Goal: Task Accomplishment & Management: Manage account settings

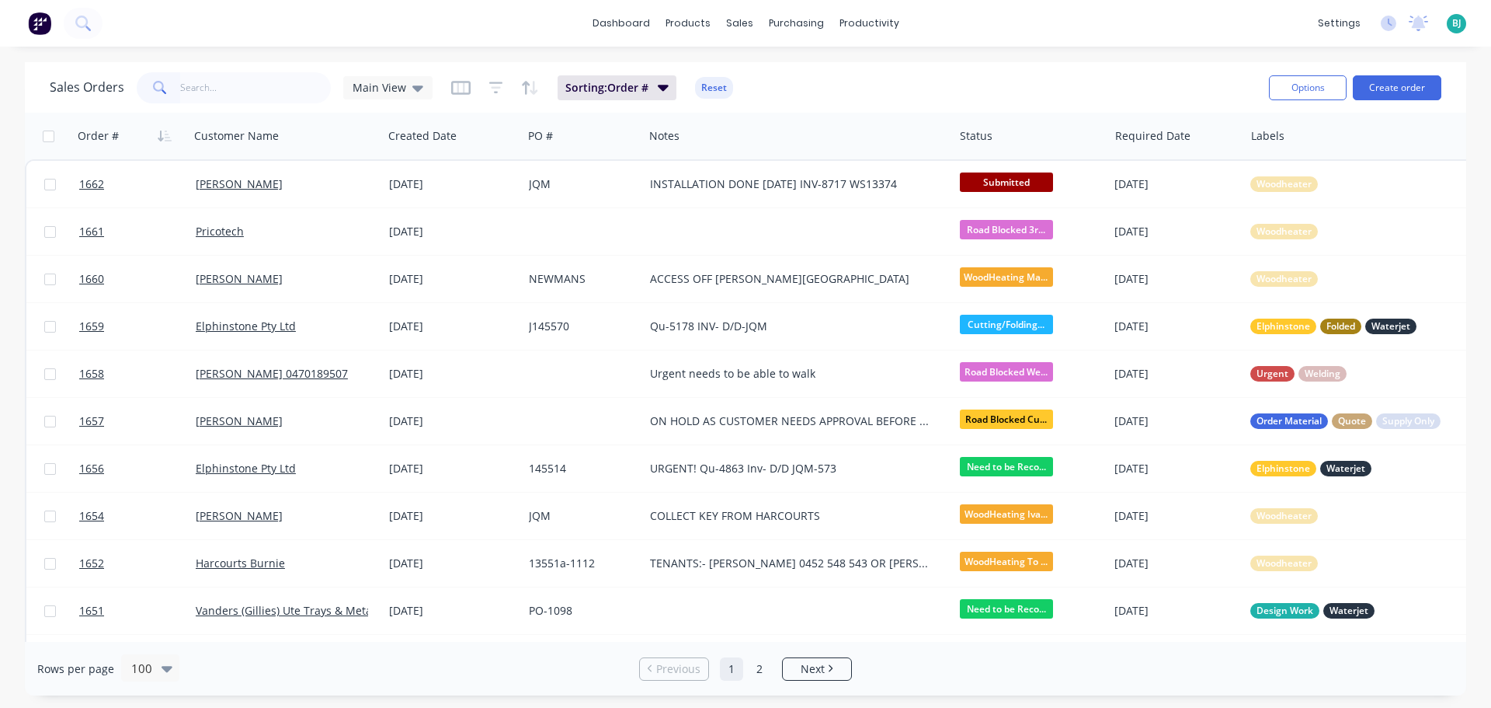
click at [235, 92] on input "text" at bounding box center [255, 87] width 151 height 31
type input "1034"
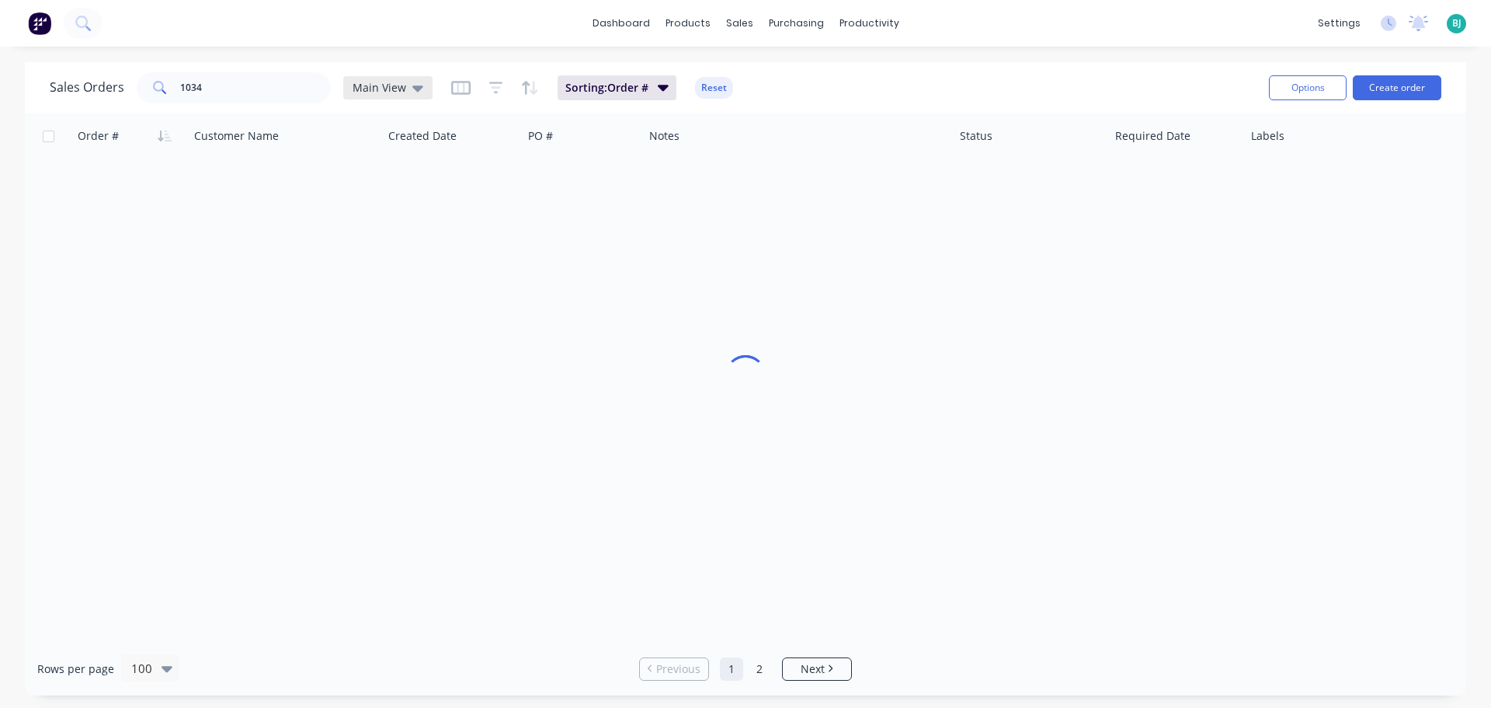
click at [402, 92] on span "Main View" at bounding box center [380, 87] width 54 height 16
click at [377, 276] on button "Archived" at bounding box center [436, 282] width 177 height 18
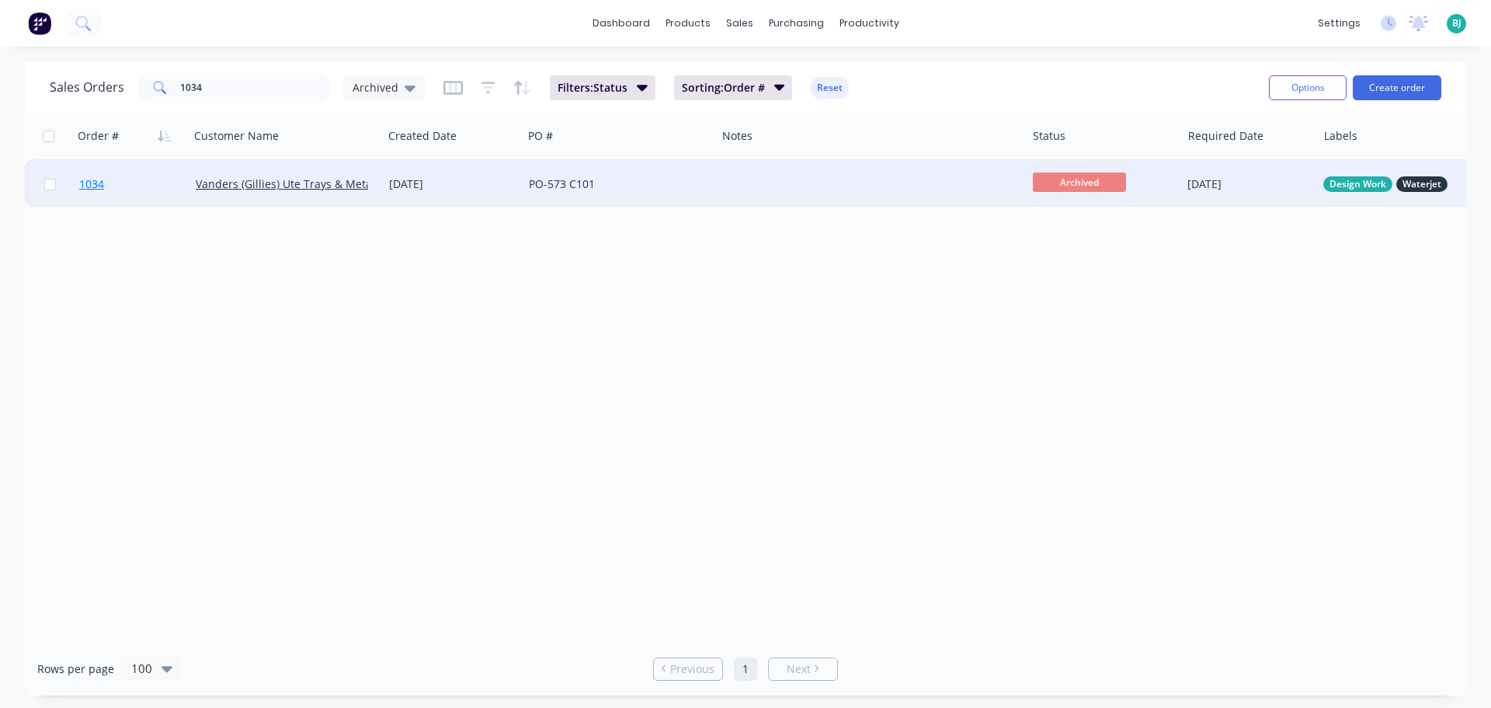
click at [160, 193] on link "1034" at bounding box center [137, 184] width 116 height 47
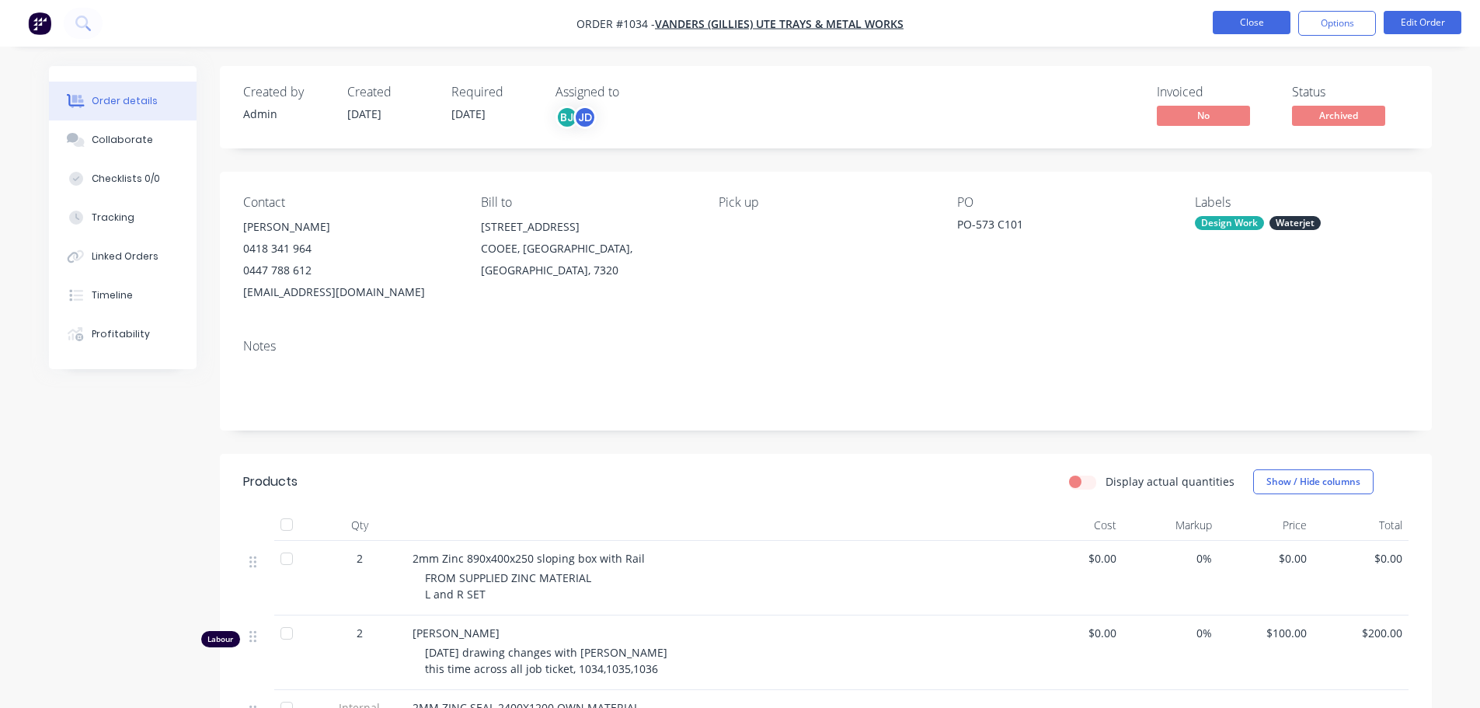
click at [1240, 19] on button "Close" at bounding box center [1251, 22] width 78 height 23
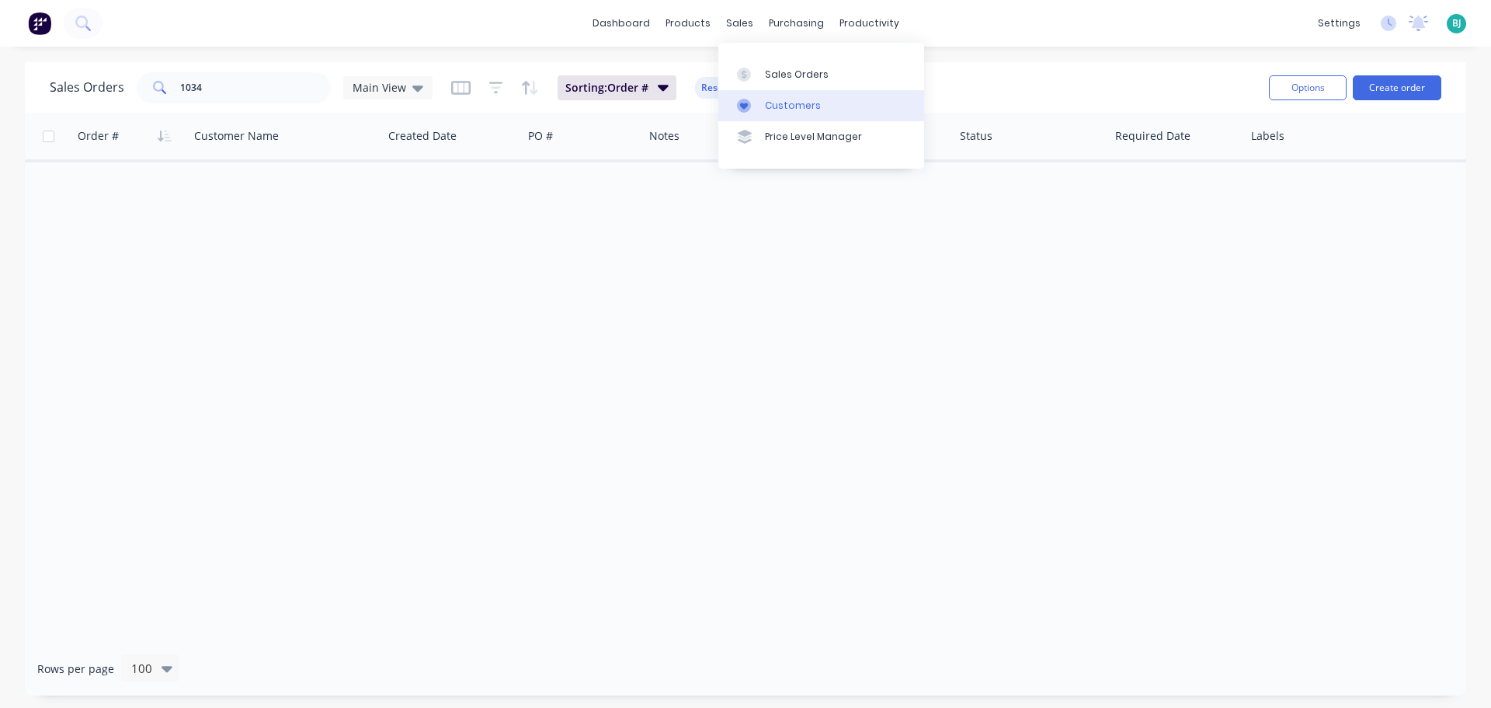
click at [760, 108] on link "Customers" at bounding box center [821, 105] width 206 height 31
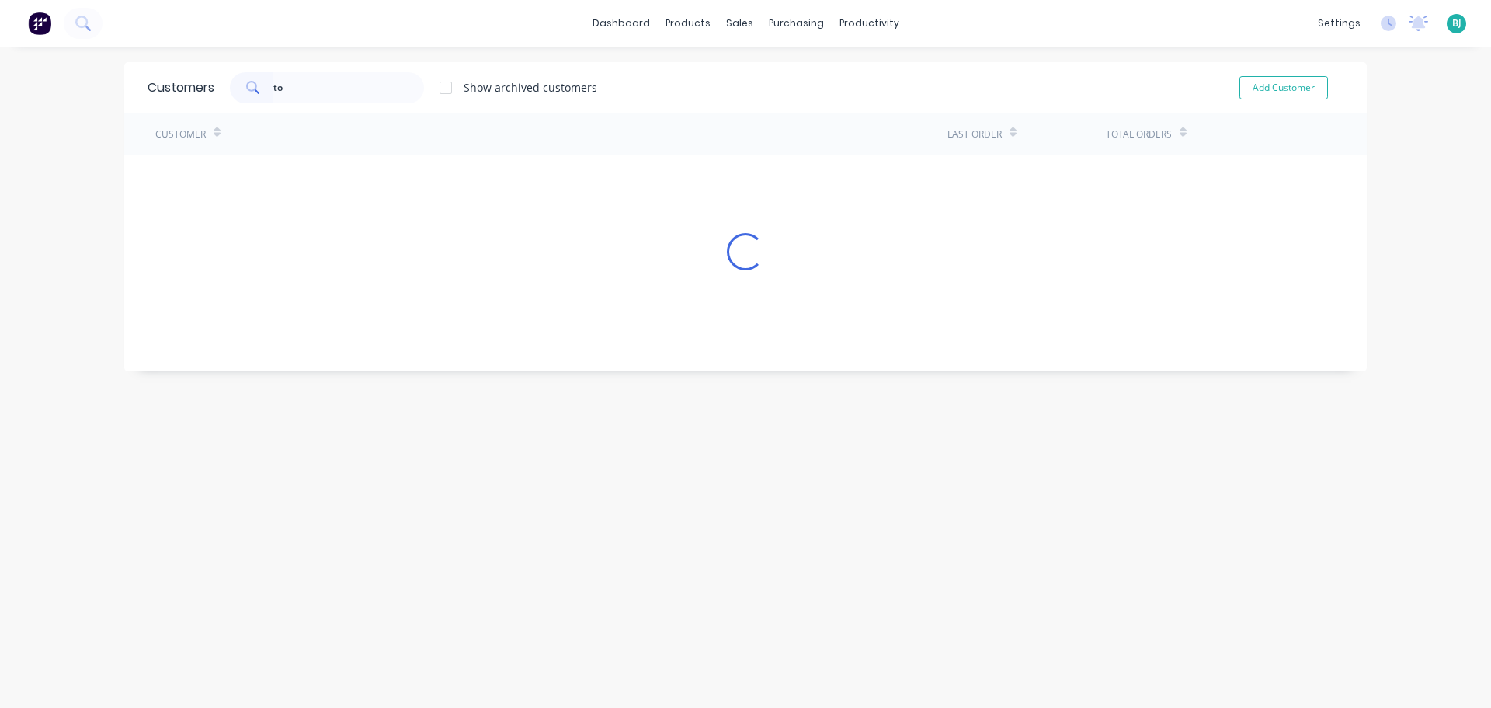
type input "t"
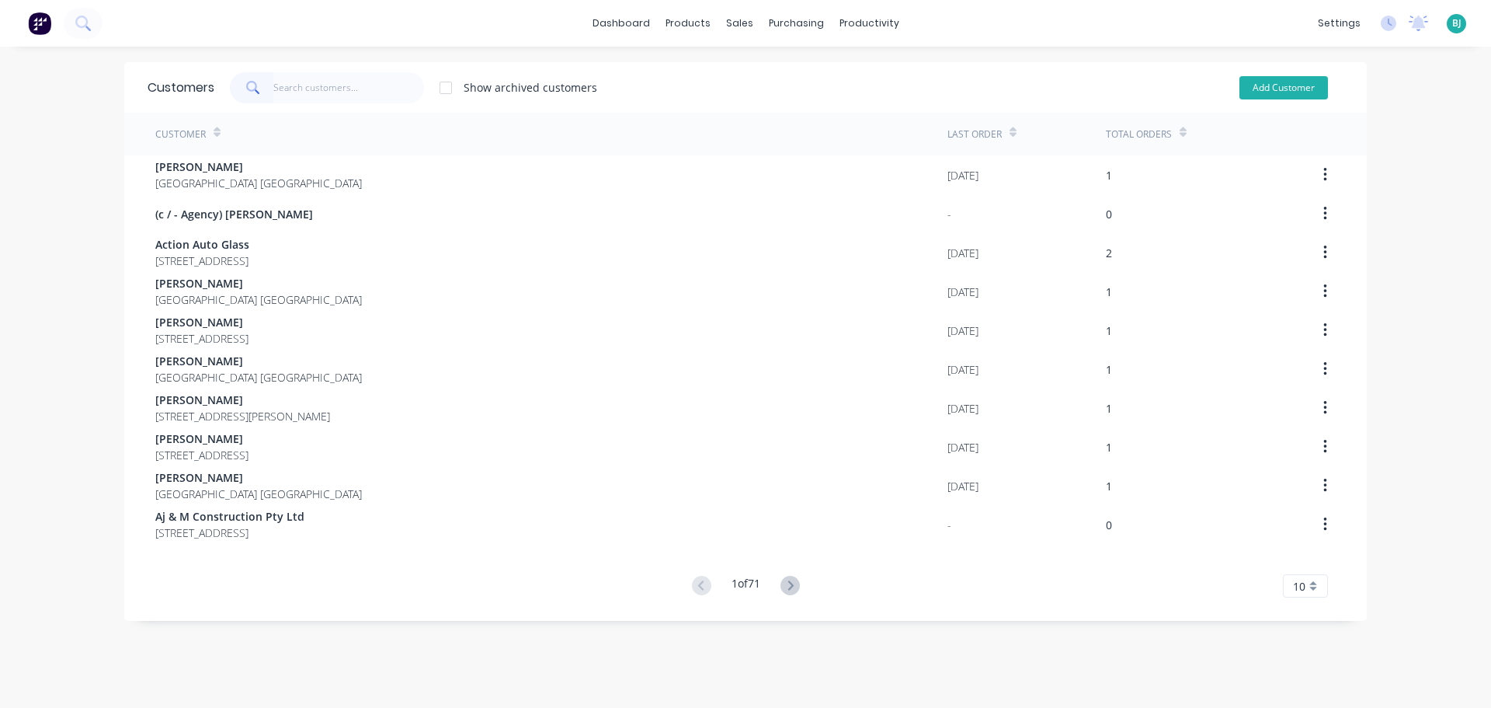
click at [1285, 84] on button "Add Customer" at bounding box center [1284, 87] width 89 height 23
select select "AU"
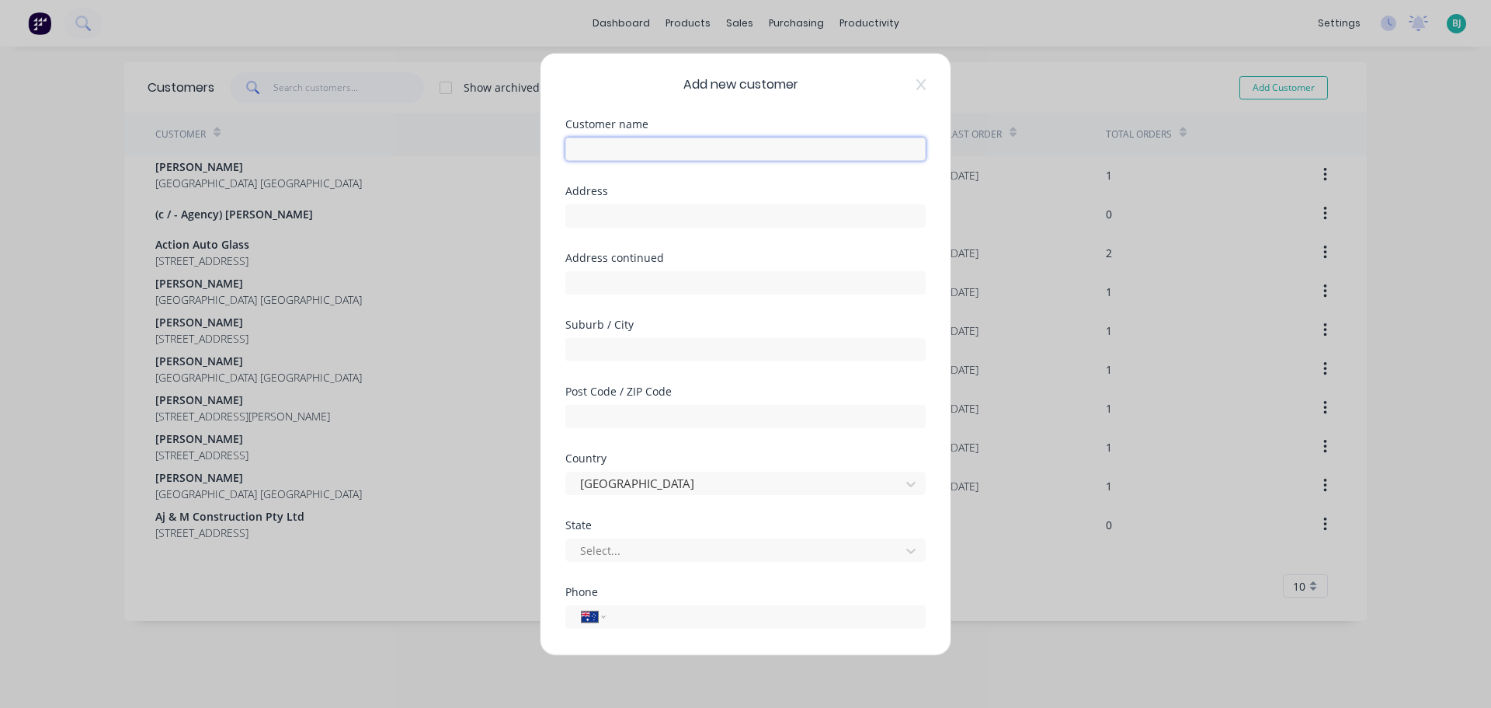
click at [655, 141] on input "text" at bounding box center [745, 148] width 360 height 23
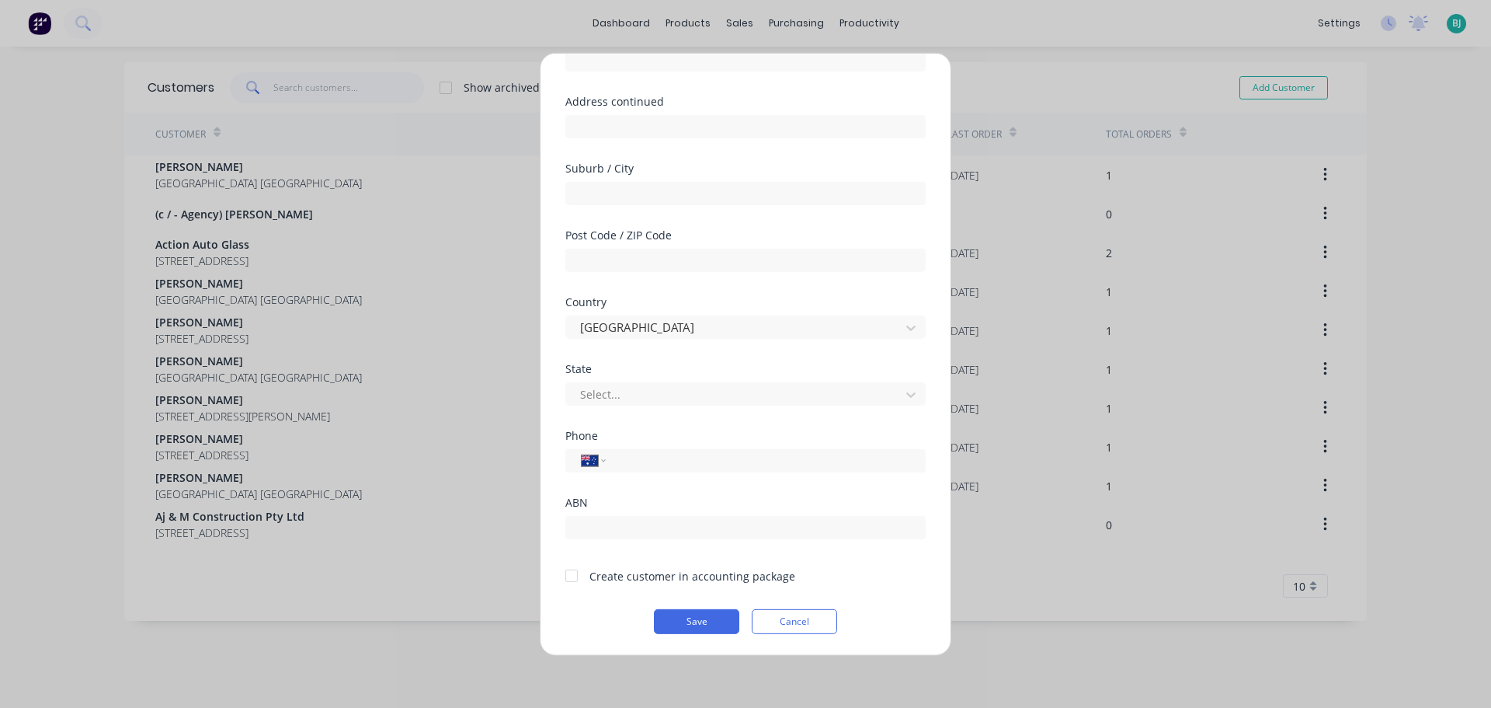
scroll to position [157, 0]
type input "Tom Besant"
click at [653, 467] on input "tel" at bounding box center [763, 459] width 293 height 18
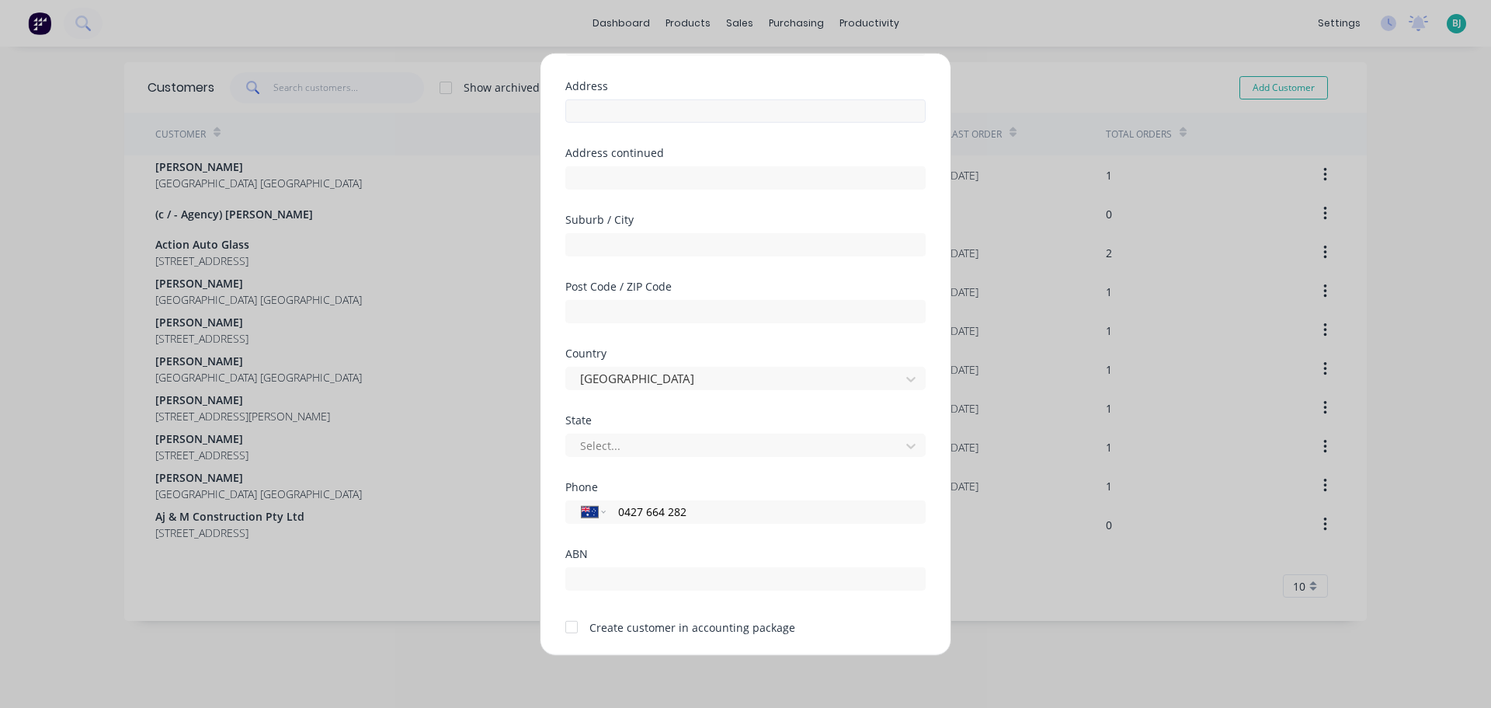
scroll to position [155, 0]
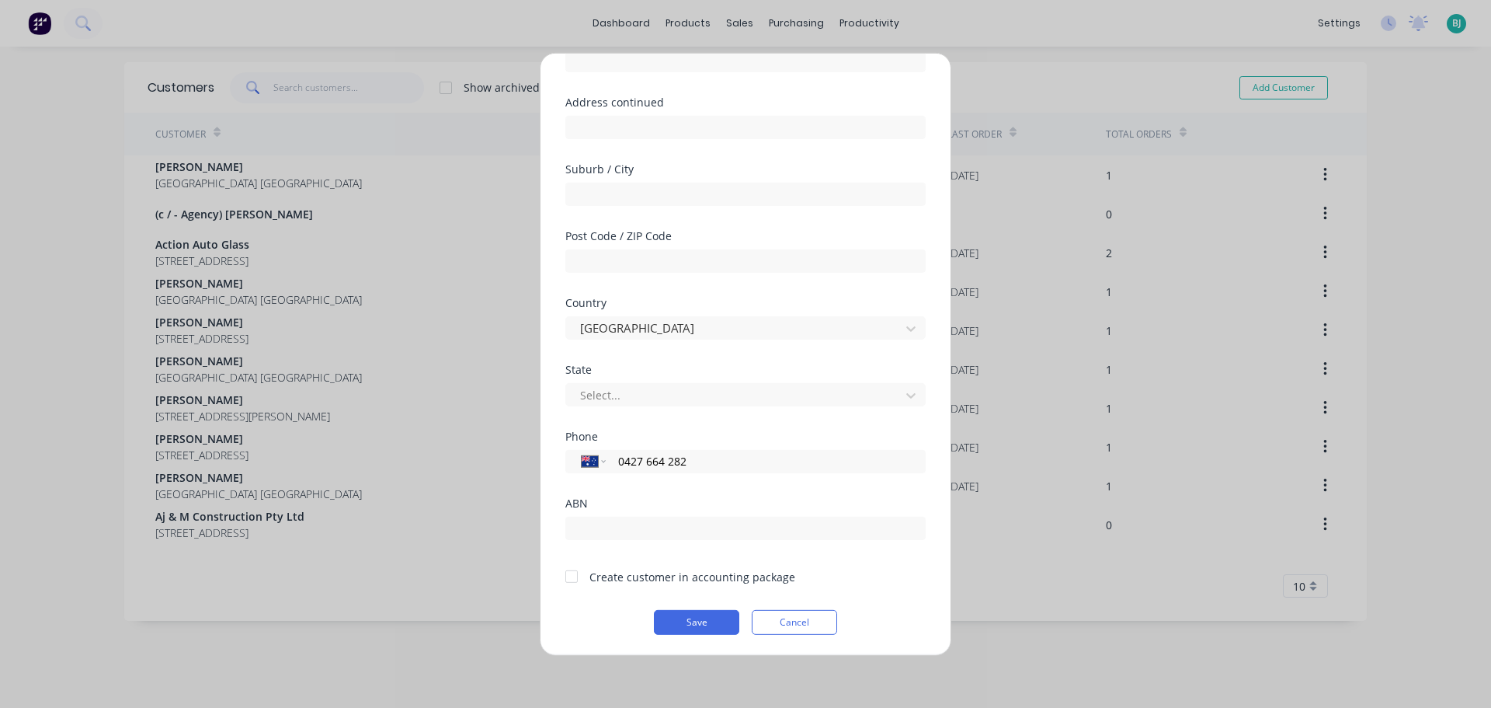
type input "0427 664 282"
click at [646, 378] on div "Select..." at bounding box center [745, 391] width 360 height 27
click at [640, 385] on div at bounding box center [736, 394] width 314 height 19
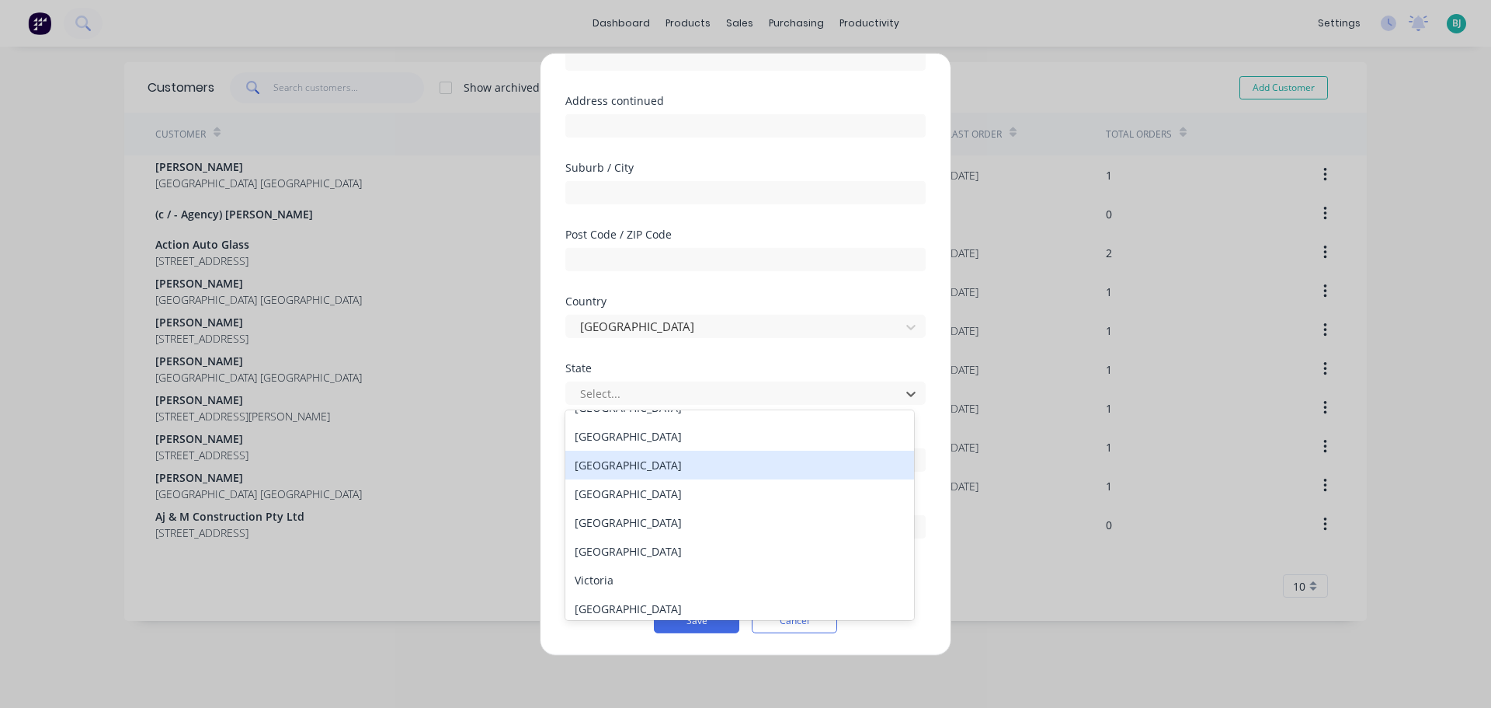
scroll to position [26, 0]
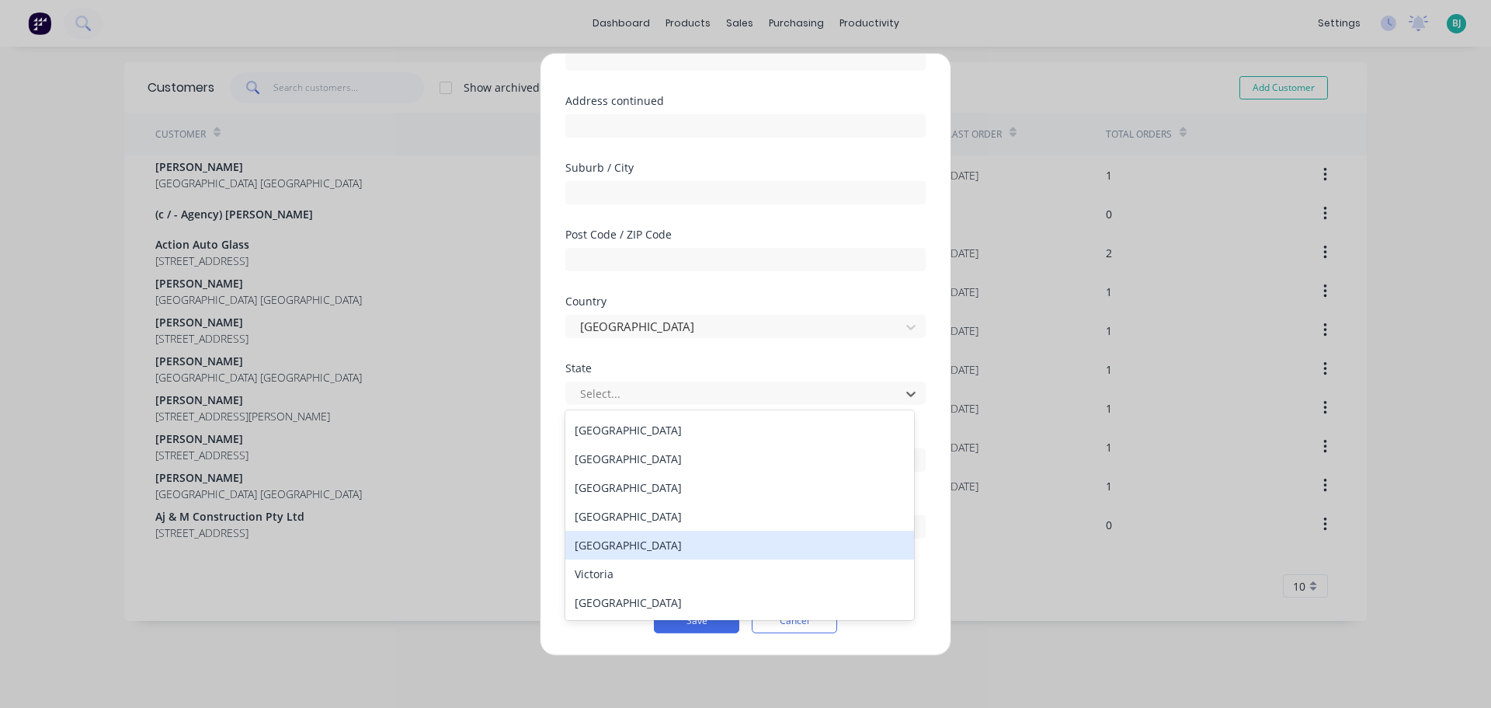
click at [645, 547] on div "Tasmania" at bounding box center [739, 544] width 349 height 29
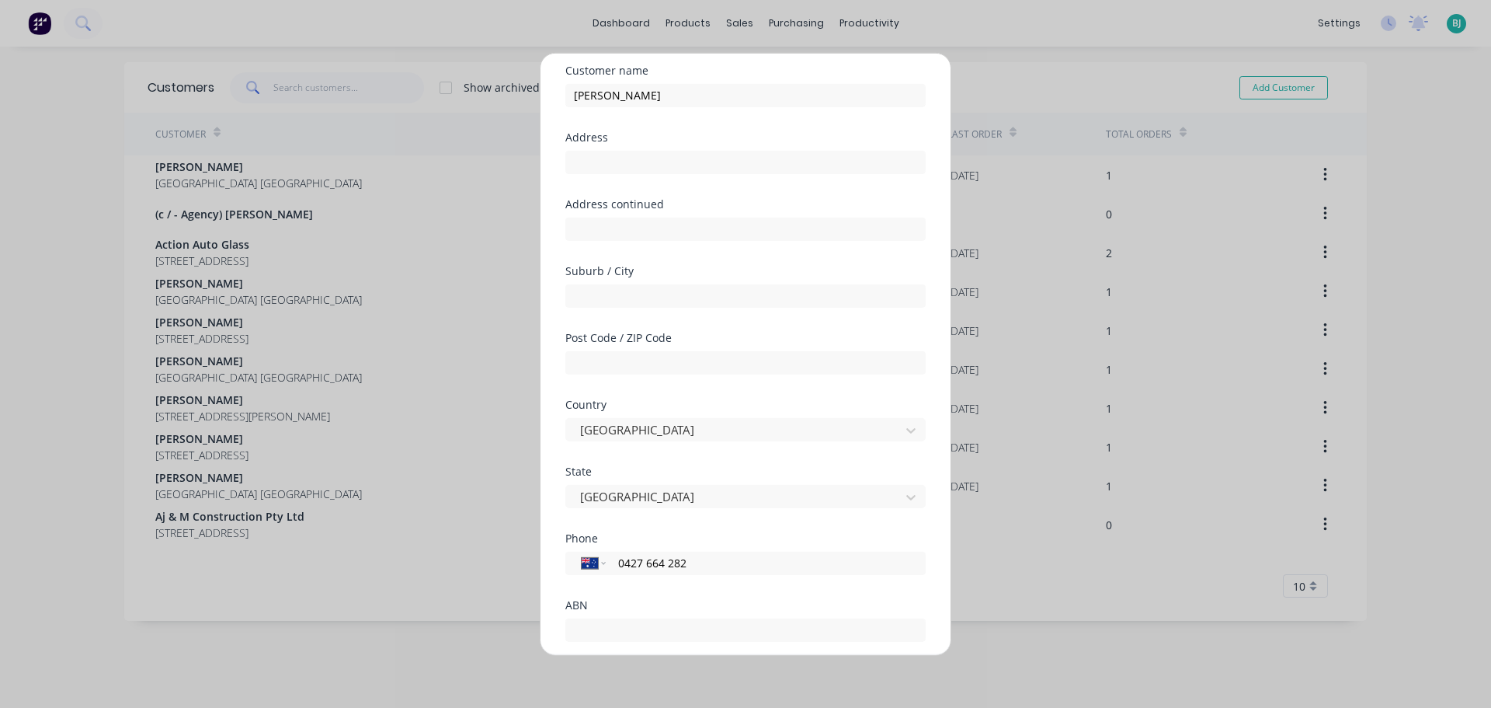
scroll to position [157, 0]
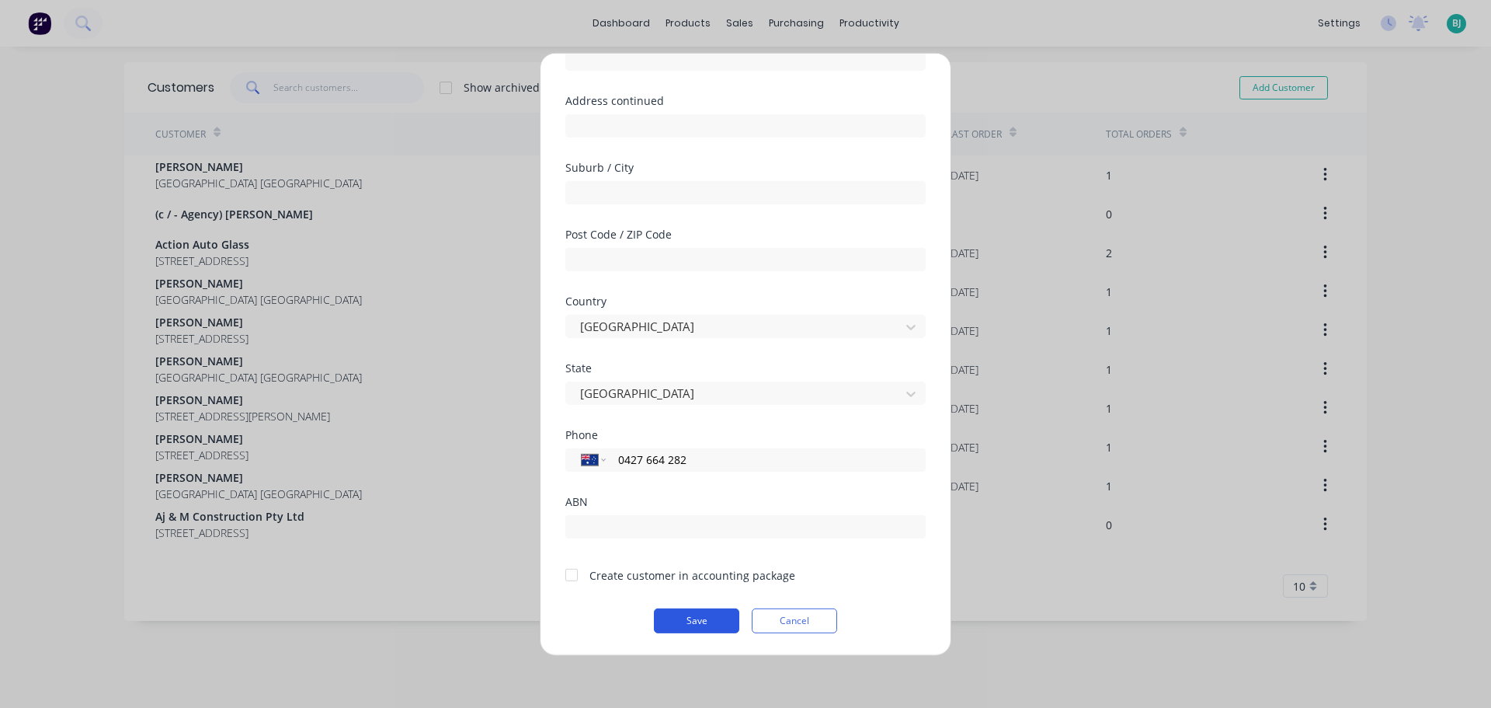
click at [690, 621] on button "Save" at bounding box center [696, 619] width 85 height 25
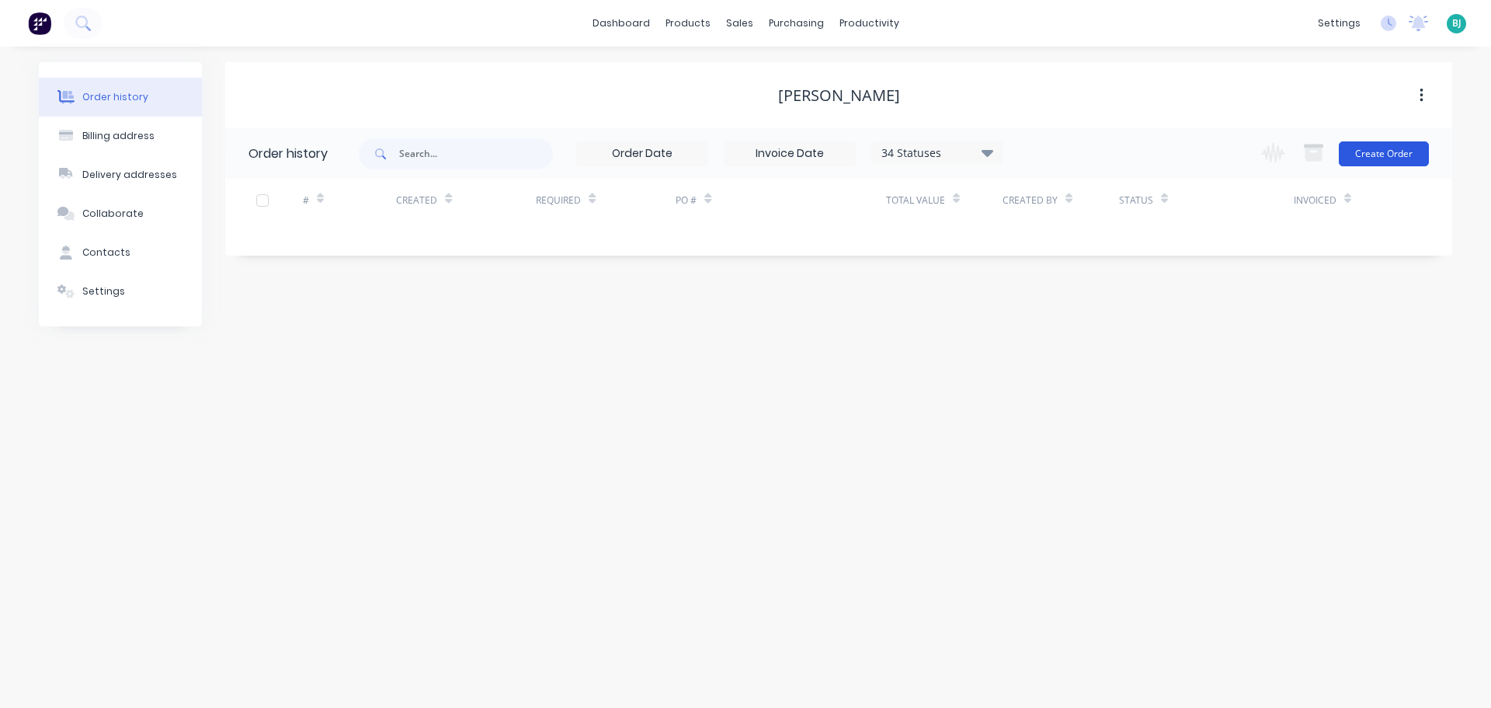
click at [1392, 160] on button "Create Order" at bounding box center [1384, 153] width 90 height 25
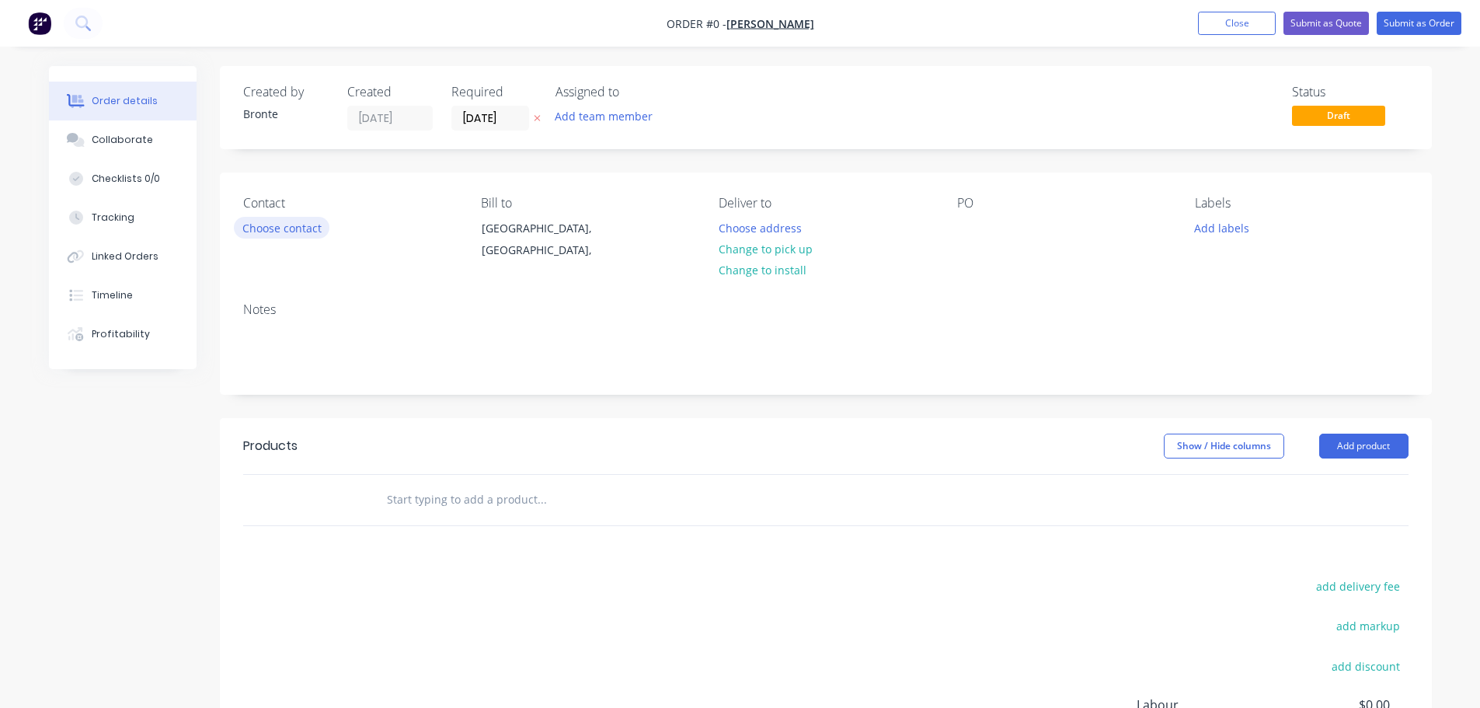
click at [292, 223] on button "Choose contact" at bounding box center [282, 227] width 96 height 21
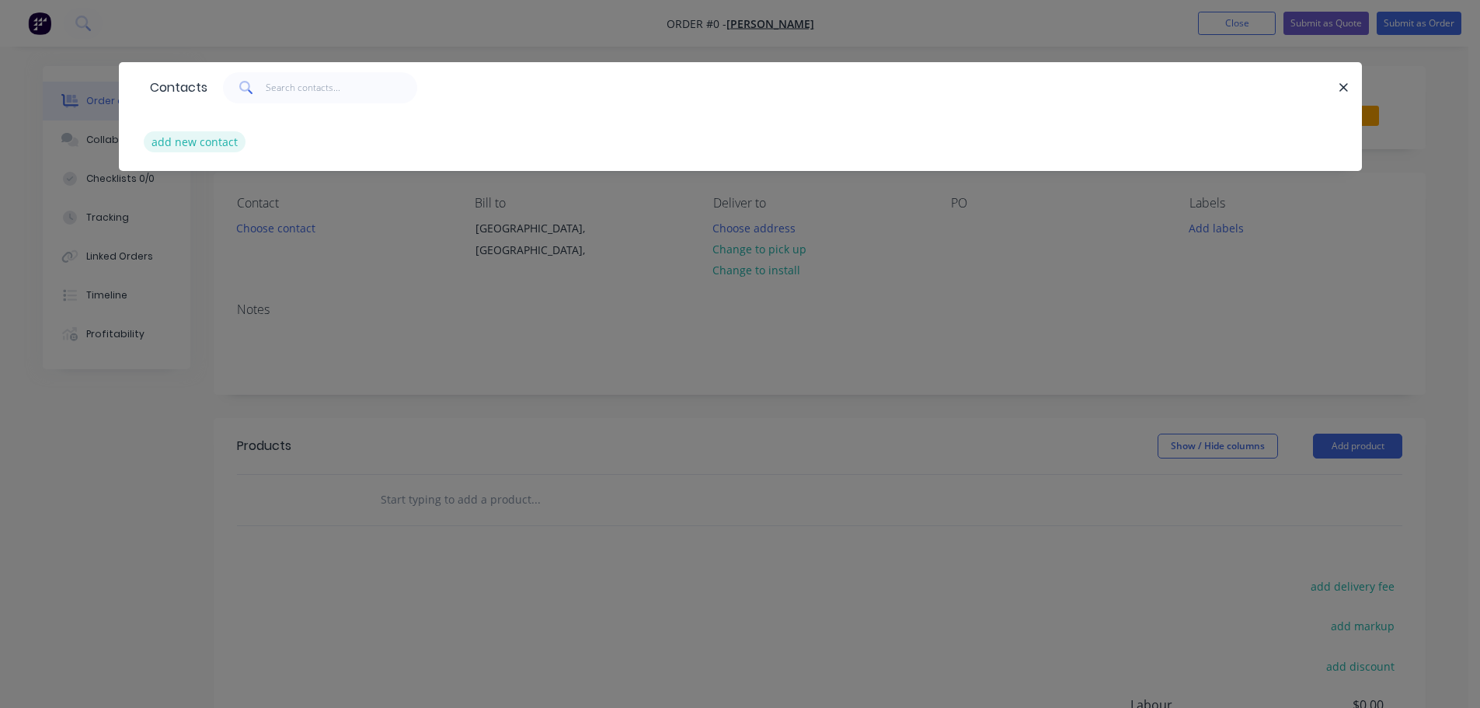
click at [219, 144] on button "add new contact" at bounding box center [195, 141] width 103 height 21
select select "AU"
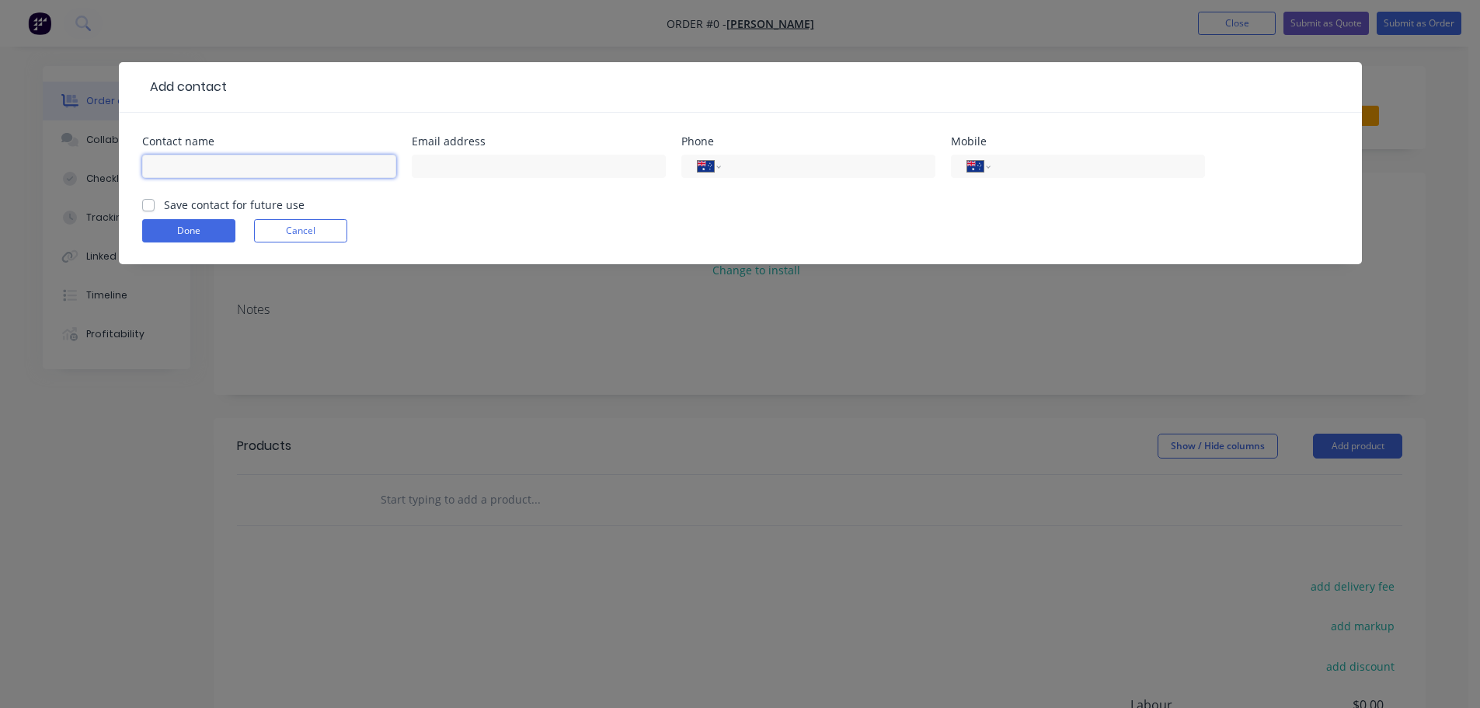
click at [235, 166] on input "text" at bounding box center [269, 166] width 254 height 23
click at [235, 165] on input "Tom B" at bounding box center [269, 166] width 254 height 23
type input "[PERSON_NAME]"
click at [1026, 162] on input "tel" at bounding box center [1094, 167] width 186 height 18
type input "4"
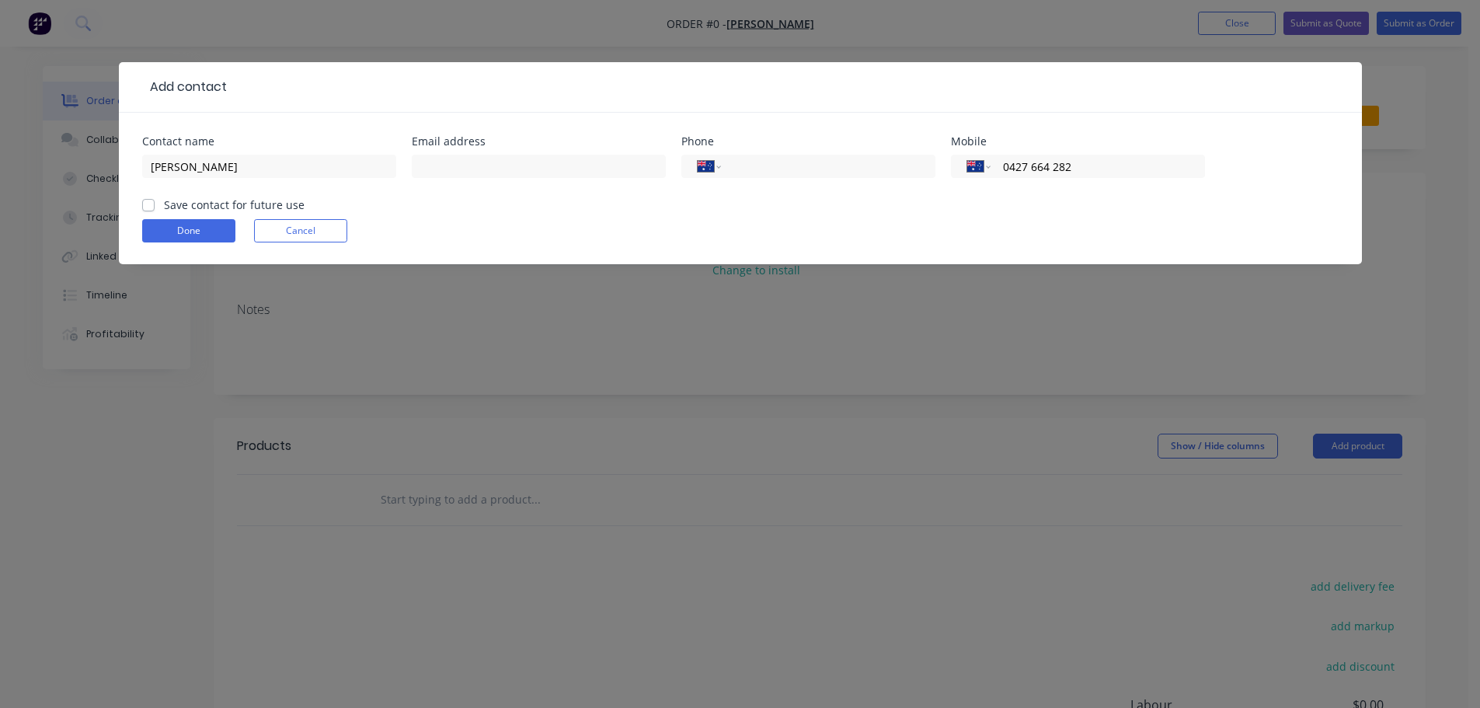
type input "0427 664 282"
click at [164, 209] on label "Save contact for future use" at bounding box center [234, 204] width 141 height 16
click at [143, 209] on input "Save contact for future use" at bounding box center [148, 203] width 12 height 15
checkbox input "true"
click at [163, 229] on button "Done" at bounding box center [188, 230] width 93 height 23
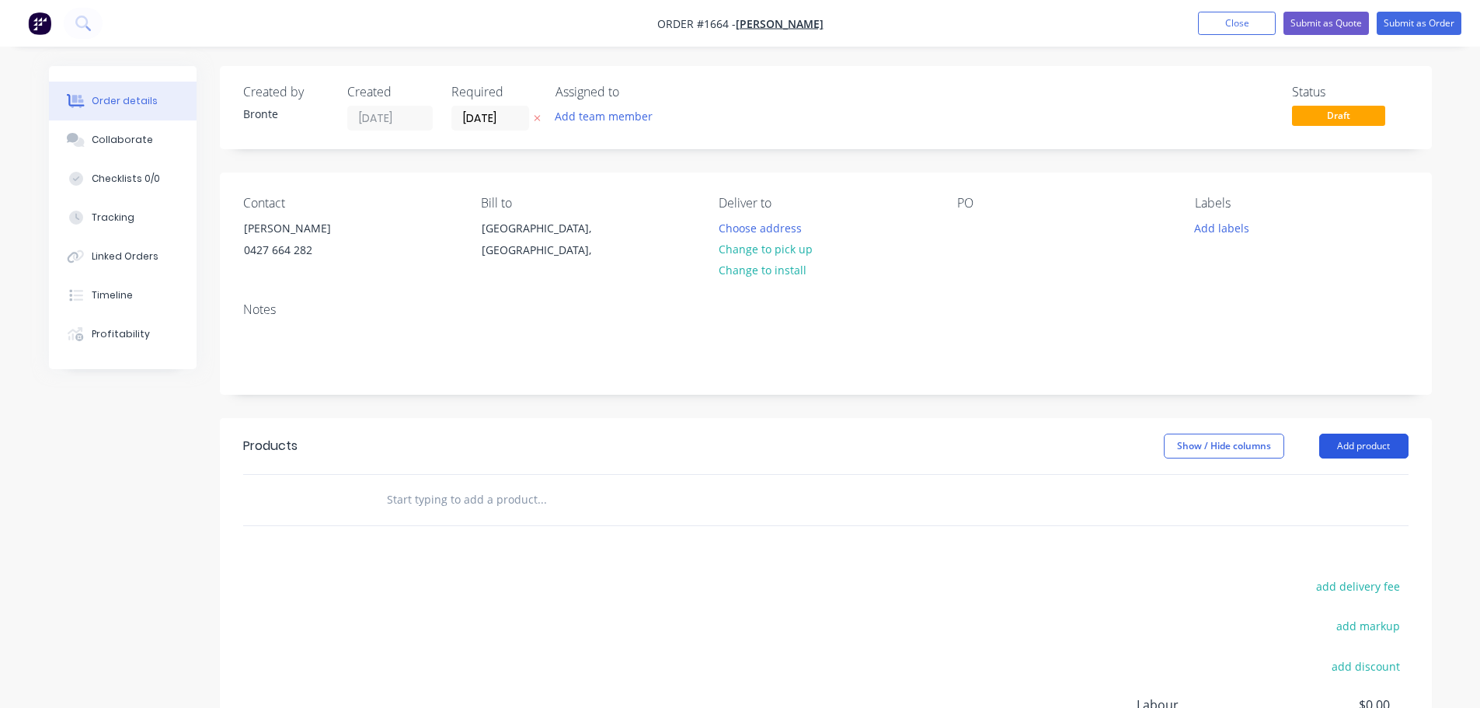
click at [1386, 433] on button "Add product" at bounding box center [1363, 445] width 89 height 25
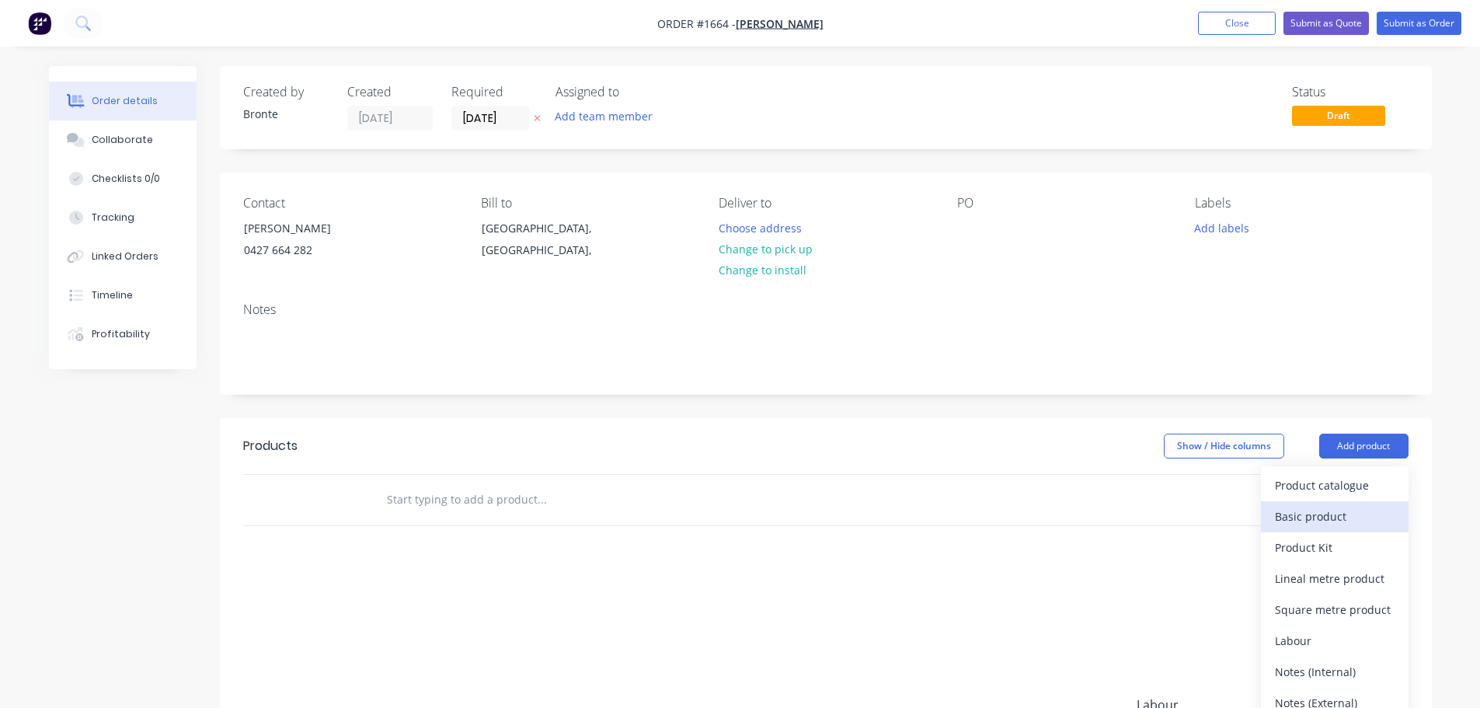
click at [1328, 517] on div "Basic product" at bounding box center [1334, 516] width 120 height 23
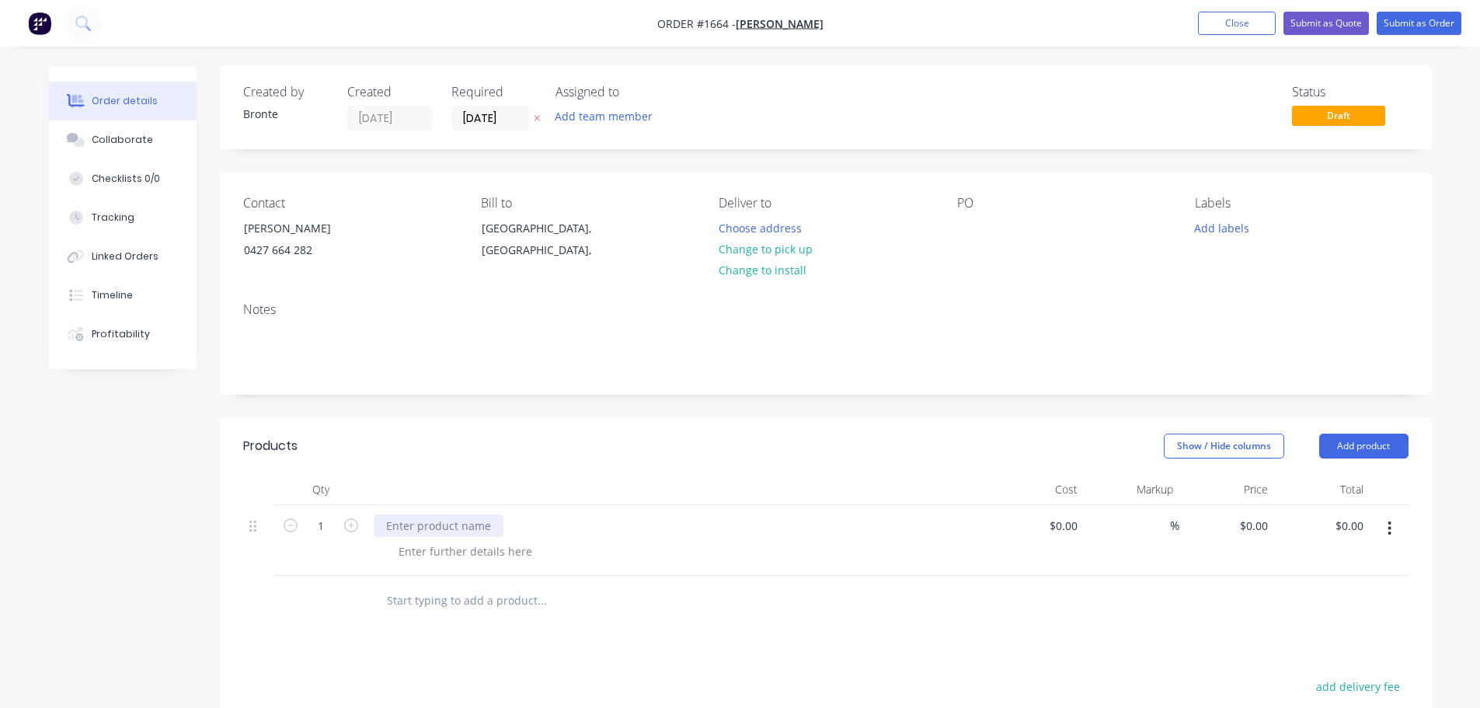
click at [419, 533] on div at bounding box center [439, 525] width 130 height 23
click at [435, 548] on div at bounding box center [465, 551] width 158 height 23
click at [446, 555] on div at bounding box center [465, 551] width 158 height 23
click at [610, 450] on div "Show / Hide columns Add product" at bounding box center [948, 445] width 917 height 25
click at [517, 124] on input "03/09/25" at bounding box center [490, 117] width 76 height 23
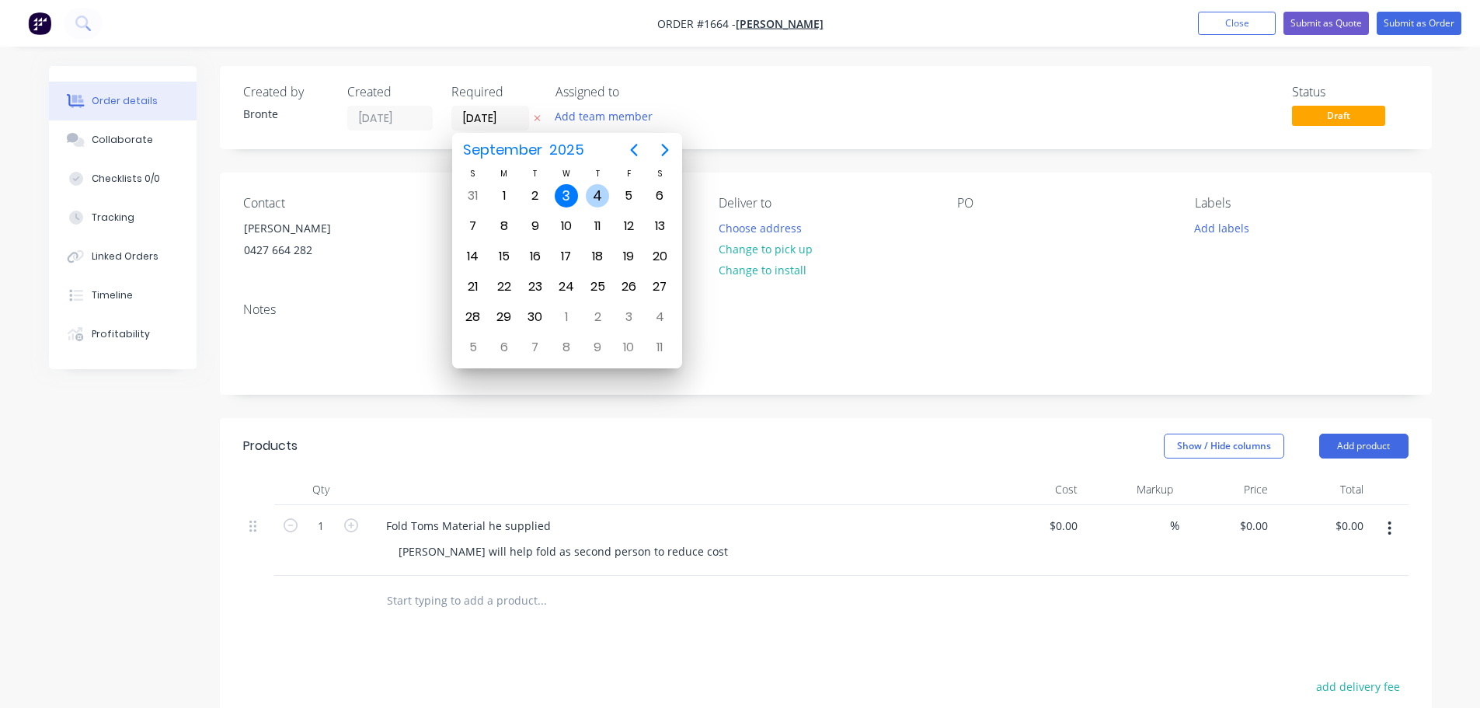
click at [575, 196] on div "3" at bounding box center [566, 195] width 23 height 23
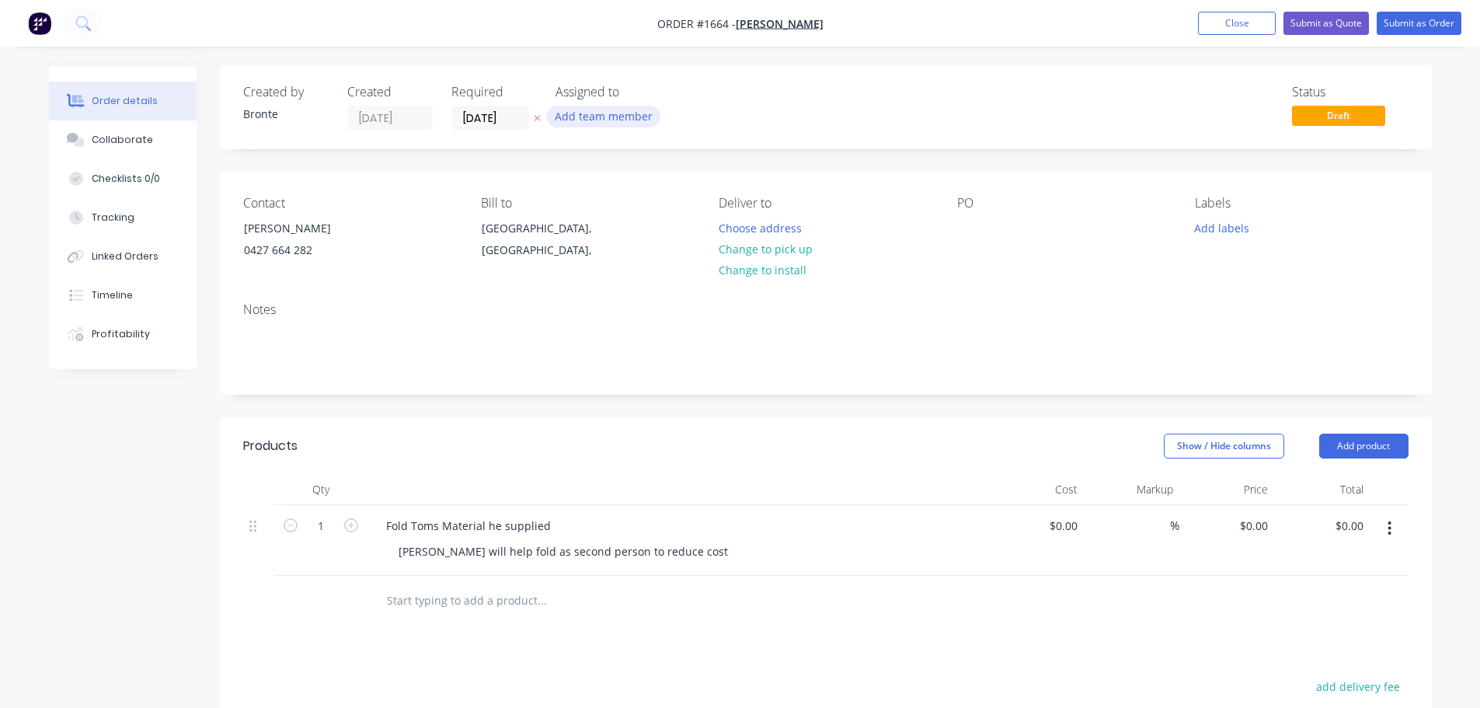
click at [613, 115] on button "Add team member" at bounding box center [603, 116] width 114 height 21
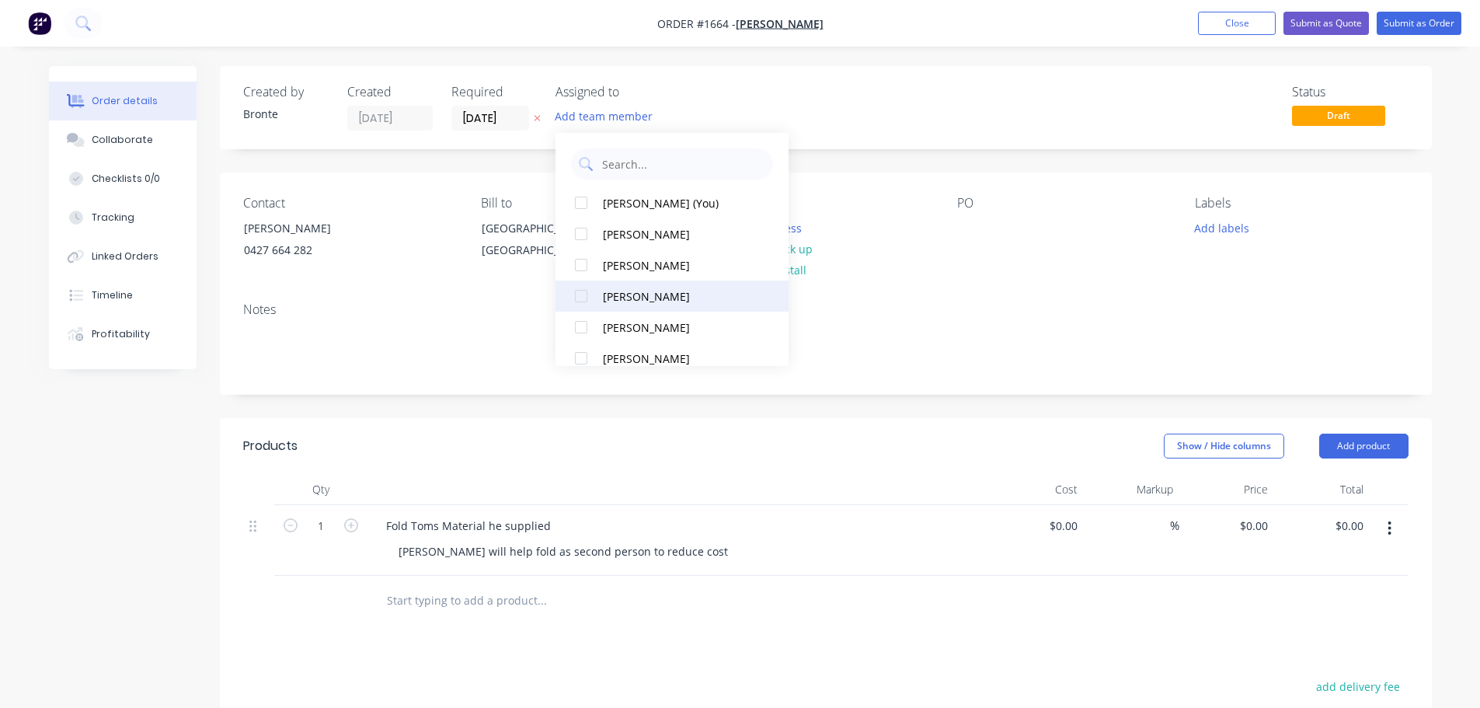
click at [585, 297] on div at bounding box center [580, 295] width 31 height 31
click at [850, 121] on div "Status Draft" at bounding box center [1059, 108] width 697 height 46
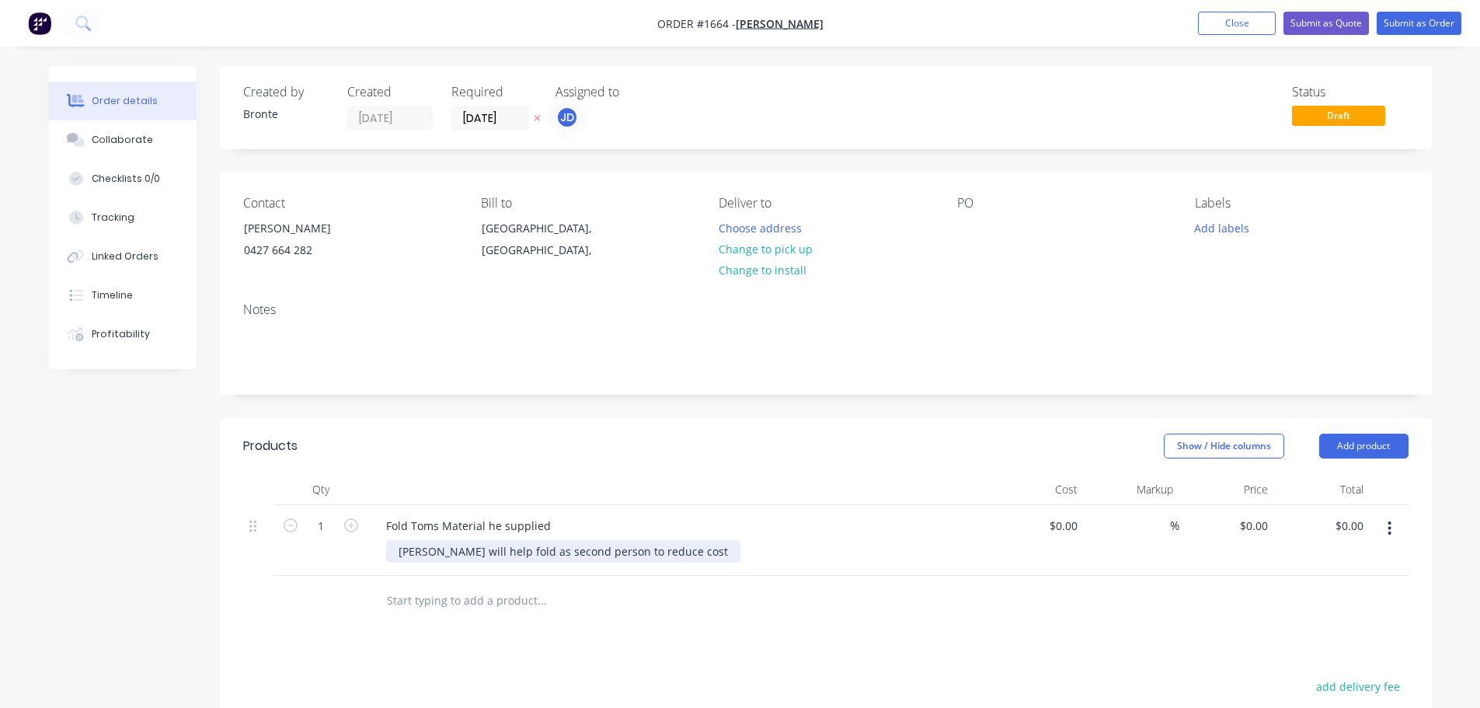
click at [466, 549] on div "Tom will help fold as second person to reduce cost" at bounding box center [563, 551] width 354 height 23
click at [559, 454] on div "Show / Hide columns Add product" at bounding box center [948, 445] width 917 height 25
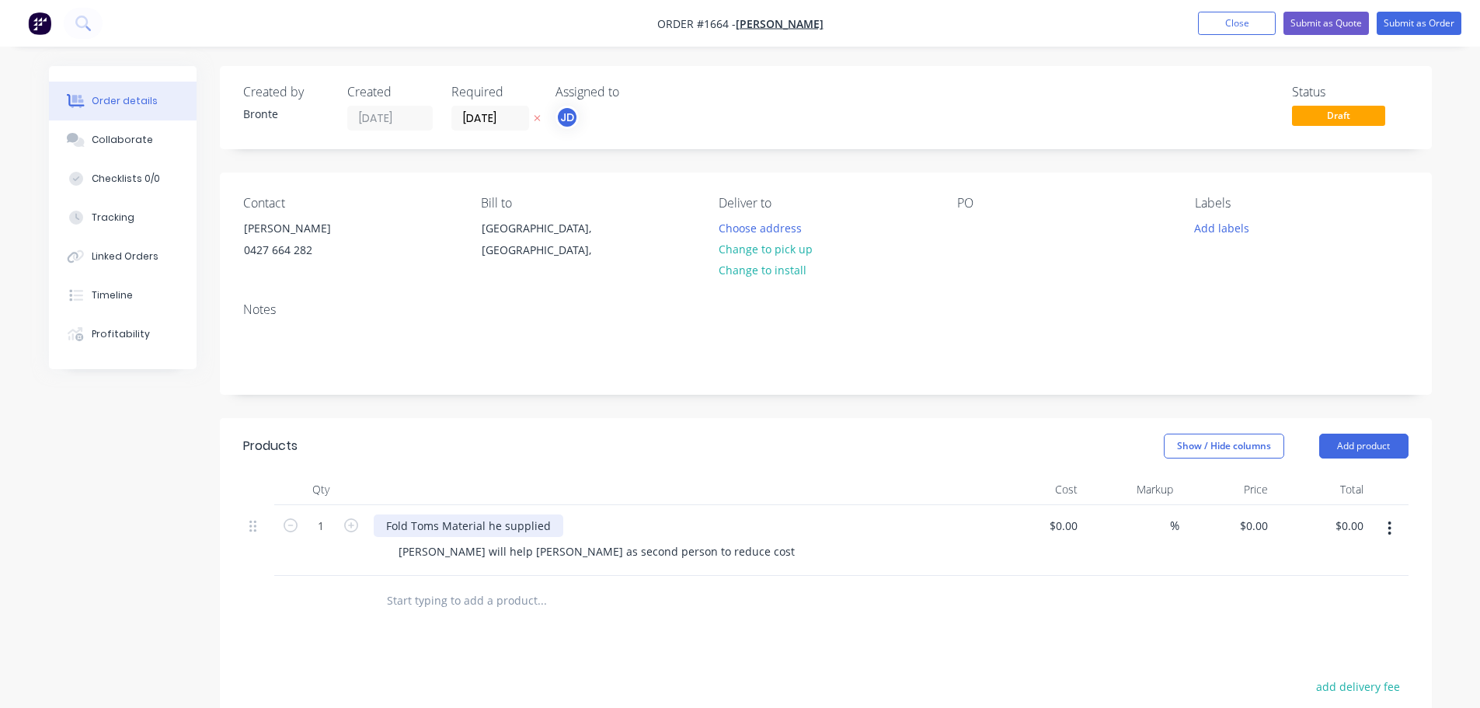
click at [550, 527] on div "Fold Toms Material he supplied" at bounding box center [469, 525] width 190 height 23
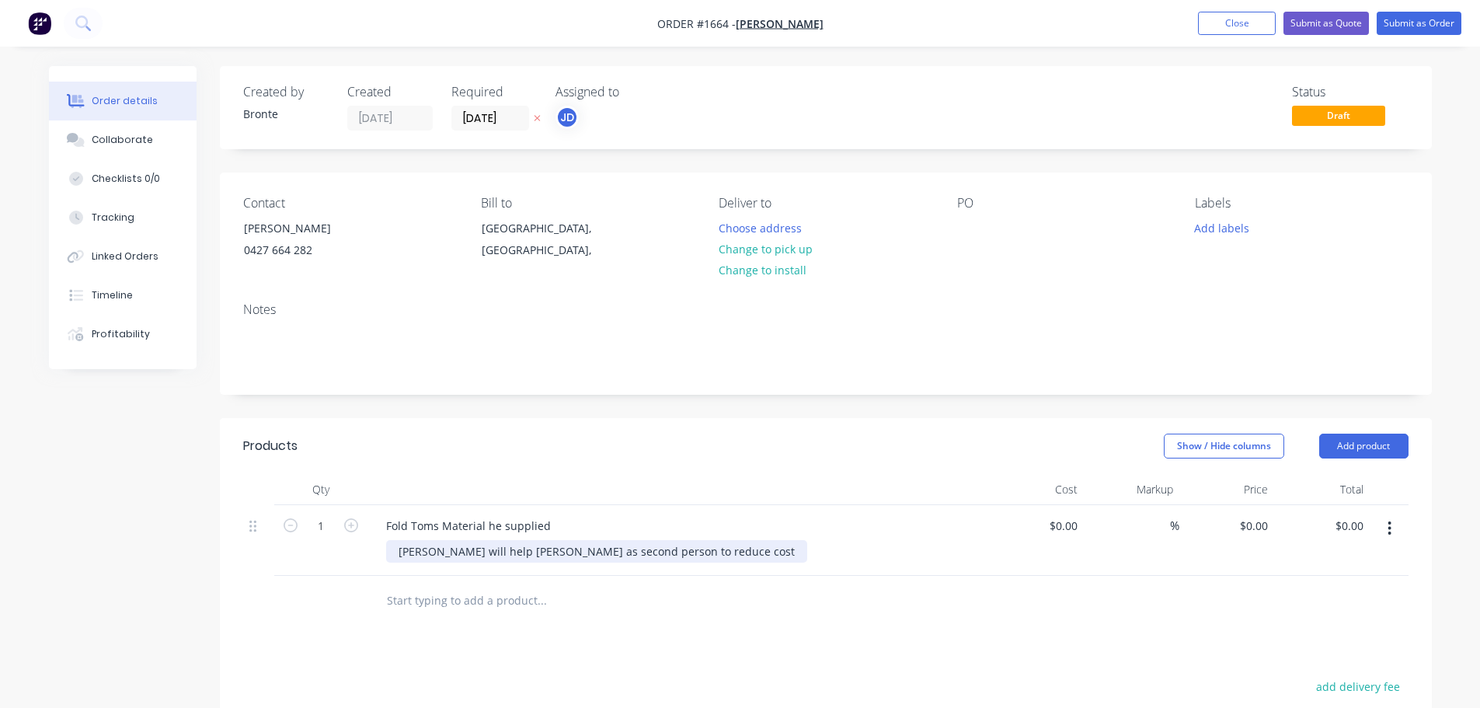
click at [398, 551] on div "Tom will help Justin fold as second person to reduce cost" at bounding box center [596, 551] width 421 height 23
click at [401, 548] on div "Tom will help Justin fold as second person to reduce cost" at bounding box center [596, 551] width 421 height 23
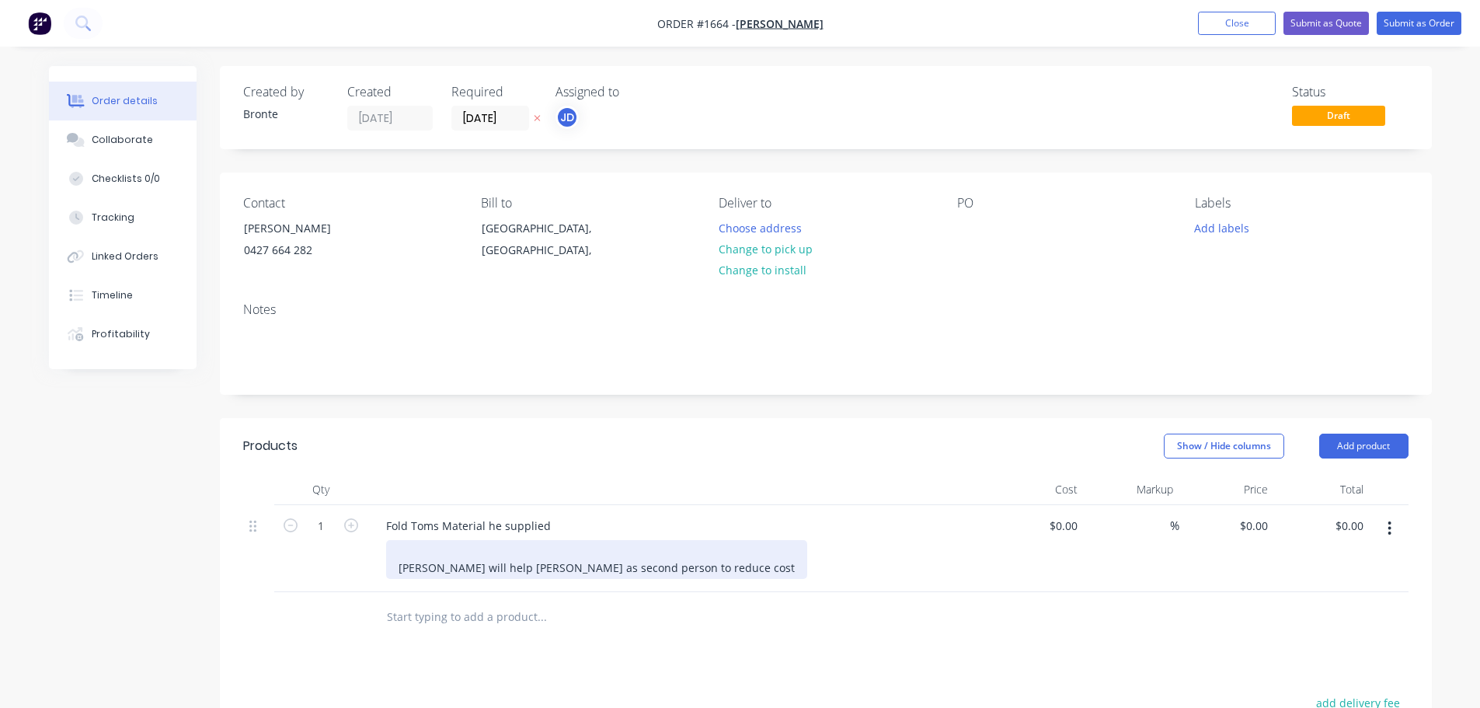
click at [403, 548] on div "Tom will help Justin fold as second person to reduce cost" at bounding box center [596, 559] width 421 height 39
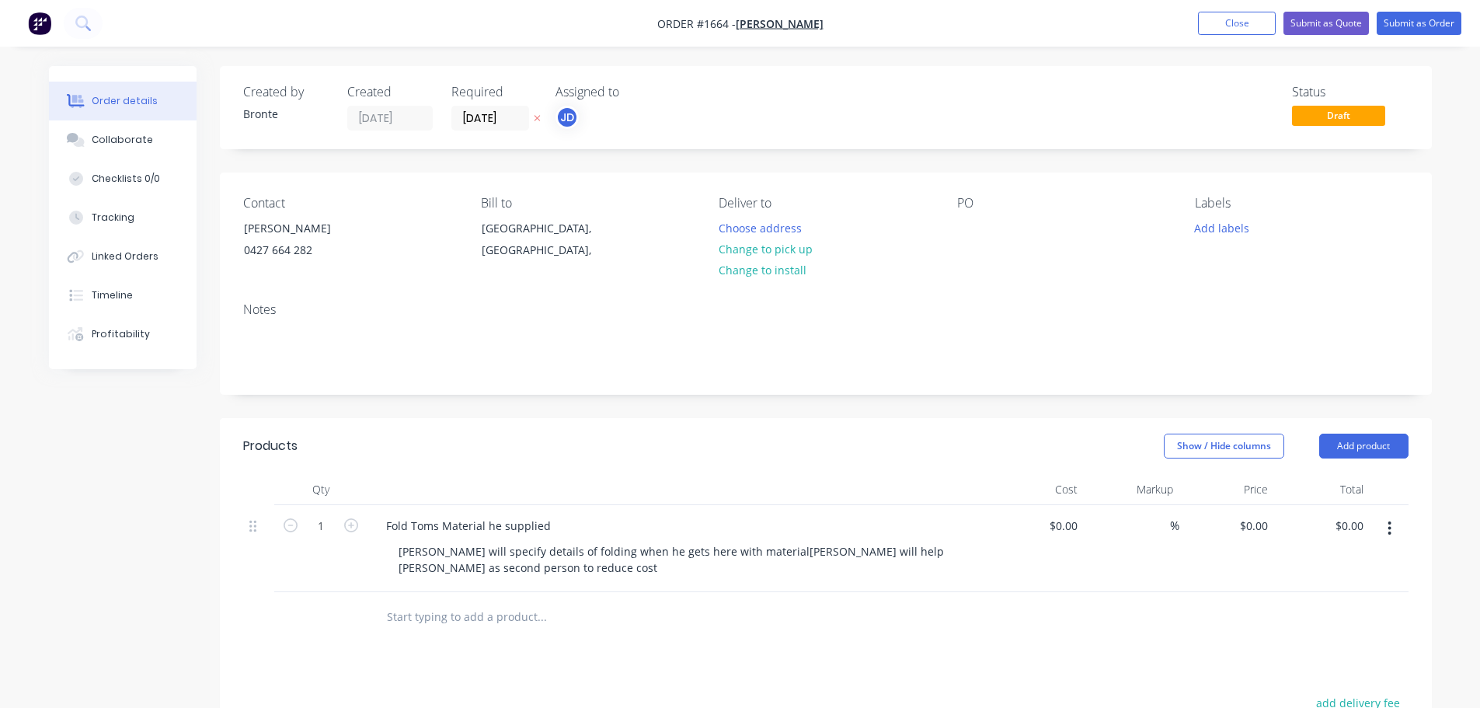
click at [590, 436] on div "Show / Hide columns Add product" at bounding box center [948, 445] width 917 height 25
click at [1414, 26] on button "Submit as Order" at bounding box center [1418, 23] width 85 height 23
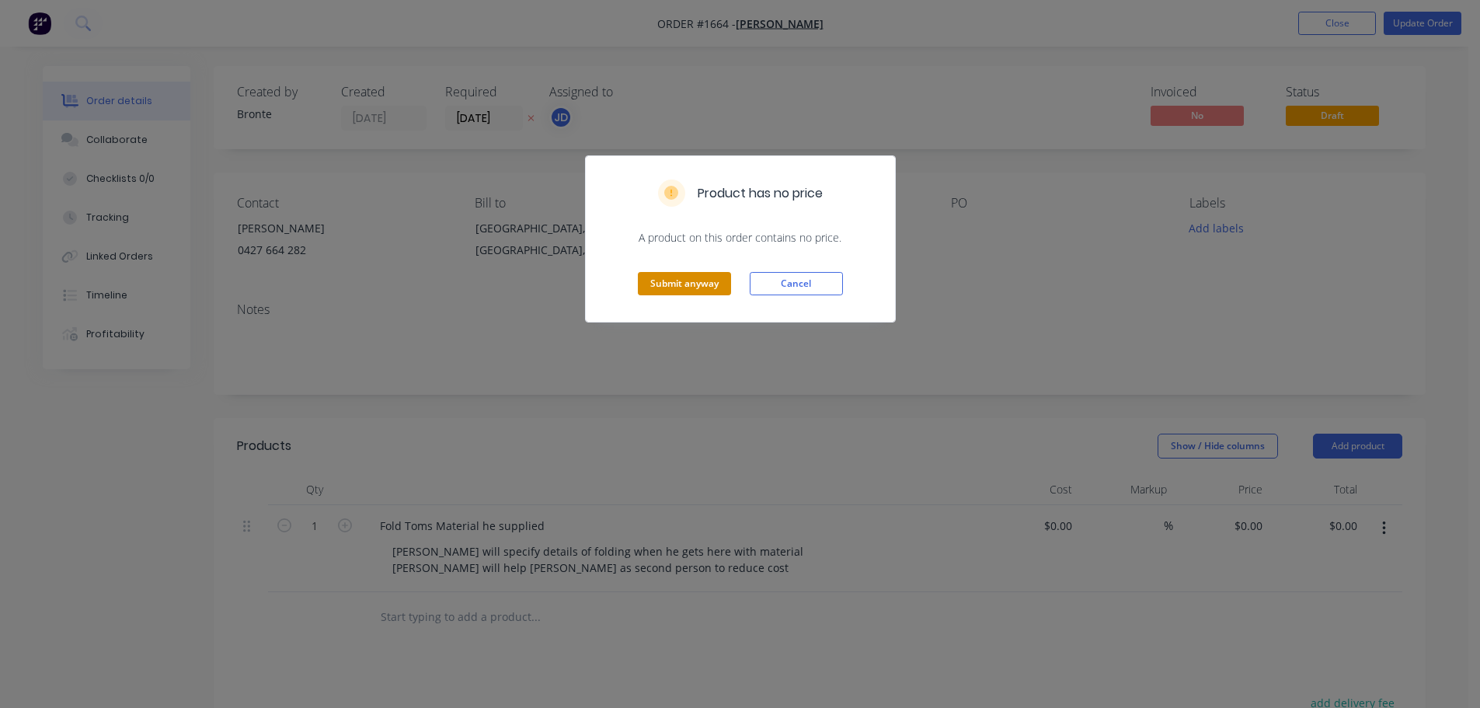
click at [696, 272] on button "Submit anyway" at bounding box center [684, 283] width 93 height 23
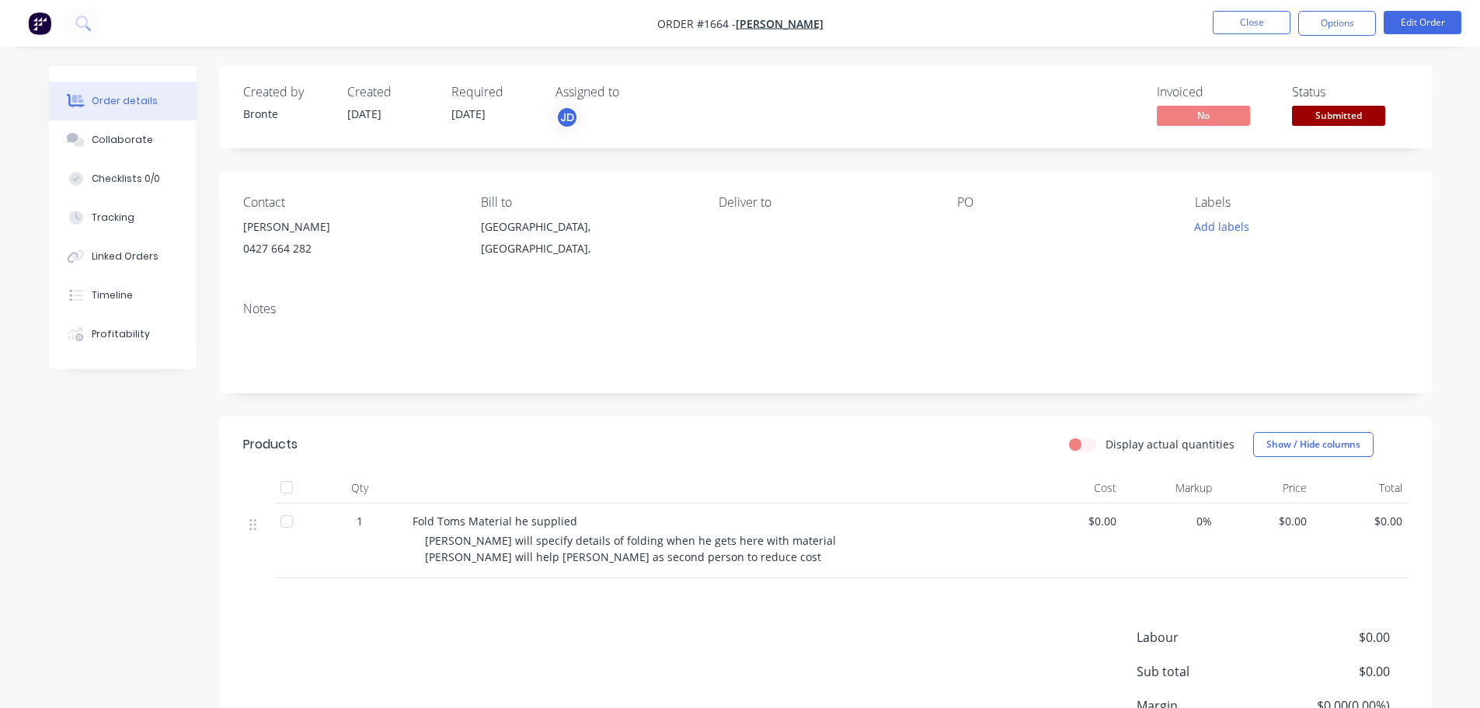
click at [1368, 122] on span "Submitted" at bounding box center [1338, 115] width 93 height 19
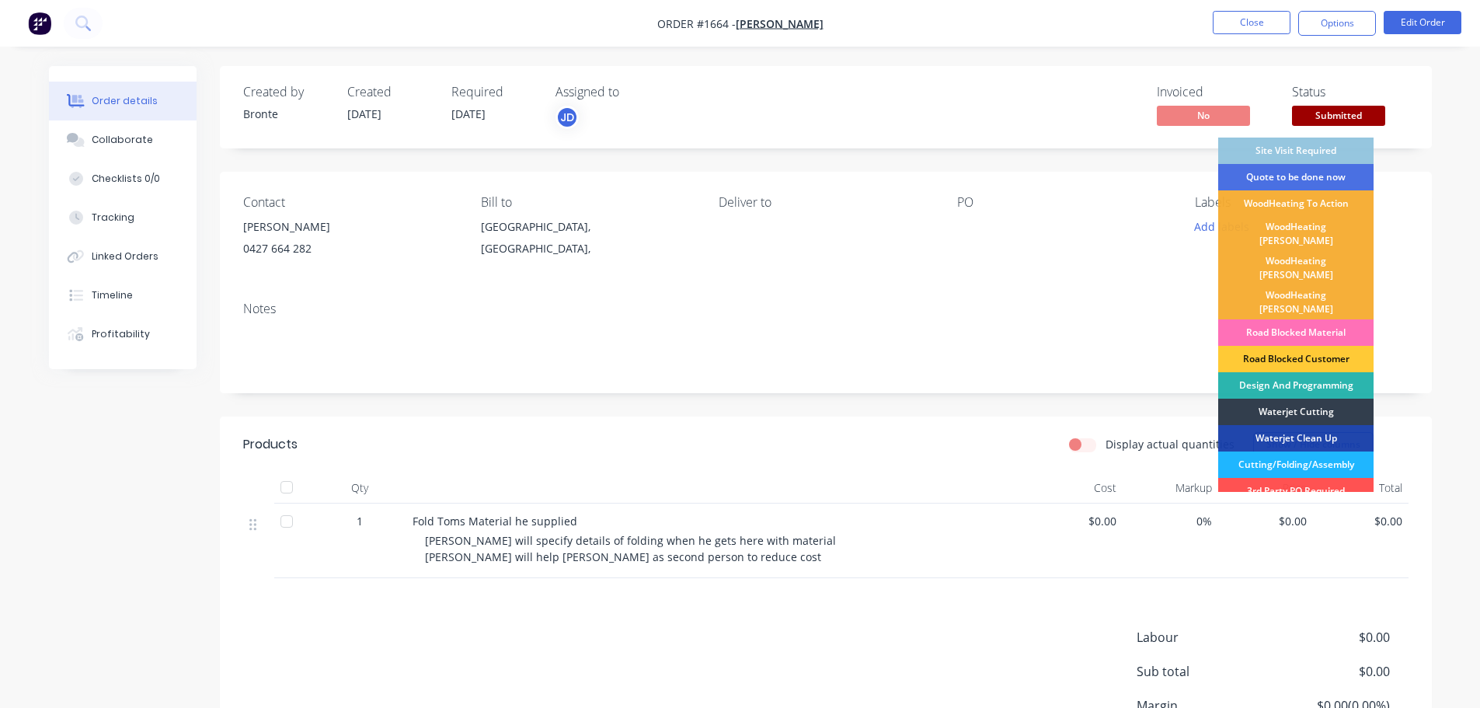
click at [1321, 451] on div "Cutting/Folding/Assembly" at bounding box center [1295, 464] width 155 height 26
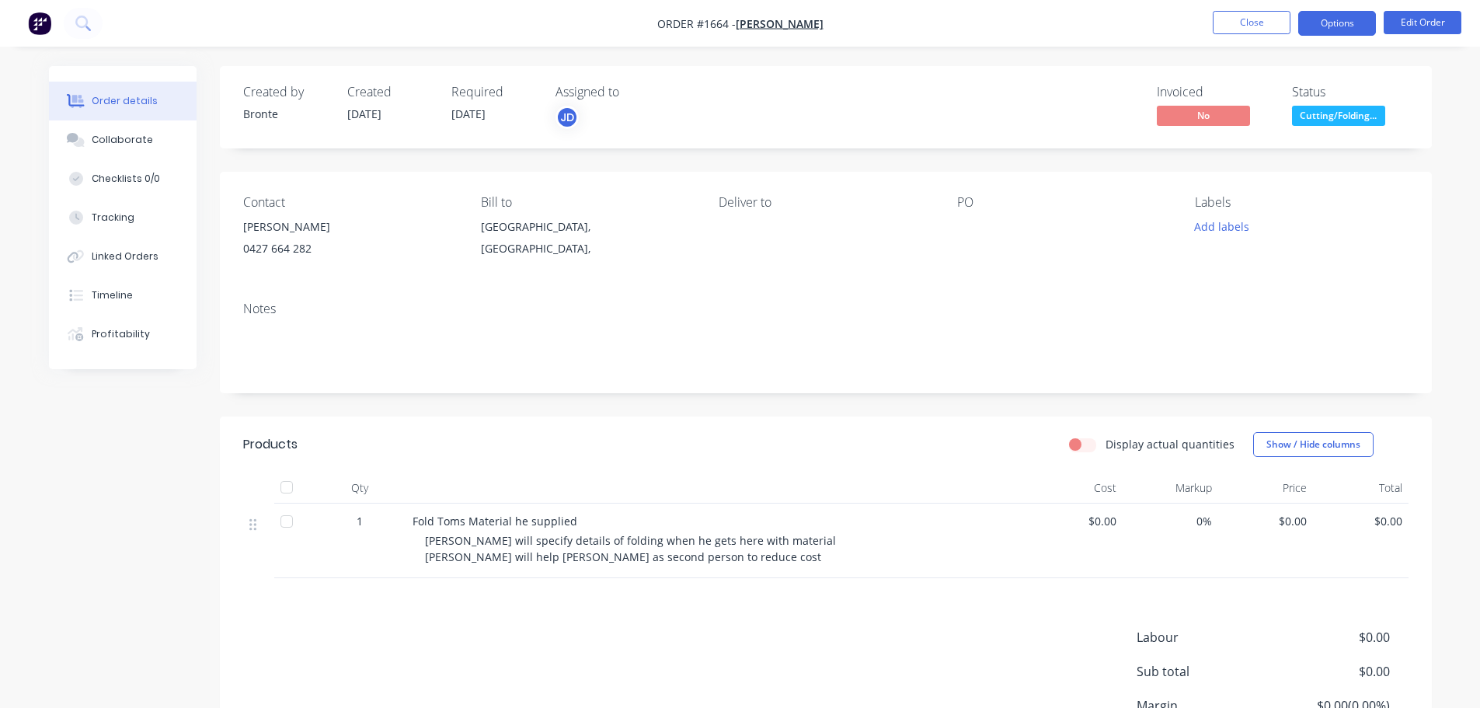
click at [1335, 25] on button "Options" at bounding box center [1337, 23] width 78 height 25
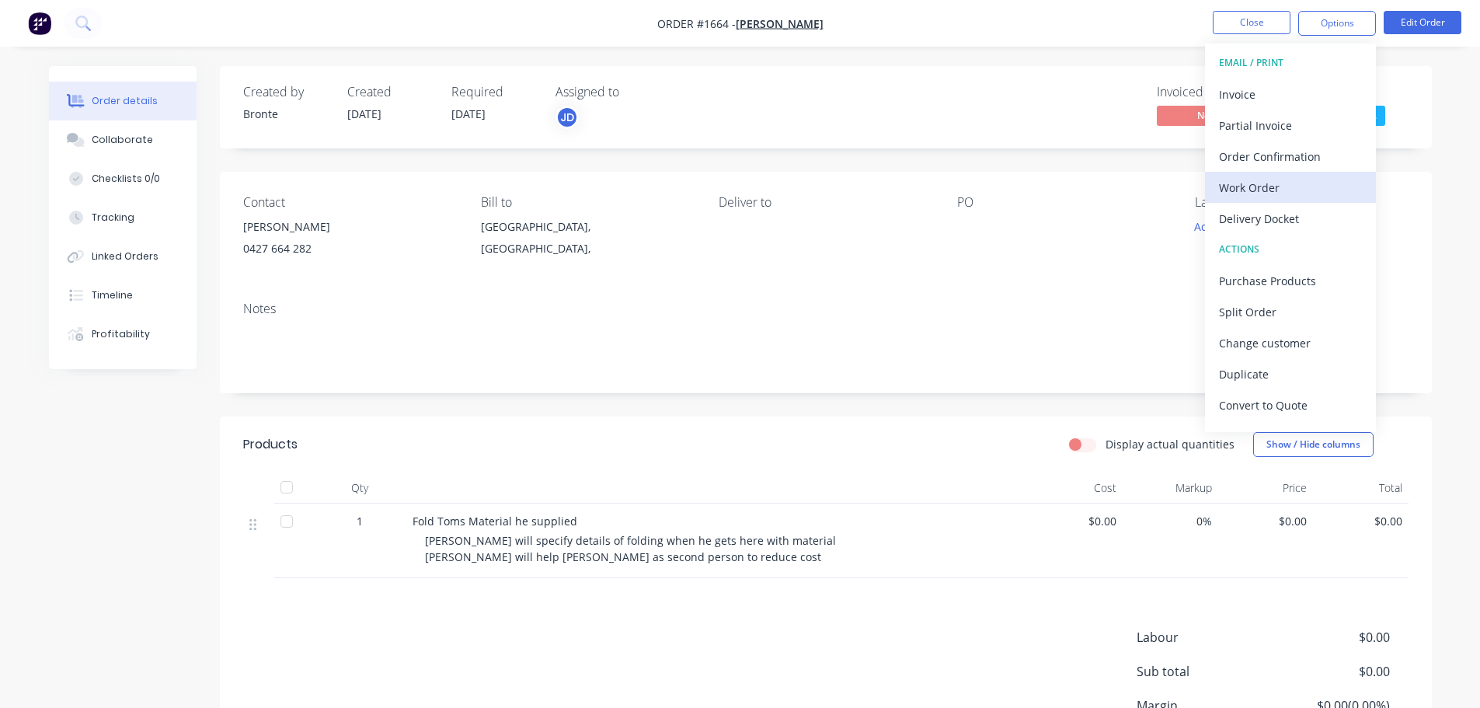
click at [1298, 185] on div "Work Order" at bounding box center [1290, 187] width 143 height 23
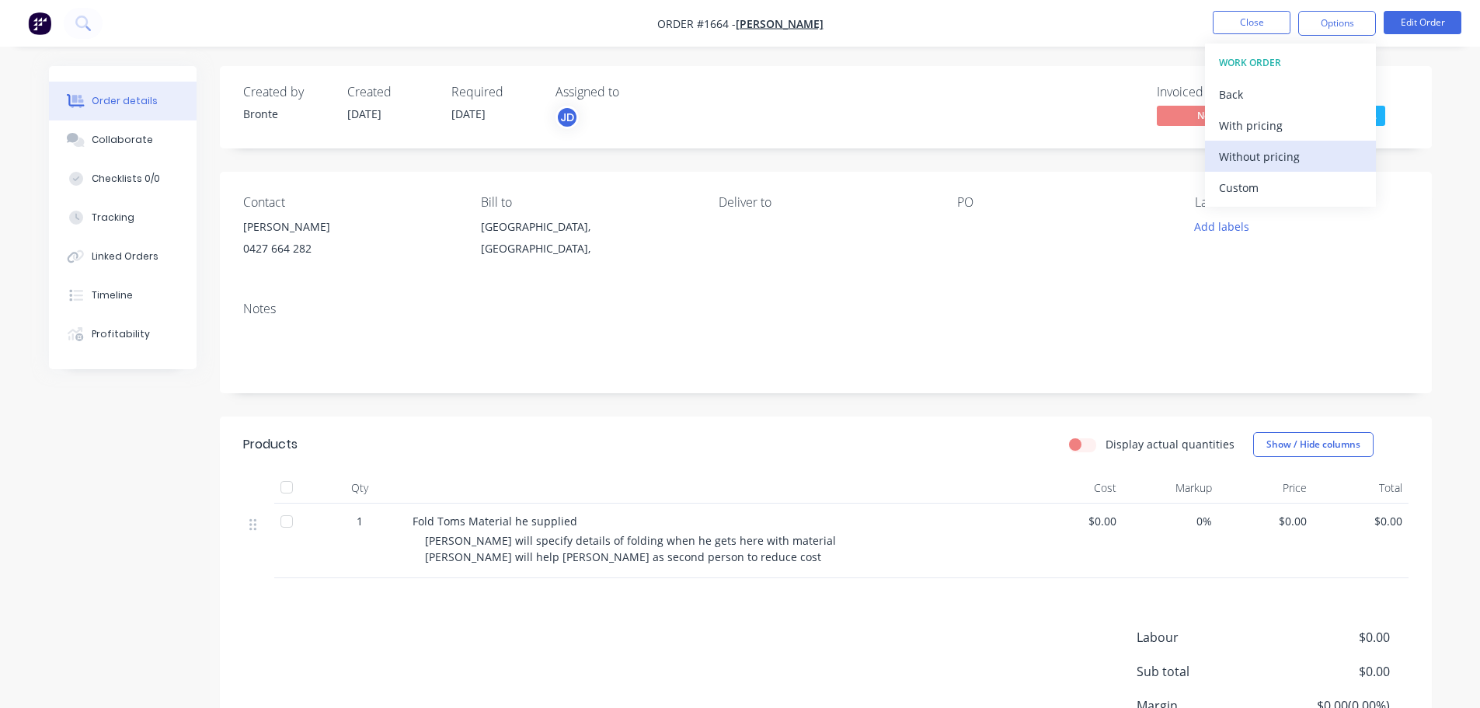
click at [1294, 158] on div "Without pricing" at bounding box center [1290, 156] width 143 height 23
drag, startPoint x: 1028, startPoint y: 49, endPoint x: 1076, endPoint y: 55, distance: 49.3
click at [1028, 48] on div "Order details Collaborate Checklists 0/0 Tracking Linked Orders Timeline Profit…" at bounding box center [740, 427] width 1480 height 854
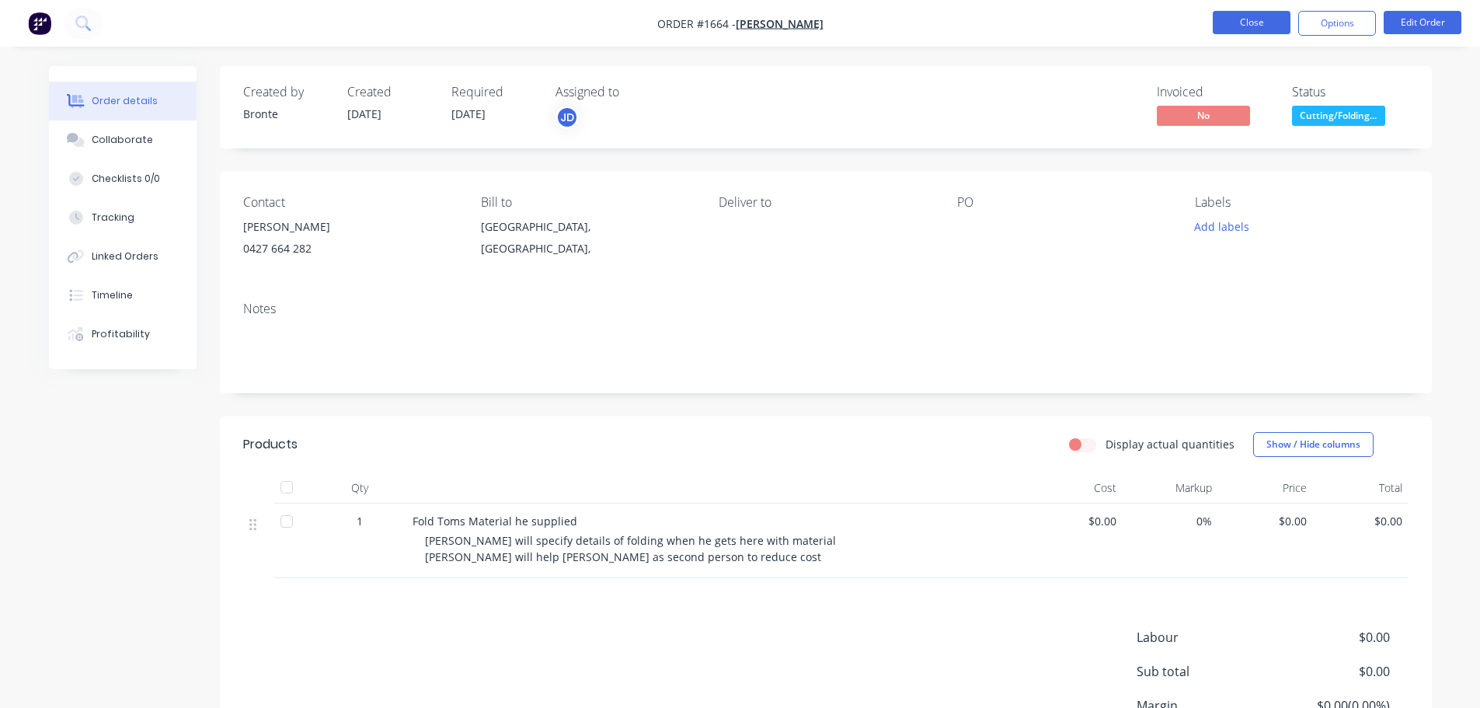
click at [1241, 24] on button "Close" at bounding box center [1251, 22] width 78 height 23
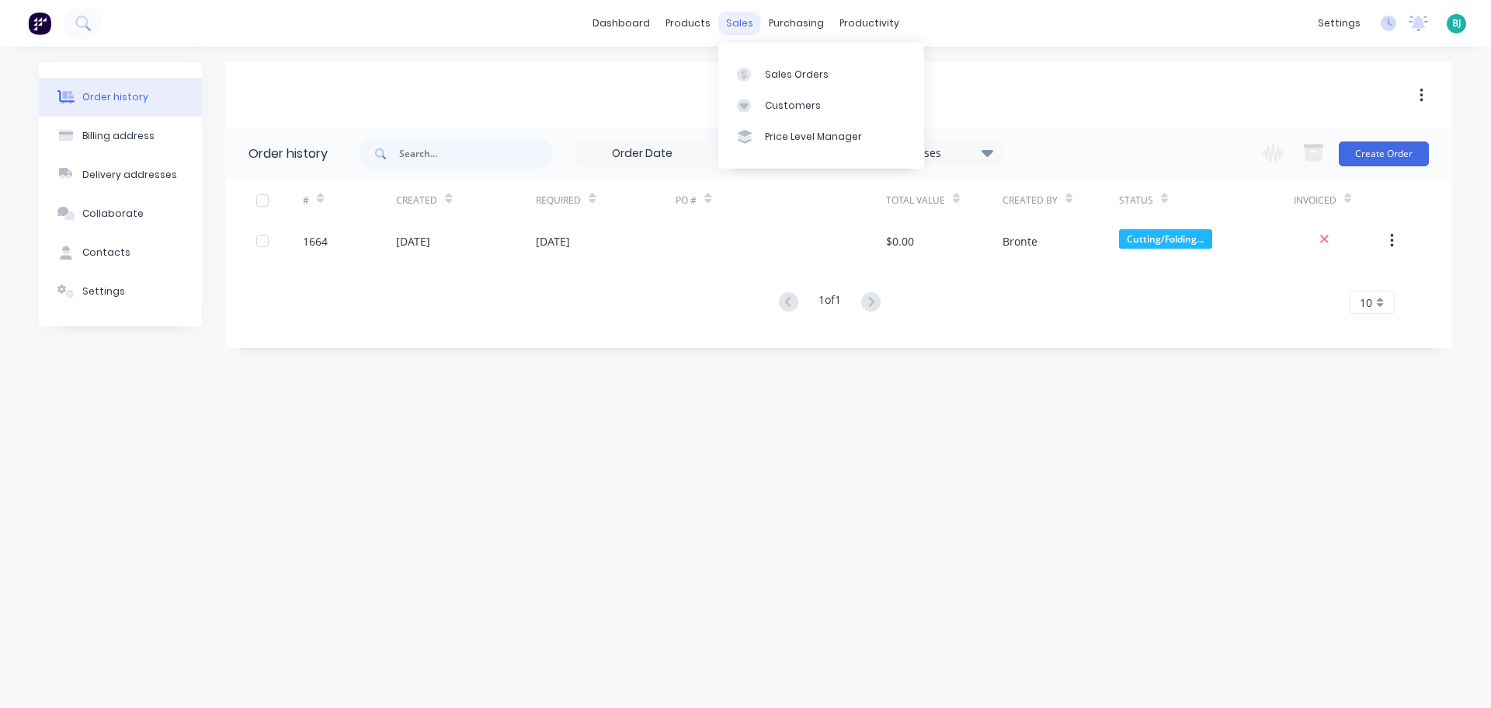
click at [754, 24] on div "sales" at bounding box center [739, 23] width 43 height 23
click at [766, 89] on link "Sales Orders" at bounding box center [821, 73] width 206 height 31
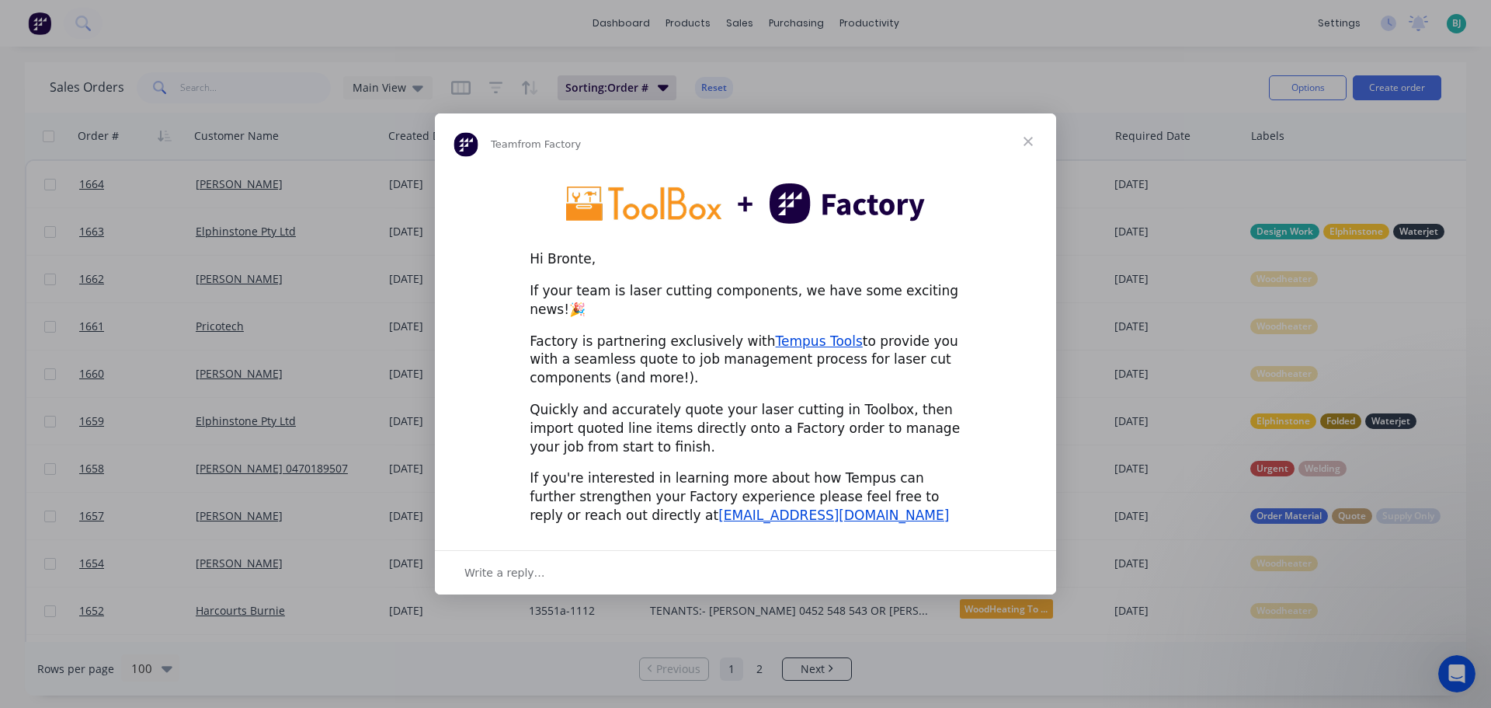
click at [1024, 150] on span "Close" at bounding box center [1028, 141] width 56 height 56
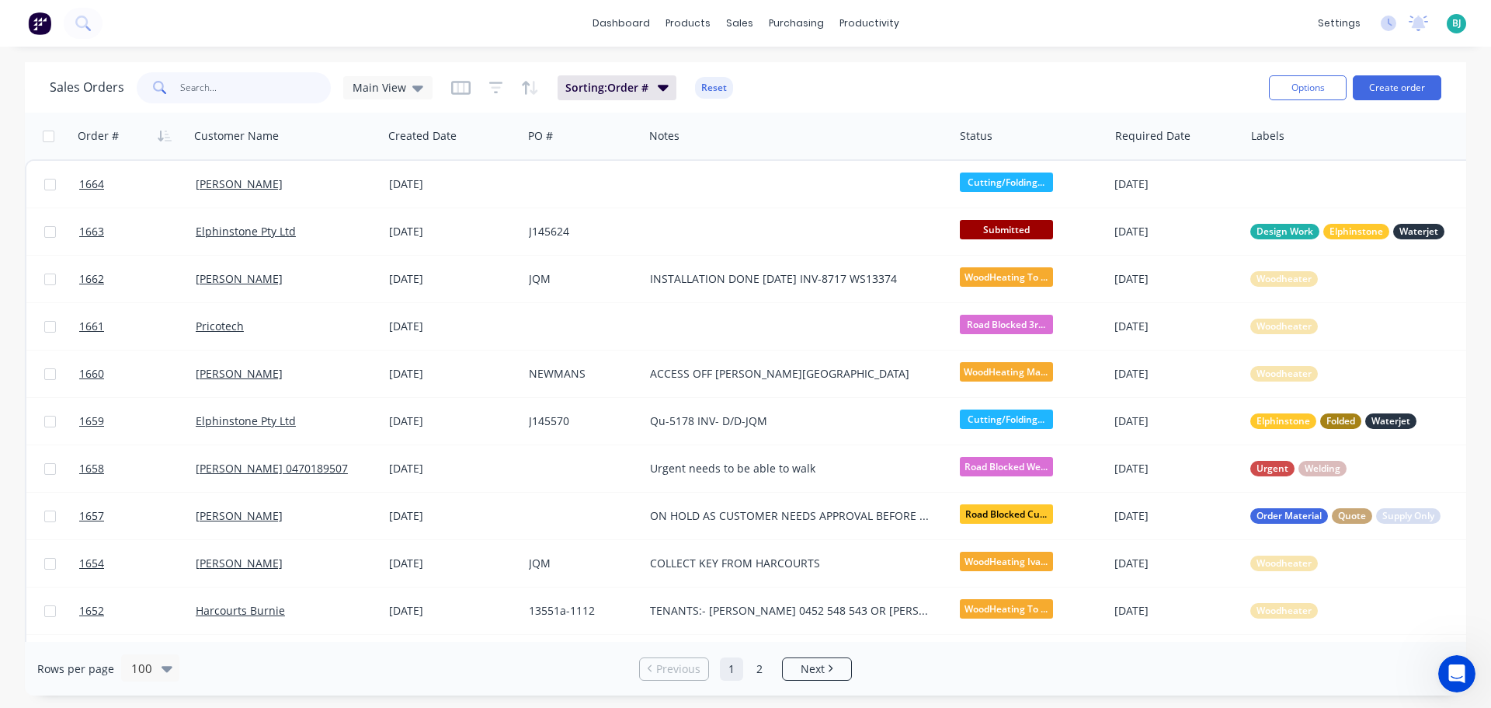
click at [271, 89] on input "text" at bounding box center [255, 87] width 151 height 31
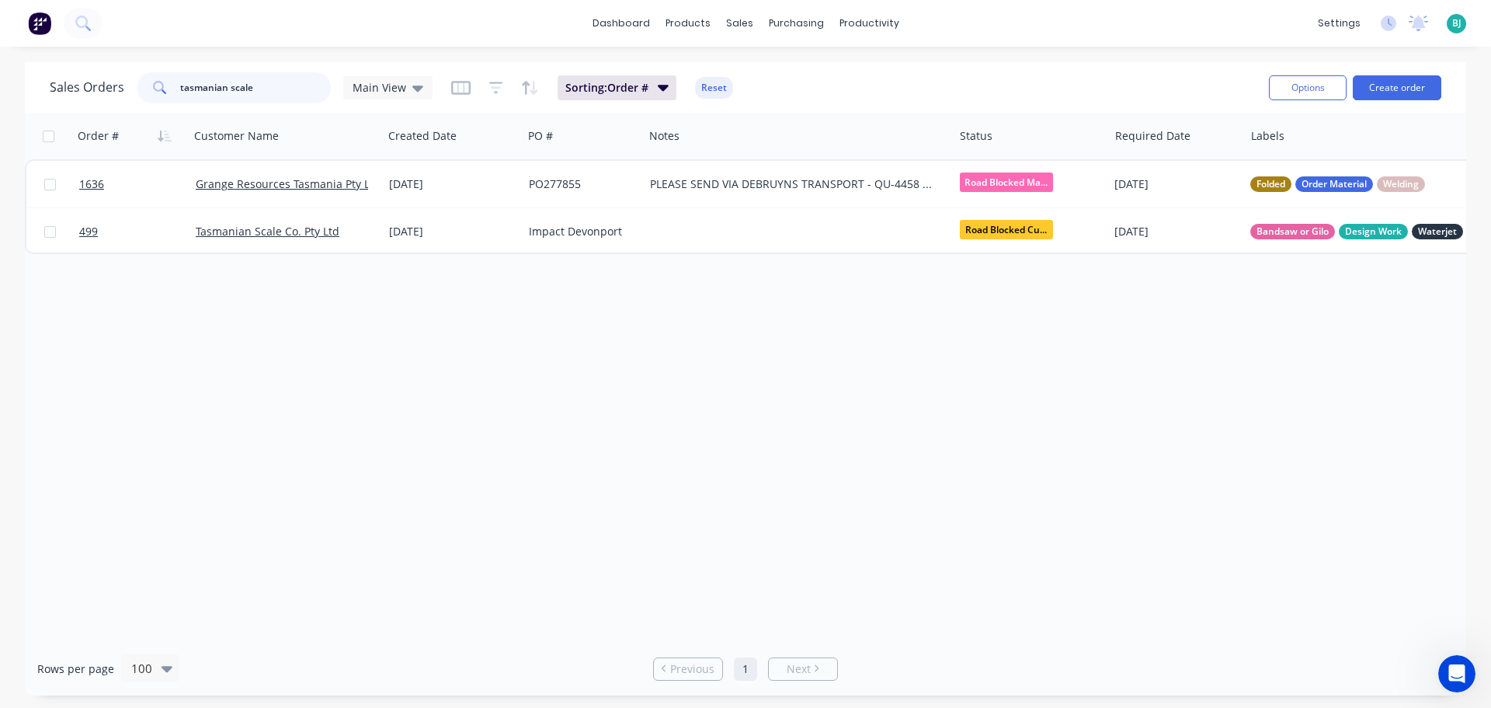
type input "tasmanian scale"
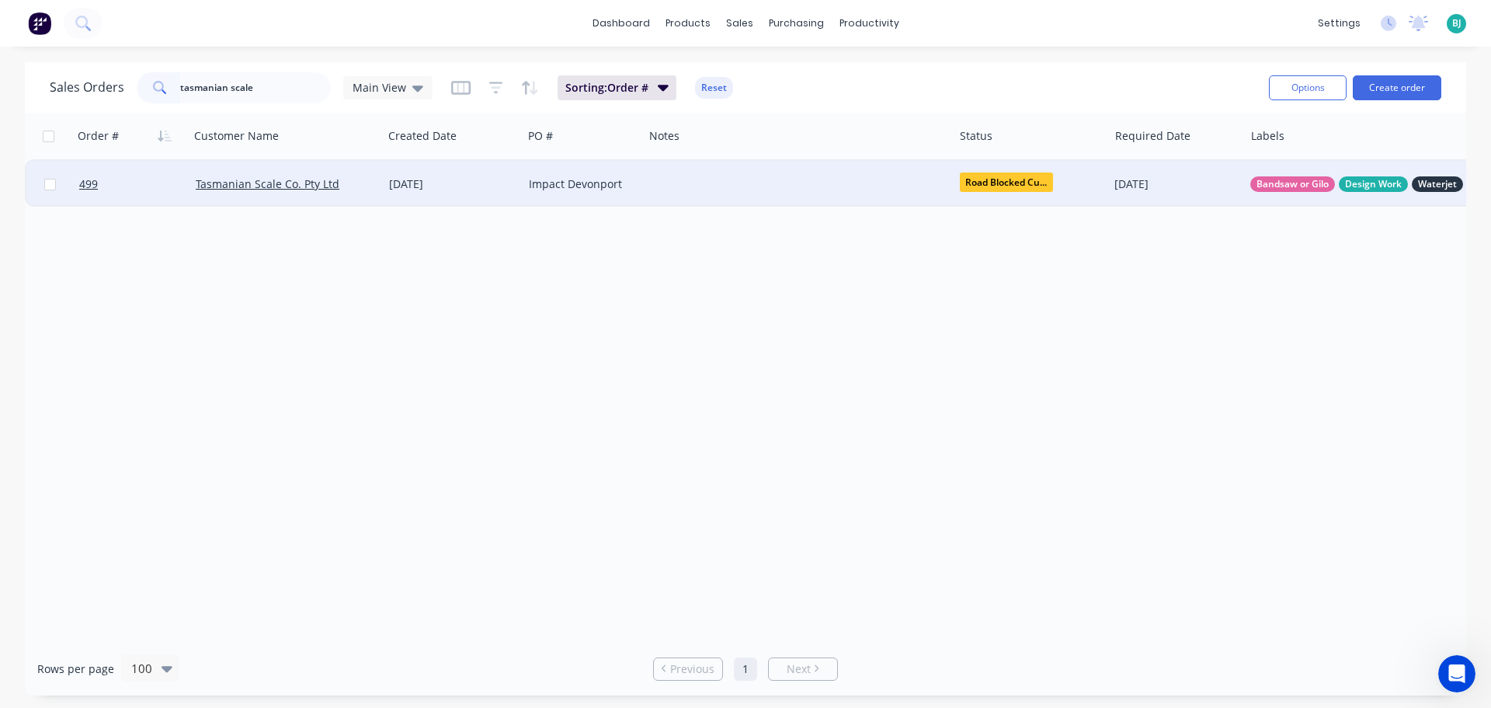
click at [710, 177] on div at bounding box center [799, 184] width 310 height 47
click at [151, 178] on link "499" at bounding box center [137, 184] width 116 height 47
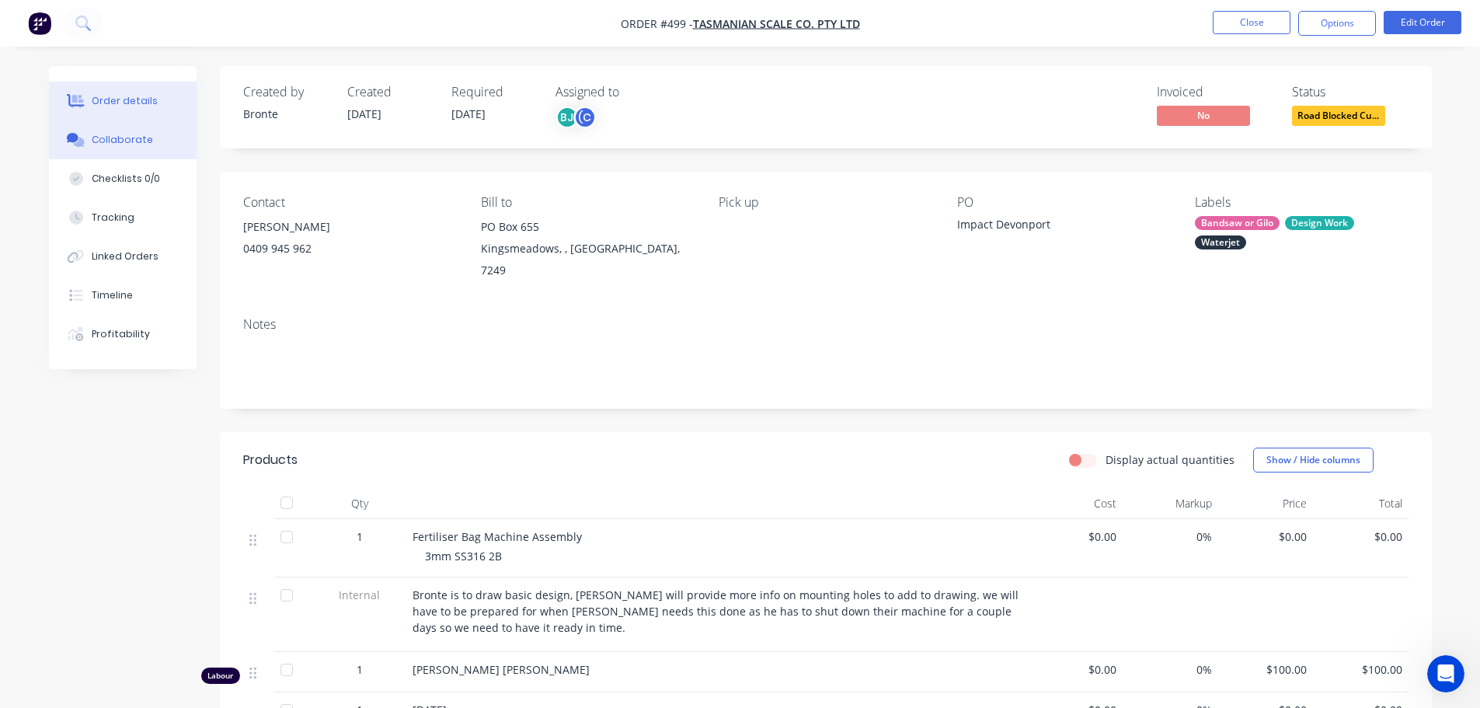
click at [134, 149] on button "Collaborate" at bounding box center [123, 139] width 148 height 39
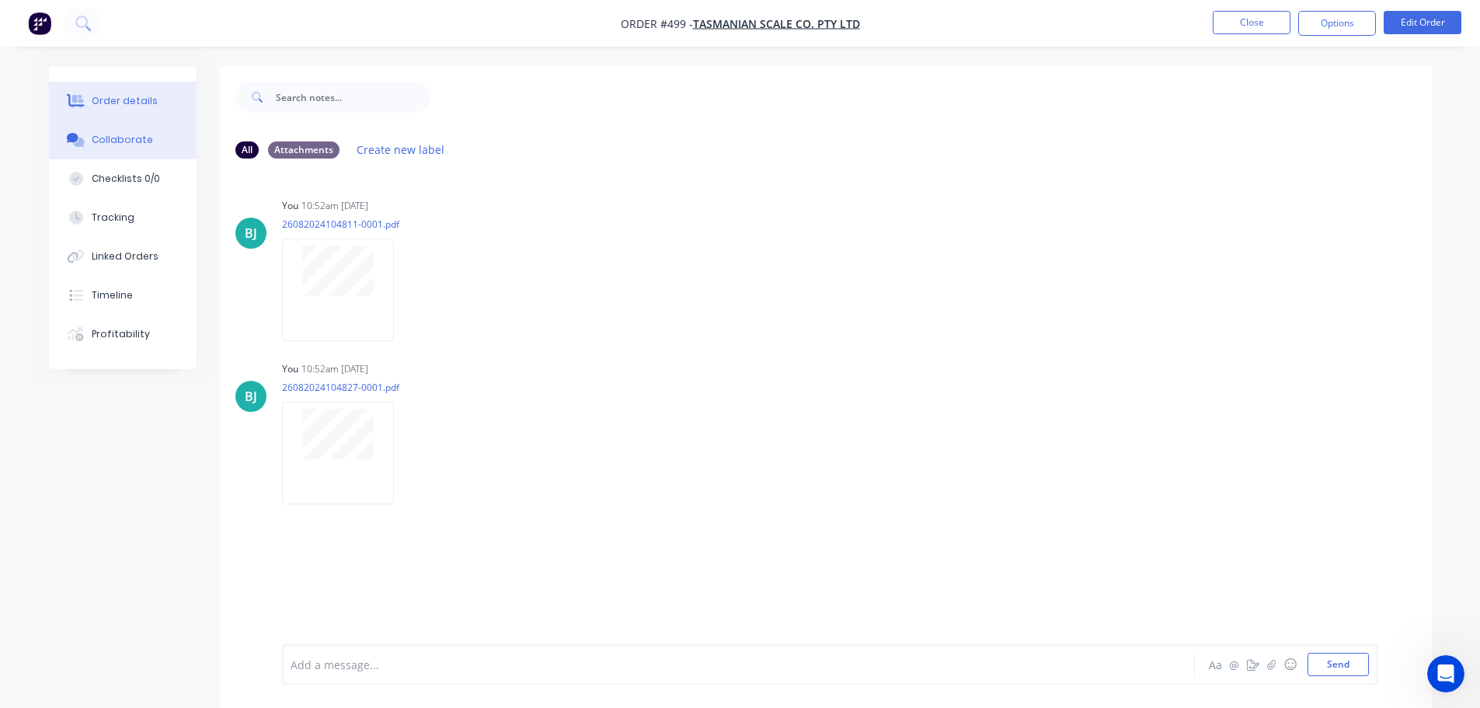
click at [110, 106] on div "Order details" at bounding box center [125, 101] width 66 height 14
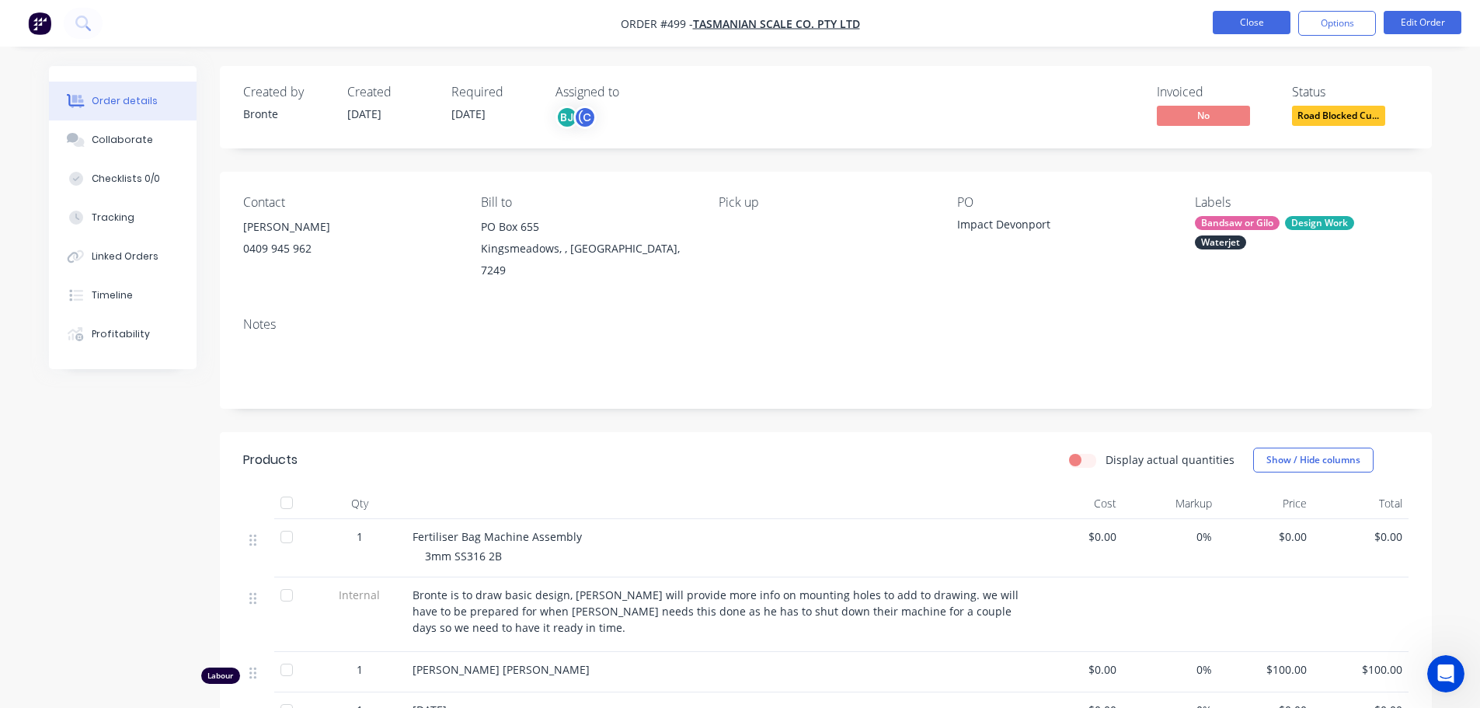
click at [1262, 27] on button "Close" at bounding box center [1251, 22] width 78 height 23
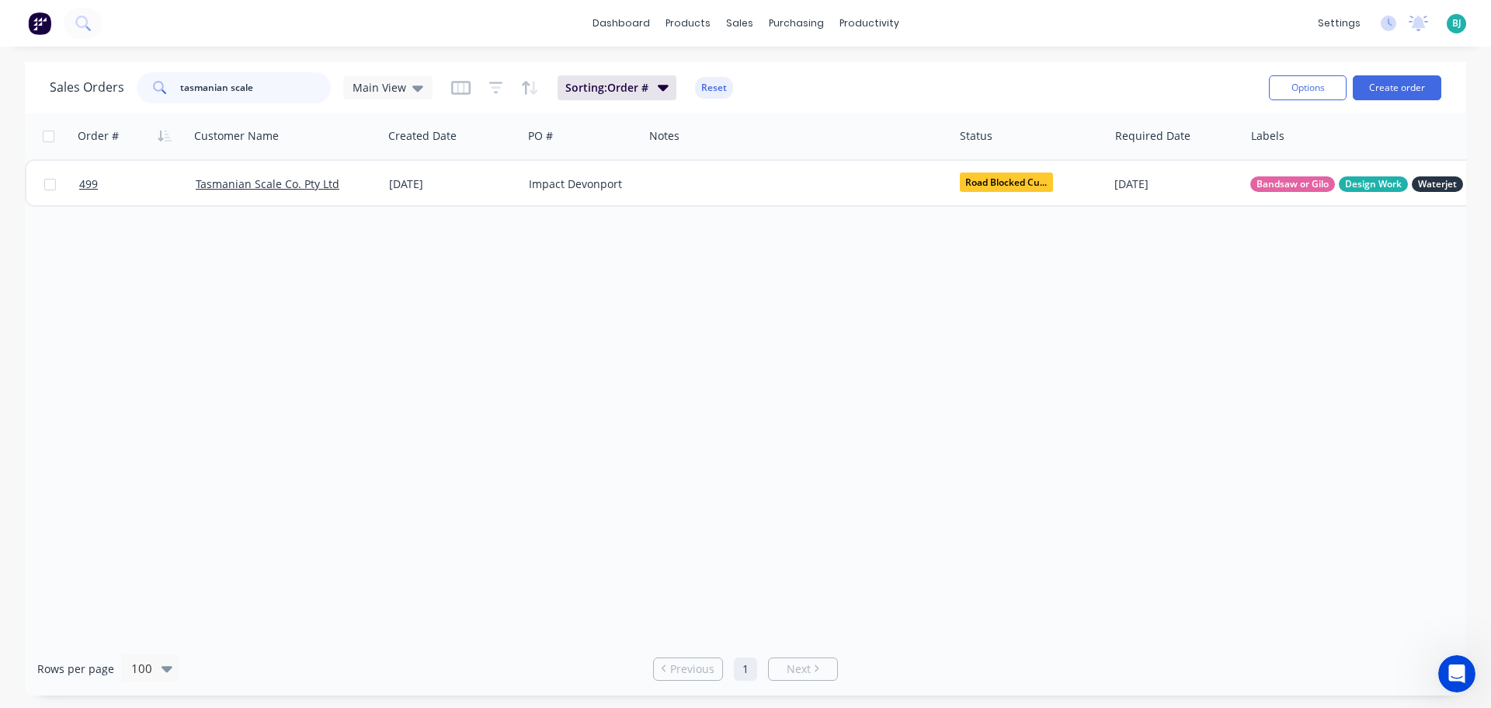
drag, startPoint x: 245, startPoint y: 96, endPoint x: 151, endPoint y: 94, distance: 93.2
click at [151, 94] on div "tasmanian scale" at bounding box center [234, 87] width 194 height 31
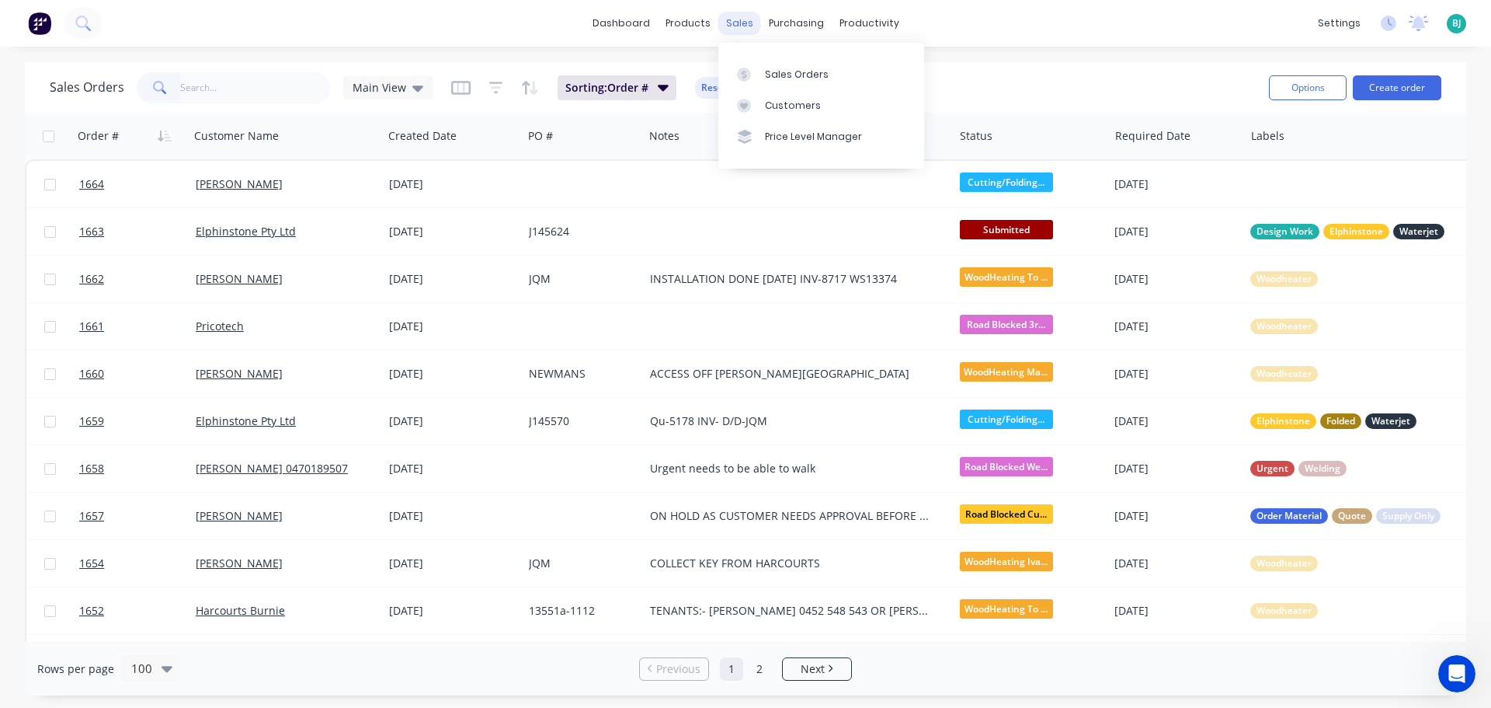
click at [736, 34] on div "sales" at bounding box center [739, 23] width 43 height 23
click at [770, 109] on div "Customers" at bounding box center [793, 106] width 56 height 14
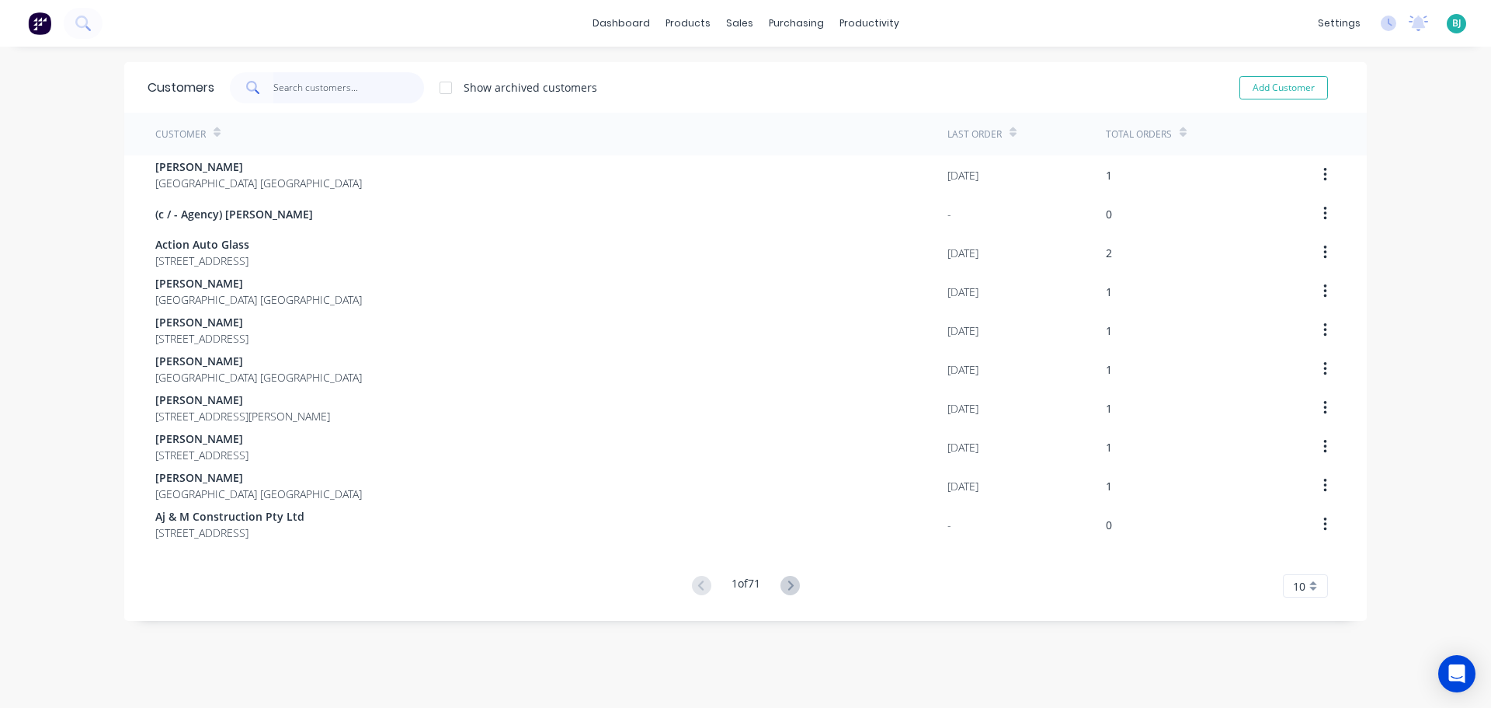
click at [325, 83] on input "text" at bounding box center [348, 87] width 151 height 31
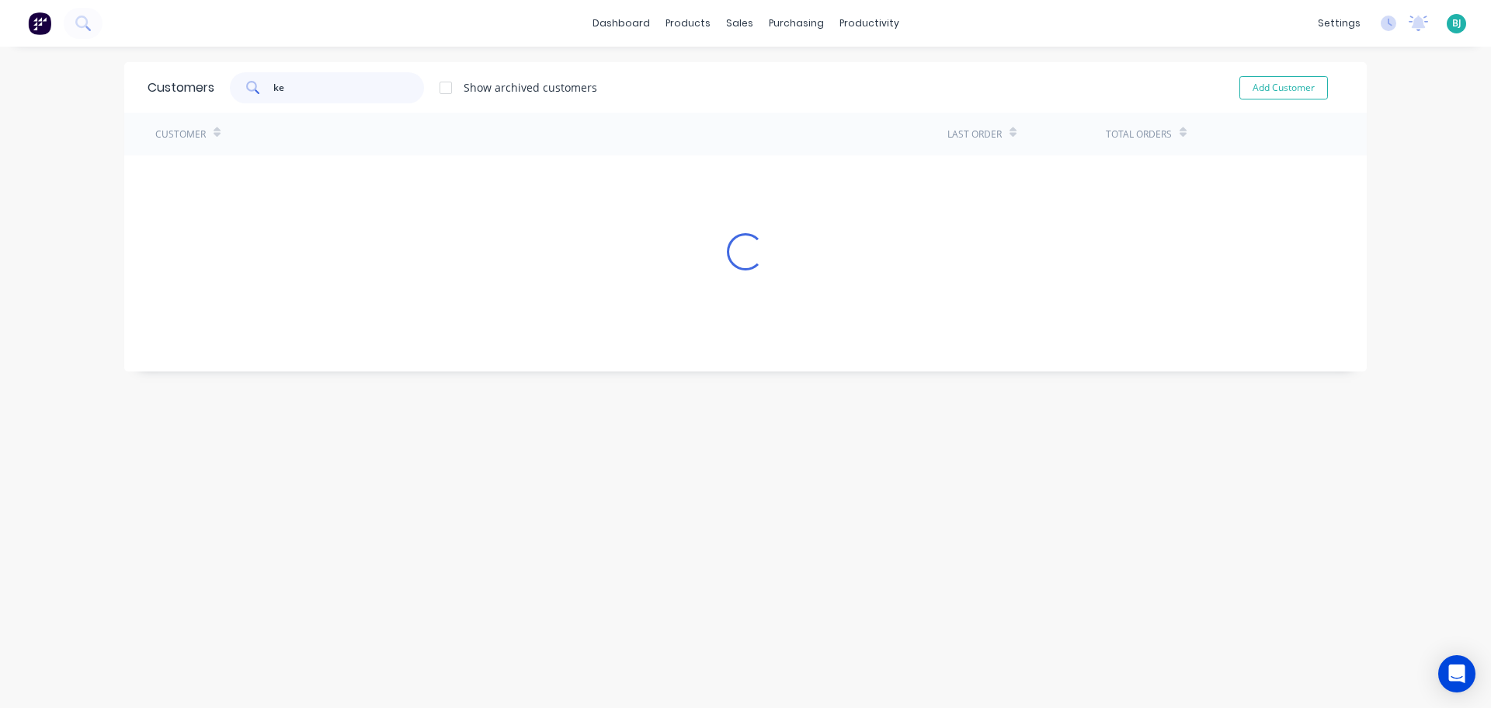
type input "k"
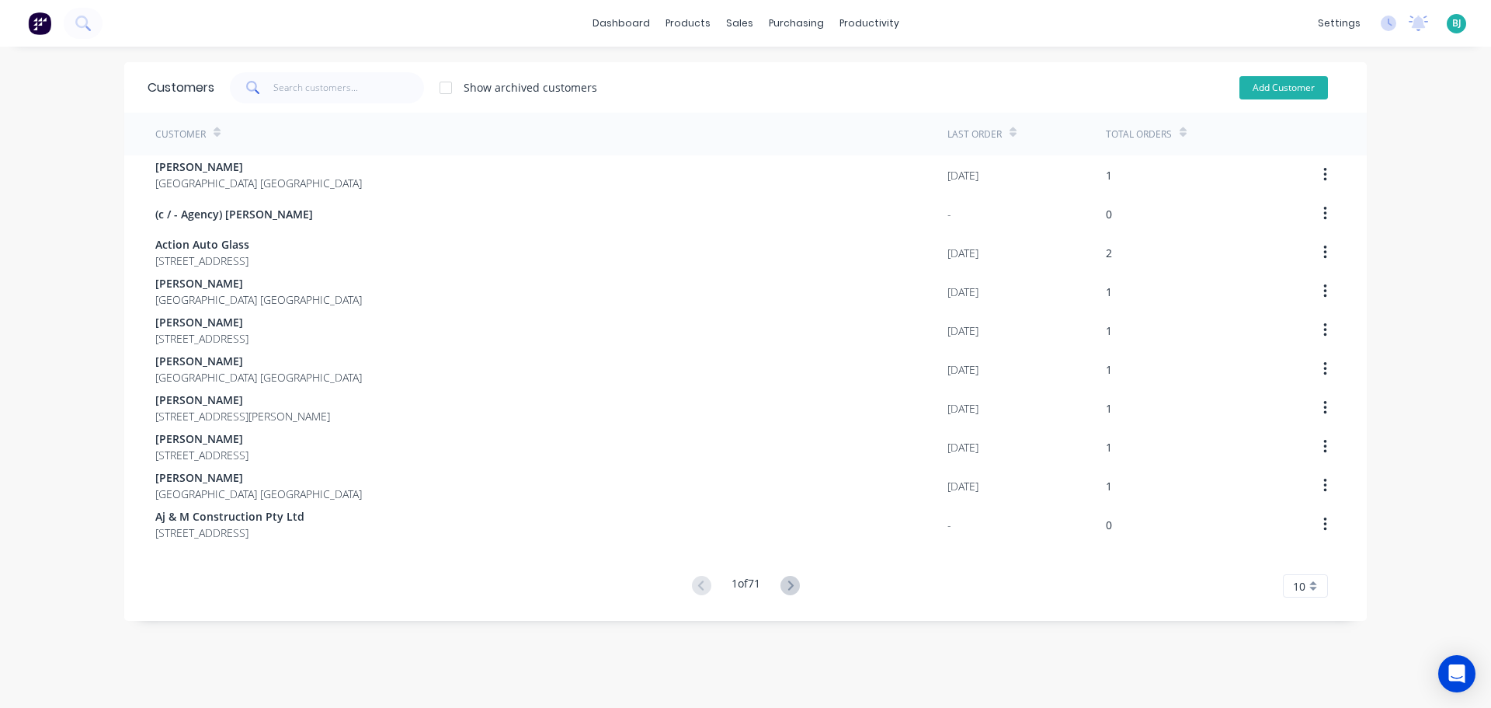
click at [1280, 79] on button "Add Customer" at bounding box center [1284, 87] width 89 height 23
select select "AU"
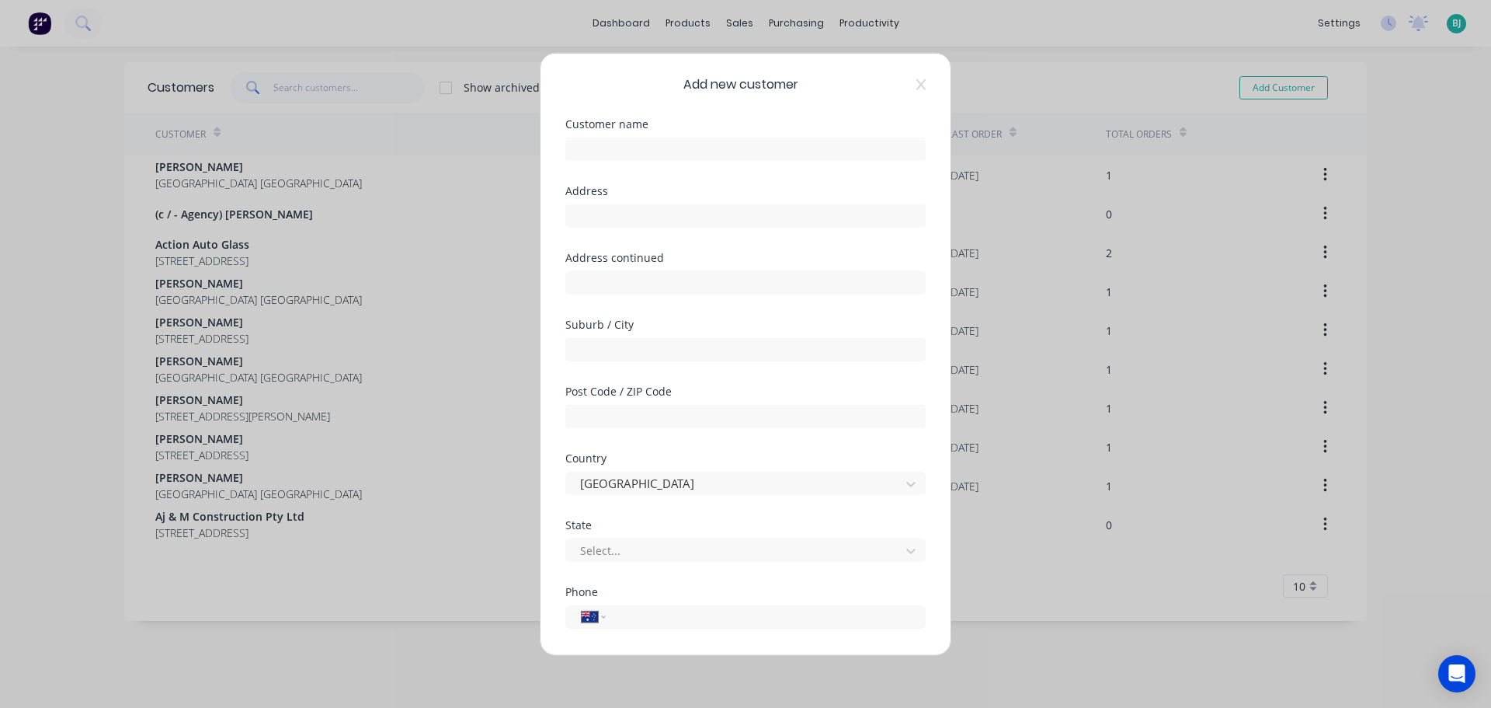
click at [693, 161] on div "Customer name" at bounding box center [745, 151] width 360 height 67
click at [689, 155] on input "text" at bounding box center [745, 148] width 360 height 23
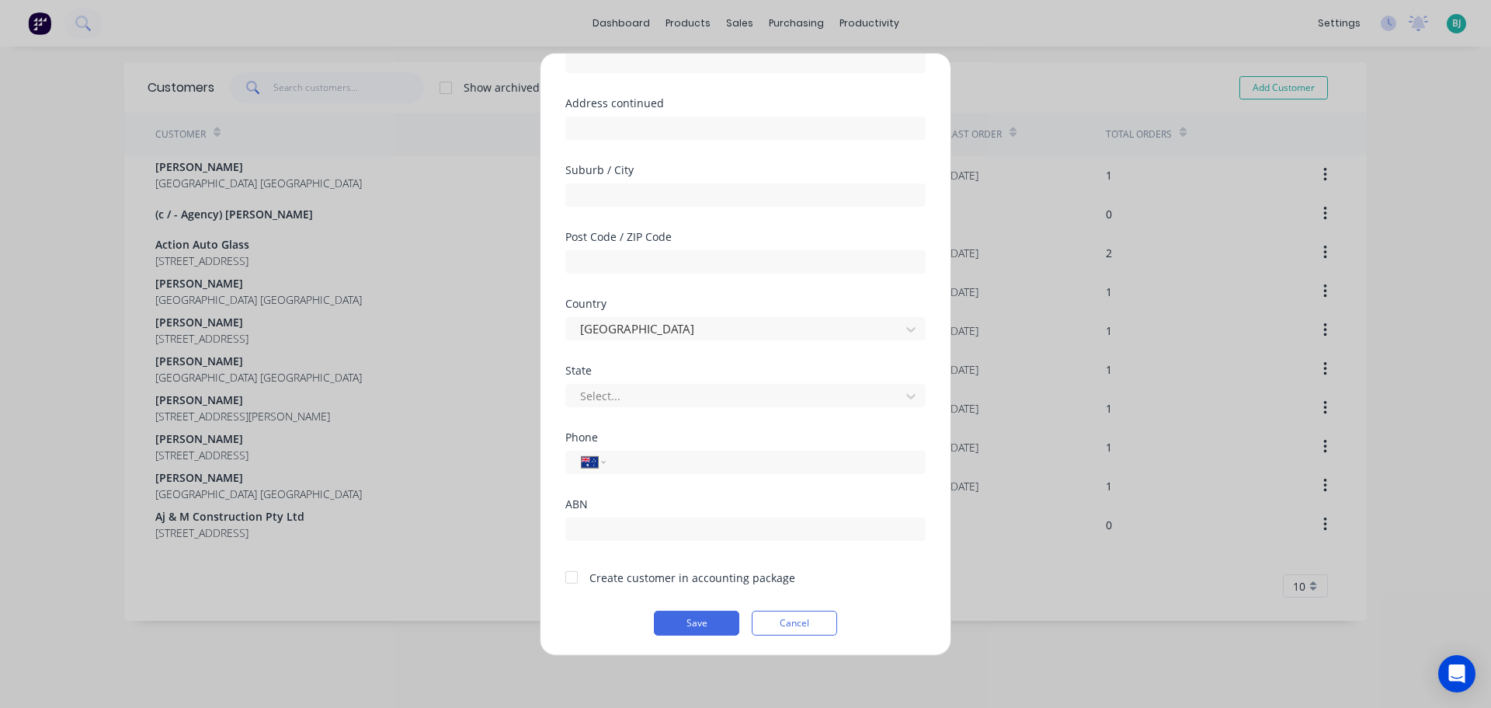
scroll to position [155, 0]
type input "Kerry Gossage"
click at [684, 380] on div "Select..." at bounding box center [745, 391] width 360 height 27
click at [683, 391] on div at bounding box center [736, 394] width 314 height 19
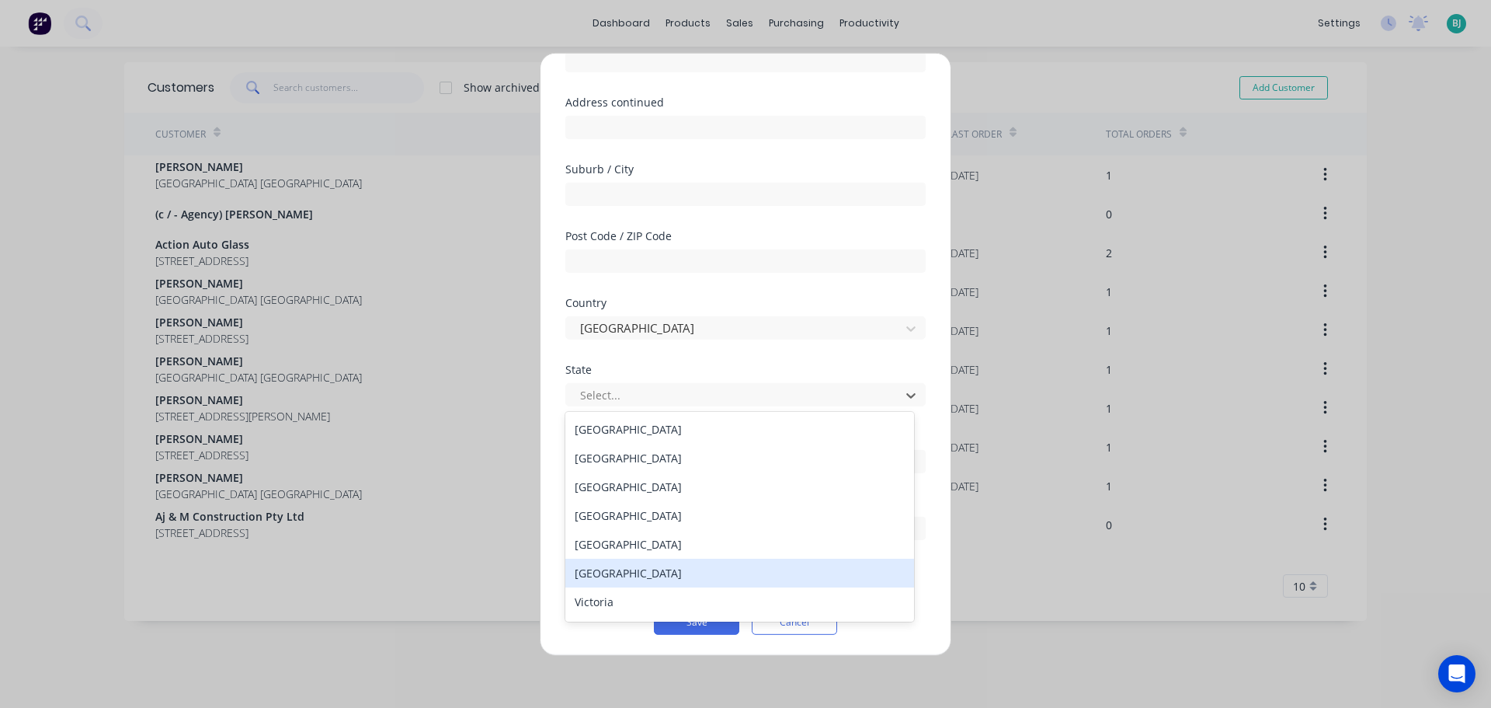
click at [650, 573] on div "Tasmania" at bounding box center [739, 572] width 349 height 29
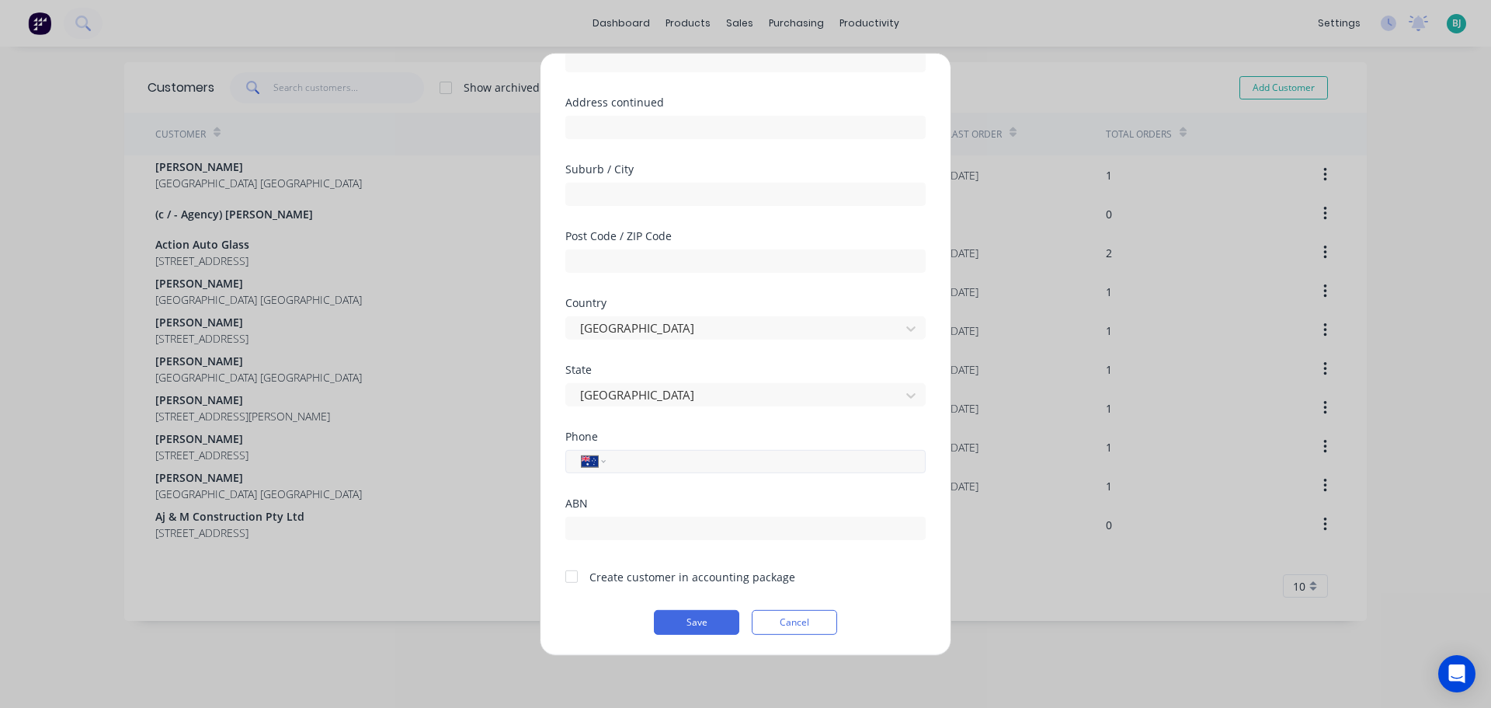
click at [694, 456] on input "tel" at bounding box center [763, 461] width 293 height 18
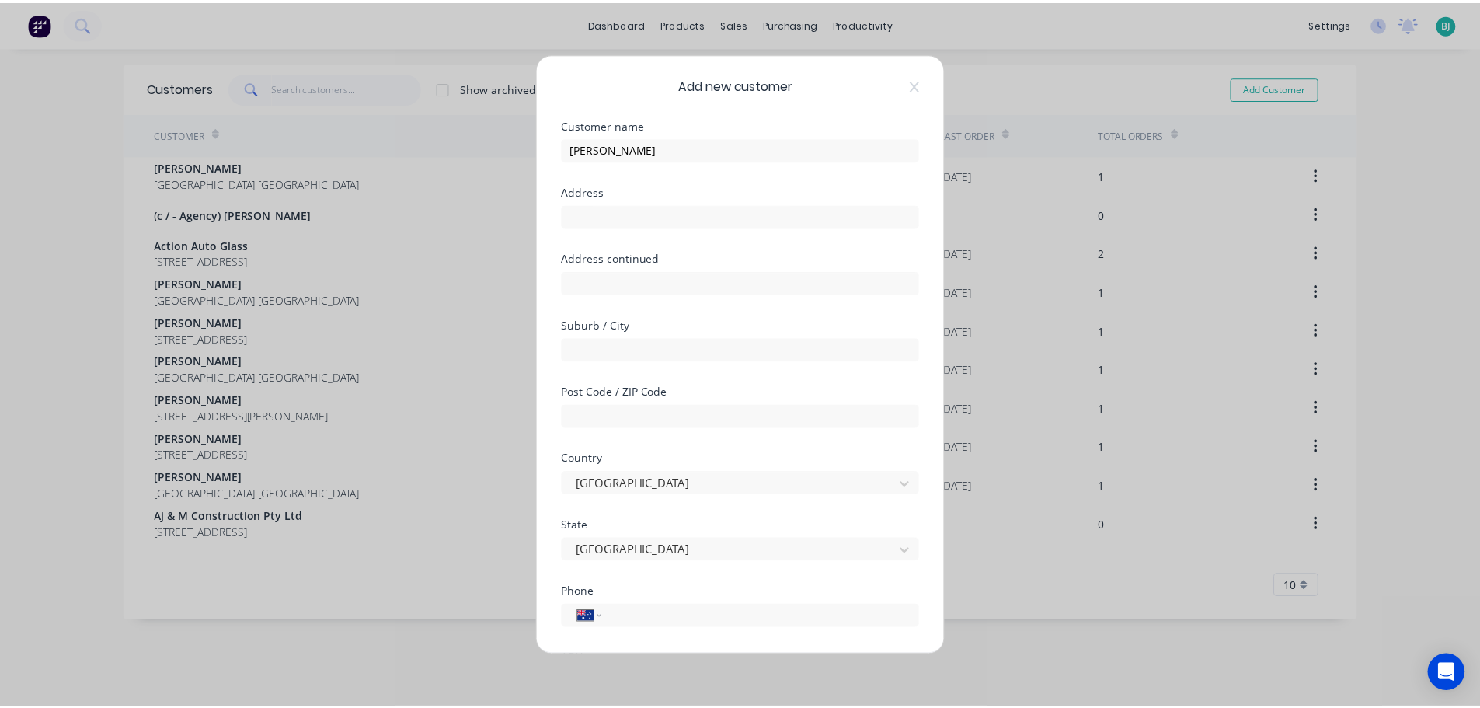
scroll to position [157, 0]
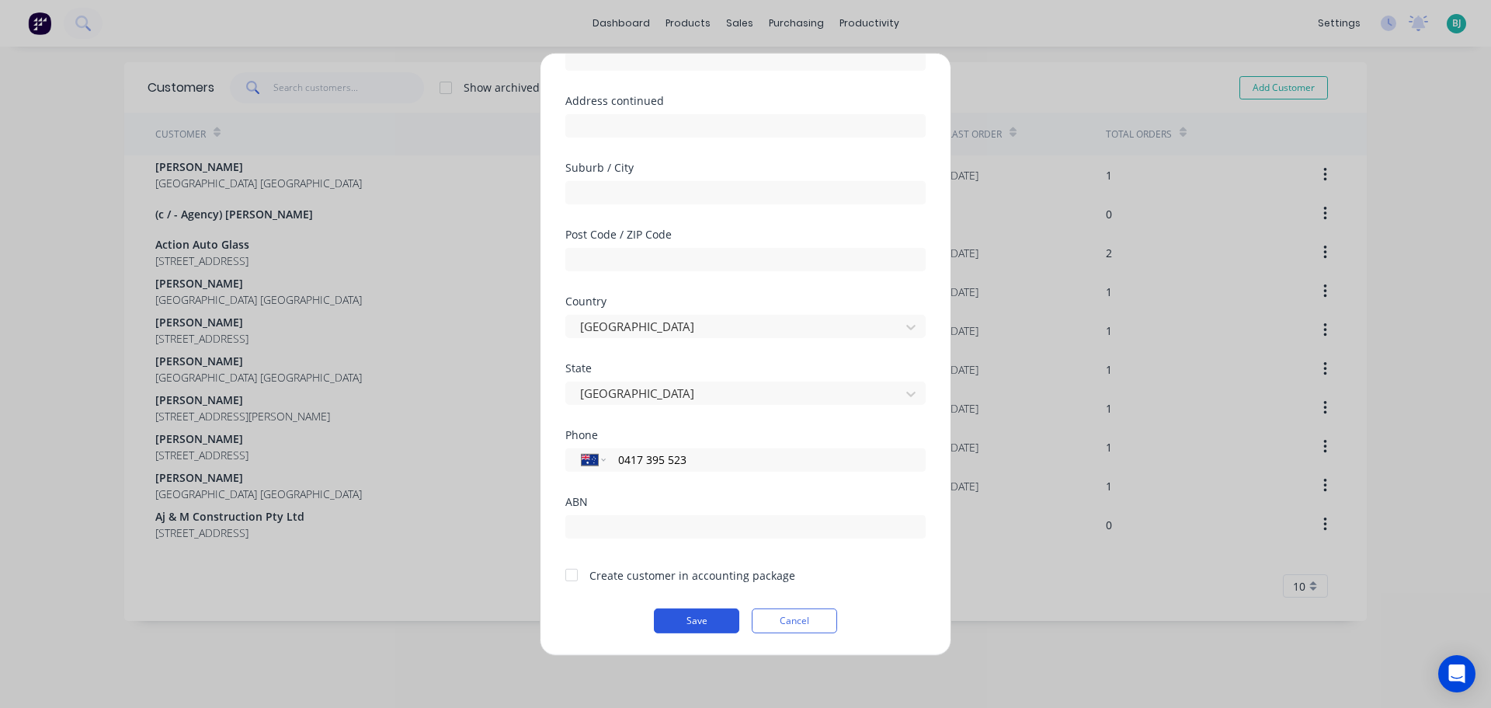
type input "0417 395 523"
click at [691, 621] on button "Save" at bounding box center [696, 619] width 85 height 25
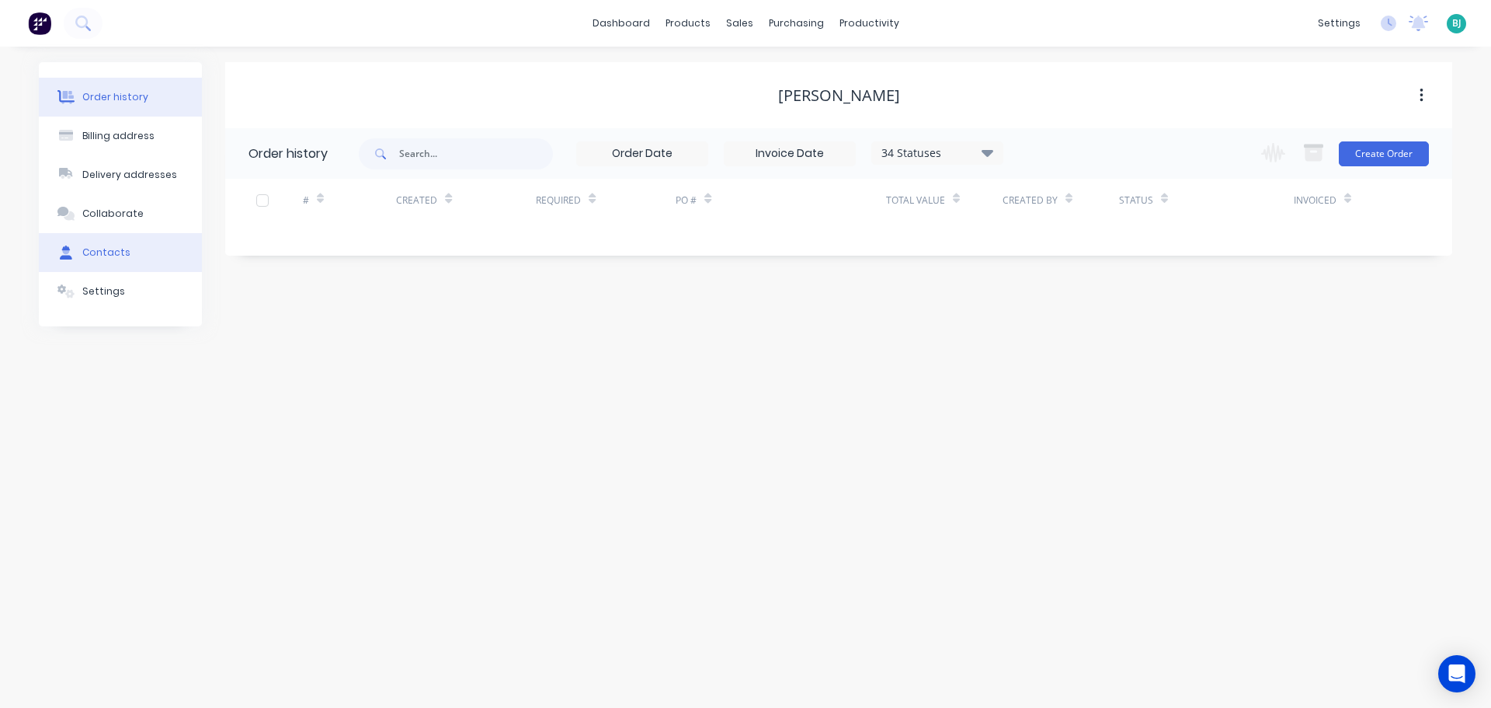
click at [75, 267] on button "Contacts" at bounding box center [120, 252] width 163 height 39
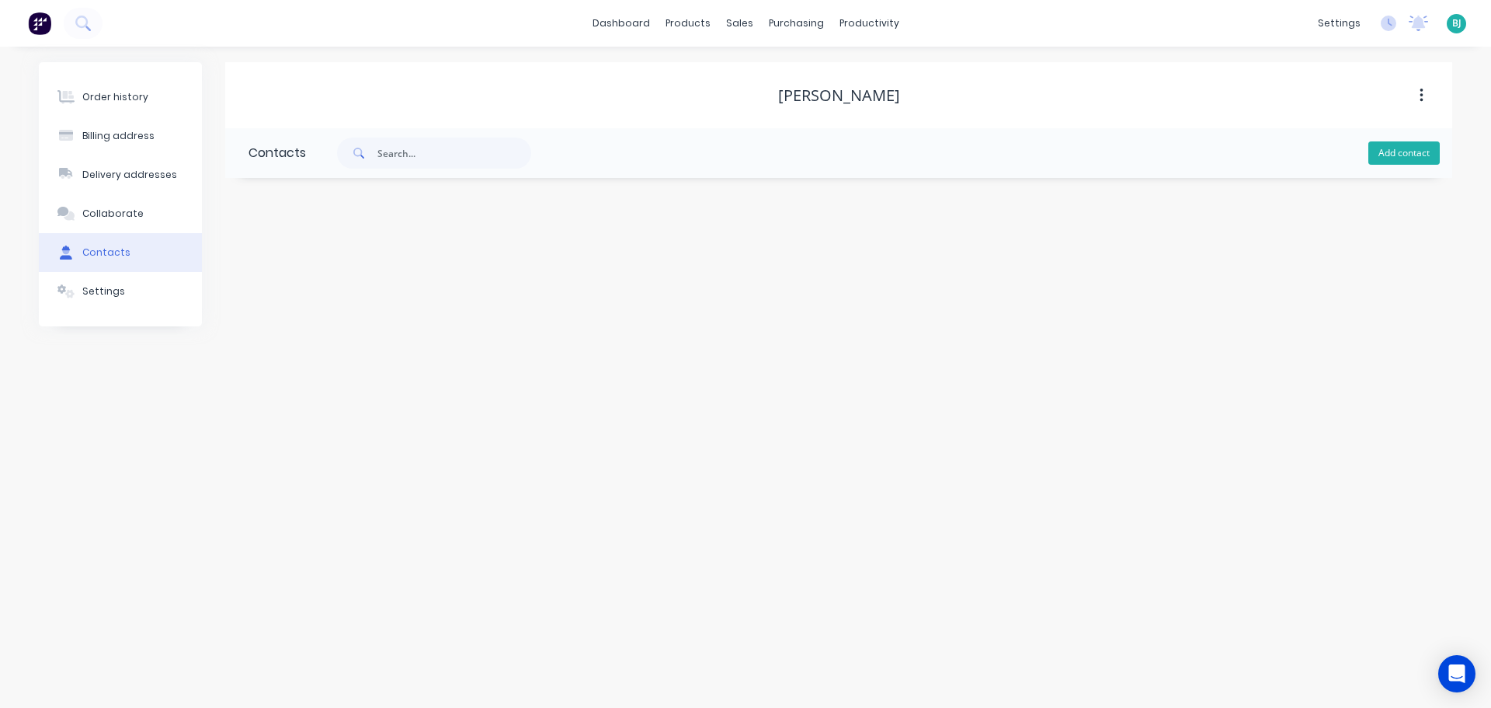
click at [1419, 157] on button "Add contact" at bounding box center [1403, 152] width 71 height 23
select select "AU"
click at [420, 263] on input "text" at bounding box center [376, 267] width 254 height 23
type input "[PERSON_NAME]"
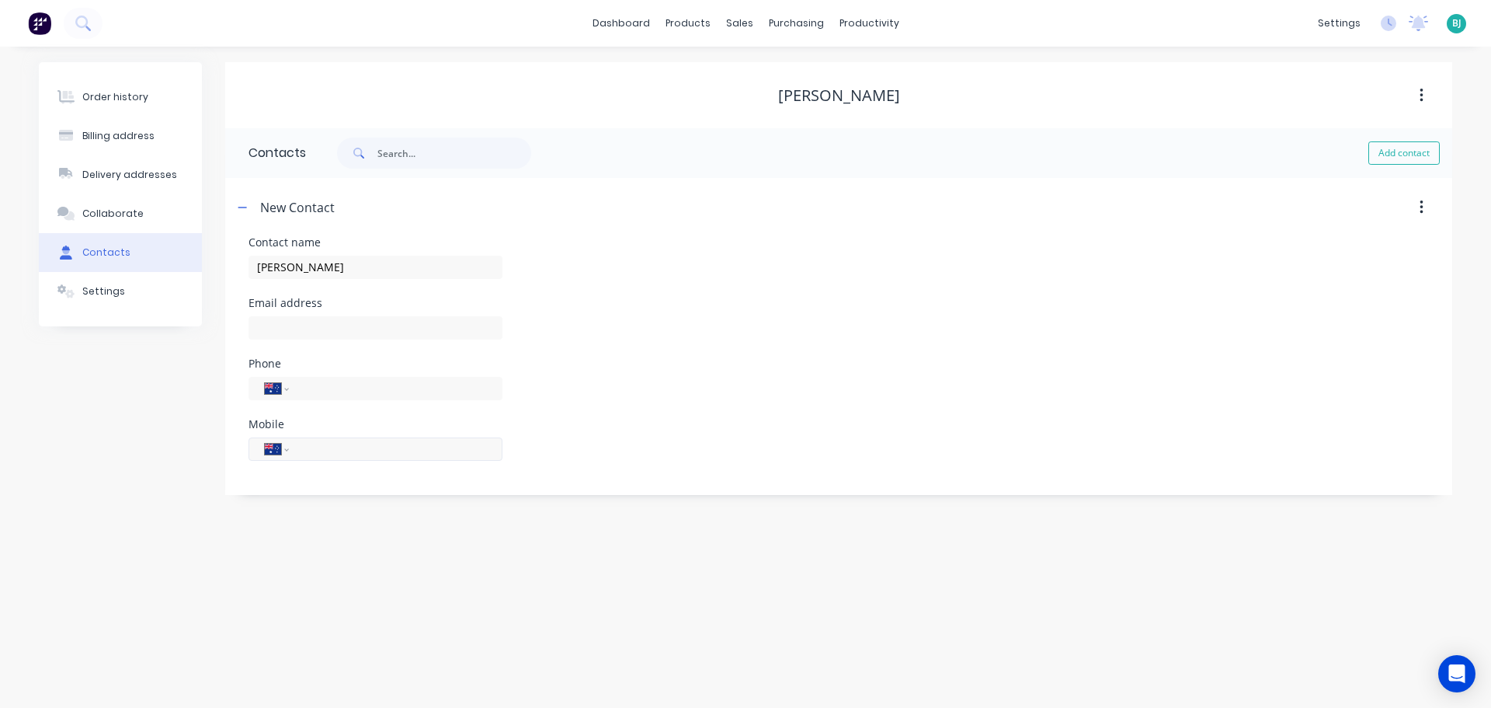
select select "AU"
click at [411, 452] on input "tel" at bounding box center [393, 449] width 186 height 18
type input "0417 395 523"
click at [645, 454] on div "Mobile International Afghanistan Åland Islands Albania Algeria American Samoa A…" at bounding box center [839, 449] width 1181 height 61
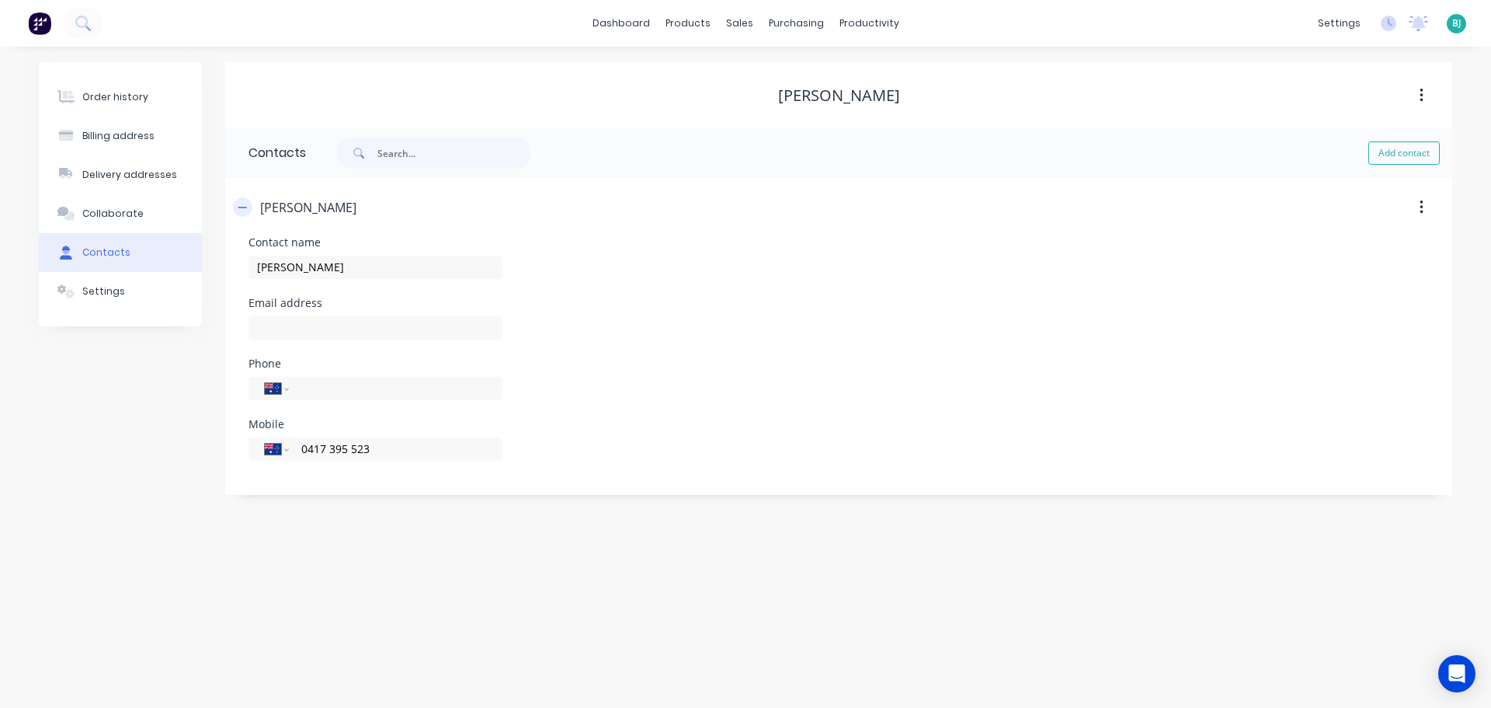
click at [237, 205] on button "button" at bounding box center [242, 206] width 19 height 19
click at [240, 204] on icon "button" at bounding box center [242, 207] width 9 height 11
click at [240, 207] on icon "button" at bounding box center [242, 207] width 9 height 11
click at [130, 90] on div "Order history" at bounding box center [115, 97] width 66 height 14
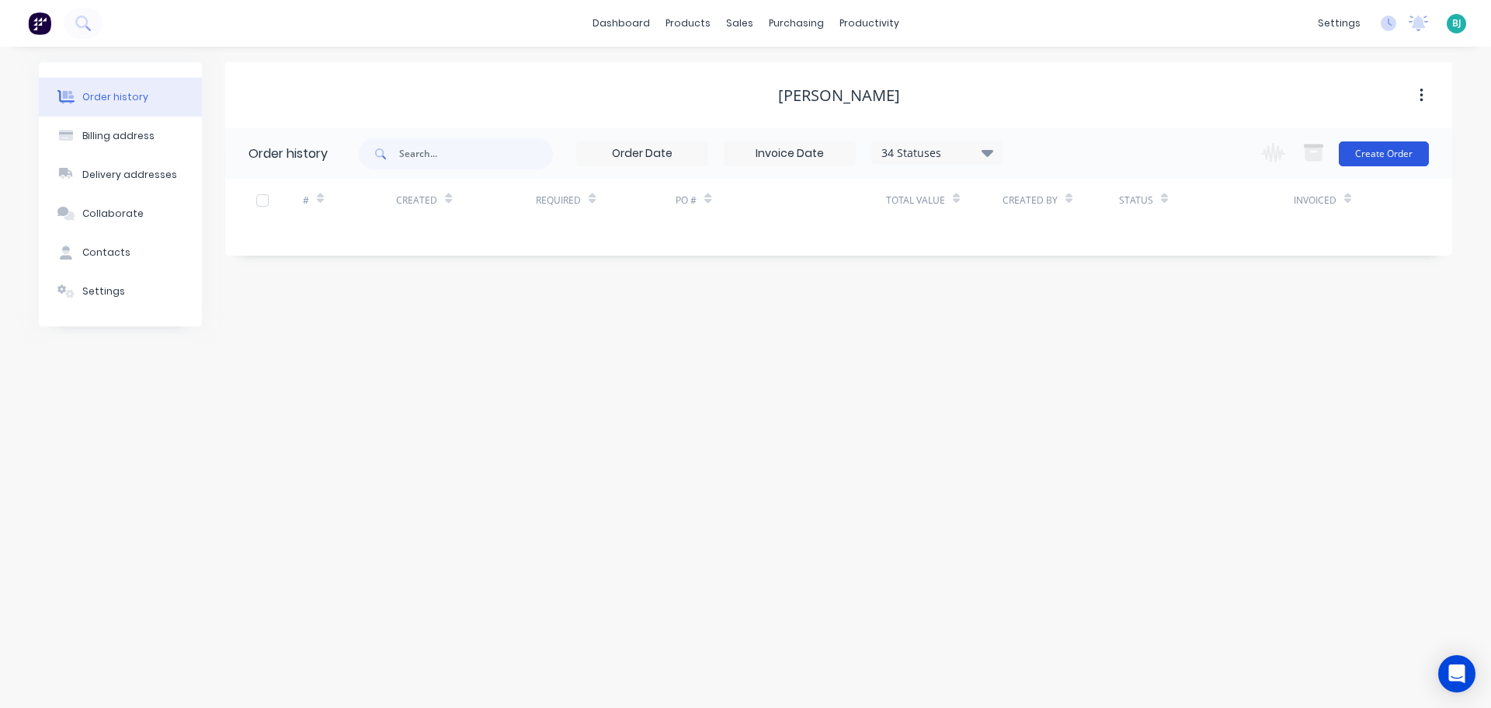
click at [1379, 161] on button "Create Order" at bounding box center [1384, 153] width 90 height 25
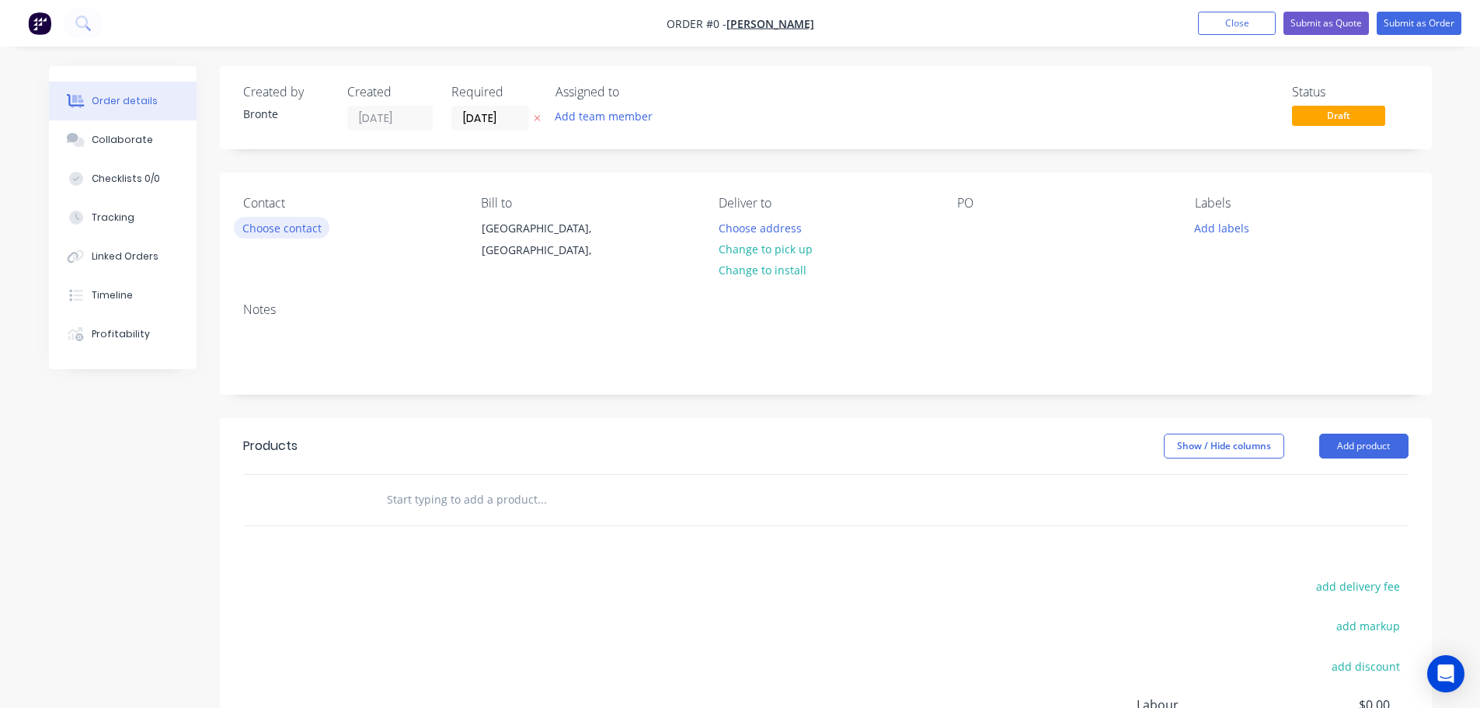
click at [317, 234] on button "Choose contact" at bounding box center [282, 227] width 96 height 21
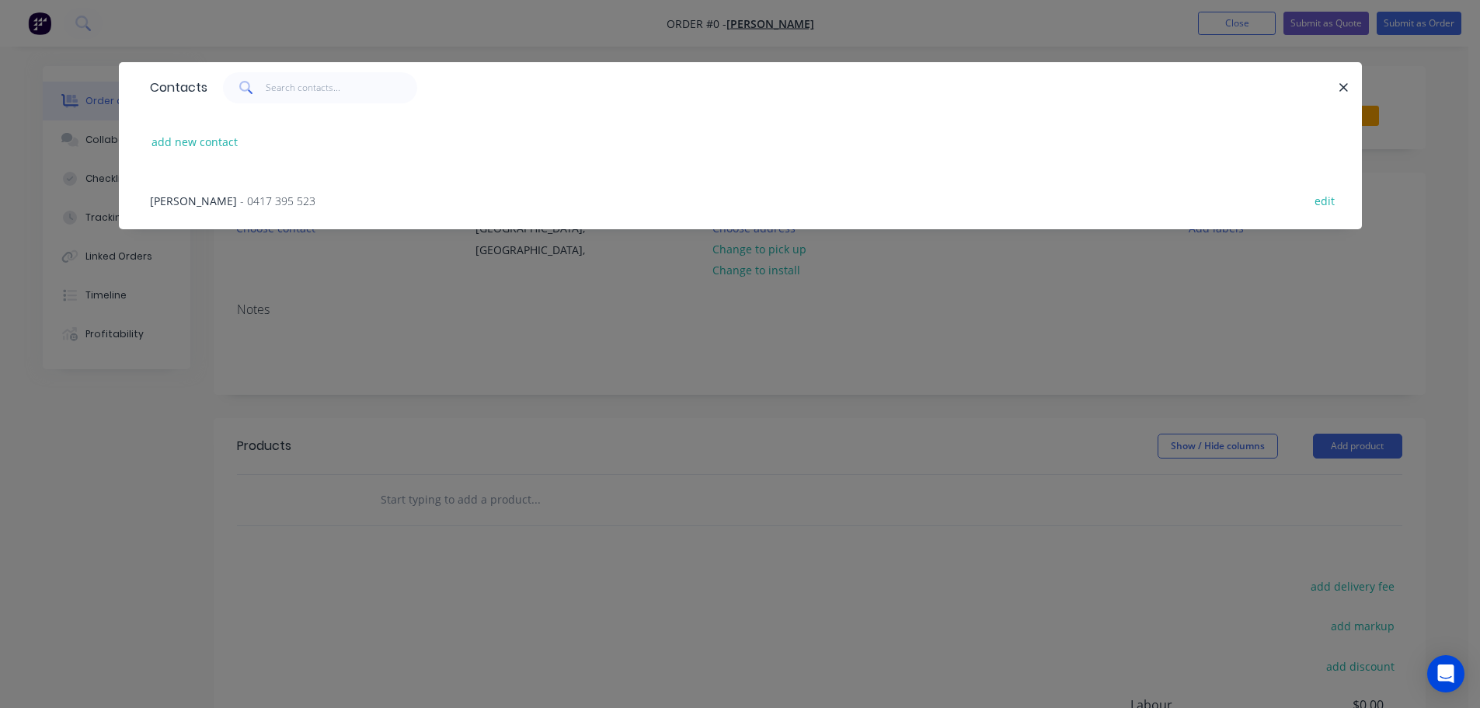
click at [252, 197] on span "- 0417 395 523" at bounding box center [277, 200] width 75 height 15
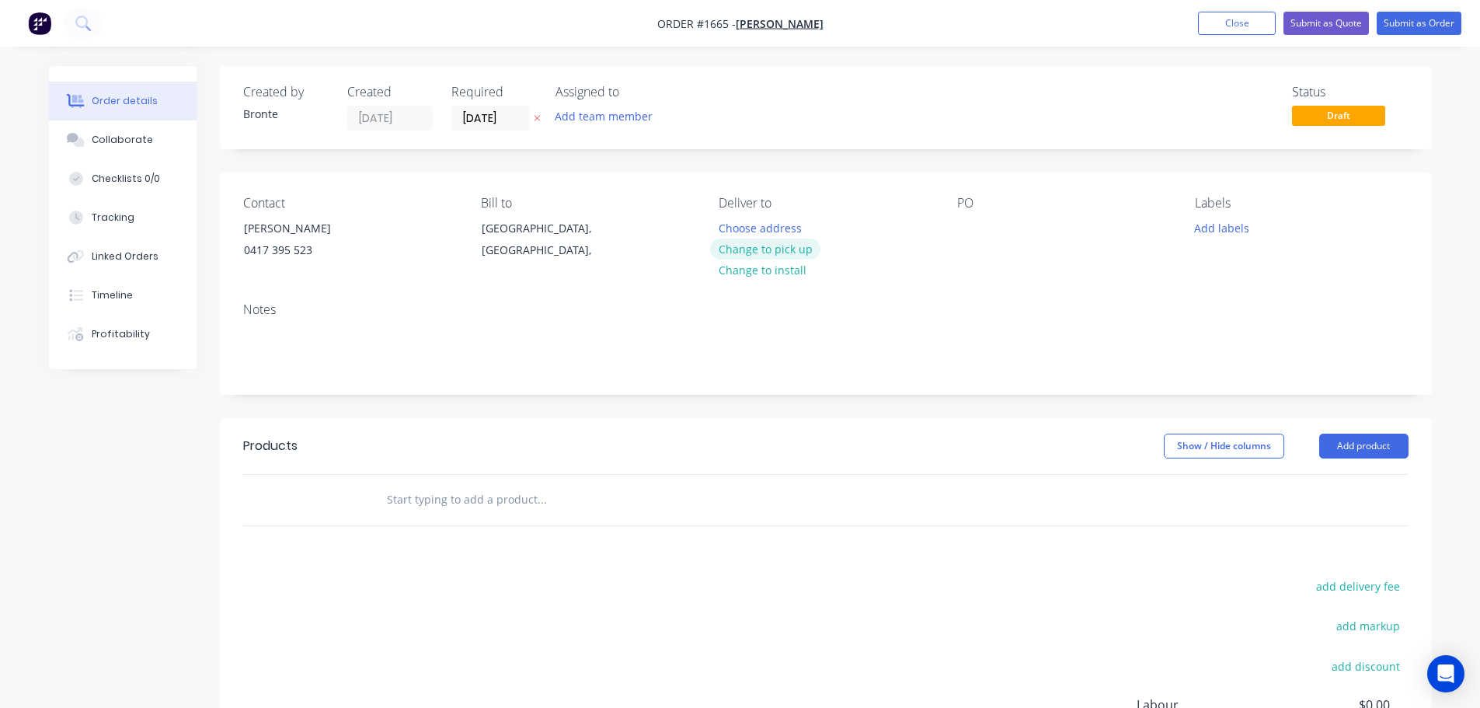
click at [794, 253] on button "Change to pick up" at bounding box center [765, 248] width 110 height 21
click at [578, 116] on button "Add team member" at bounding box center [603, 116] width 114 height 21
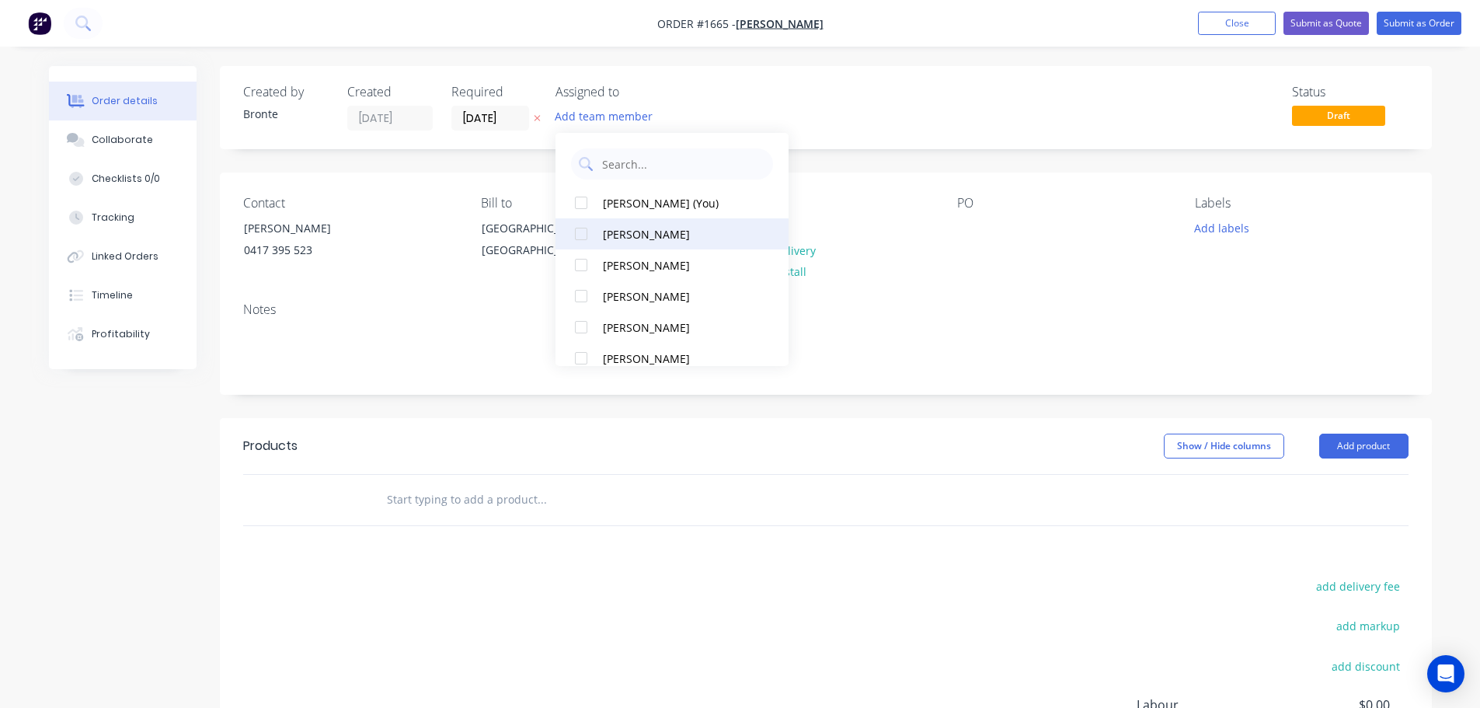
drag, startPoint x: 582, startPoint y: 298, endPoint x: 643, endPoint y: 275, distance: 64.9
click at [582, 297] on div at bounding box center [580, 295] width 31 height 31
click at [1101, 116] on div "Status Draft" at bounding box center [1059, 108] width 697 height 46
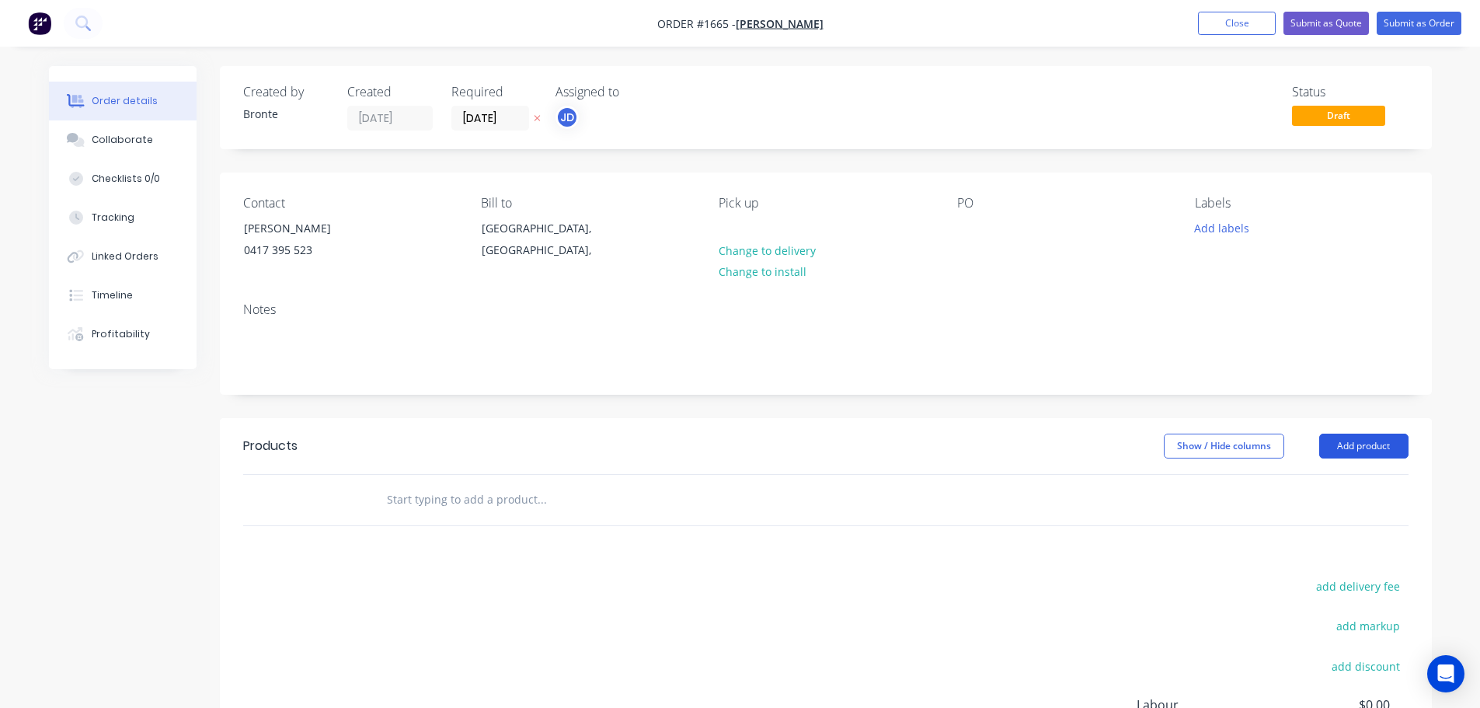
click at [1385, 445] on button "Add product" at bounding box center [1363, 445] width 89 height 25
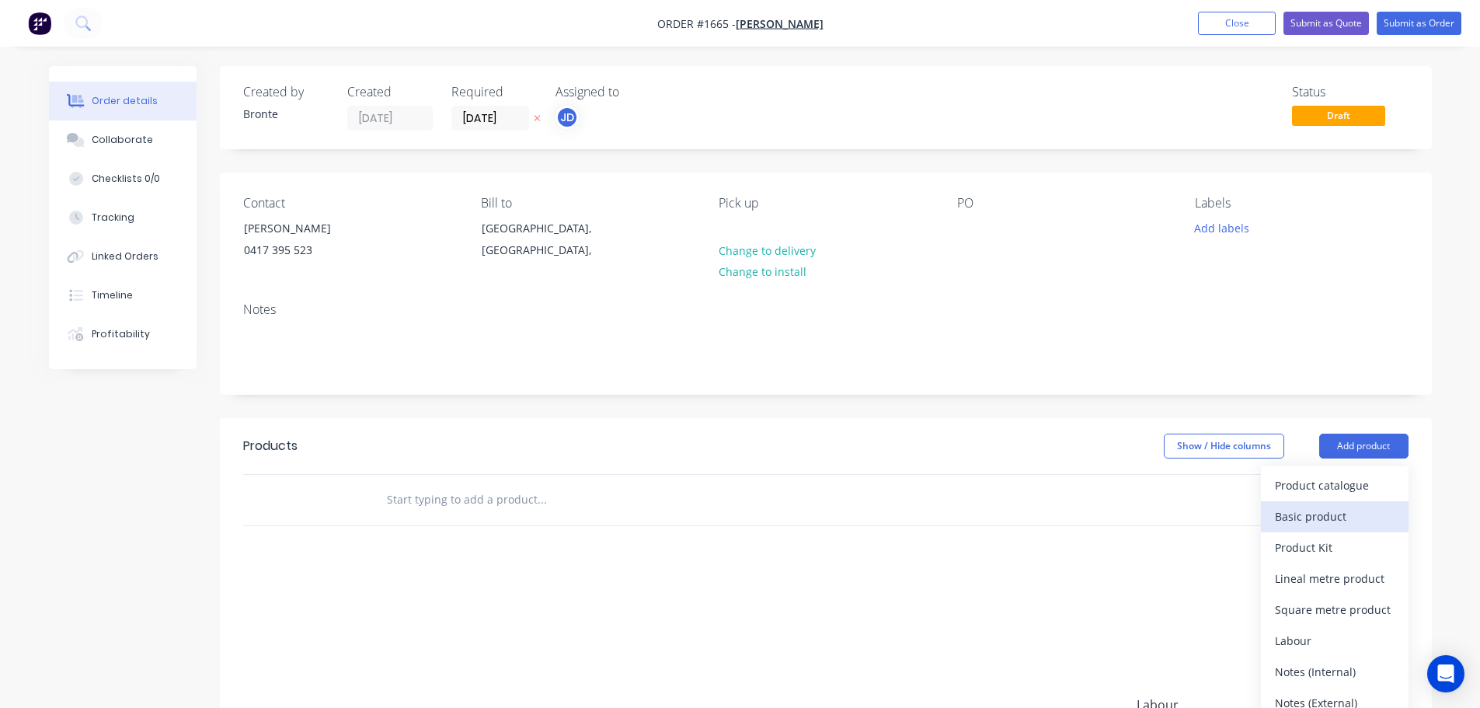
click at [1370, 521] on div "Basic product" at bounding box center [1334, 516] width 120 height 23
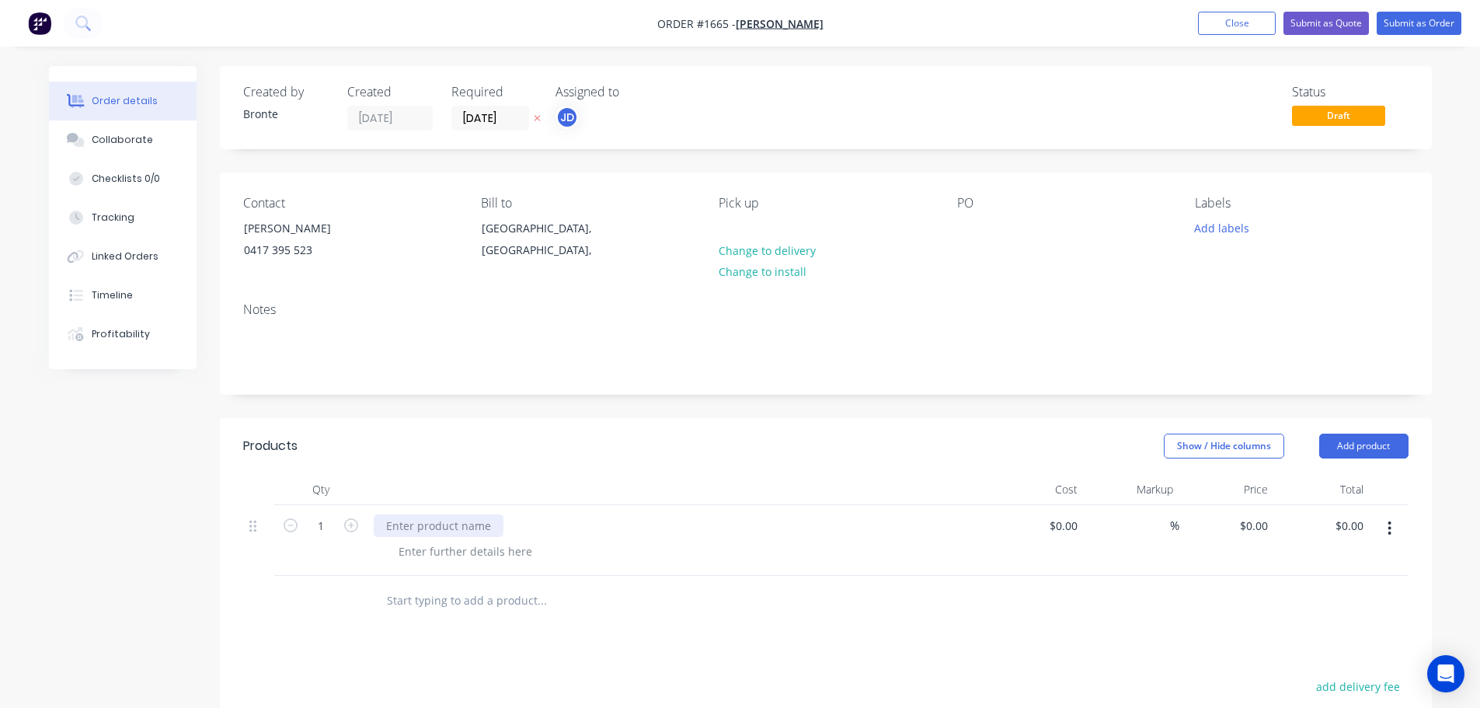
click at [469, 529] on div at bounding box center [439, 525] width 130 height 23
click at [528, 456] on div "Show / Hide columns Add product" at bounding box center [948, 445] width 917 height 25
click at [506, 553] on div at bounding box center [465, 551] width 158 height 23
click at [588, 468] on header "Products Show / Hide columns Add product" at bounding box center [826, 446] width 1212 height 56
click at [1407, 22] on button "Submit as Order" at bounding box center [1418, 23] width 85 height 23
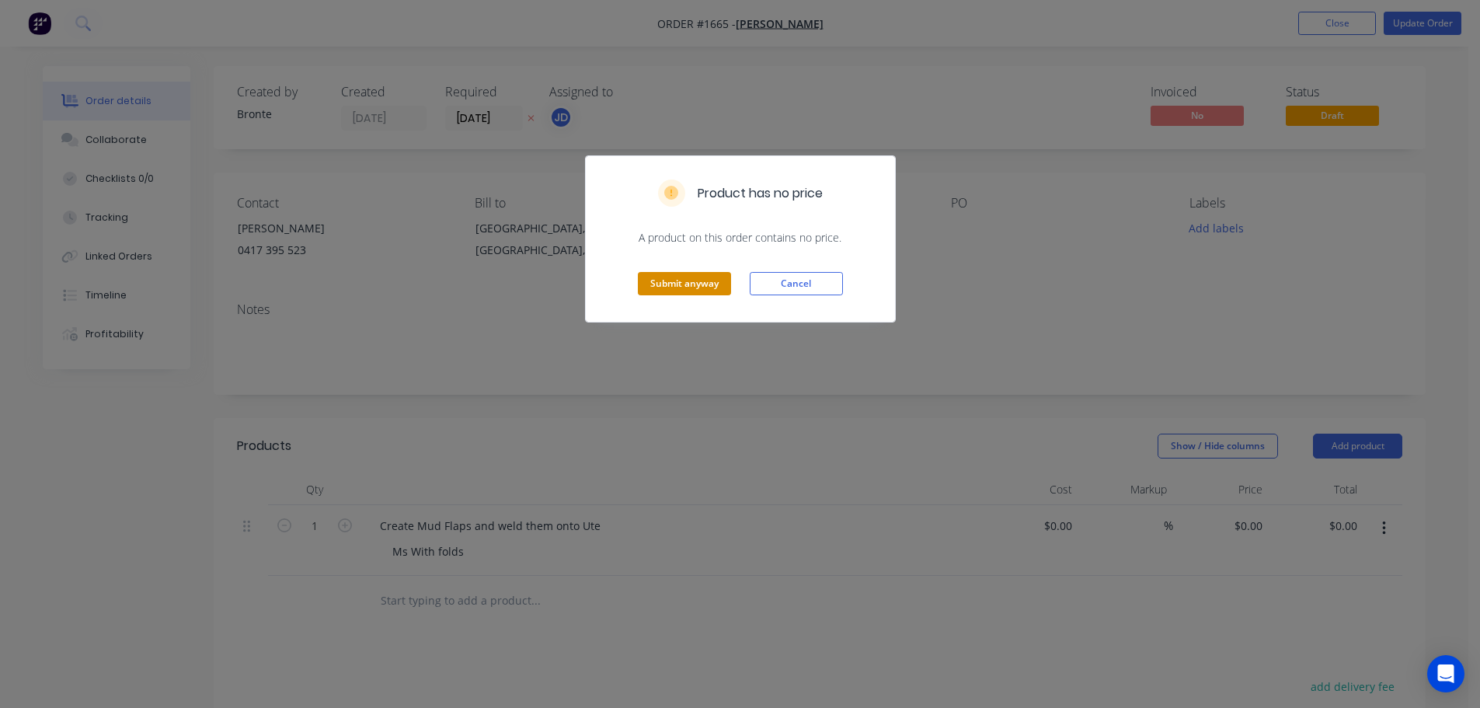
click at [651, 293] on button "Submit anyway" at bounding box center [684, 283] width 93 height 23
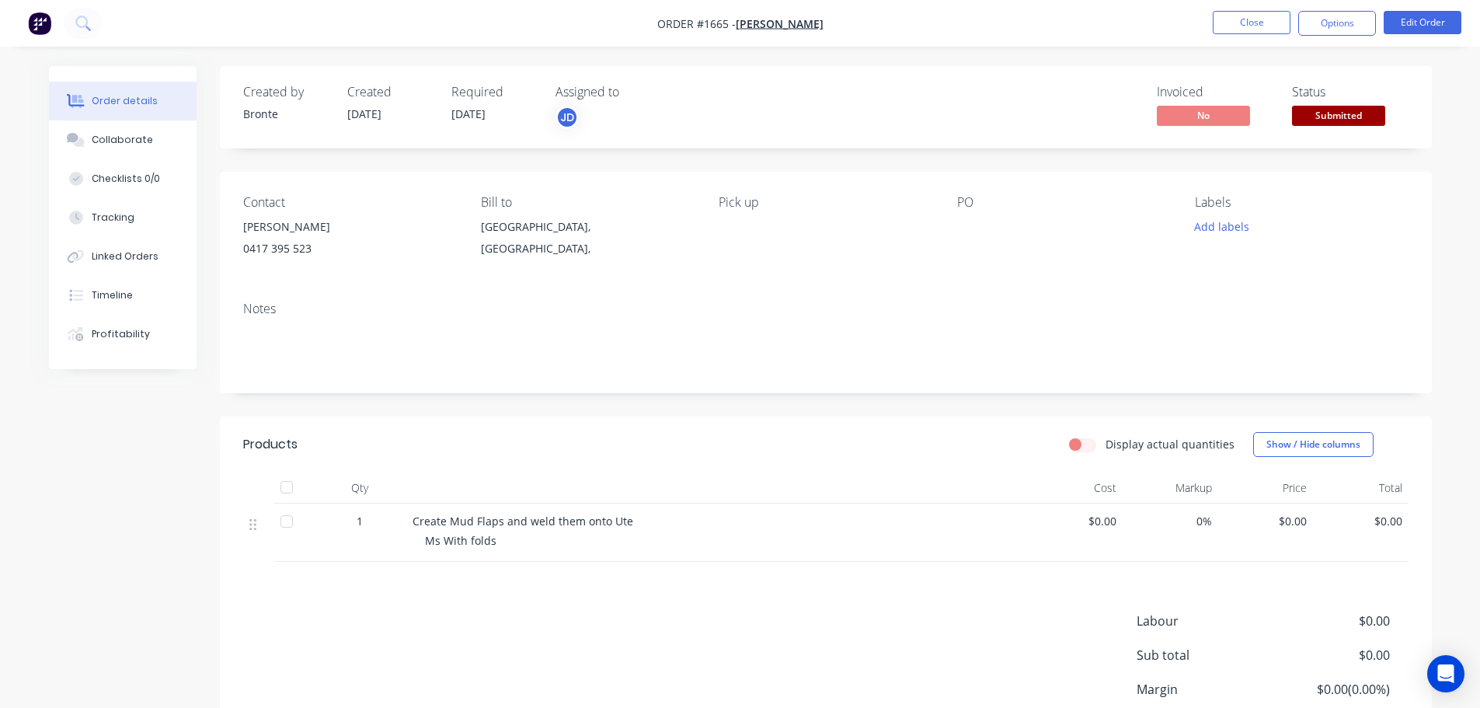
click at [1330, 112] on span "Submitted" at bounding box center [1338, 115] width 93 height 19
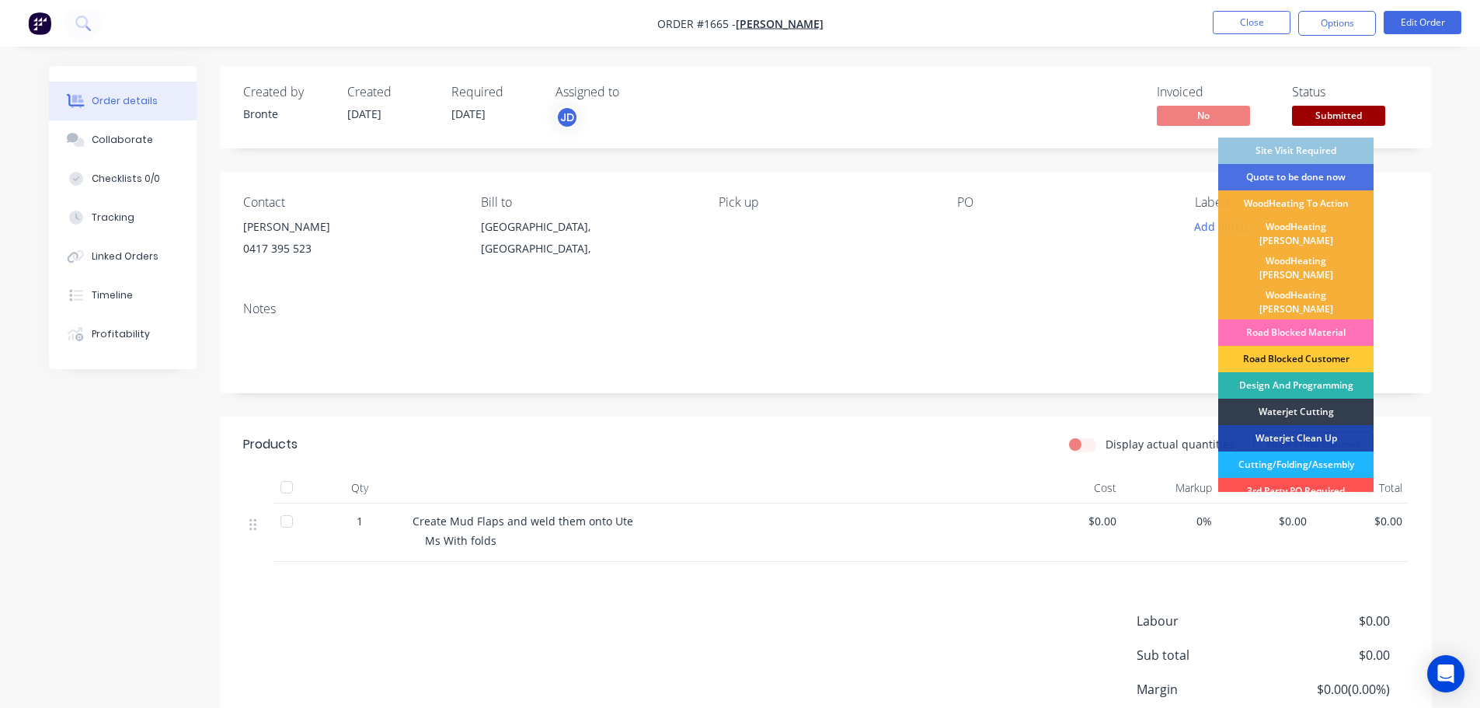
click at [1316, 451] on div "Cutting/Folding/Assembly" at bounding box center [1295, 464] width 155 height 26
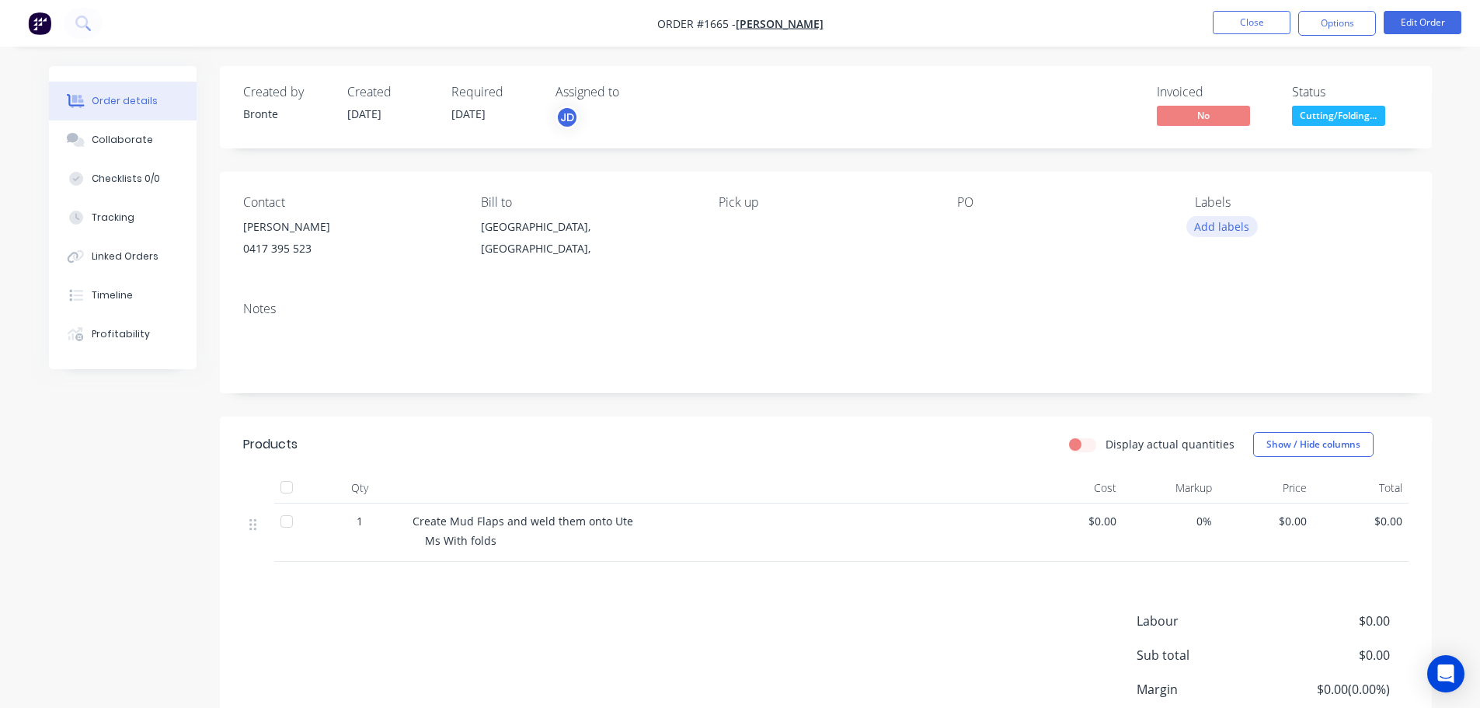
click at [1232, 224] on button "Add labels" at bounding box center [1221, 226] width 71 height 21
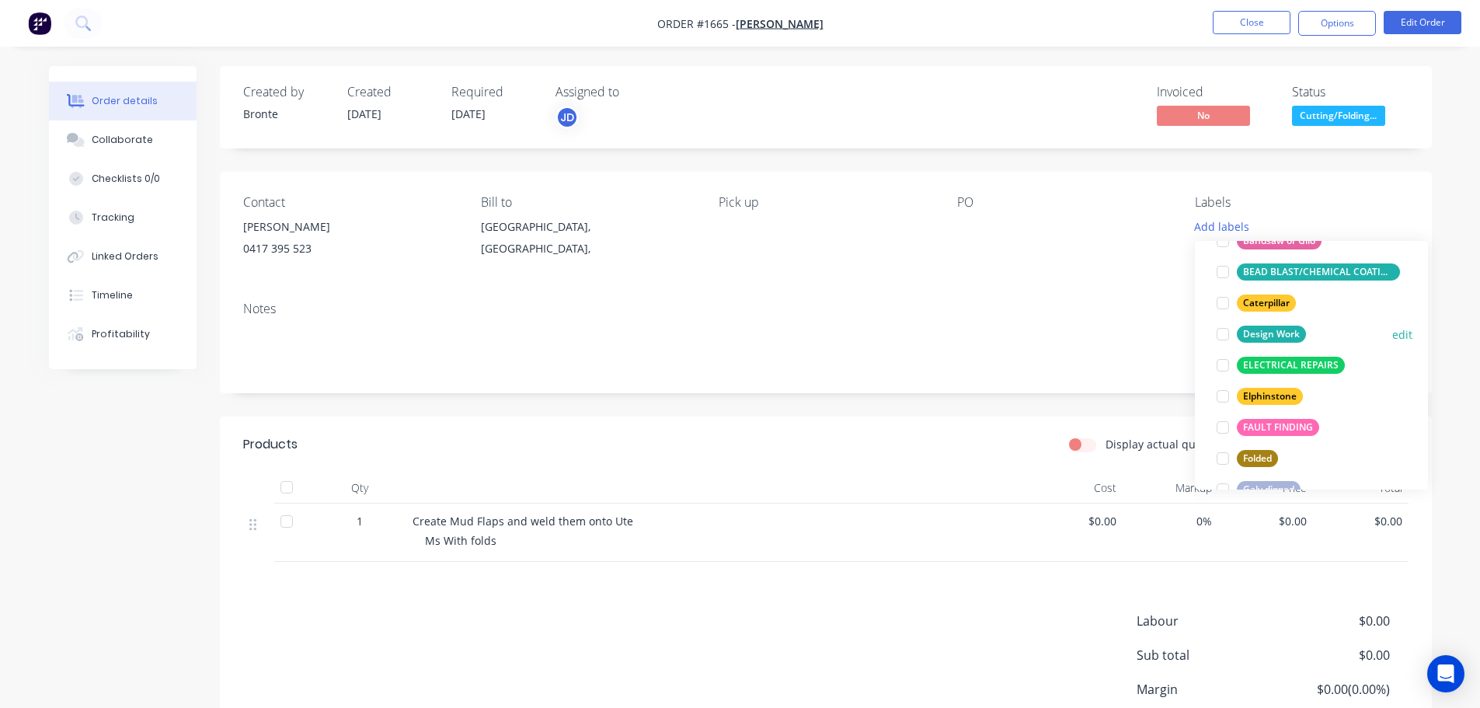
click at [1224, 335] on div at bounding box center [1222, 333] width 31 height 31
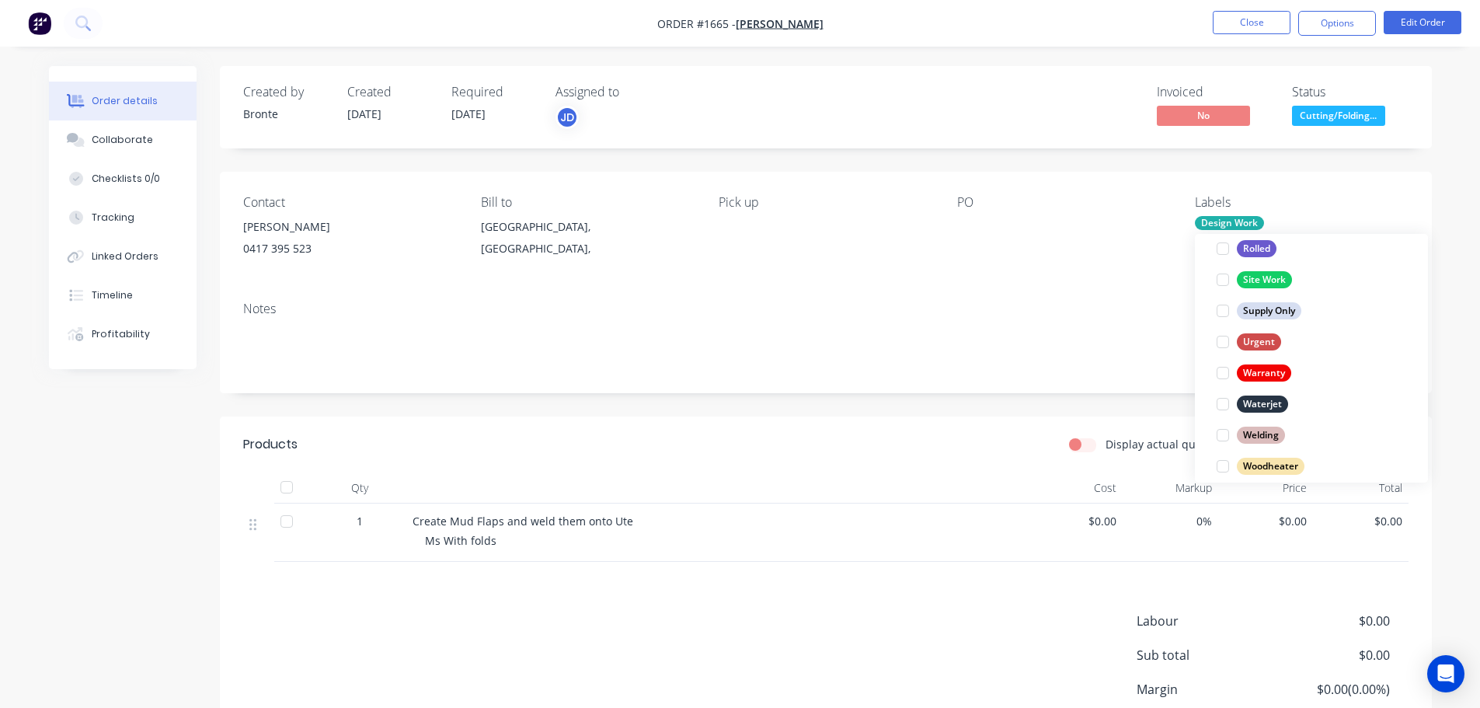
scroll to position [746, 0]
click at [1219, 390] on div at bounding box center [1222, 389] width 31 height 31
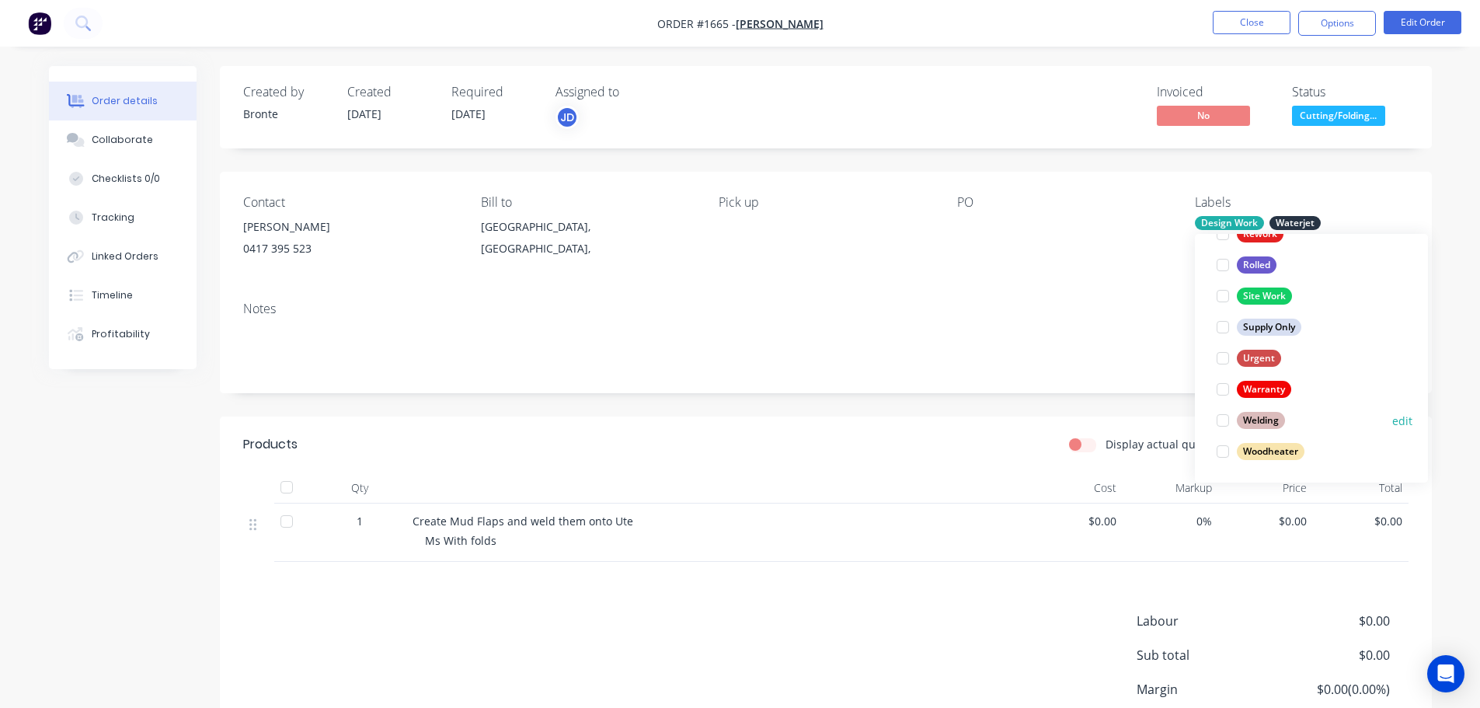
click at [1219, 420] on div at bounding box center [1222, 420] width 31 height 31
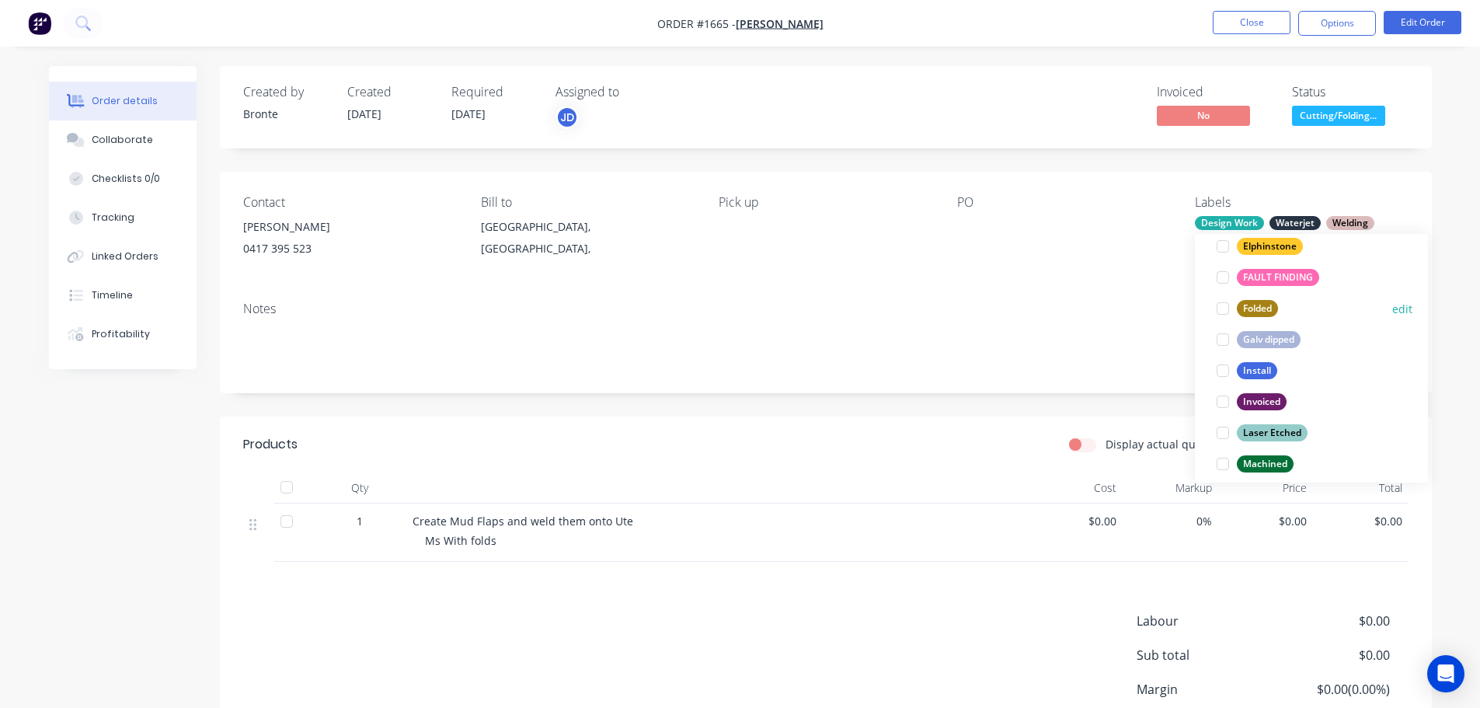
scroll to position [388, 0]
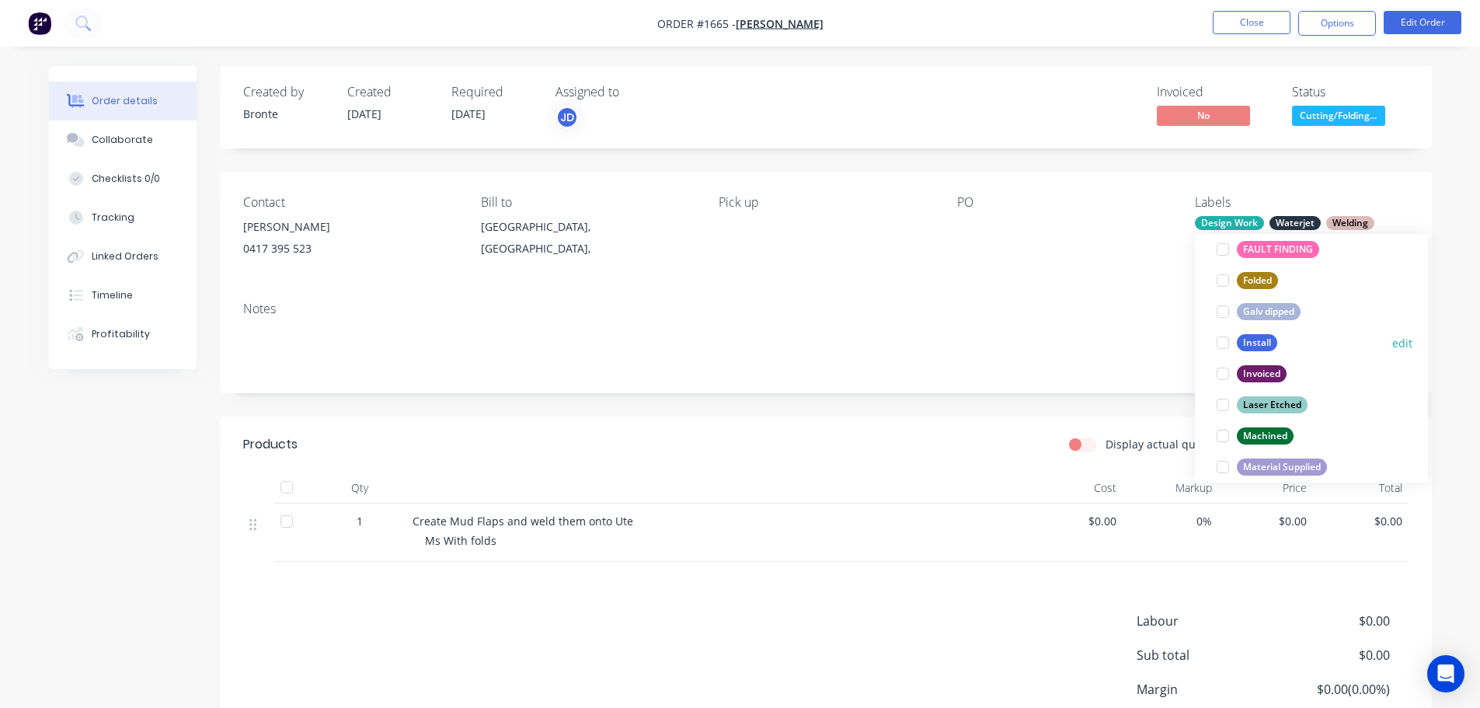
click at [1215, 348] on div at bounding box center [1222, 342] width 31 height 31
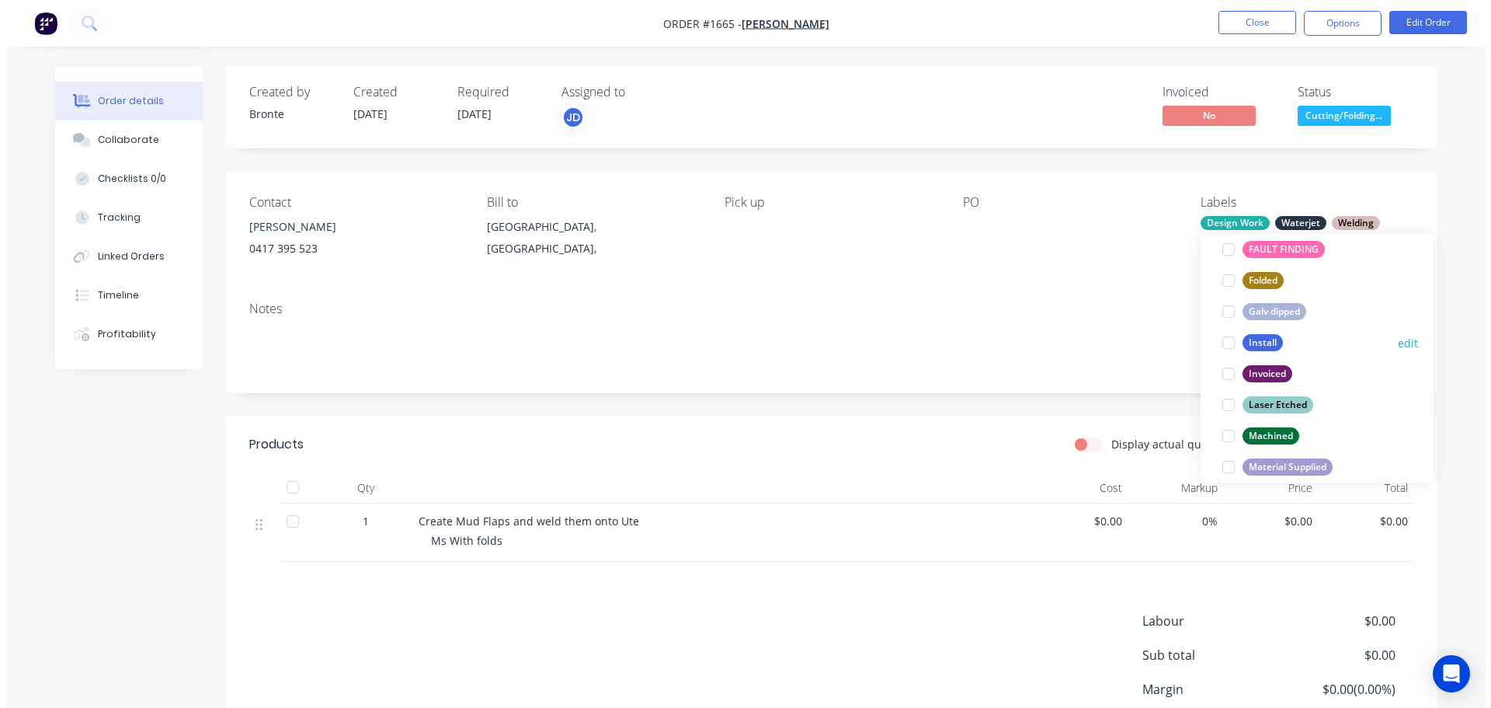
scroll to position [47, 0]
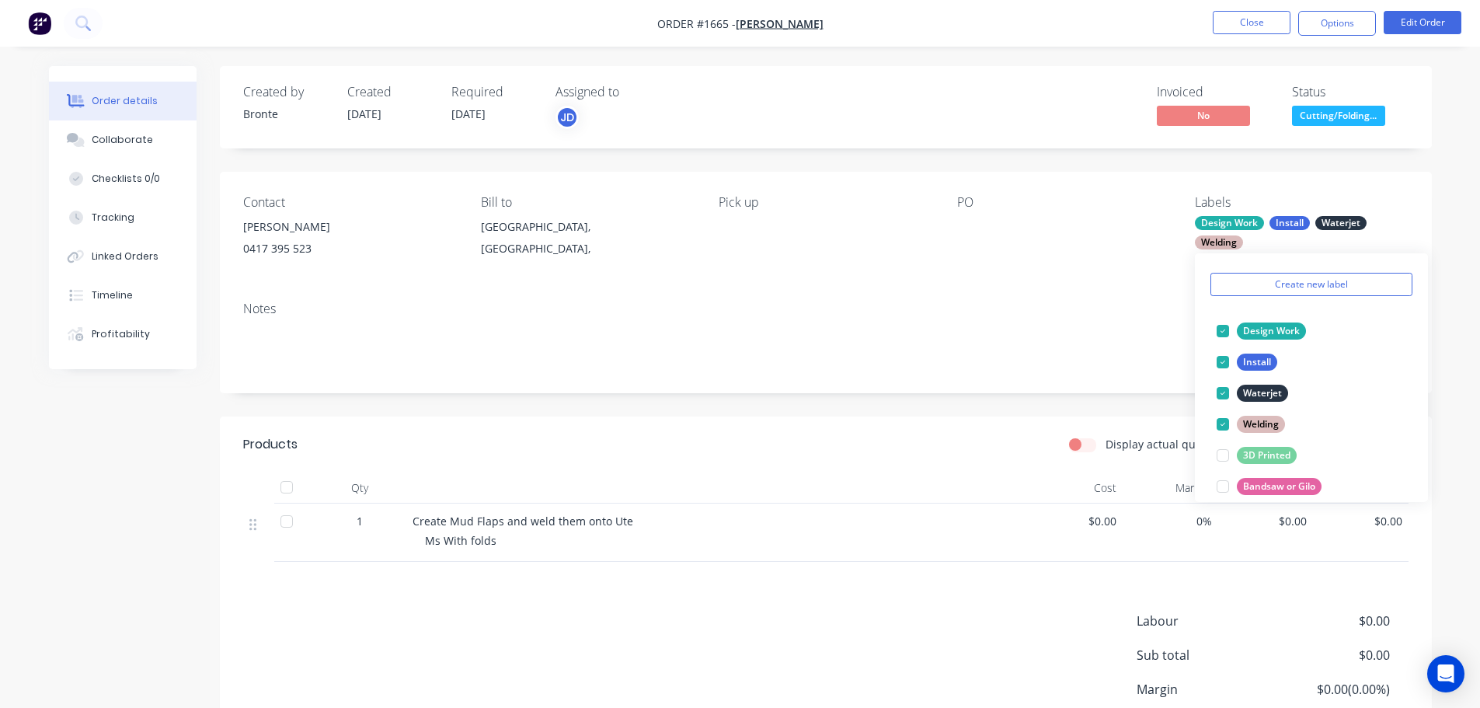
click at [1422, 186] on div "Contact Kerry Gossage 0417 395 523 Bill to Tasmania, Australia, Pick up PO Labe…" at bounding box center [826, 230] width 1212 height 117
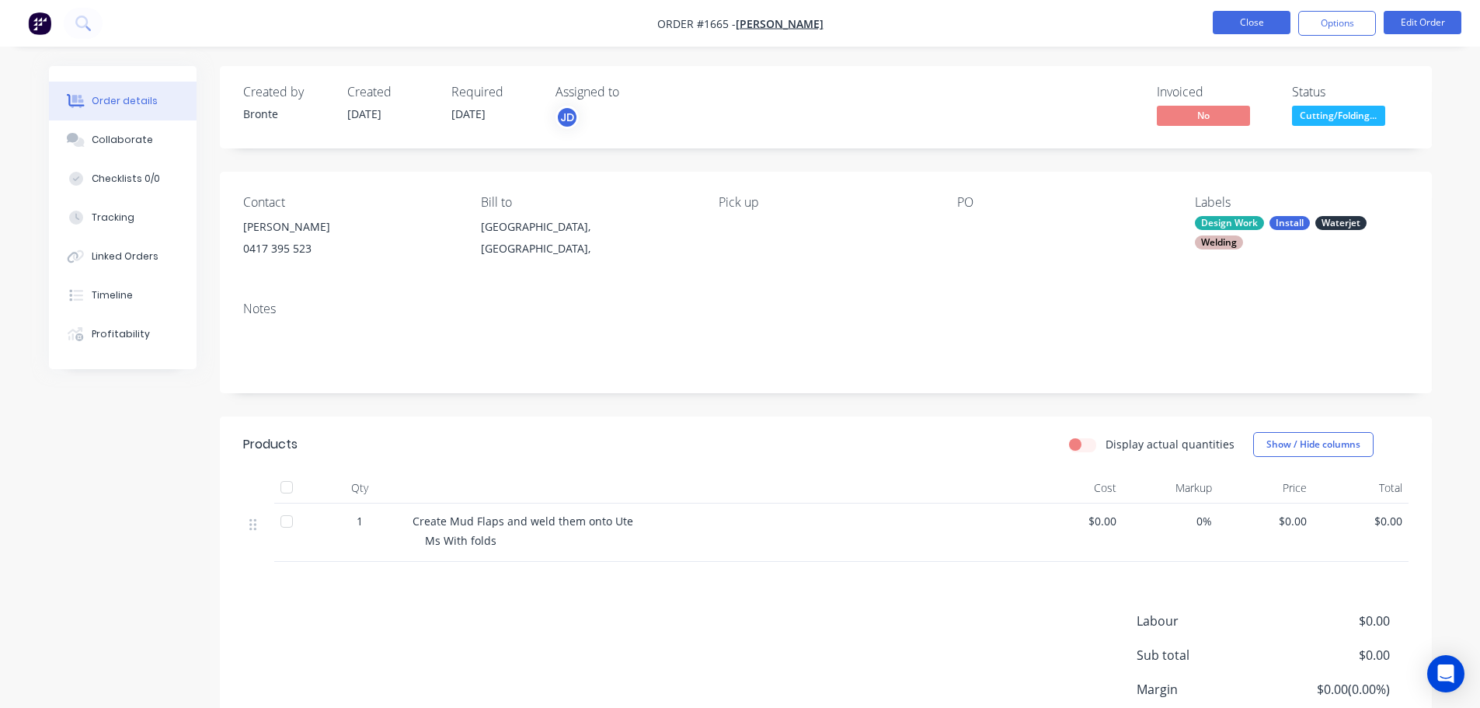
click at [1243, 22] on button "Close" at bounding box center [1251, 22] width 78 height 23
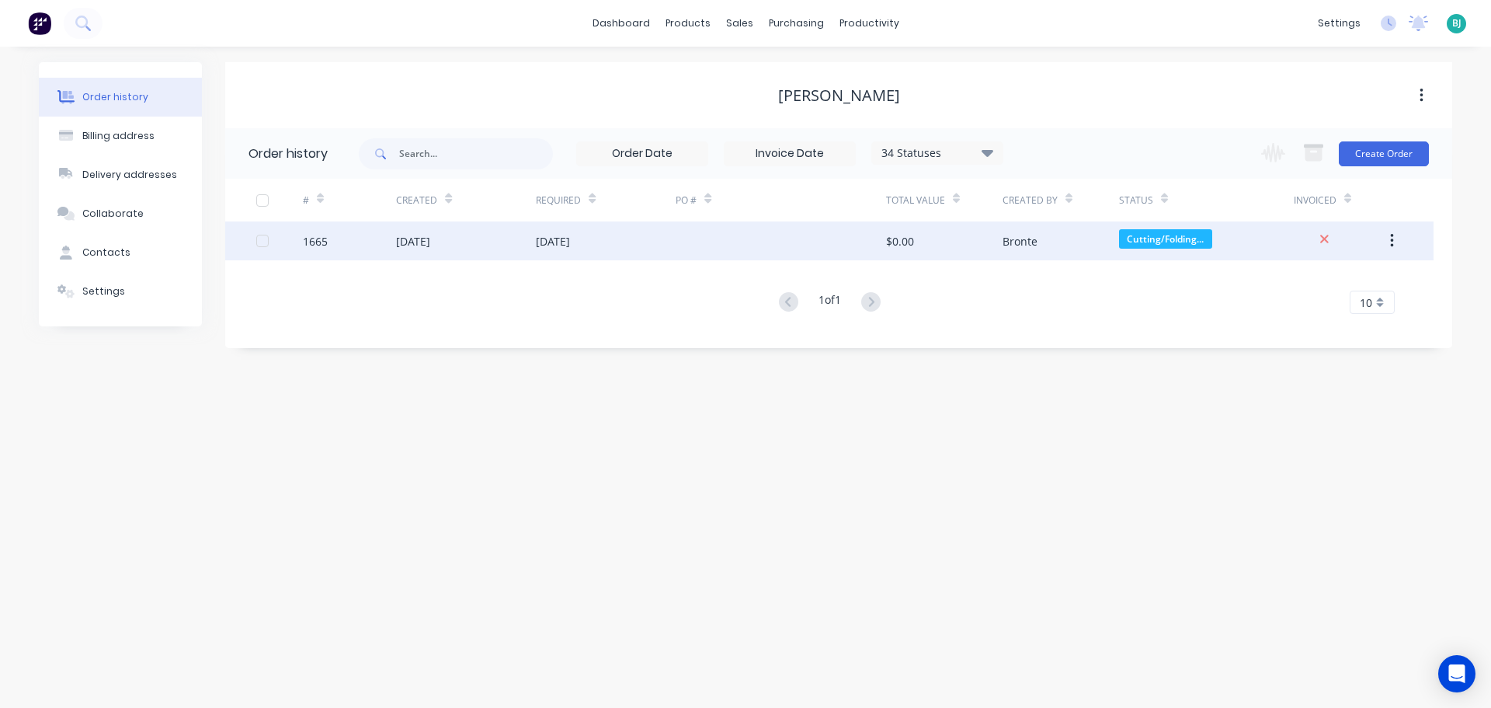
click at [504, 238] on div "[DATE]" at bounding box center [466, 240] width 140 height 39
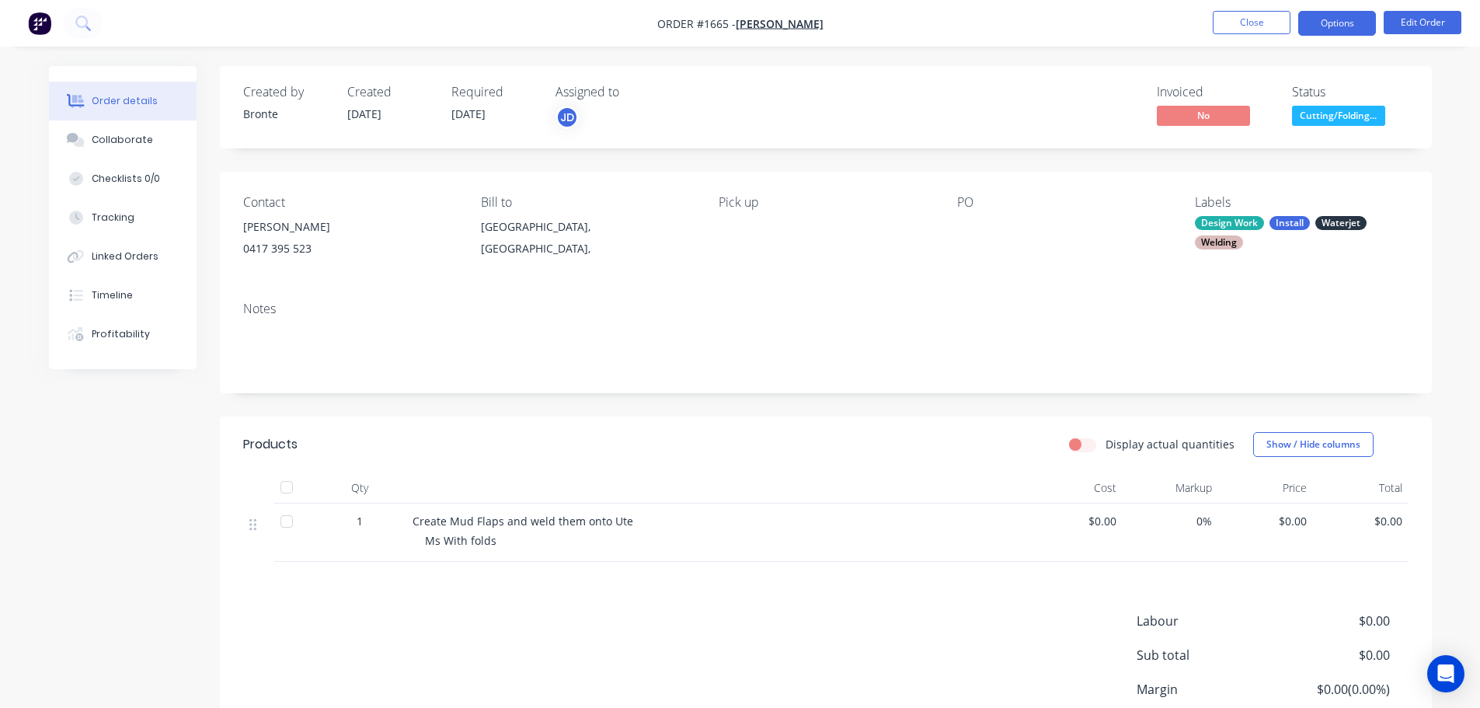
click at [1341, 32] on button "Options" at bounding box center [1337, 23] width 78 height 25
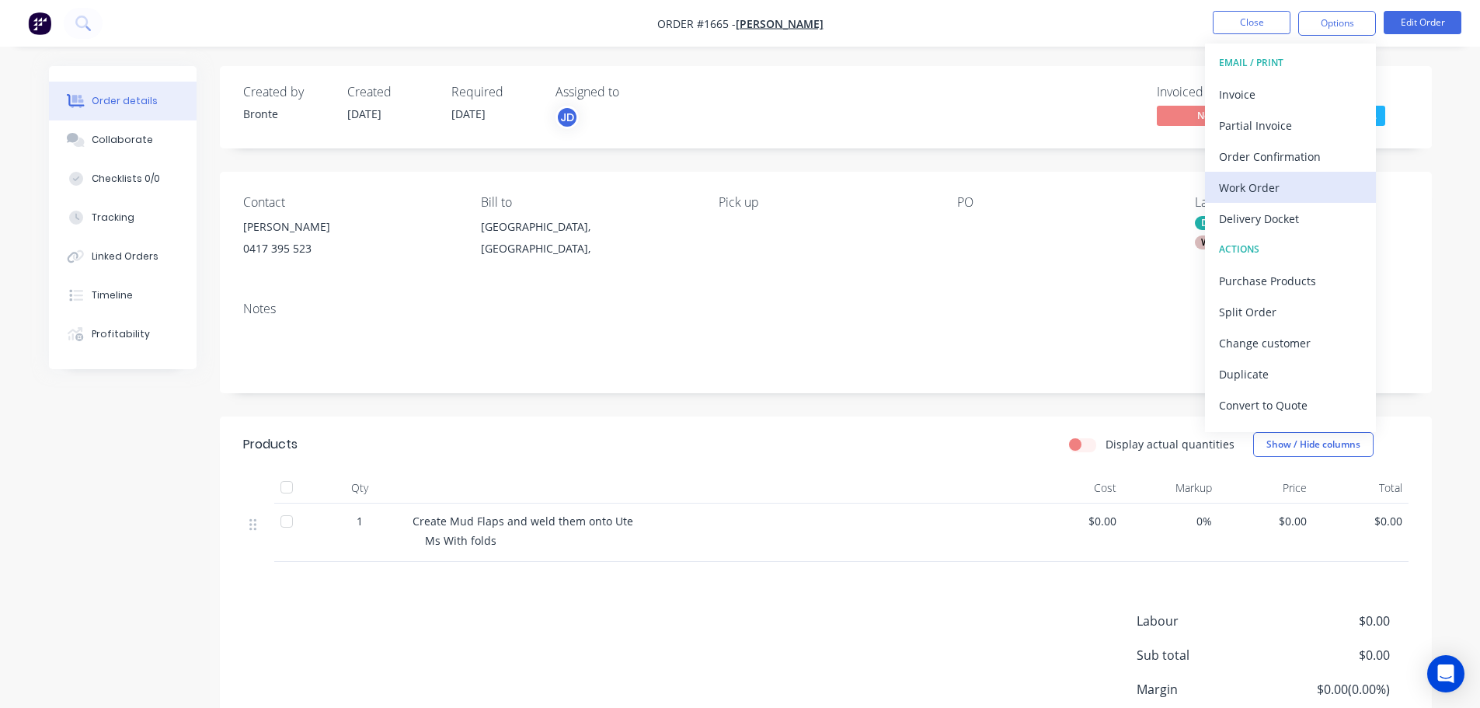
click at [1276, 185] on div "Work Order" at bounding box center [1290, 187] width 143 height 23
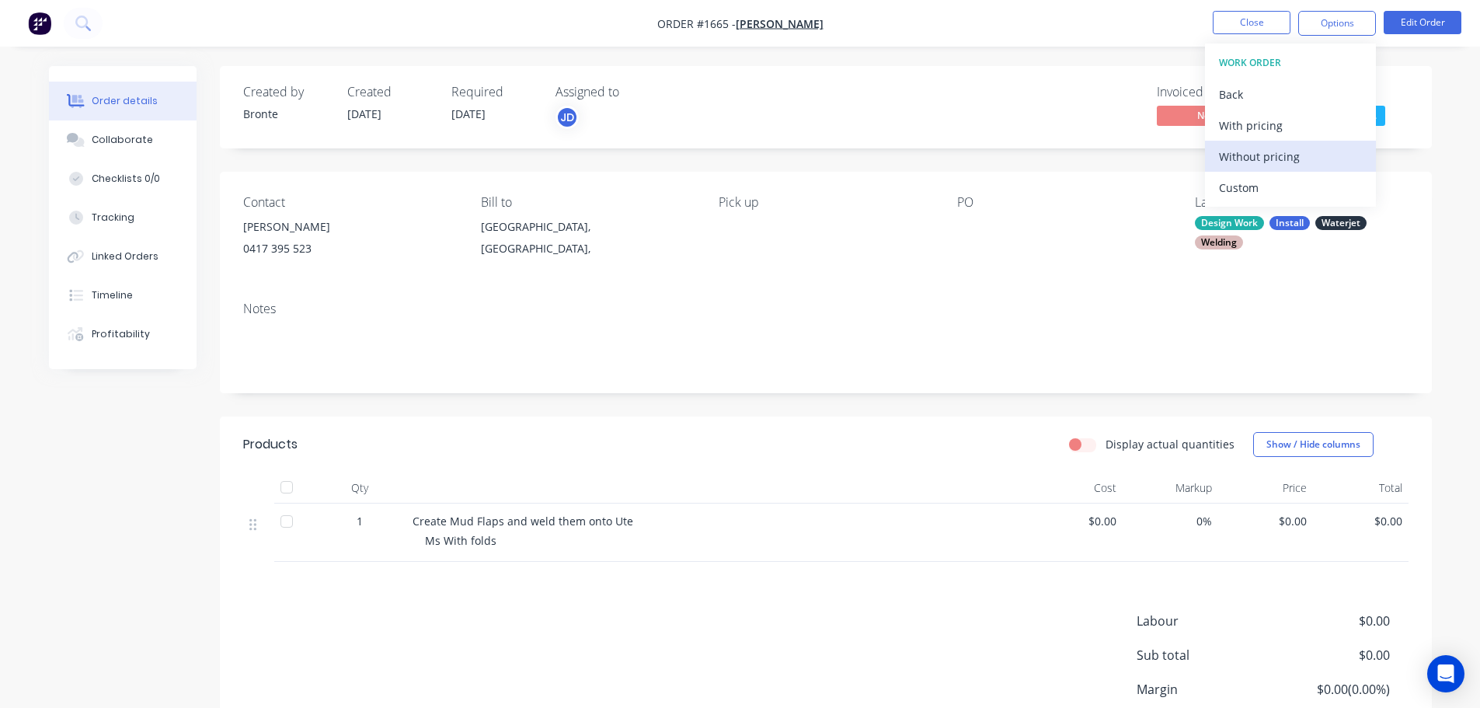
click at [1283, 157] on div "Without pricing" at bounding box center [1290, 156] width 143 height 23
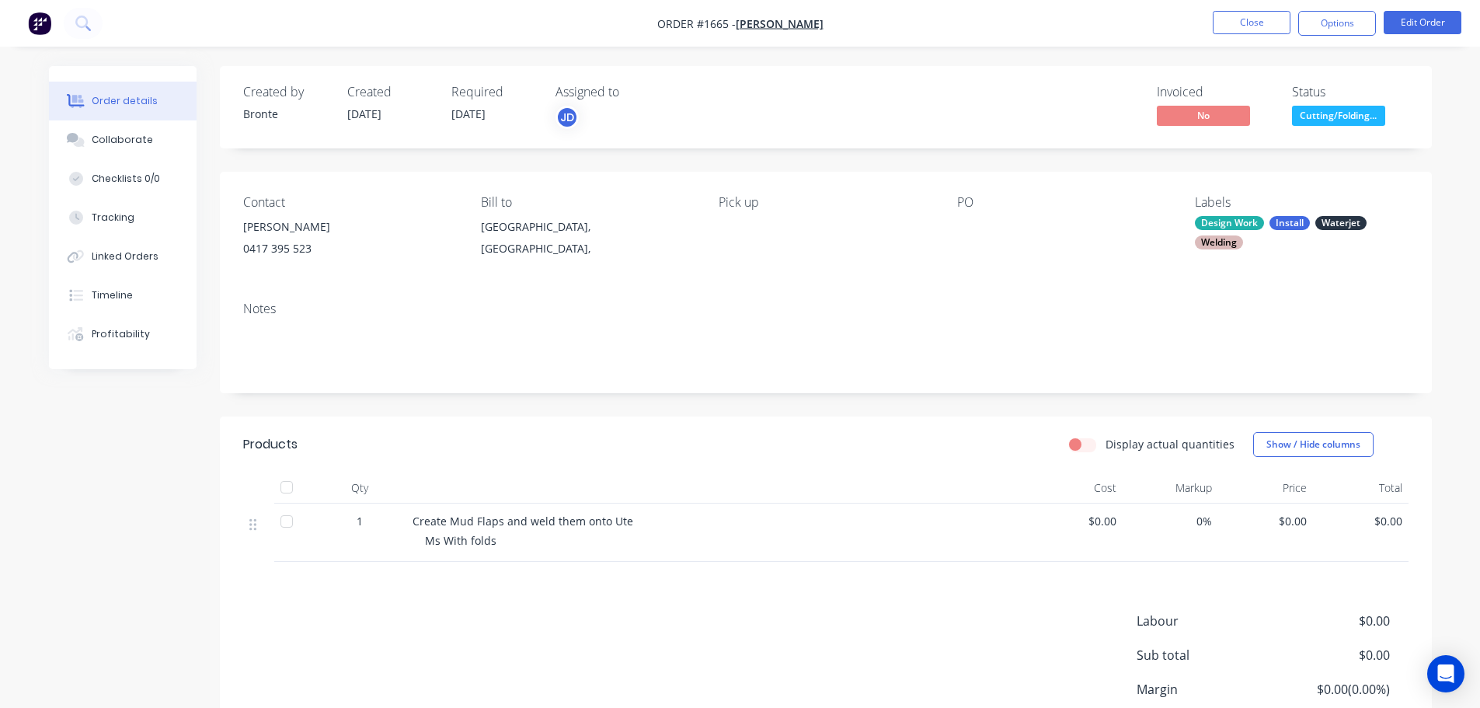
click at [951, 116] on div "Invoiced No Status Cutting/Folding..." at bounding box center [1059, 107] width 697 height 45
click at [1262, 18] on button "Close" at bounding box center [1251, 22] width 78 height 23
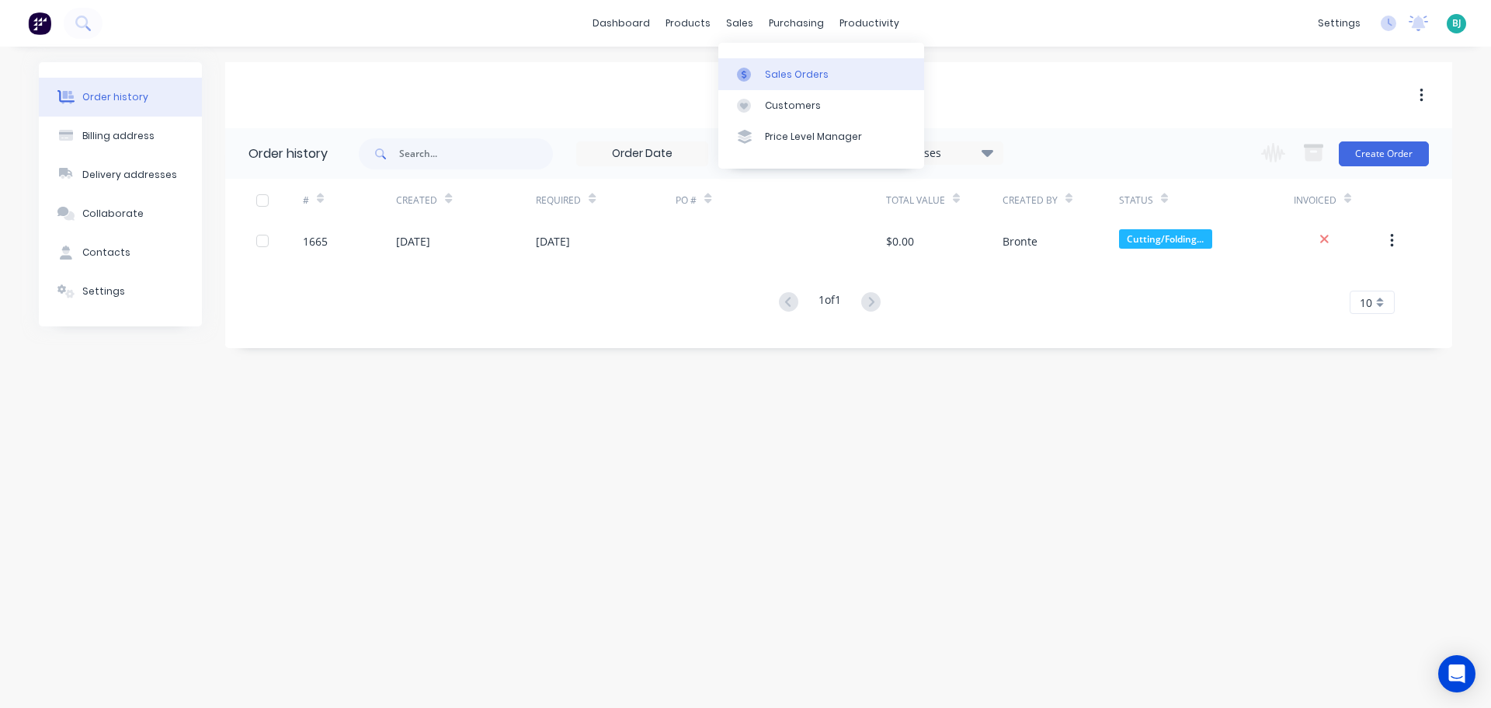
click at [756, 72] on div at bounding box center [748, 75] width 23 height 14
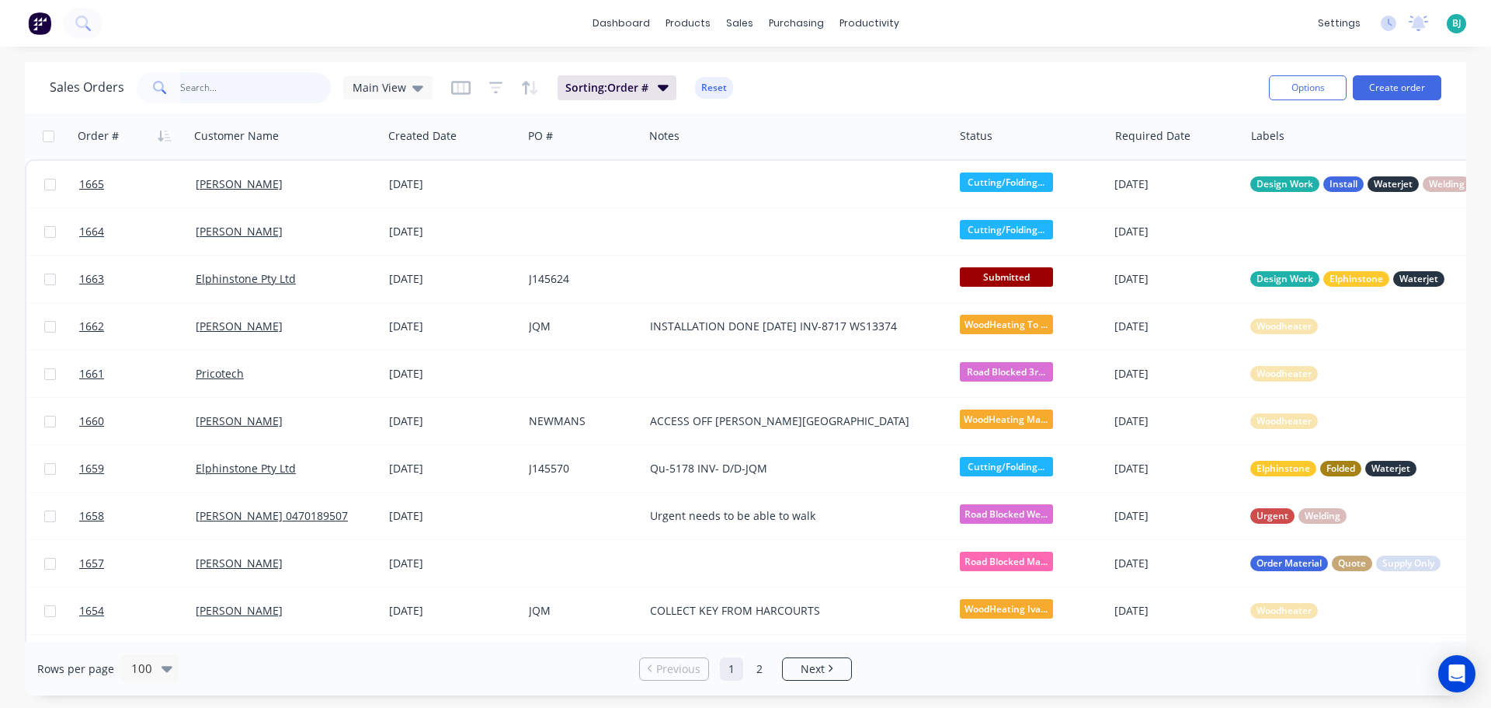
click at [256, 92] on input "text" at bounding box center [255, 87] width 151 height 31
type input "1650"
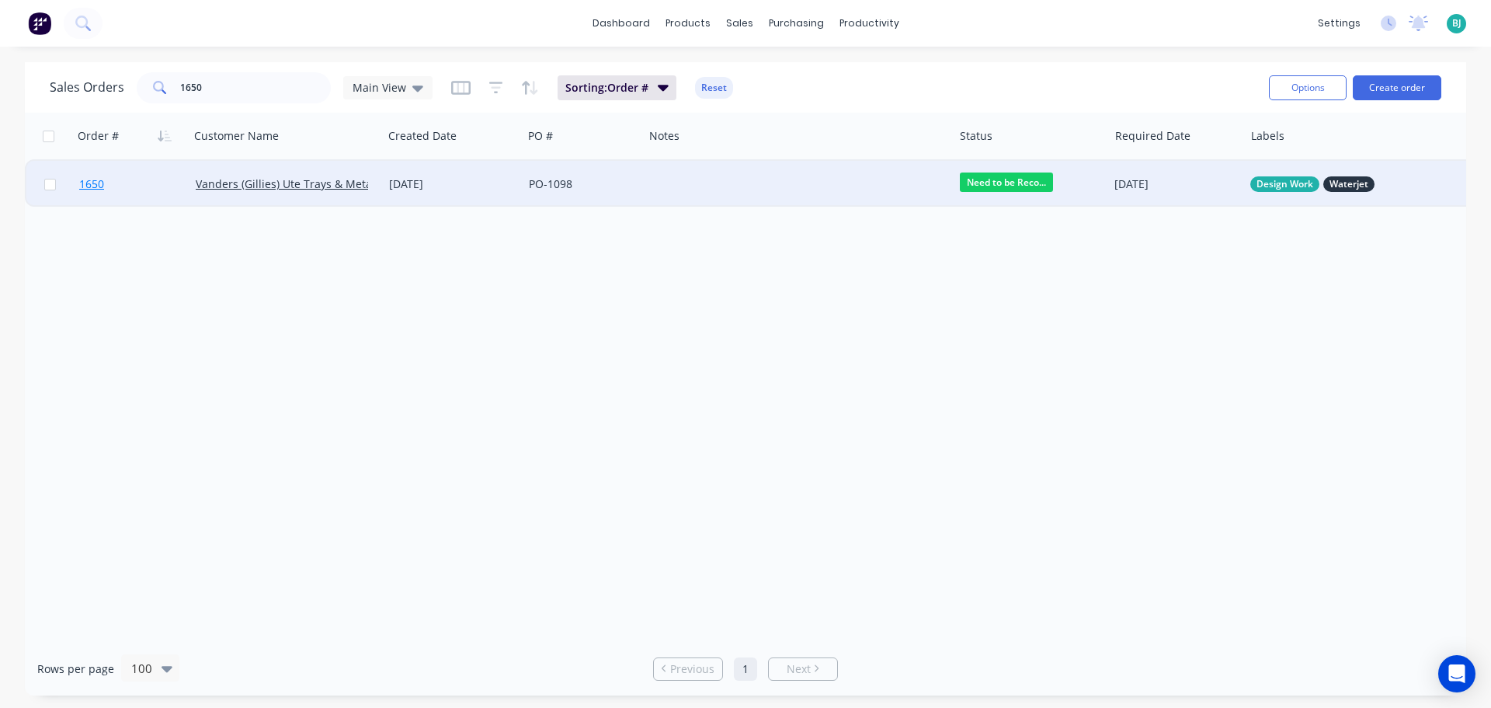
click at [162, 182] on link "1650" at bounding box center [137, 184] width 116 height 47
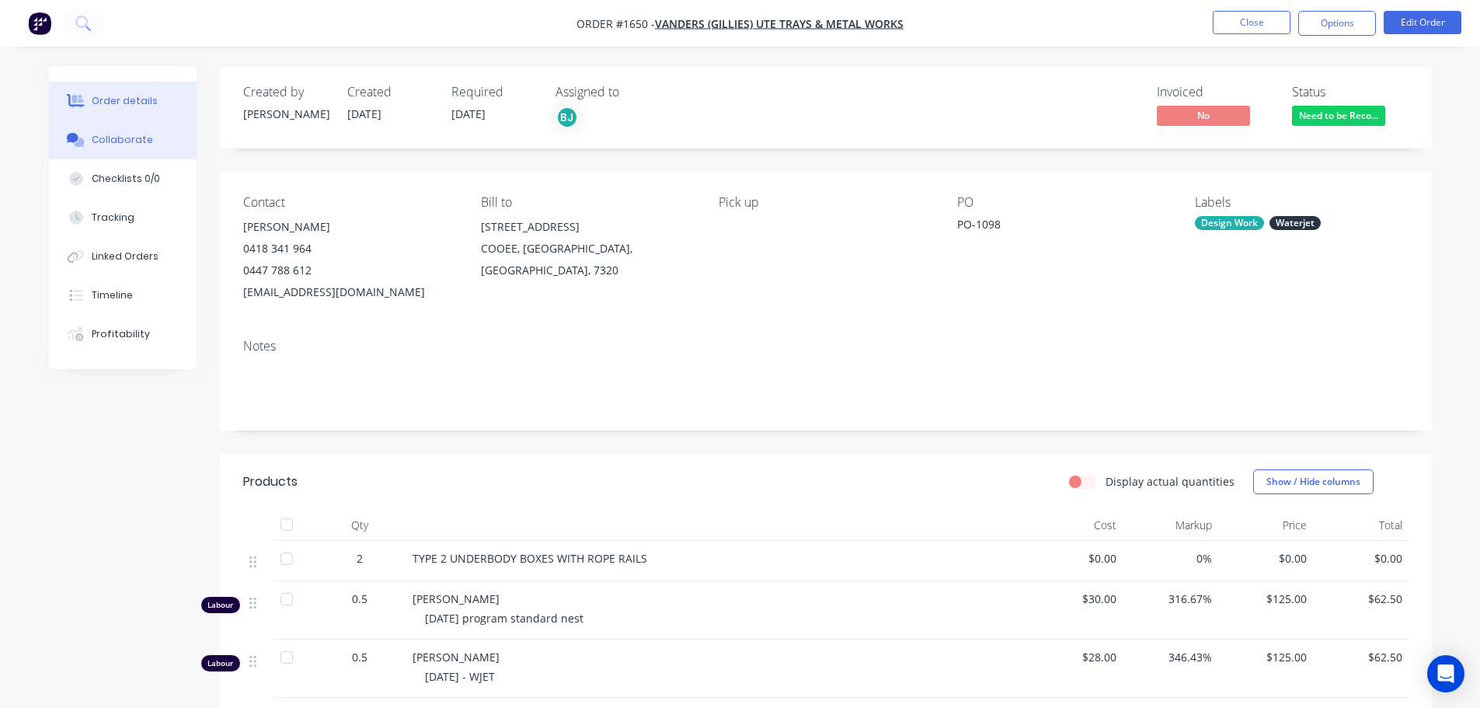
click at [122, 146] on div "Collaborate" at bounding box center [122, 140] width 61 height 14
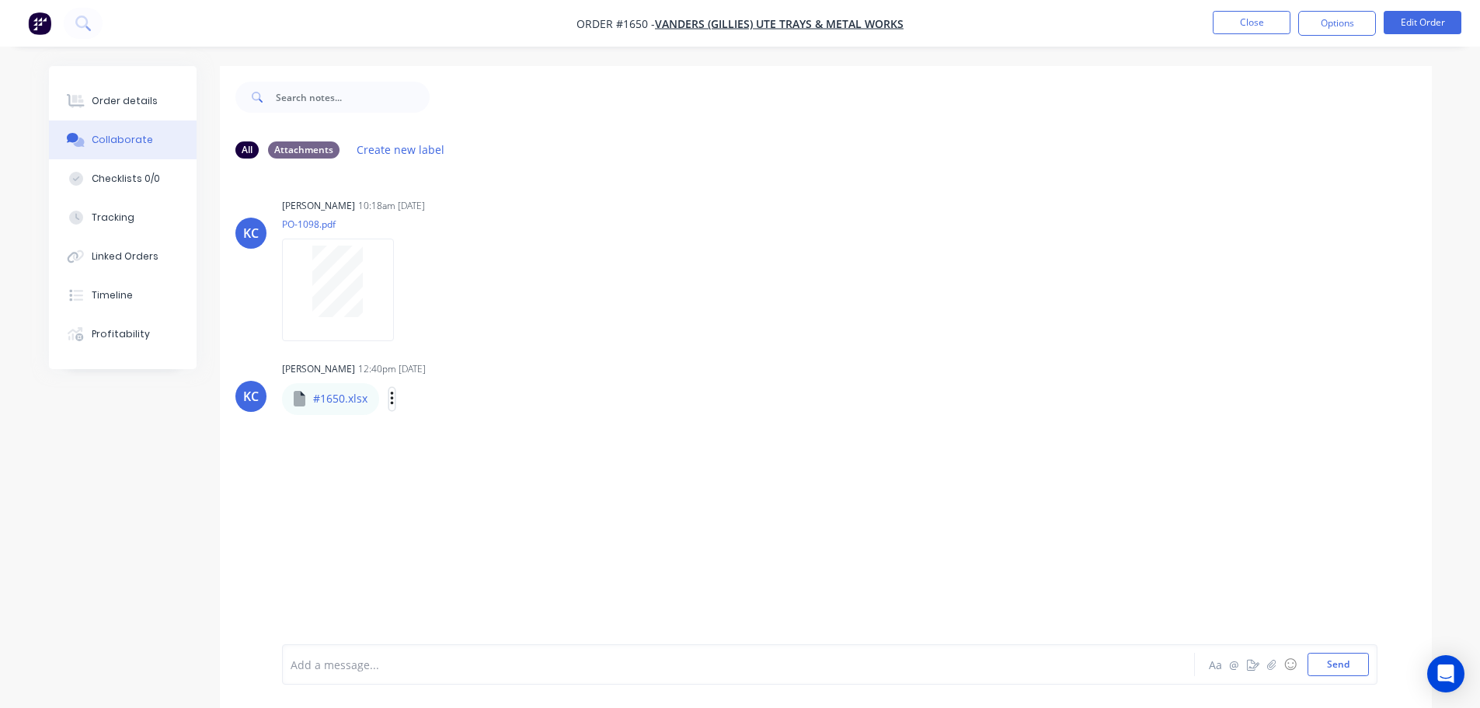
click at [392, 402] on icon "button" at bounding box center [392, 399] width 5 height 18
click at [482, 436] on button "Download" at bounding box center [493, 439] width 175 height 35
click at [112, 104] on div "Order details" at bounding box center [125, 101] width 66 height 14
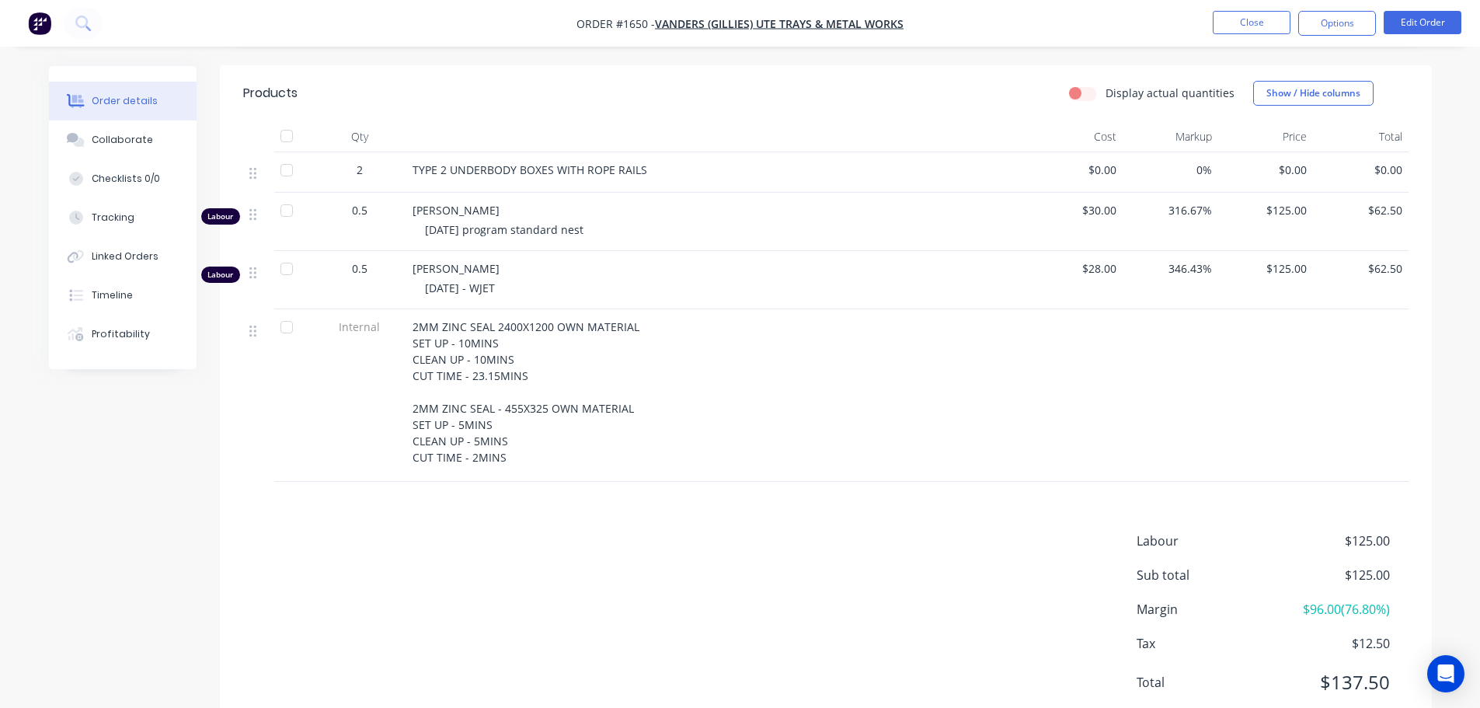
scroll to position [155, 0]
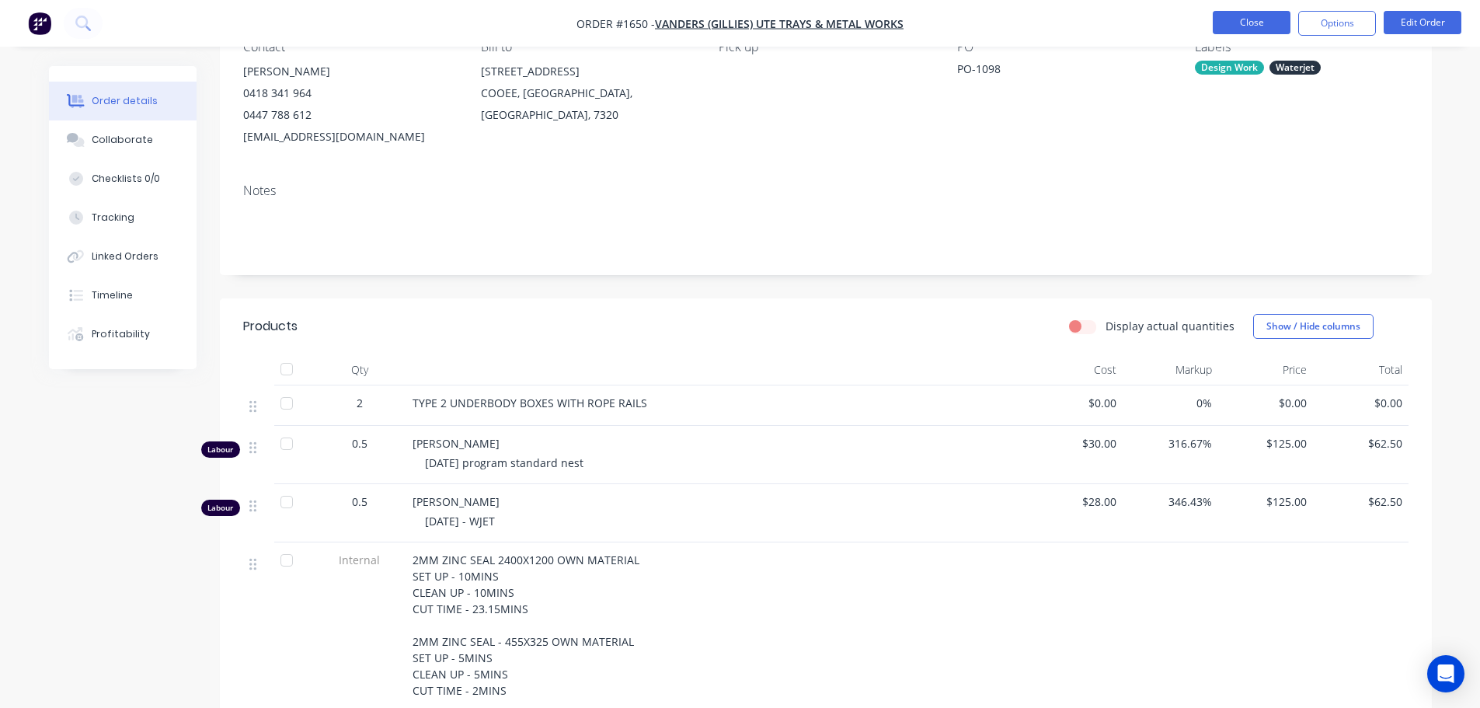
click at [1236, 23] on button "Close" at bounding box center [1251, 22] width 78 height 23
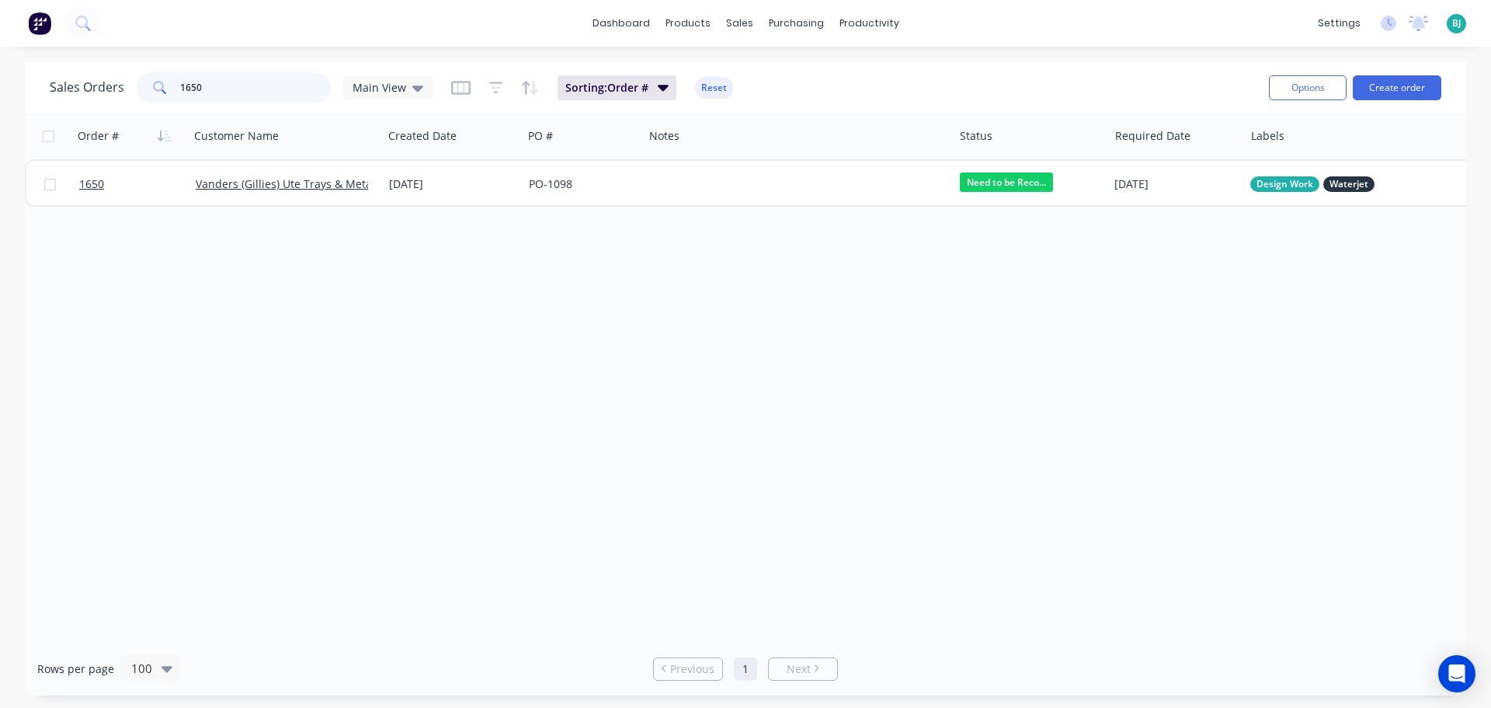
drag, startPoint x: 250, startPoint y: 88, endPoint x: 158, endPoint y: 84, distance: 92.5
click at [158, 84] on div "1650" at bounding box center [234, 87] width 194 height 31
type input "1651"
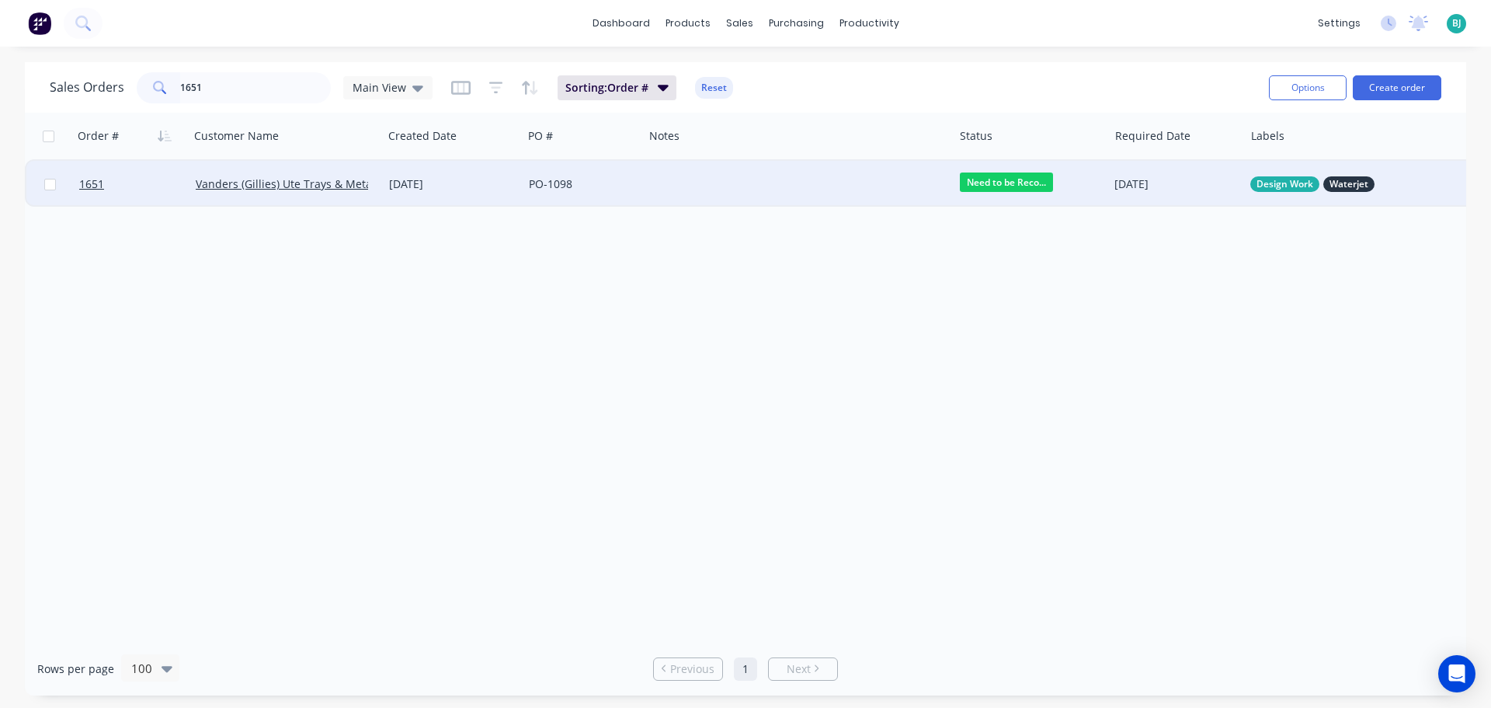
click at [666, 190] on div at bounding box center [799, 184] width 310 height 47
click at [168, 188] on link "1651" at bounding box center [137, 184] width 116 height 47
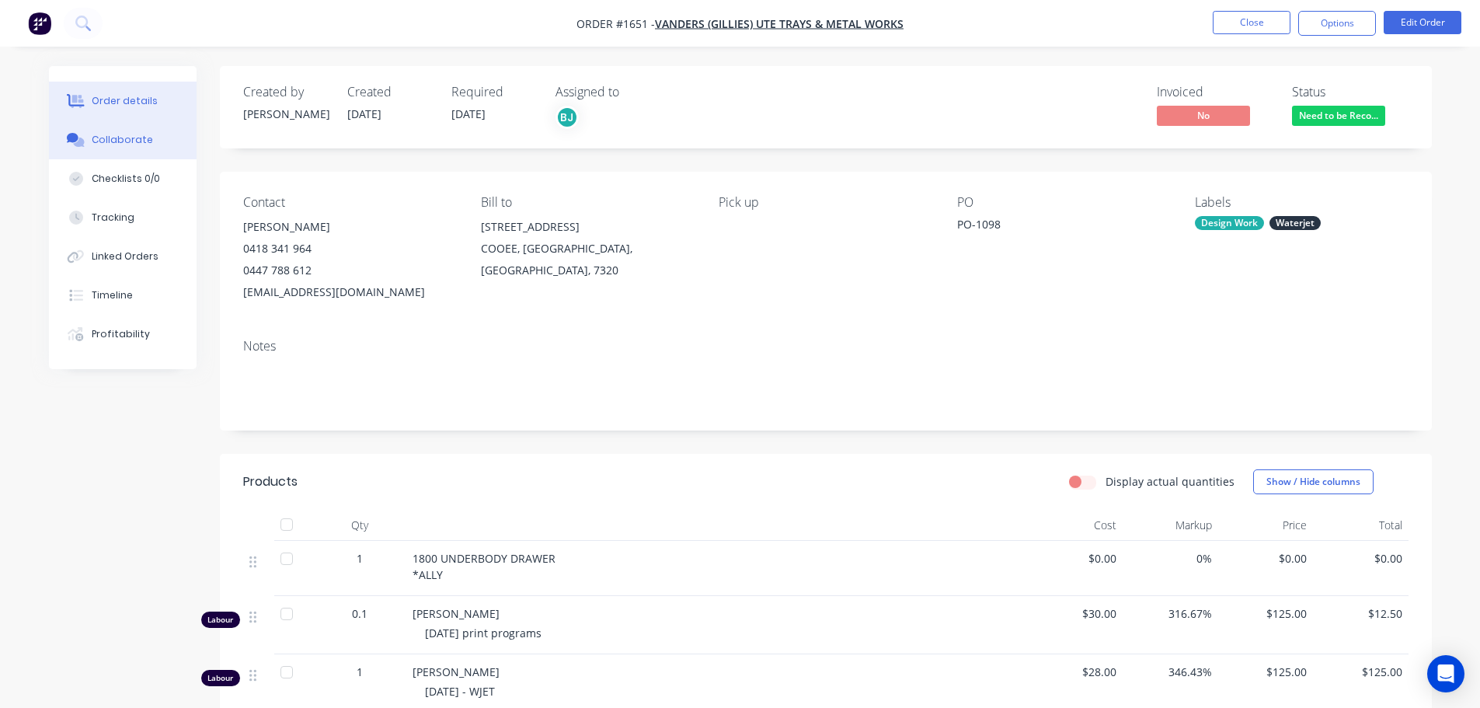
click at [158, 143] on button "Collaborate" at bounding box center [123, 139] width 148 height 39
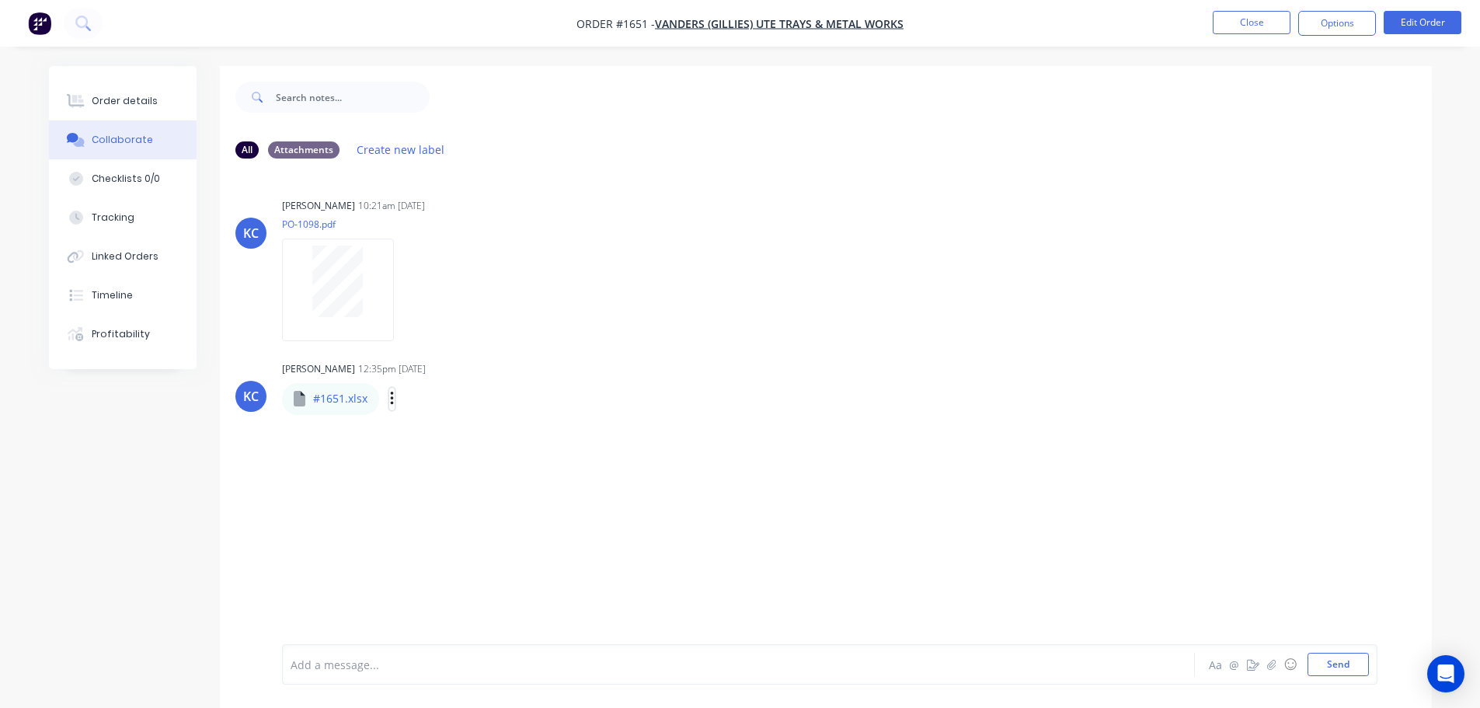
click at [393, 399] on icon "button" at bounding box center [392, 399] width 5 height 18
drag, startPoint x: 478, startPoint y: 449, endPoint x: 519, endPoint y: 432, distance: 44.6
click at [0, 0] on button "Download" at bounding box center [0, 0] width 0 height 0
click at [1269, 30] on button "Close" at bounding box center [1251, 22] width 78 height 23
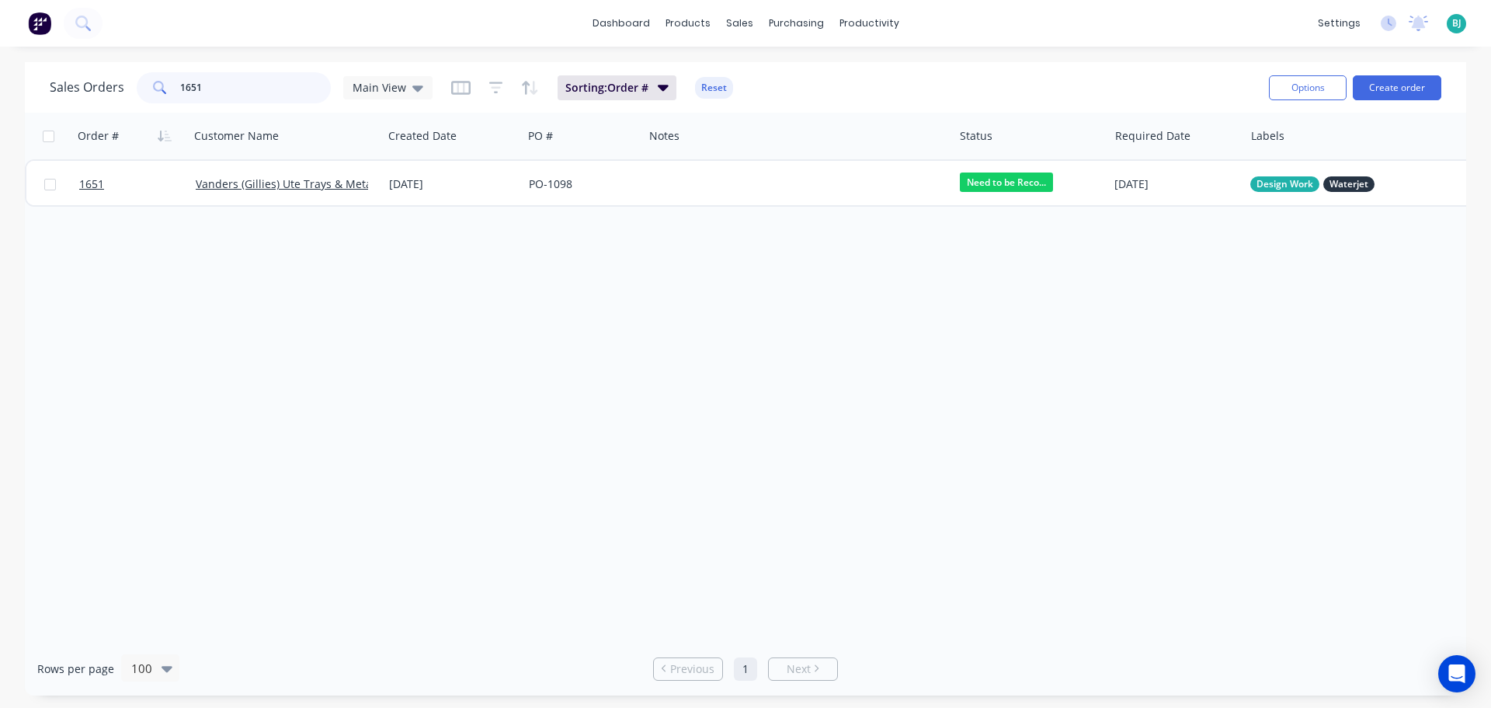
drag, startPoint x: 213, startPoint y: 82, endPoint x: 176, endPoint y: 80, distance: 37.4
click at [176, 80] on div "1651" at bounding box center [234, 87] width 194 height 31
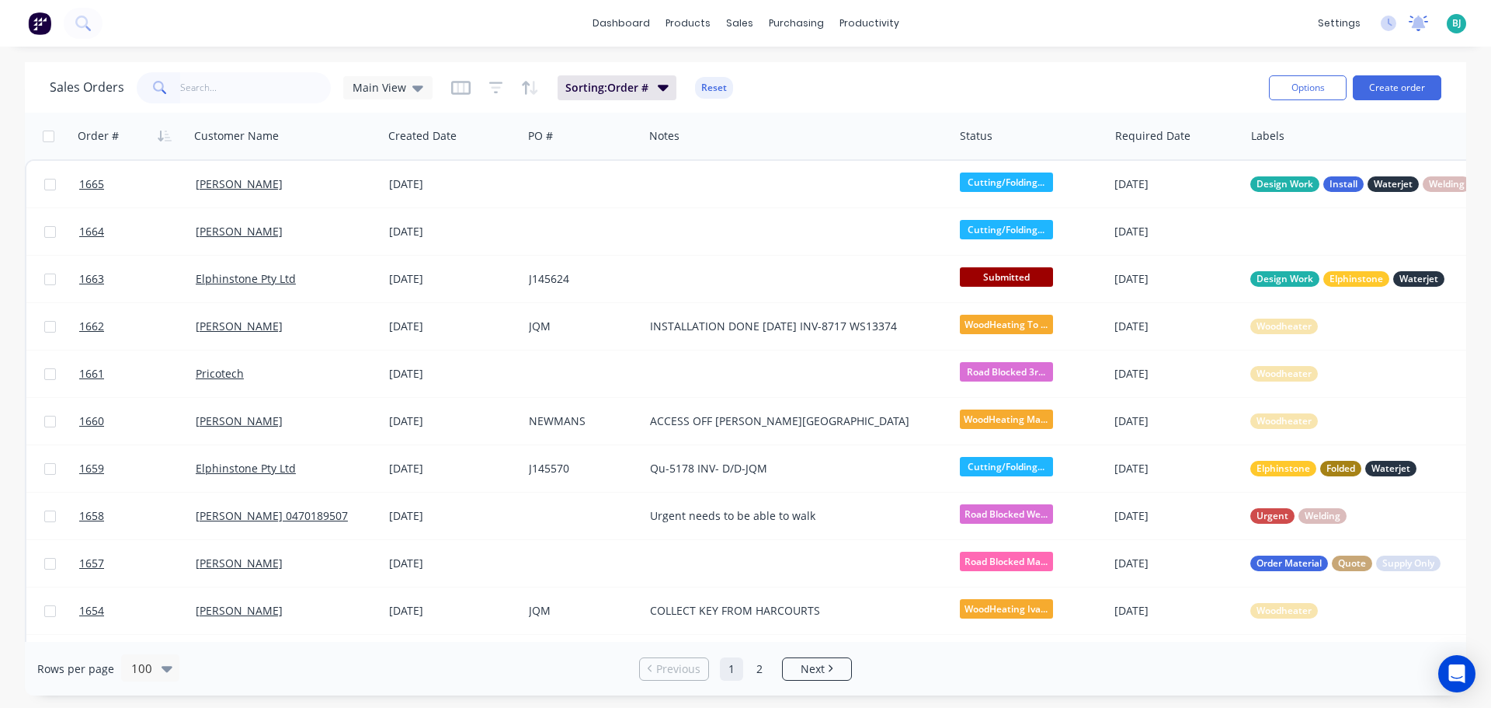
click at [1410, 20] on icon at bounding box center [1418, 24] width 19 height 16
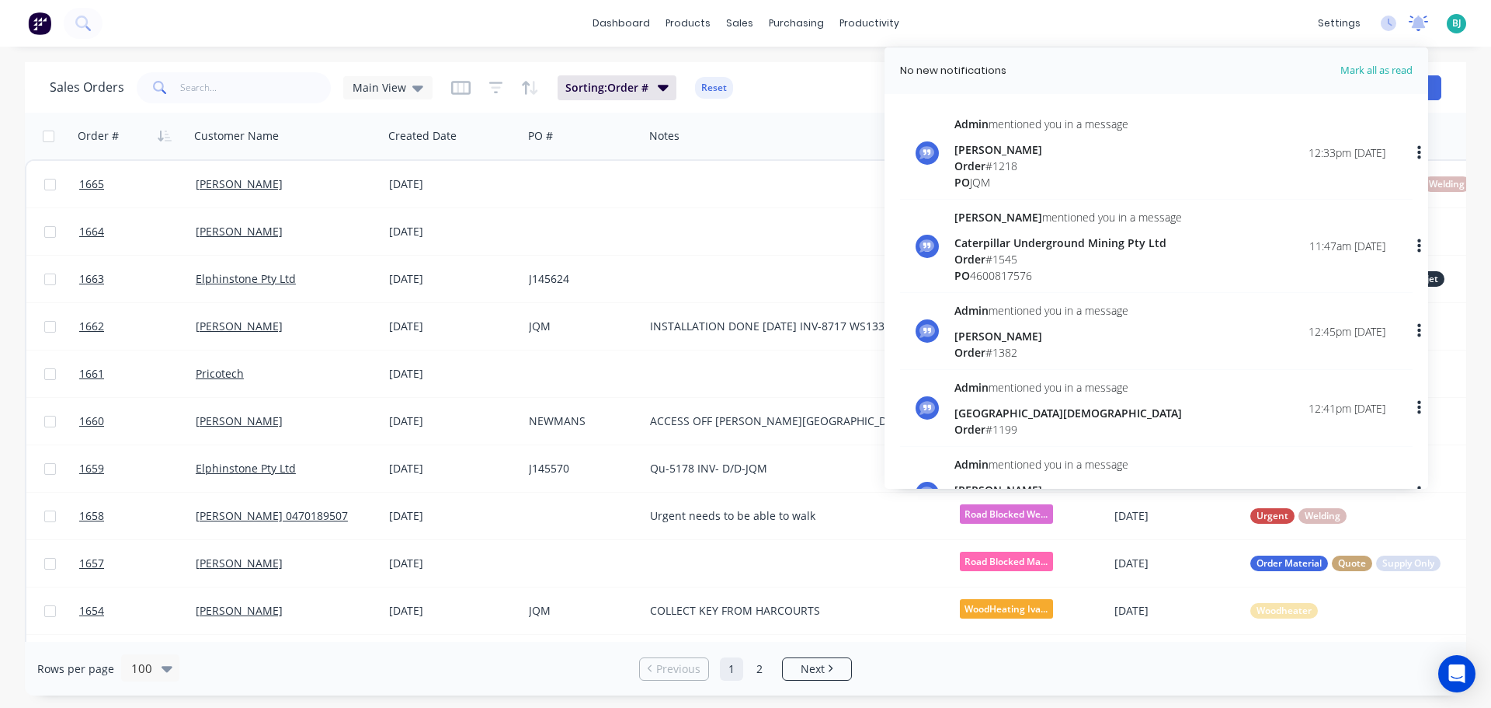
click at [1415, 23] on icon at bounding box center [1419, 22] width 14 height 12
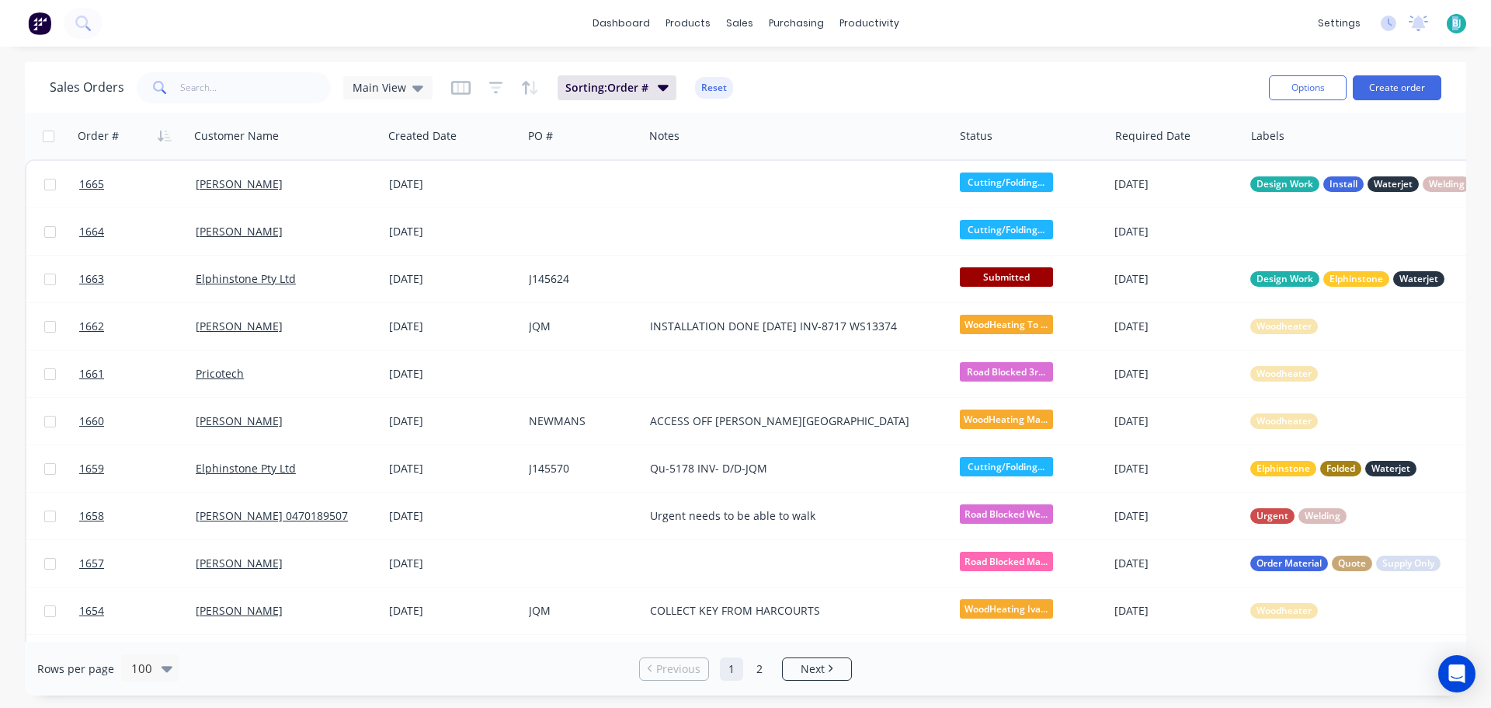
click at [1455, 23] on span "BJ" at bounding box center [1456, 23] width 9 height 14
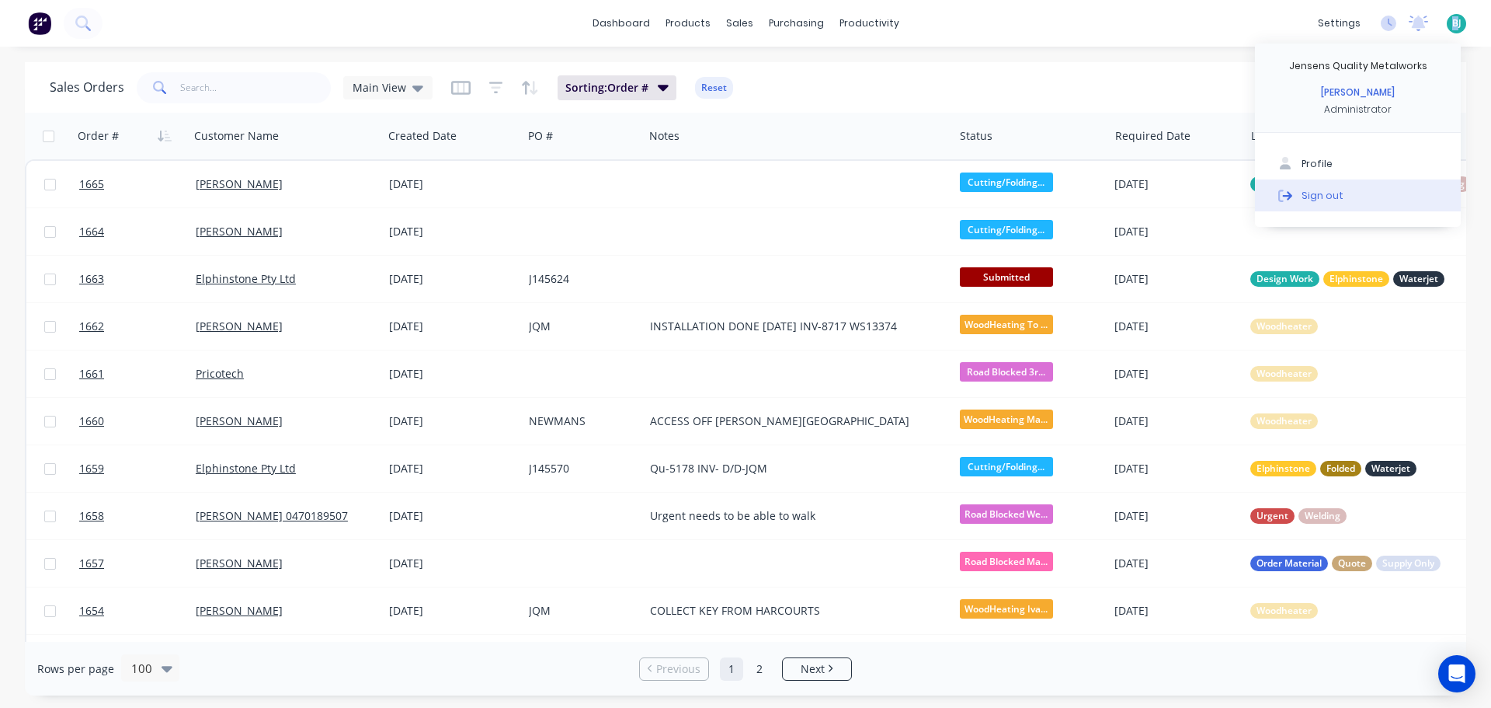
click at [1376, 186] on button "Sign out" at bounding box center [1358, 194] width 206 height 31
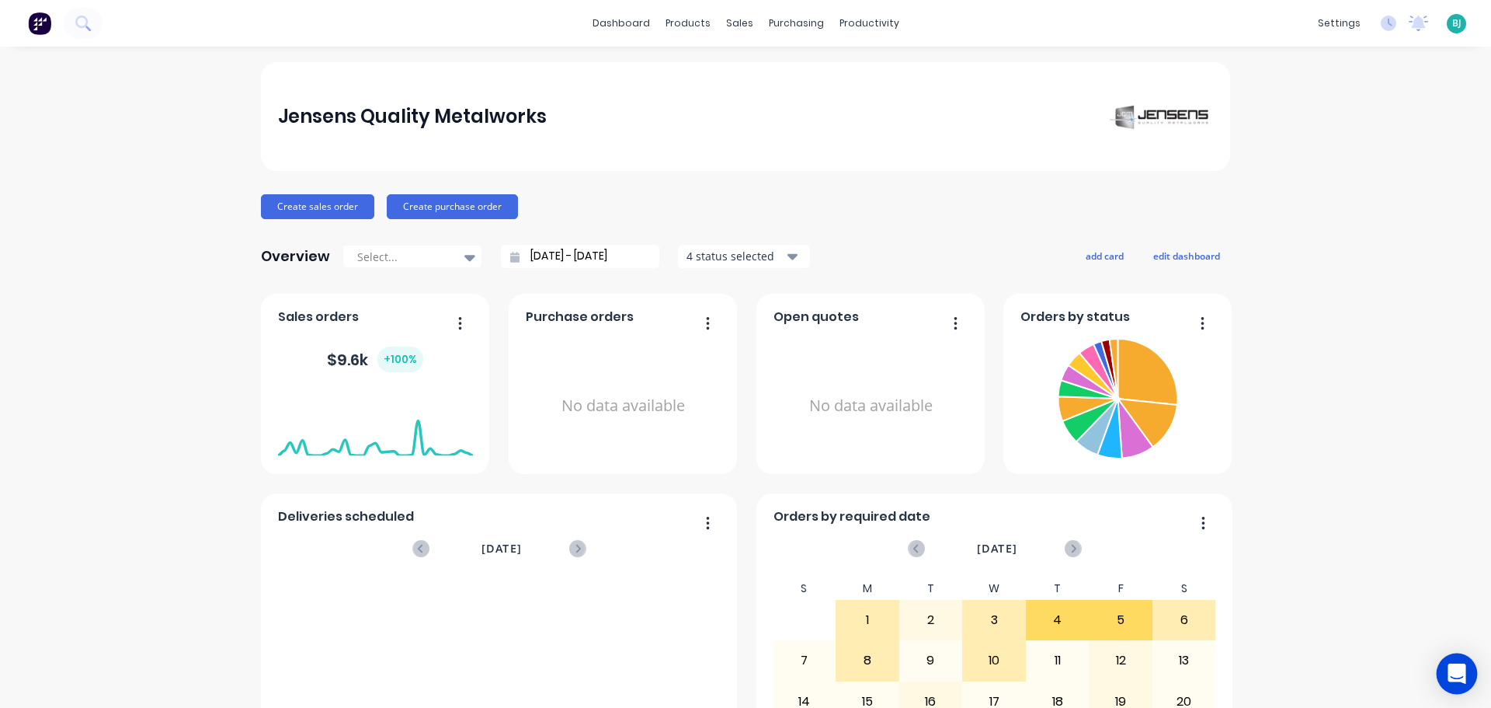
click at [1444, 669] on div "Open Intercom Messenger" at bounding box center [1457, 673] width 41 height 41
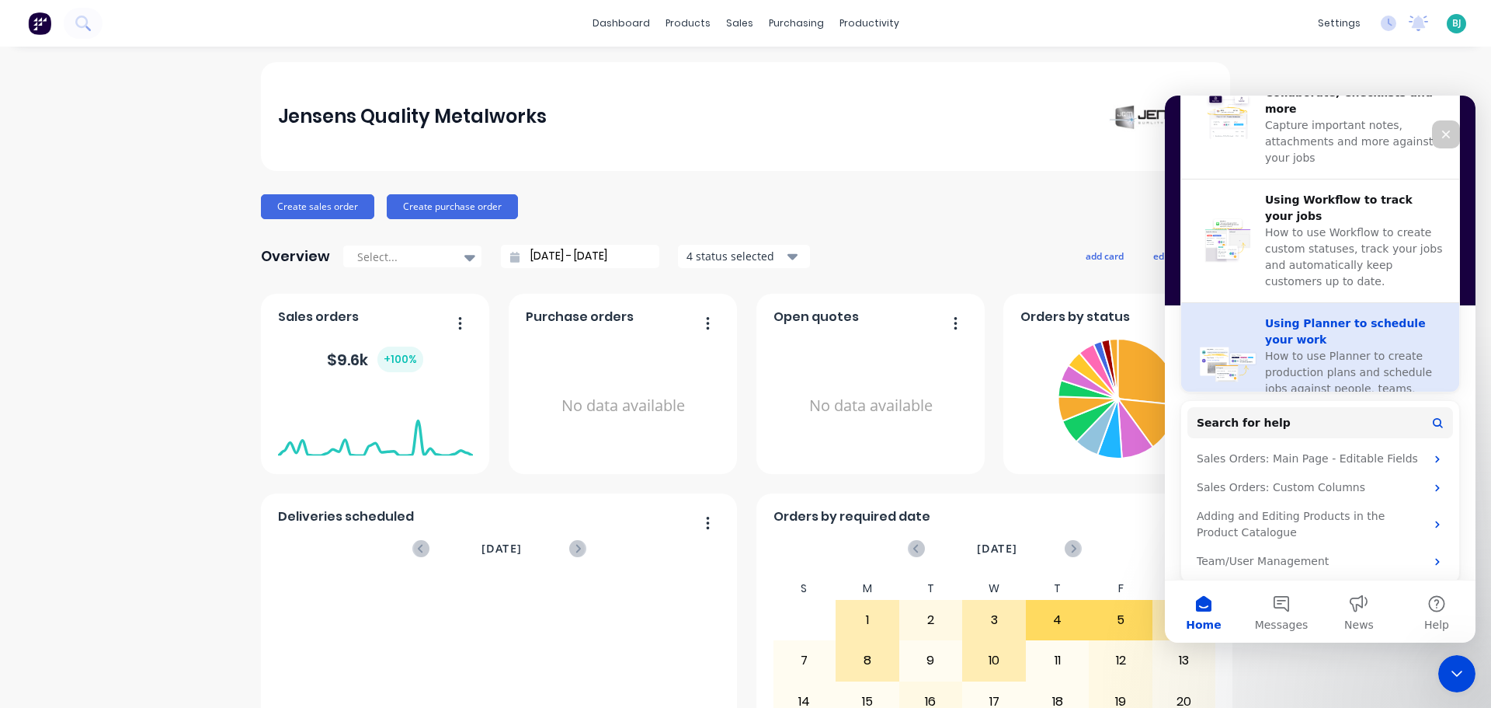
scroll to position [596, 0]
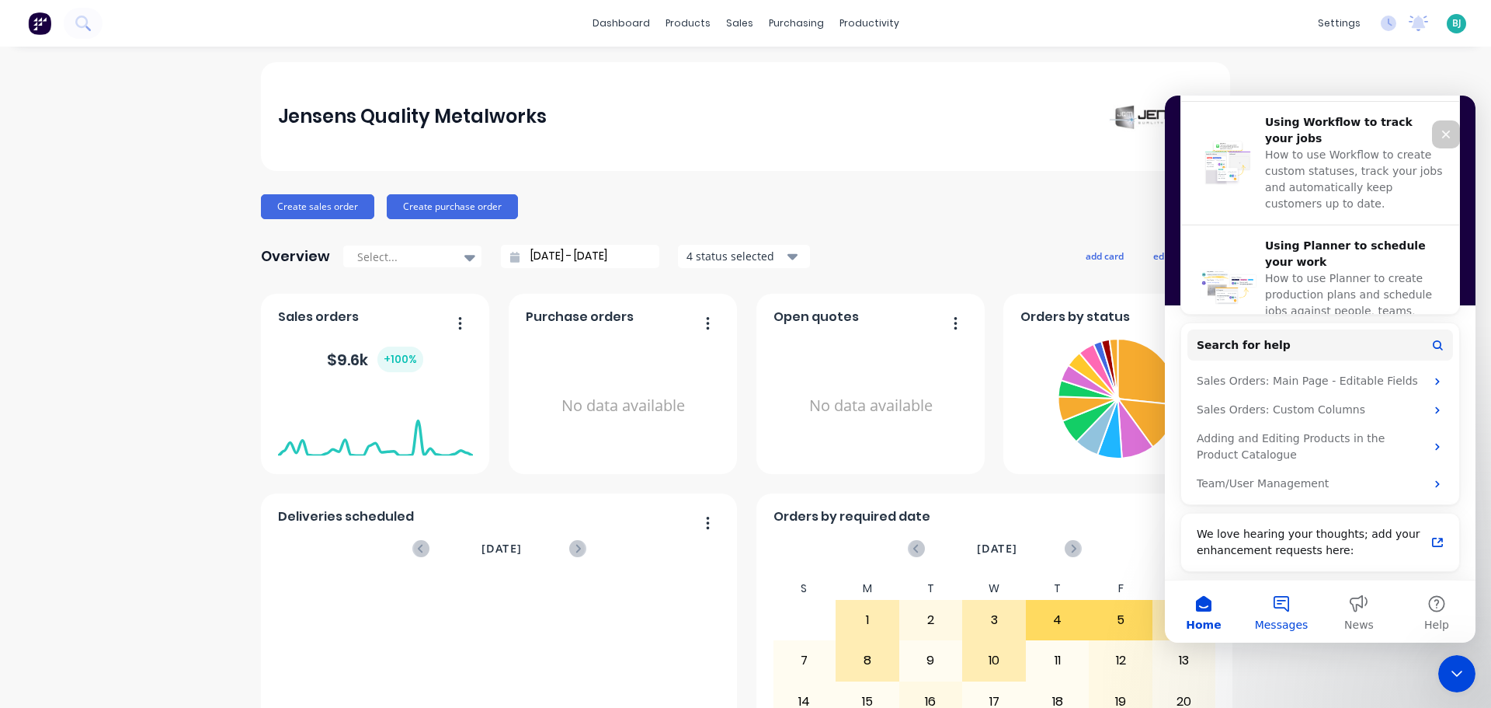
click at [1292, 619] on span "Messages" at bounding box center [1282, 624] width 54 height 11
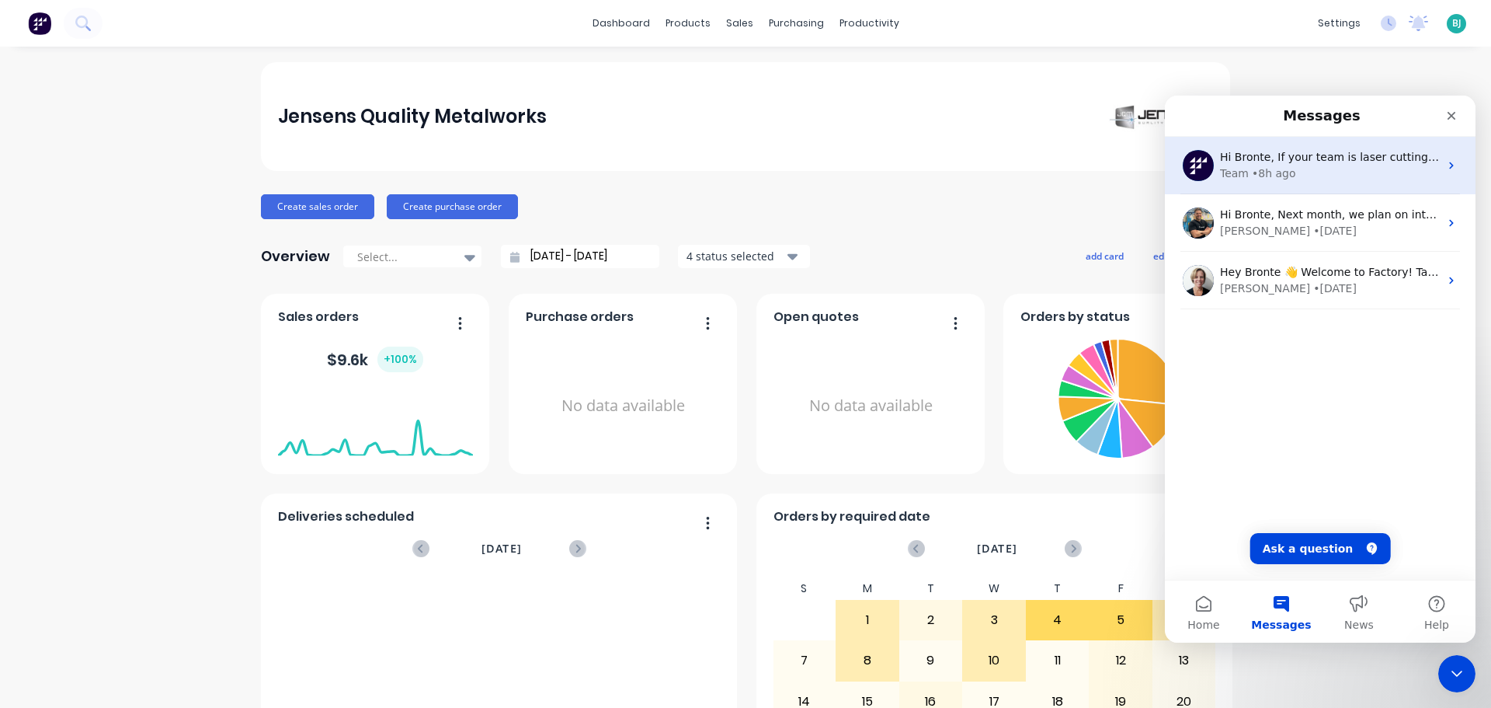
click at [1445, 167] on icon "Intercom messenger" at bounding box center [1451, 165] width 12 height 12
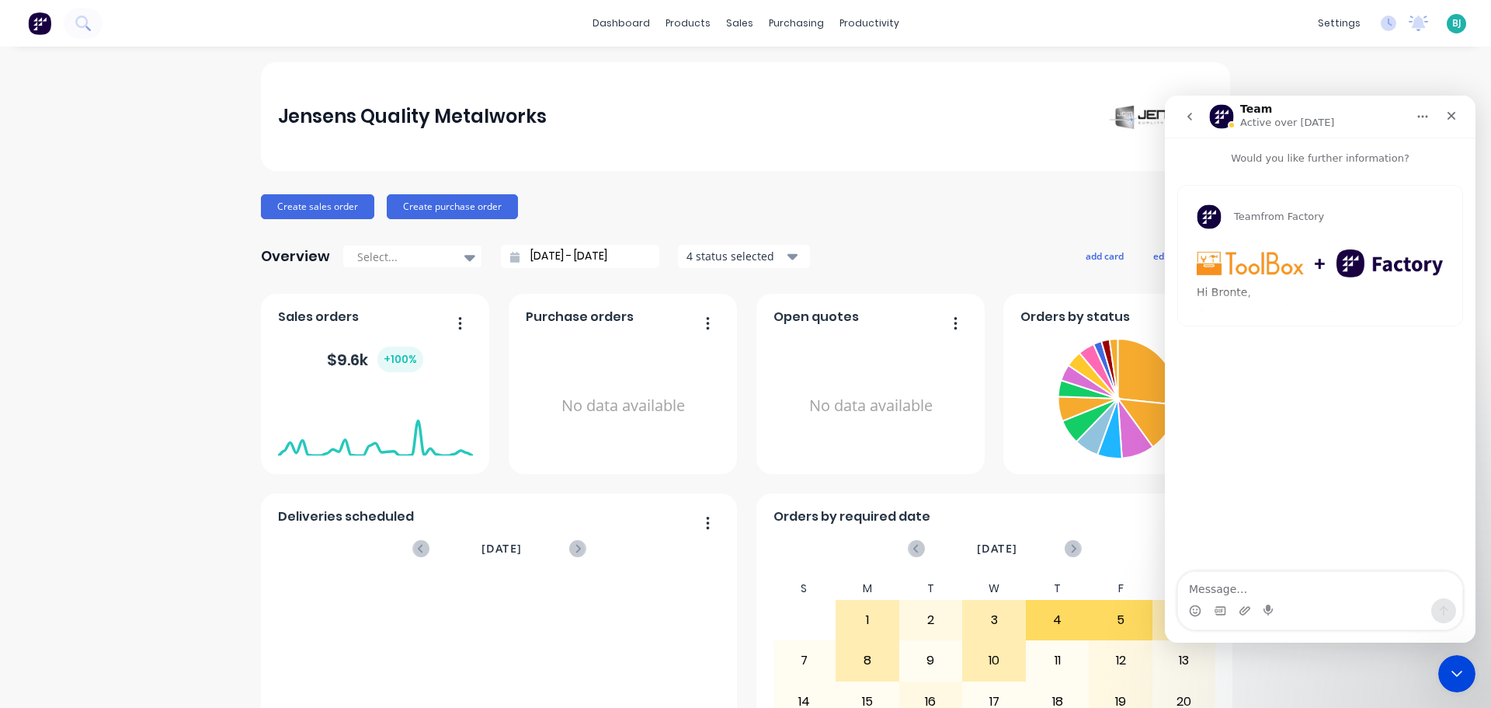
click at [1283, 590] on textarea "Message…" at bounding box center [1320, 585] width 284 height 26
type textarea "interested in further information please"
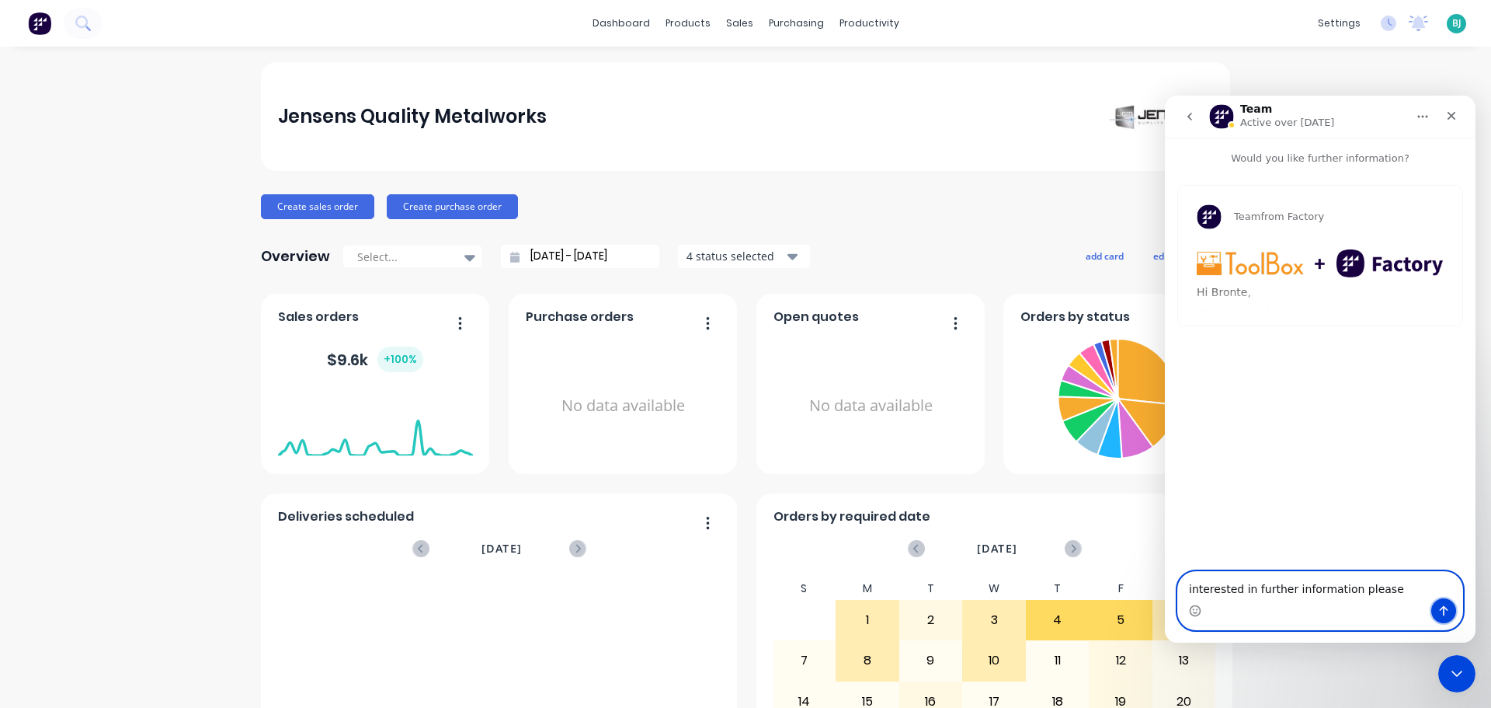
click at [1450, 611] on button "Send a message…" at bounding box center [1443, 610] width 25 height 25
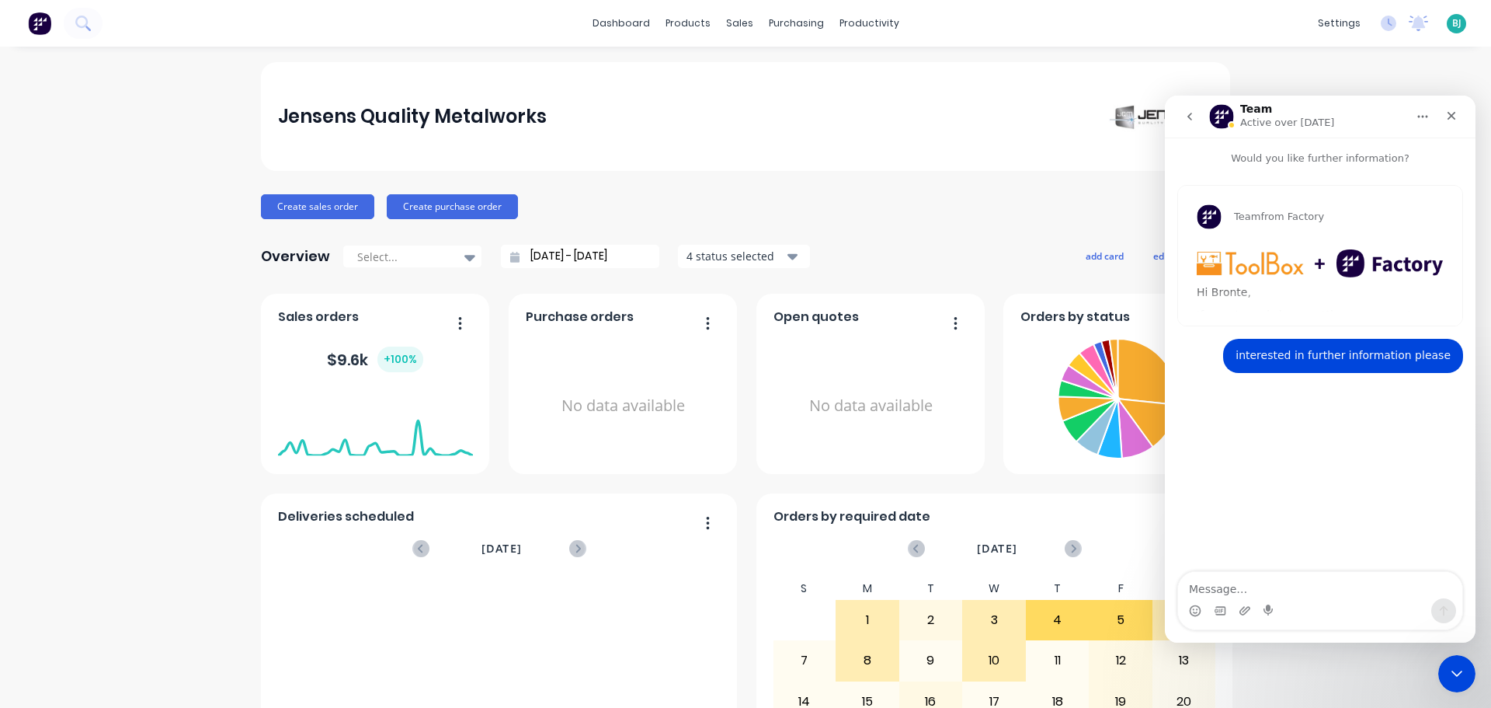
click at [1184, 116] on icon "go back" at bounding box center [1190, 116] width 12 height 12
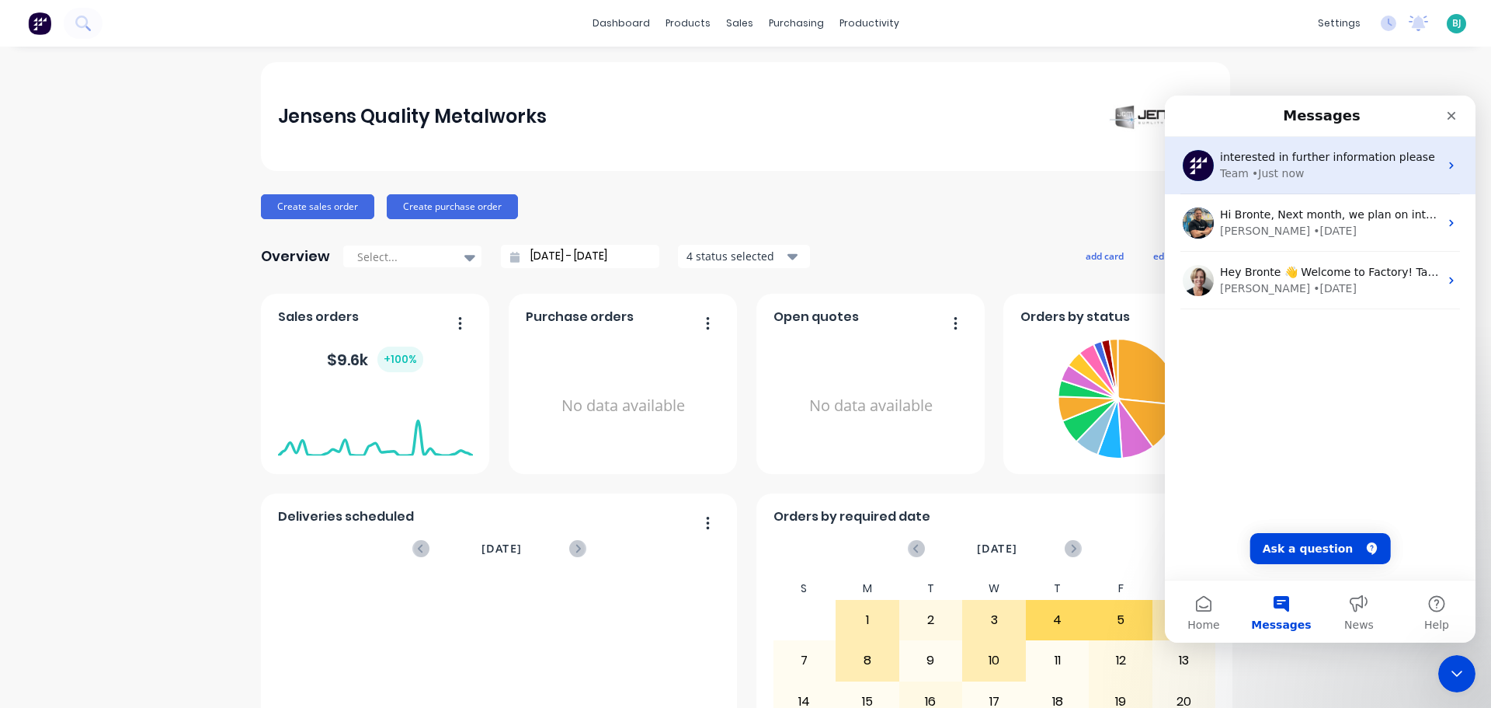
click at [1400, 162] on span "interested in further information please" at bounding box center [1327, 157] width 215 height 12
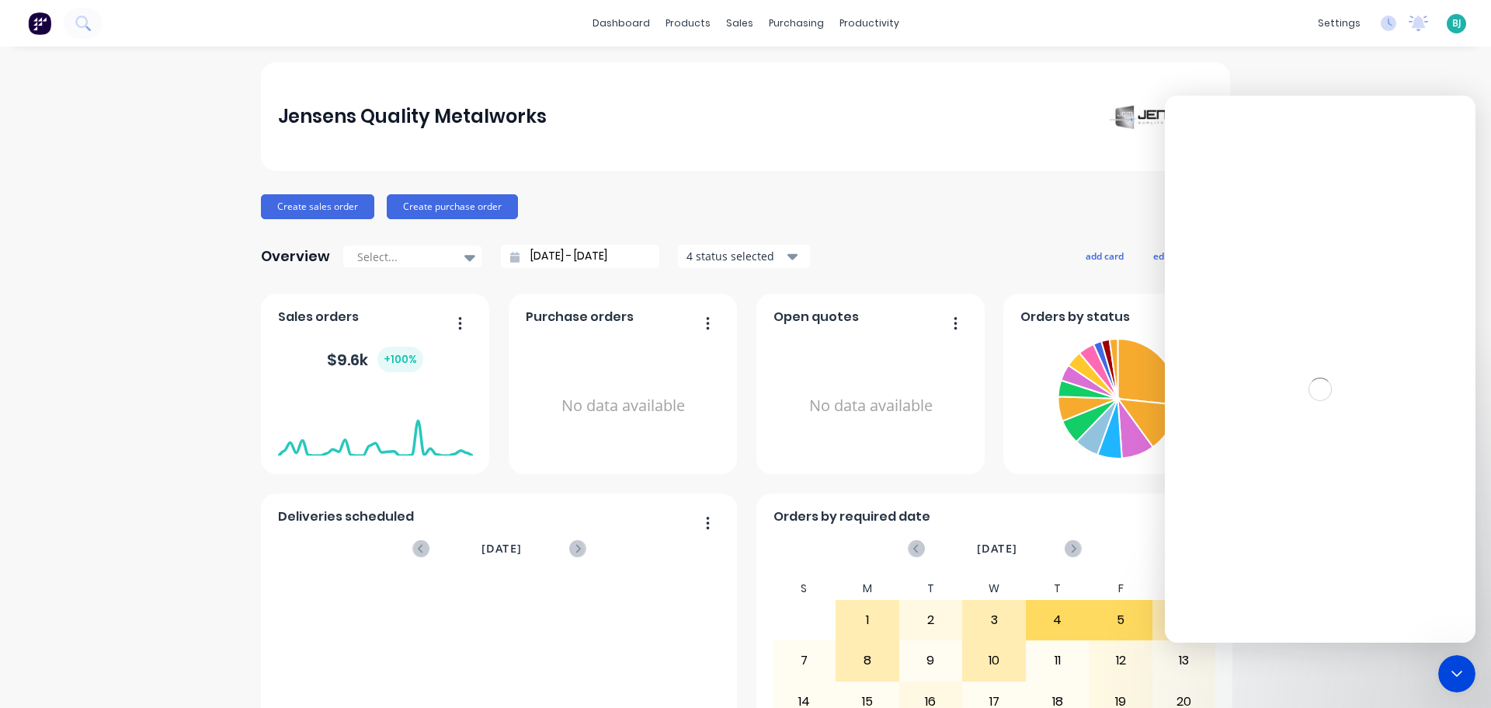
scroll to position [0, 0]
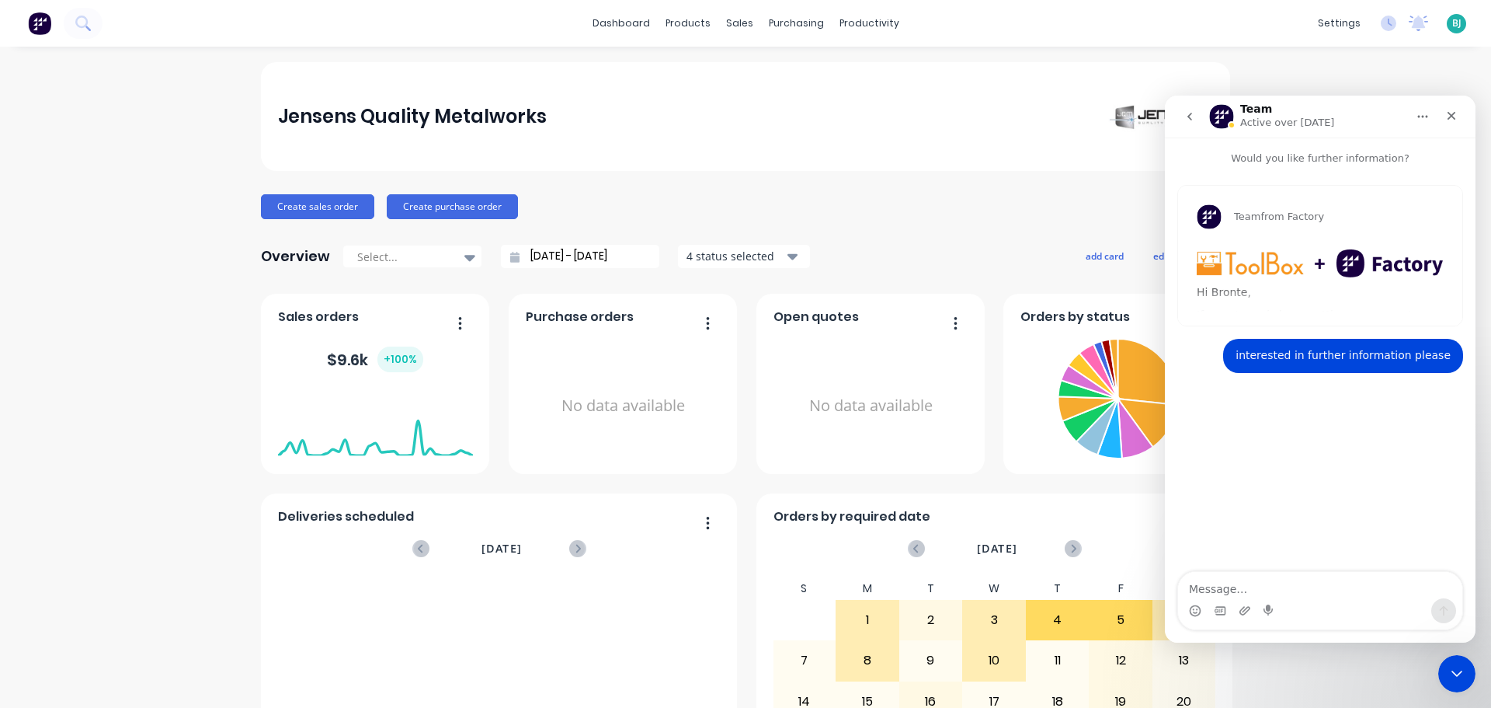
click at [1194, 116] on icon "go back" at bounding box center [1190, 116] width 12 height 12
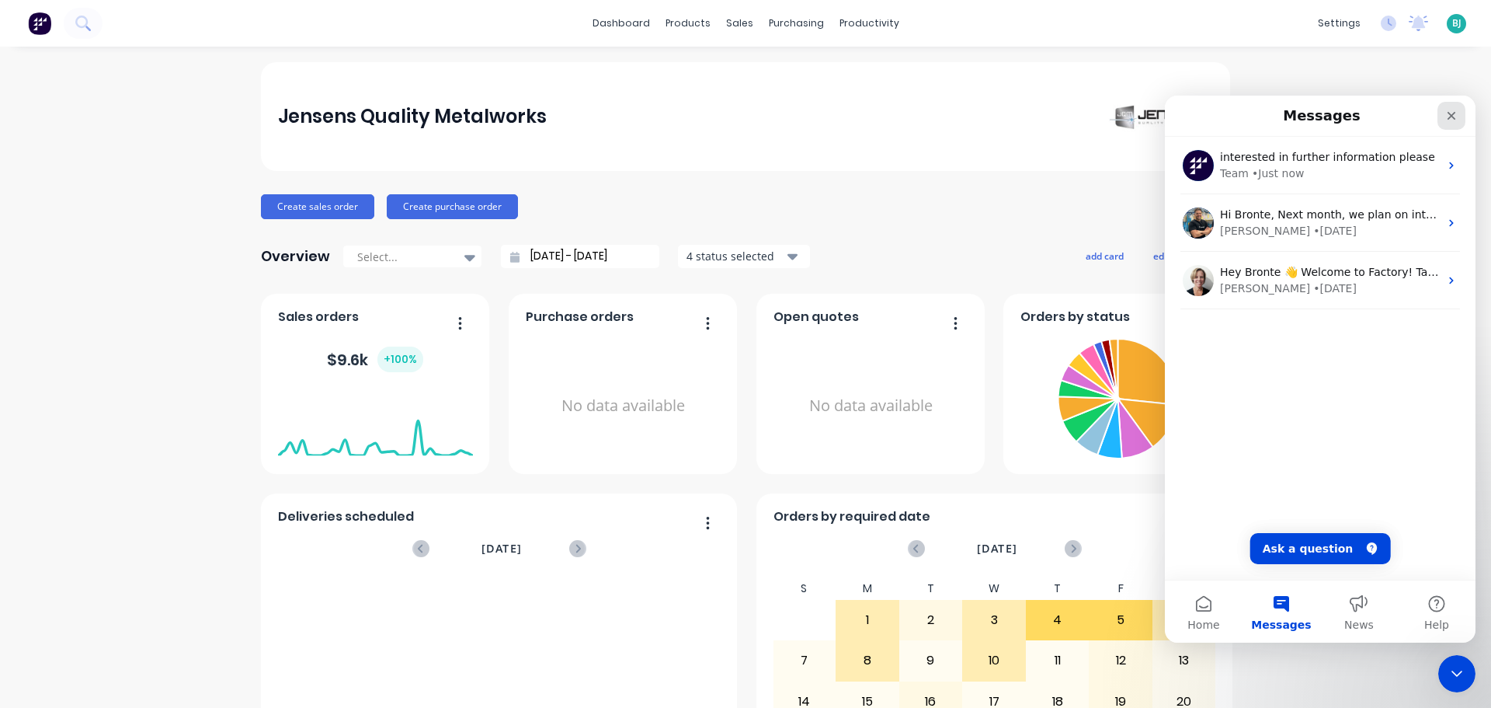
click at [1451, 119] on icon "Close" at bounding box center [1451, 116] width 12 height 12
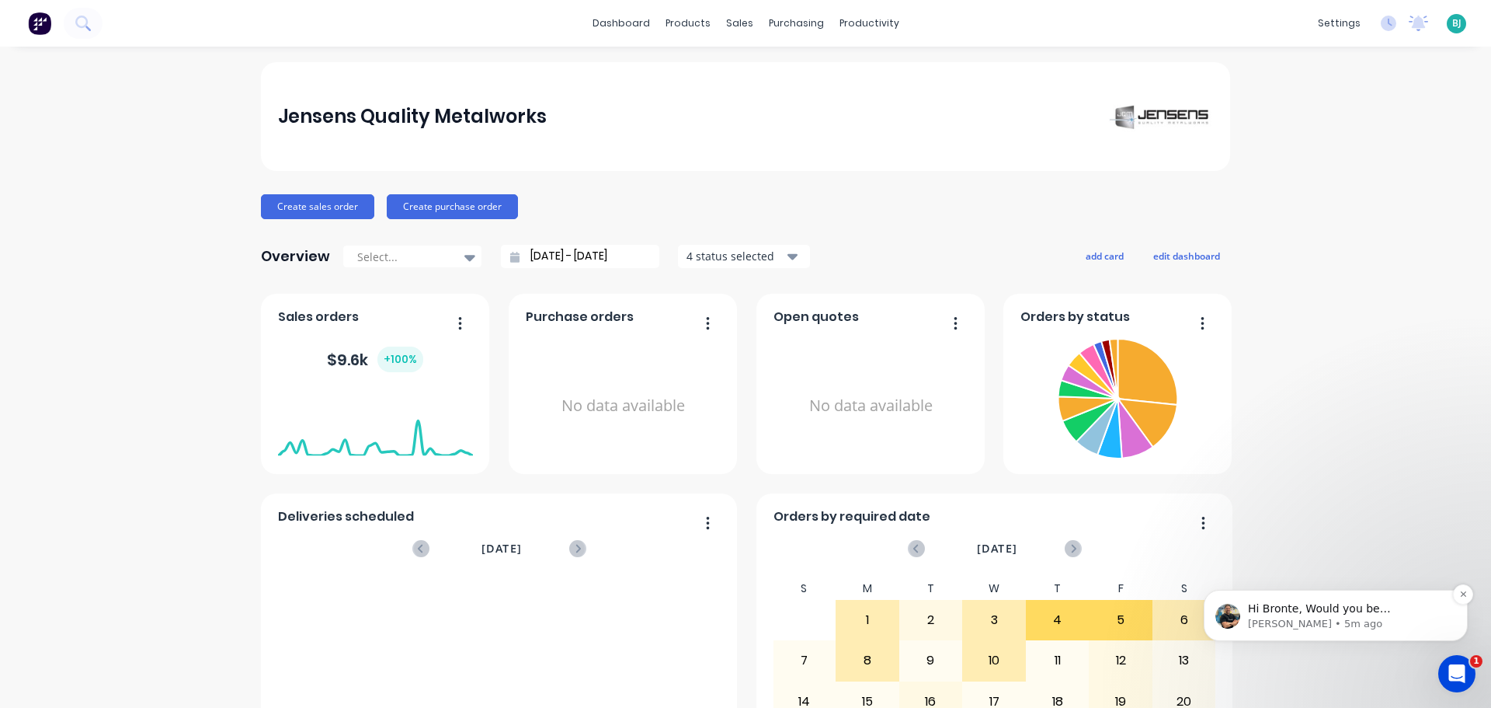
click at [1309, 615] on p "Hi Bronte, Would you be comfortable with me passing on your details to [PERSON_…" at bounding box center [1348, 609] width 200 height 16
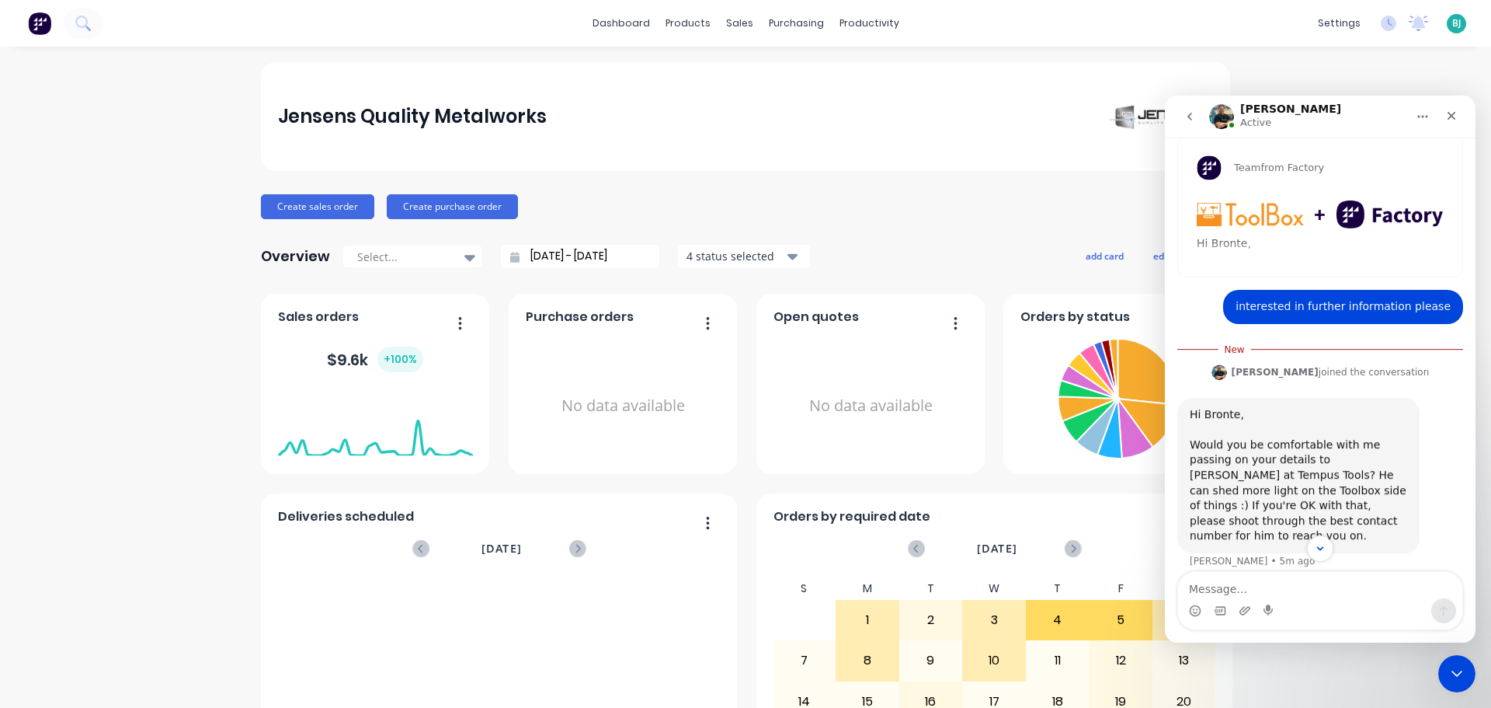
scroll to position [47, 0]
click at [1459, 115] on div "Close" at bounding box center [1452, 116] width 28 height 28
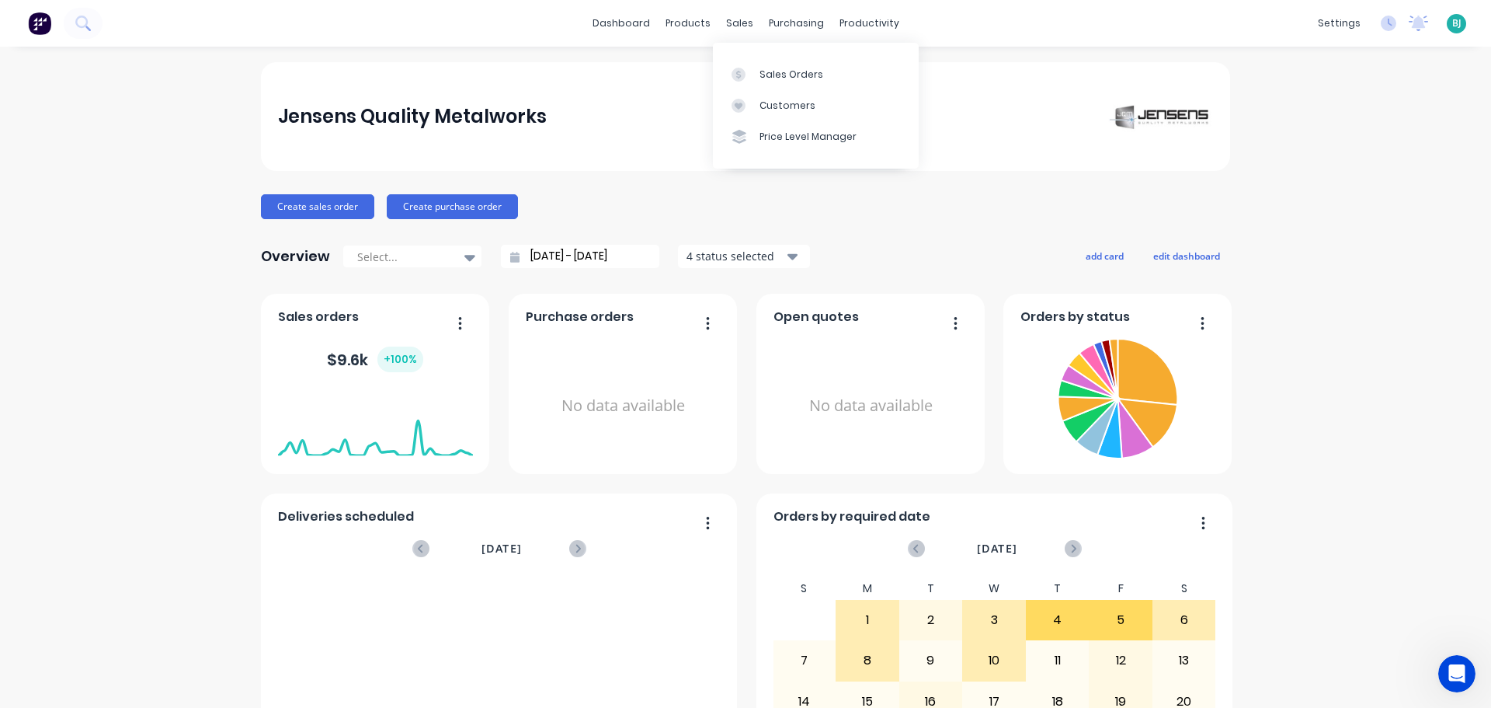
drag, startPoint x: 725, startPoint y: 21, endPoint x: 735, endPoint y: 42, distance: 23.3
click at [725, 20] on div "sales" at bounding box center [739, 23] width 43 height 23
click at [760, 78] on div "Sales Orders" at bounding box center [792, 75] width 64 height 14
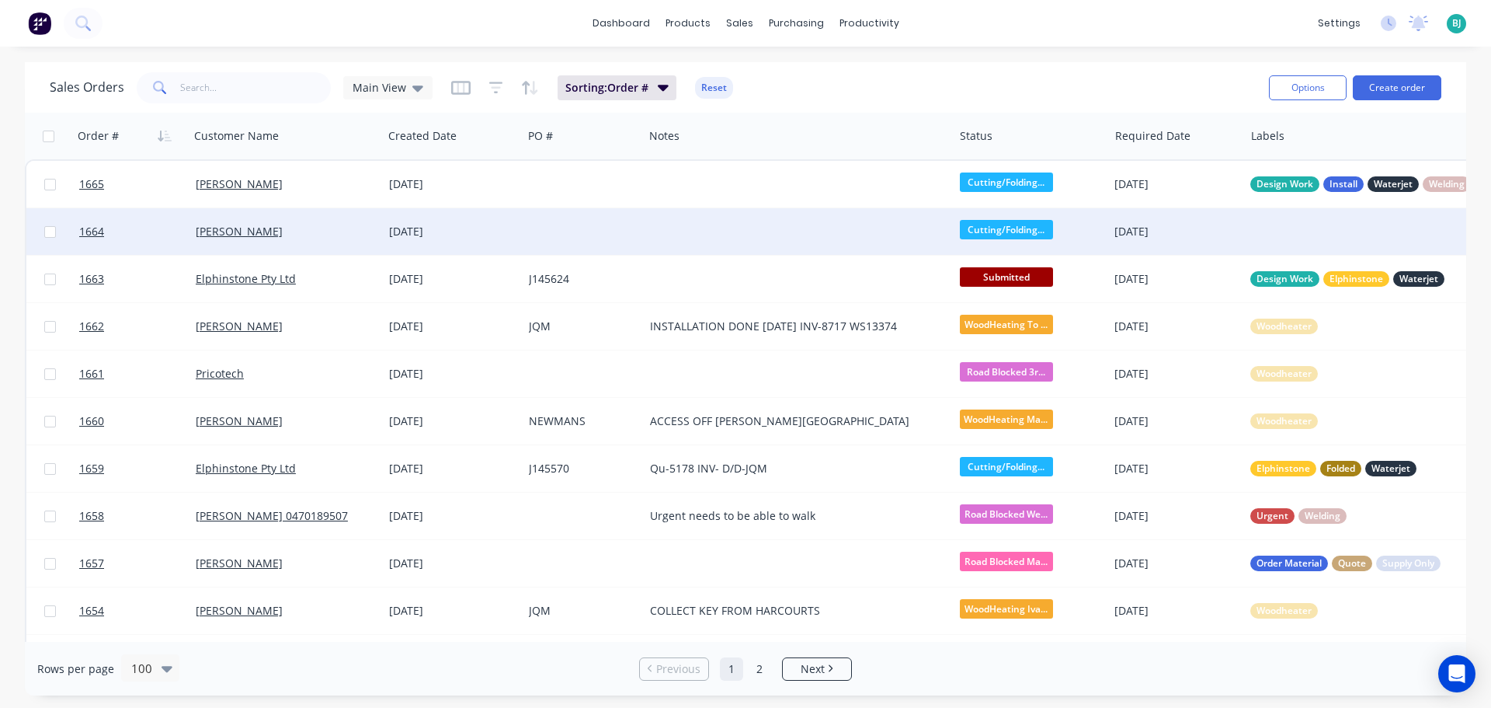
click at [285, 231] on div "[PERSON_NAME]" at bounding box center [282, 232] width 172 height 16
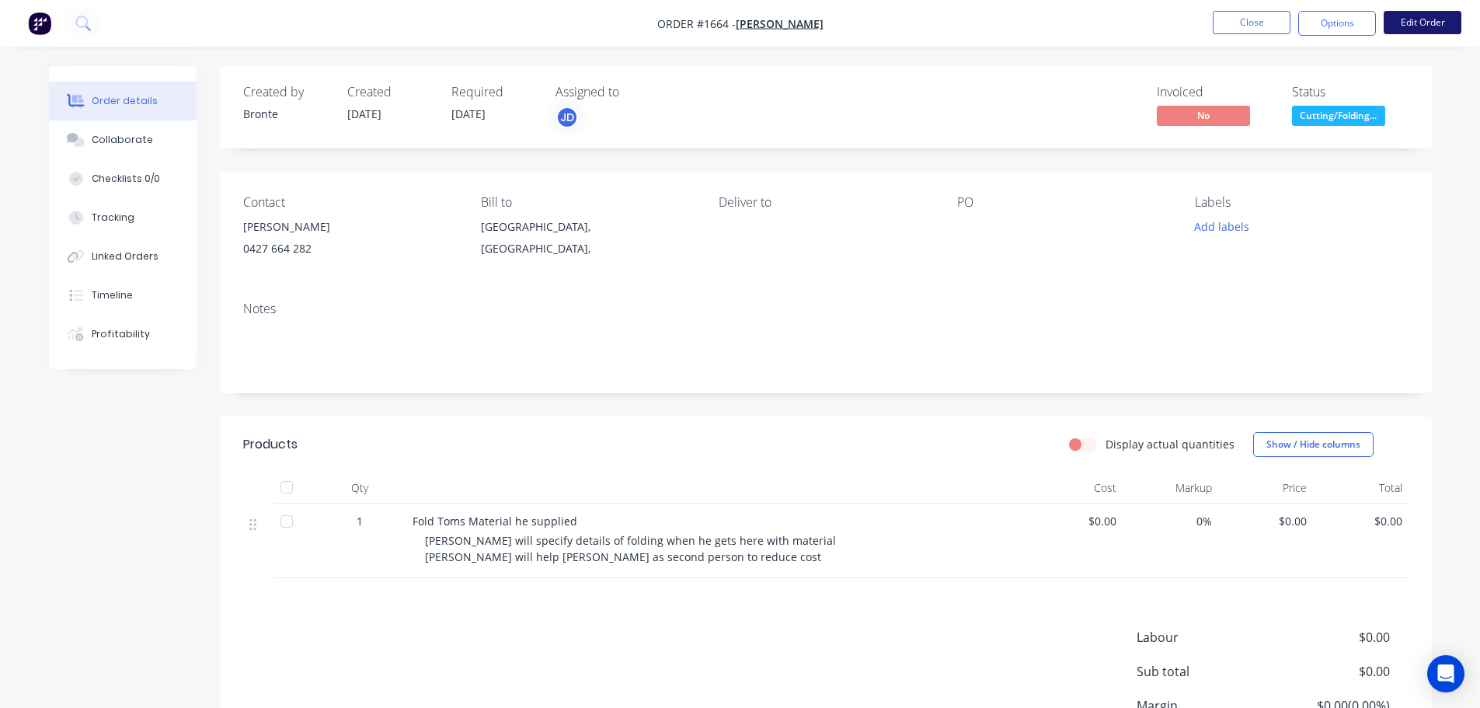
click at [1431, 26] on button "Edit Order" at bounding box center [1422, 22] width 78 height 23
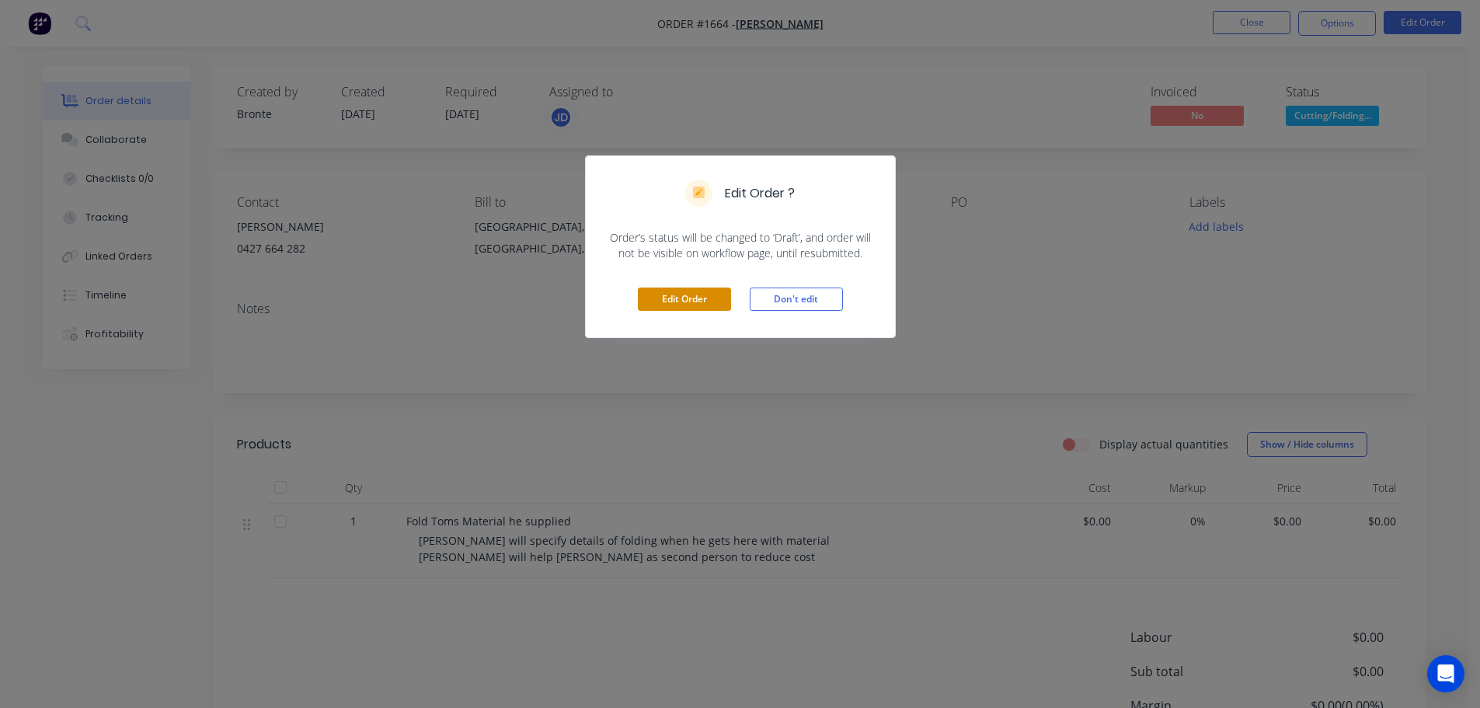
click at [659, 290] on button "Edit Order" at bounding box center [684, 298] width 93 height 23
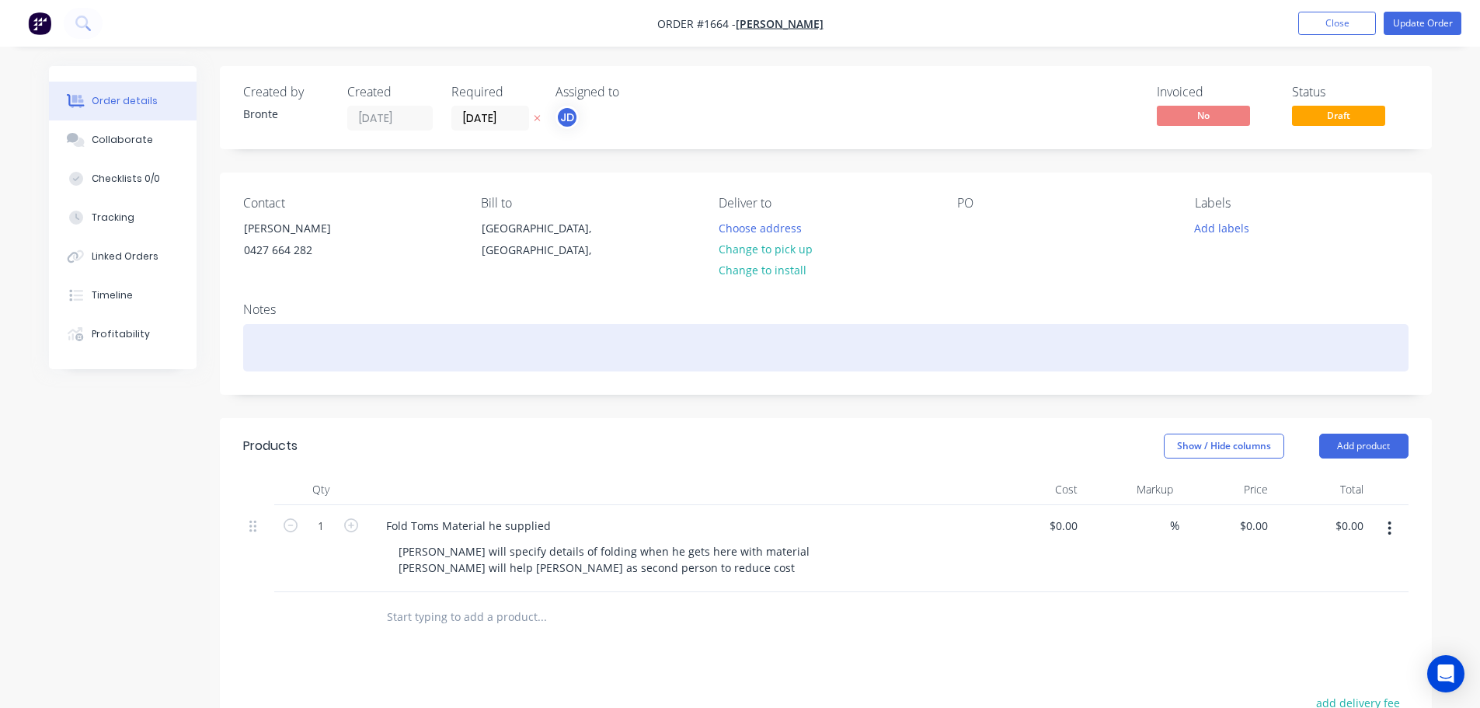
click at [405, 362] on div at bounding box center [825, 347] width 1165 height 47
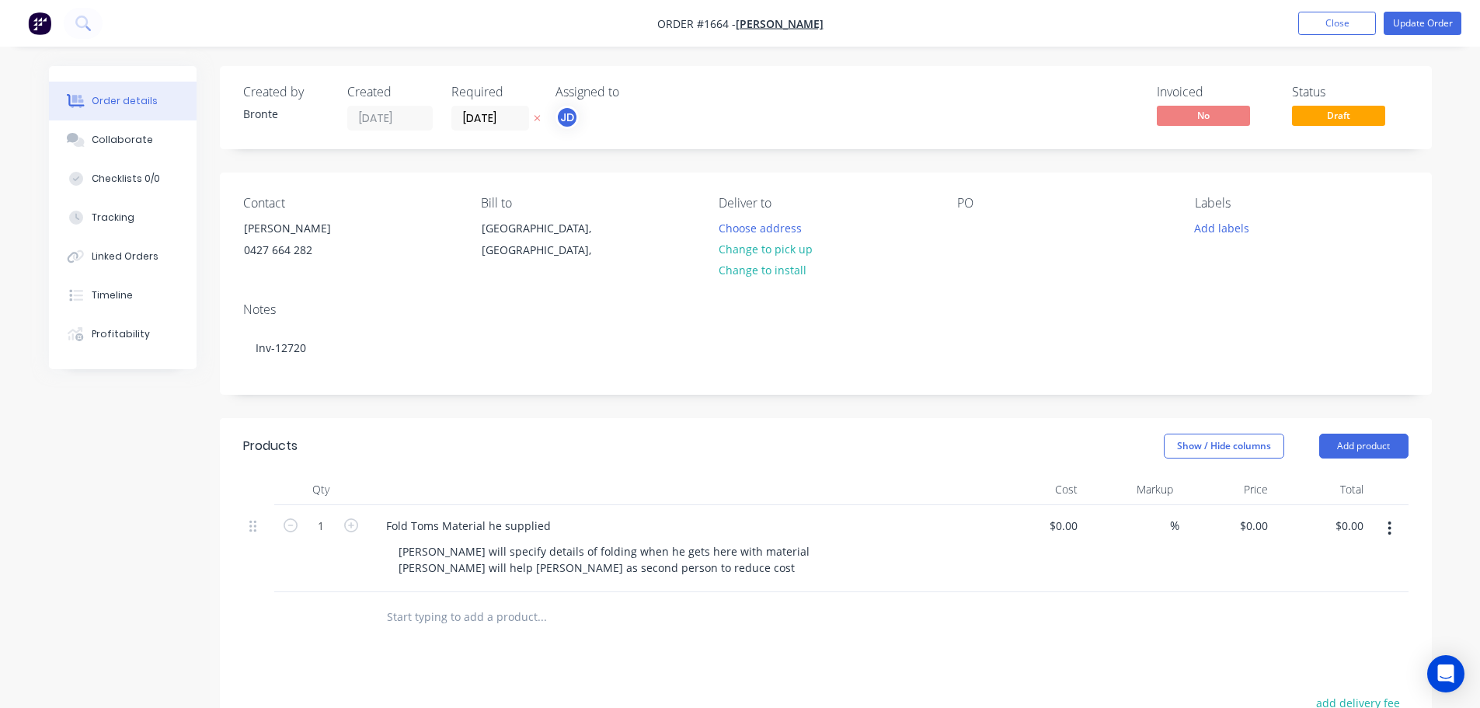
click at [458, 419] on header "Products Show / Hide columns Add product" at bounding box center [826, 446] width 1212 height 56
click at [1389, 440] on button "Add product" at bounding box center [1363, 445] width 89 height 25
click at [1365, 523] on div "Basic product" at bounding box center [1334, 516] width 120 height 23
click at [464, 615] on div at bounding box center [439, 612] width 130 height 23
click at [473, 635] on div at bounding box center [465, 638] width 158 height 23
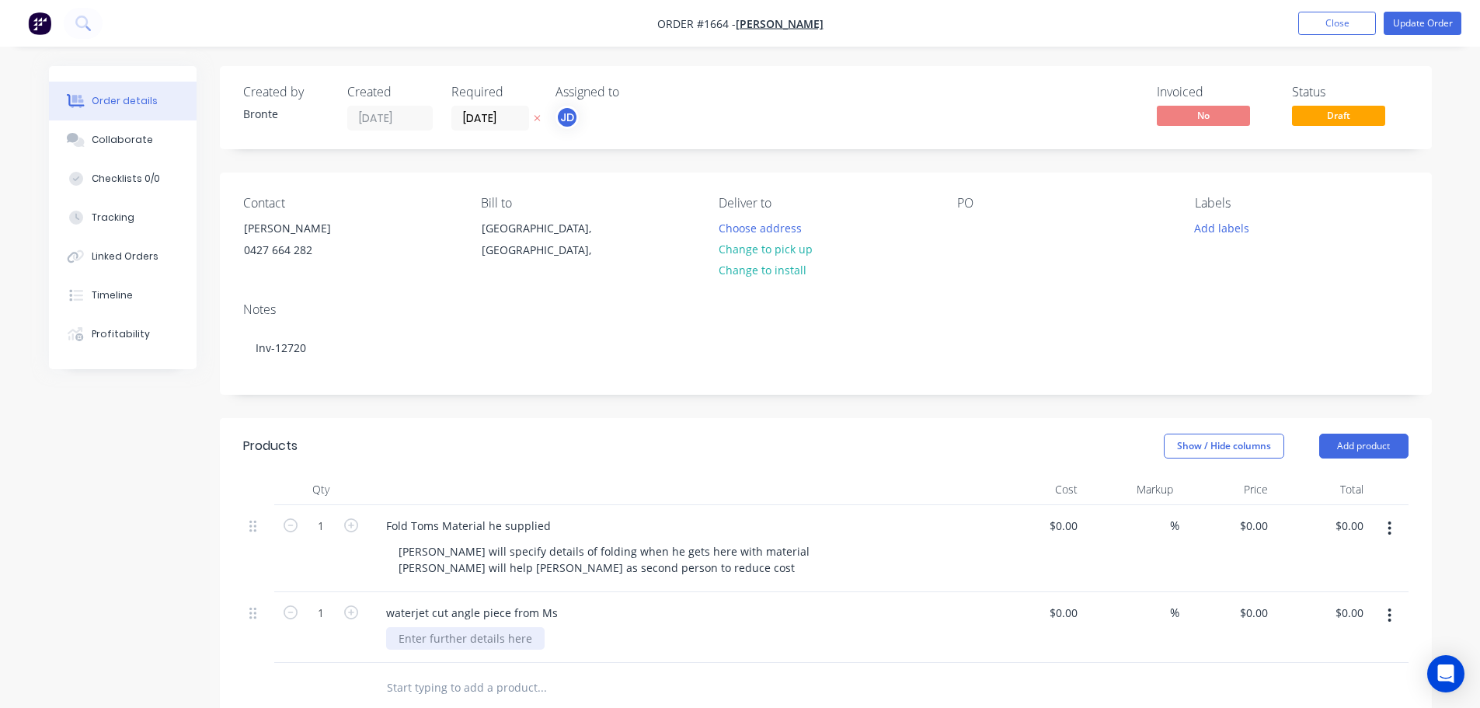
scroll to position [402, 0]
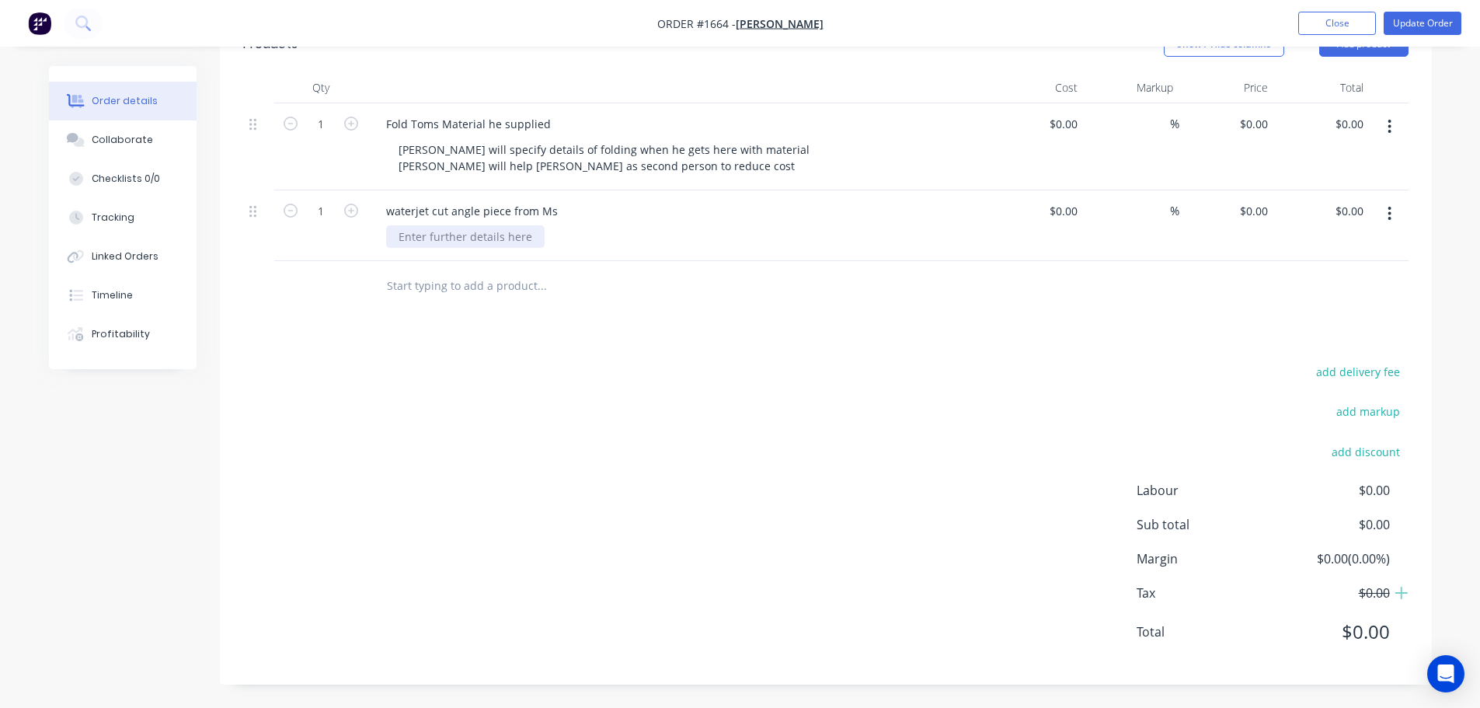
click at [472, 237] on div at bounding box center [465, 236] width 158 height 23
click at [349, 214] on icon "button" at bounding box center [351, 210] width 14 height 14
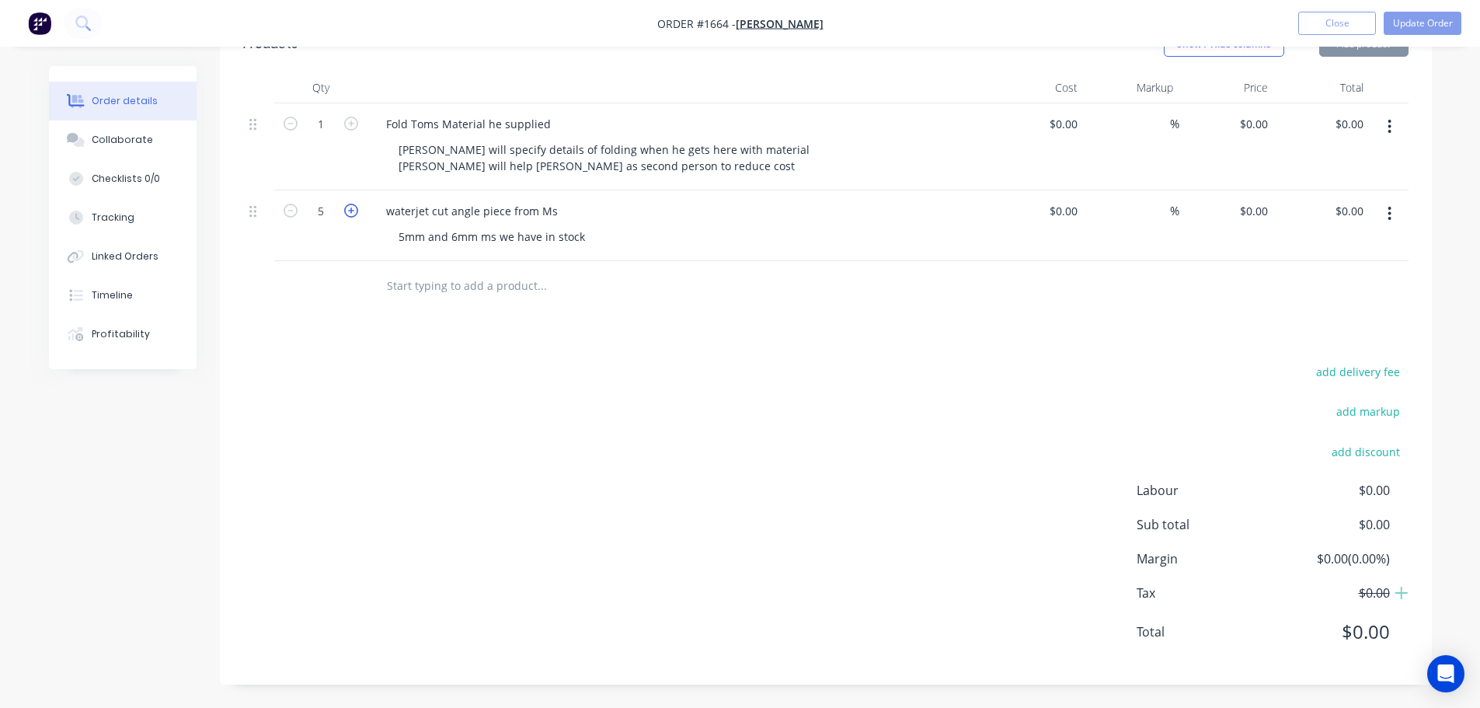
click at [349, 214] on icon "button" at bounding box center [351, 210] width 14 height 14
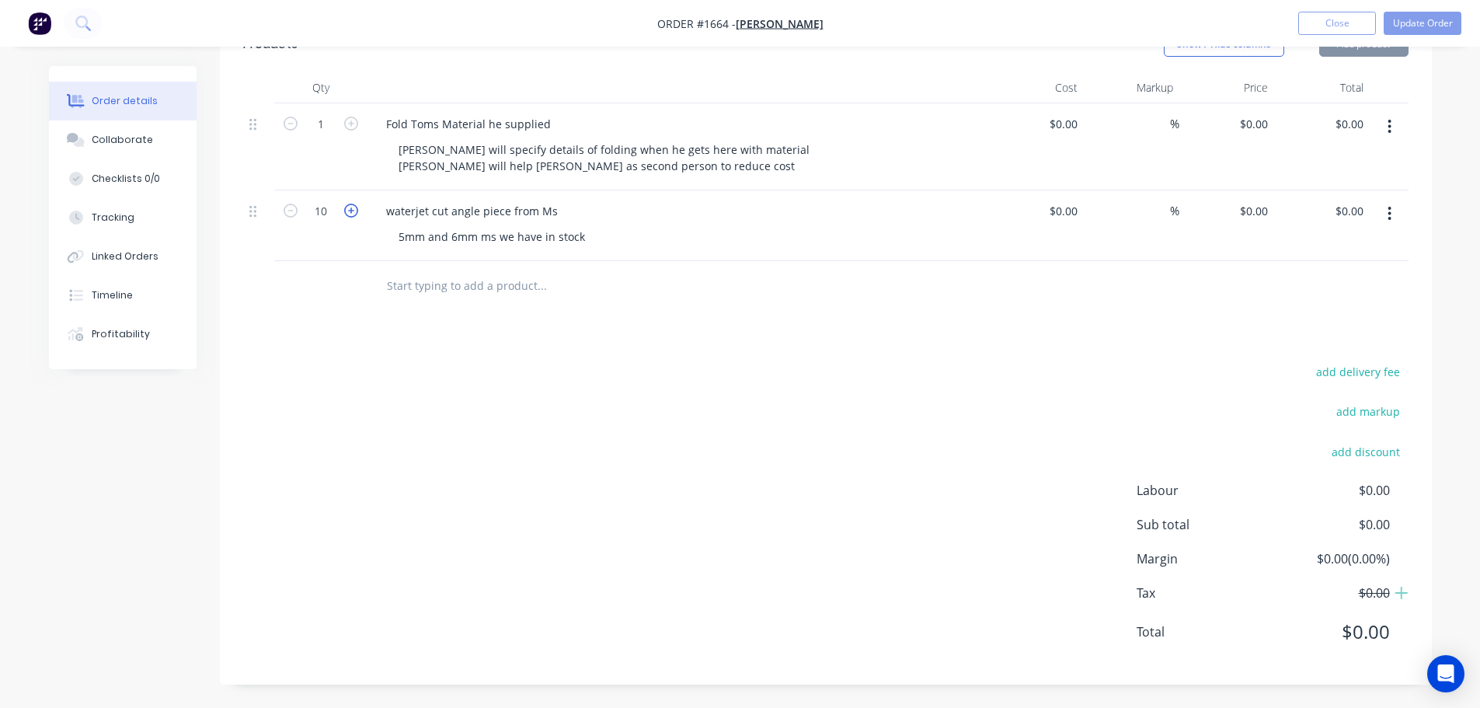
click at [349, 214] on icon "button" at bounding box center [351, 210] width 14 height 14
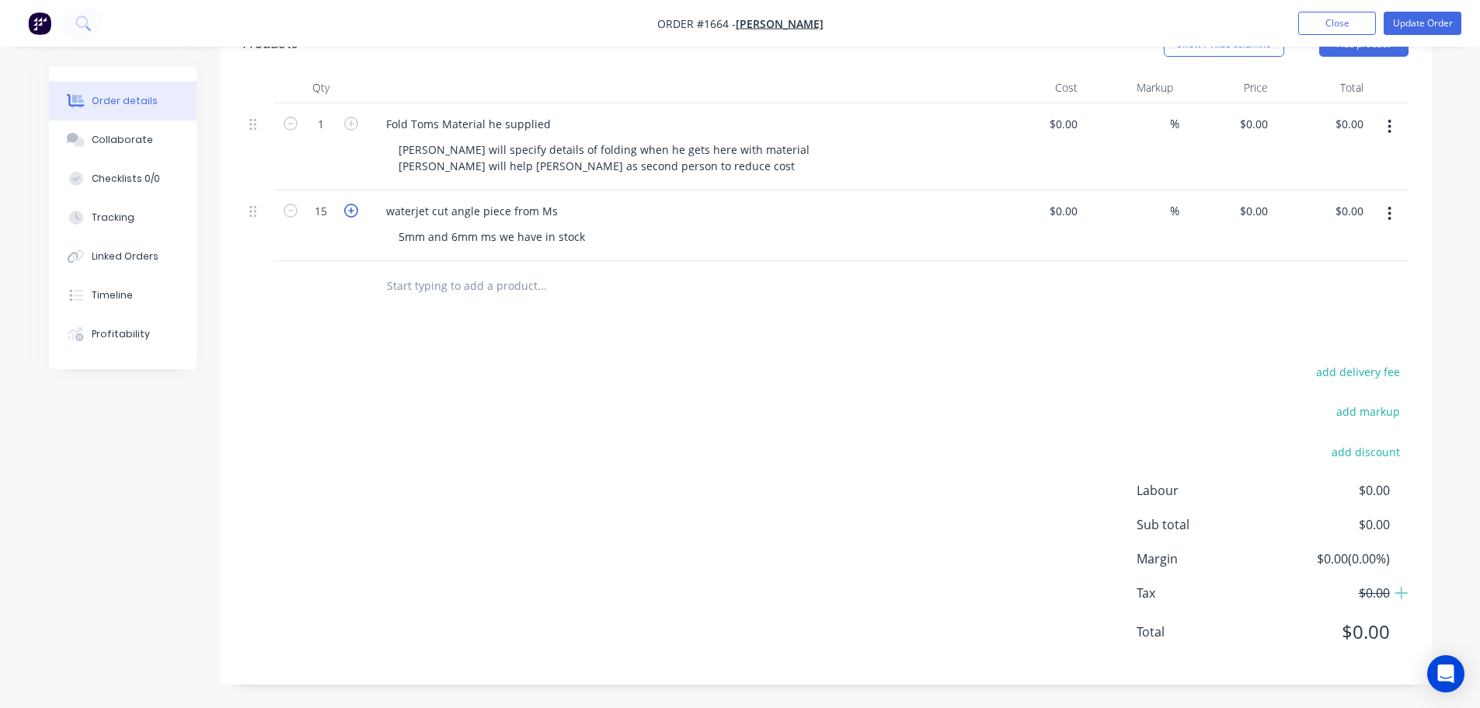
click at [349, 214] on icon "button" at bounding box center [351, 210] width 14 height 14
click at [293, 215] on icon "button" at bounding box center [290, 210] width 14 height 14
type input "15"
click at [753, 339] on div "Products Show / Hide columns Add product Qty Cost Markup Price Total 1 Fold Tom…" at bounding box center [826, 350] width 1212 height 668
click at [1359, 50] on button "Add product" at bounding box center [1363, 44] width 89 height 25
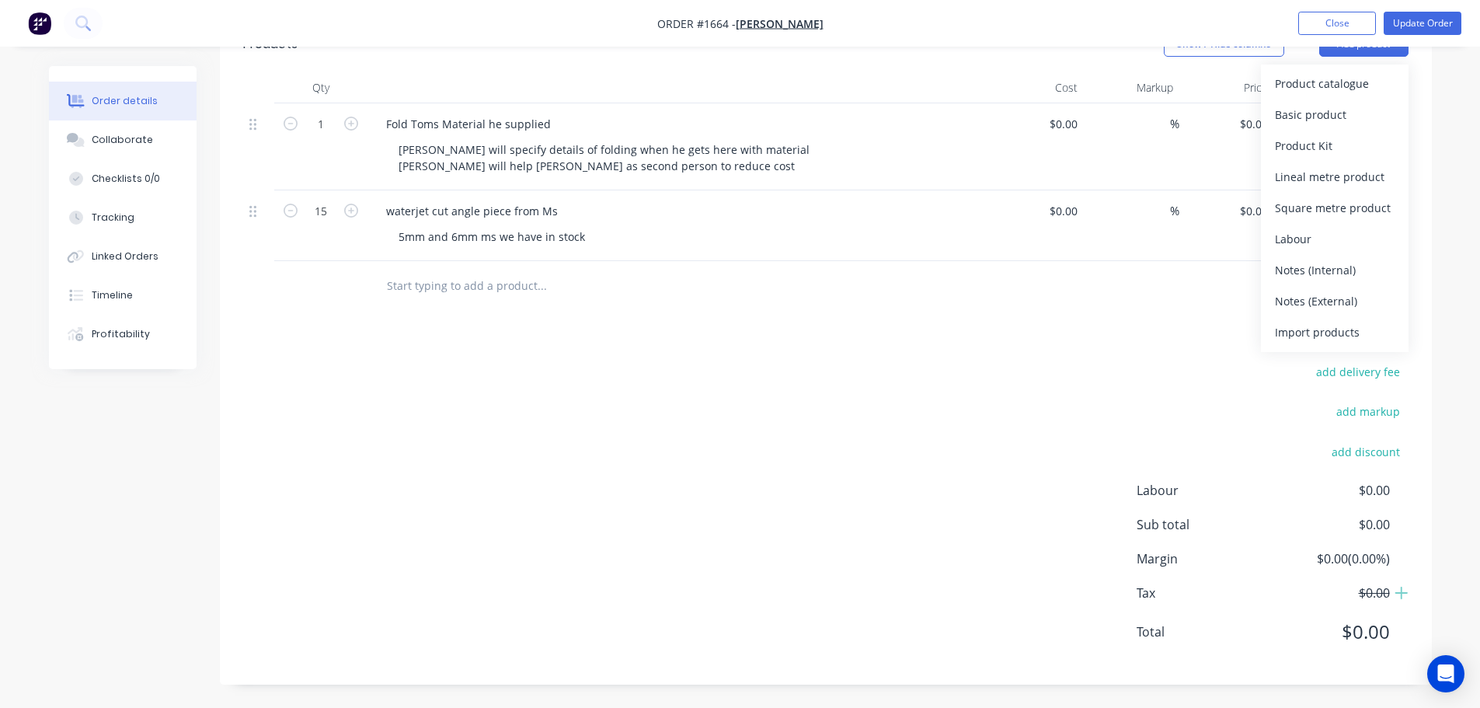
drag, startPoint x: 1324, startPoint y: 266, endPoint x: 748, endPoint y: 336, distance: 580.5
click at [1325, 266] on div "Notes (Internal)" at bounding box center [1334, 270] width 120 height 23
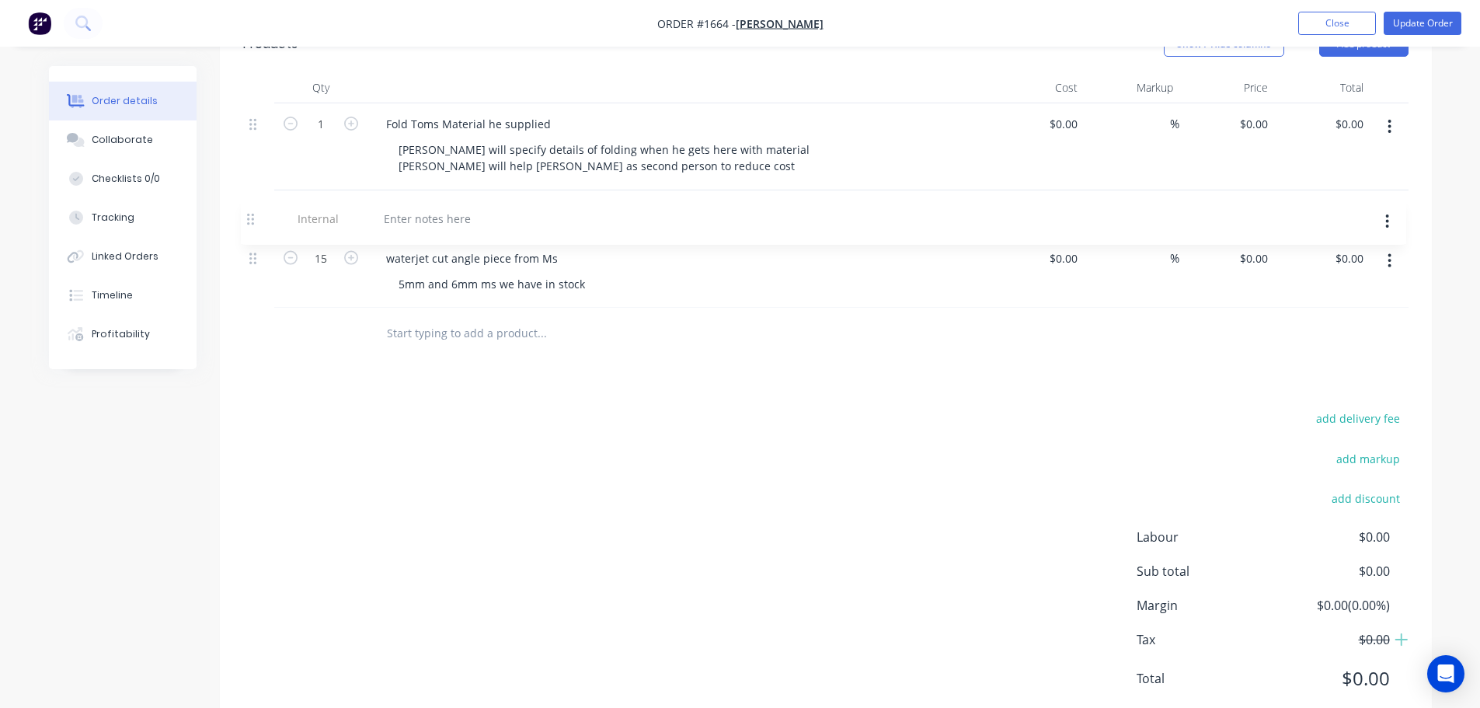
drag, startPoint x: 256, startPoint y: 283, endPoint x: 257, endPoint y: 190, distance: 92.4
click at [254, 194] on div "1 Fold Toms Material he supplied [PERSON_NAME] will specify details of folding …" at bounding box center [825, 205] width 1165 height 205
click at [418, 210] on div at bounding box center [430, 211] width 112 height 23
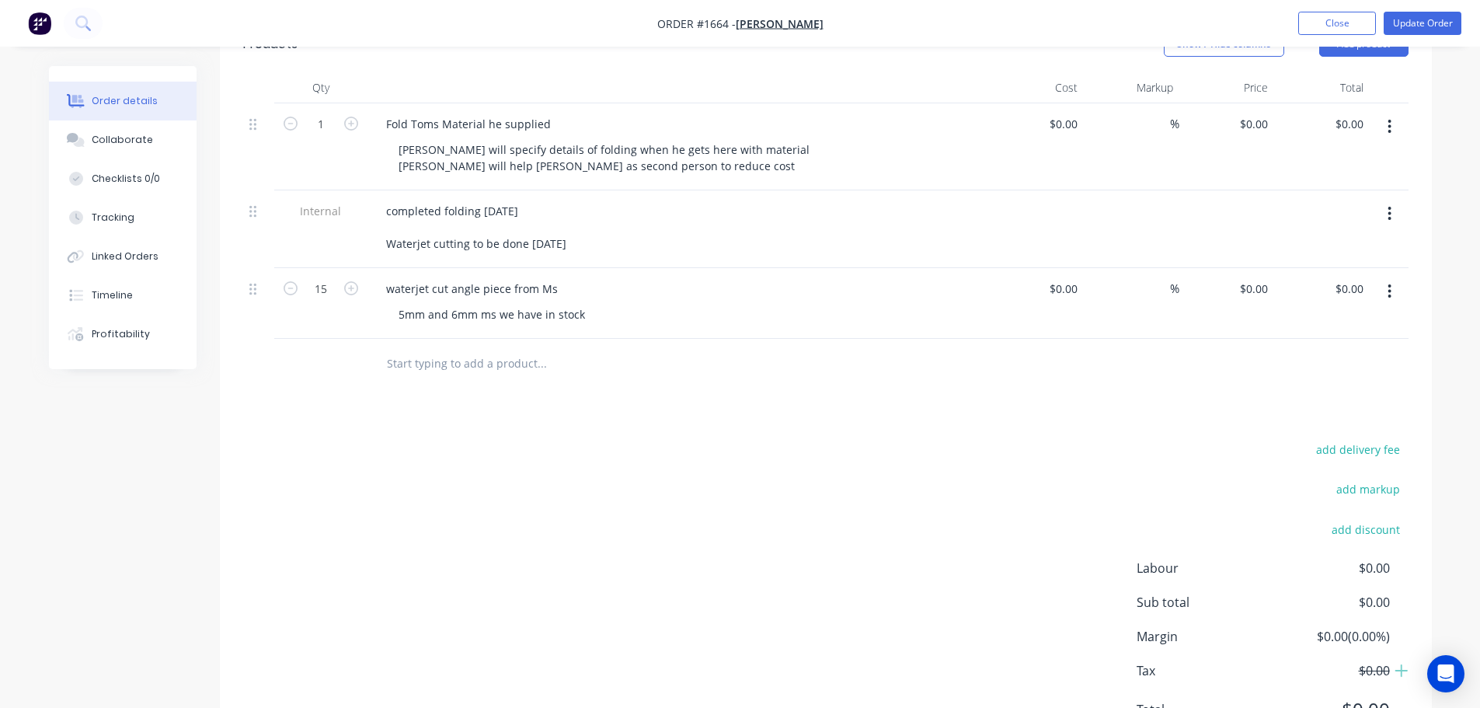
click at [690, 472] on div "add delivery fee add markup add discount Labour $0.00 Sub total $0.00 Margin $0…" at bounding box center [825, 589] width 1165 height 300
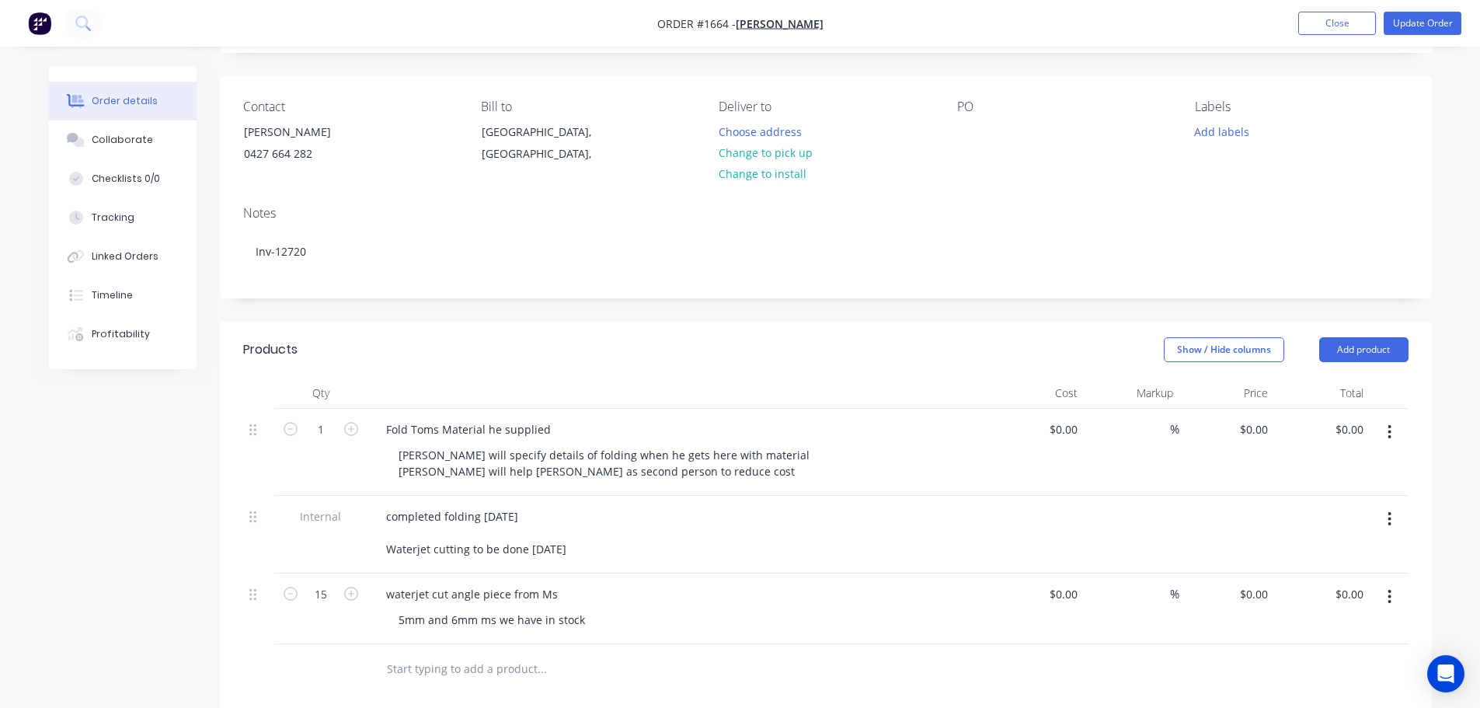
scroll to position [0, 0]
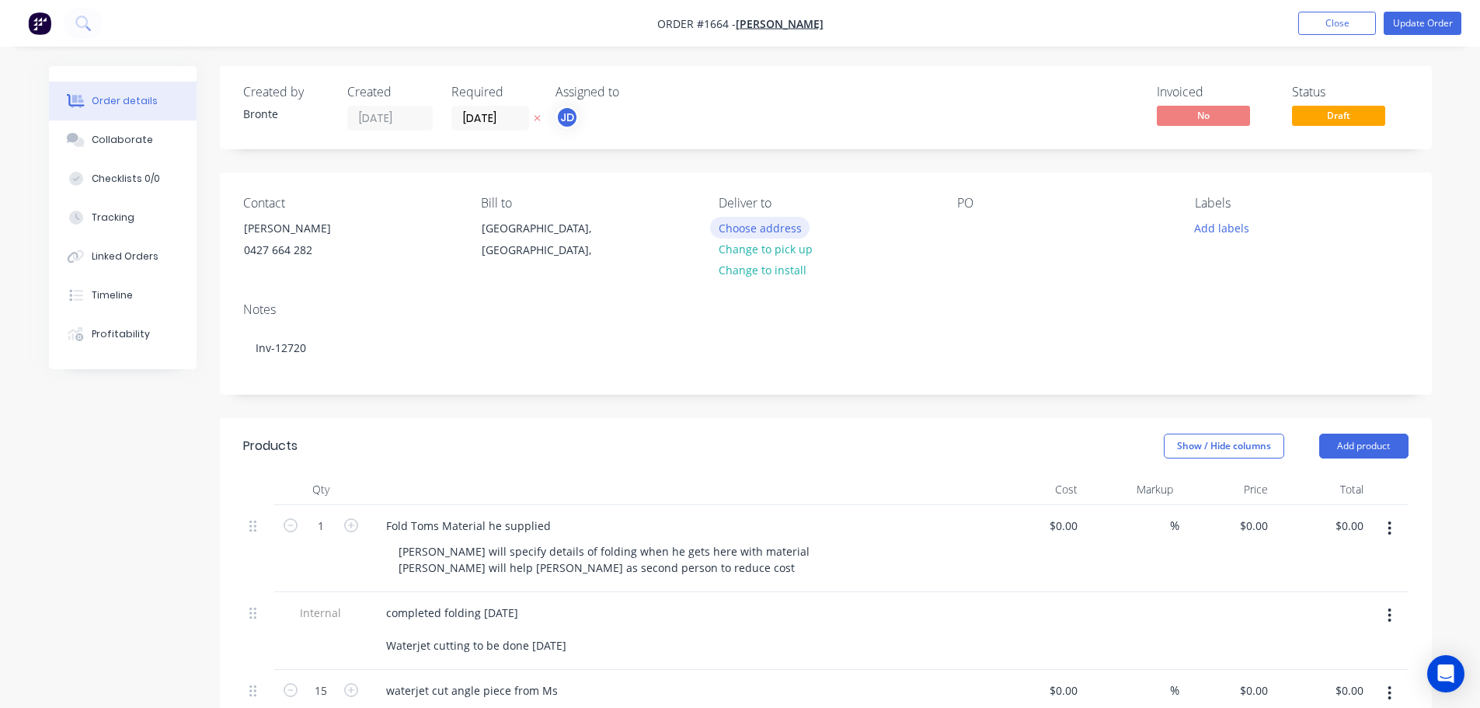
click at [798, 225] on button "Choose address" at bounding box center [759, 227] width 99 height 21
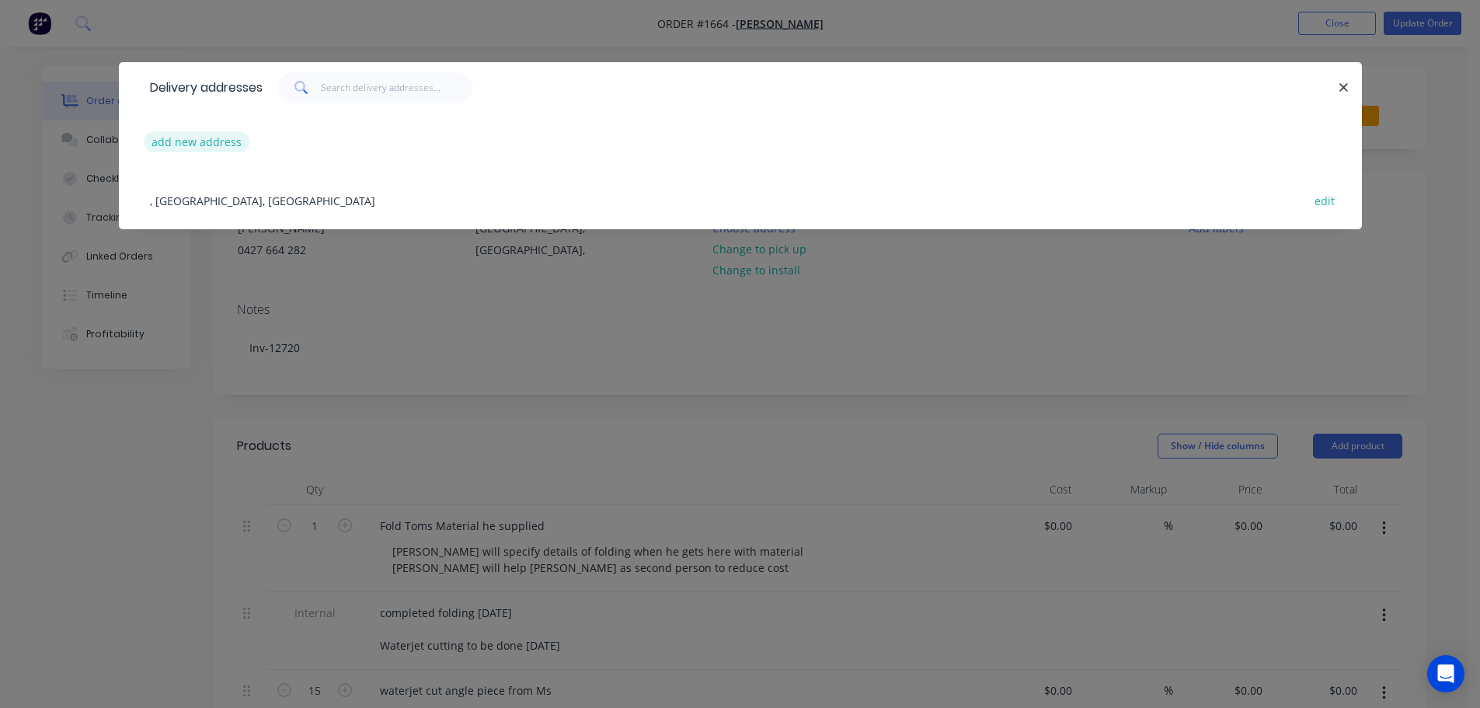
click at [224, 140] on button "add new address" at bounding box center [197, 141] width 106 height 21
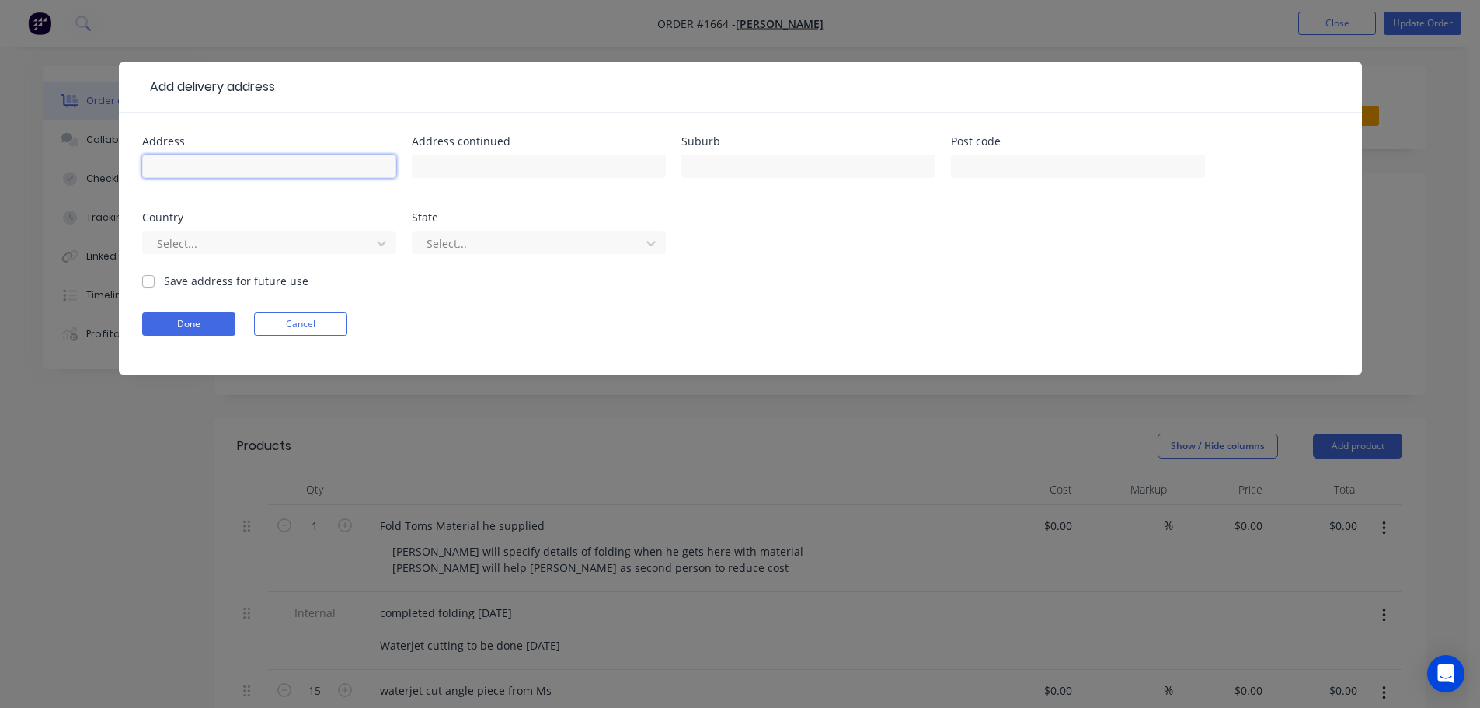
click at [349, 169] on input "text" at bounding box center [269, 166] width 254 height 23
type input "[PERSON_NAME]"
click at [203, 327] on button "Done" at bounding box center [188, 323] width 93 height 23
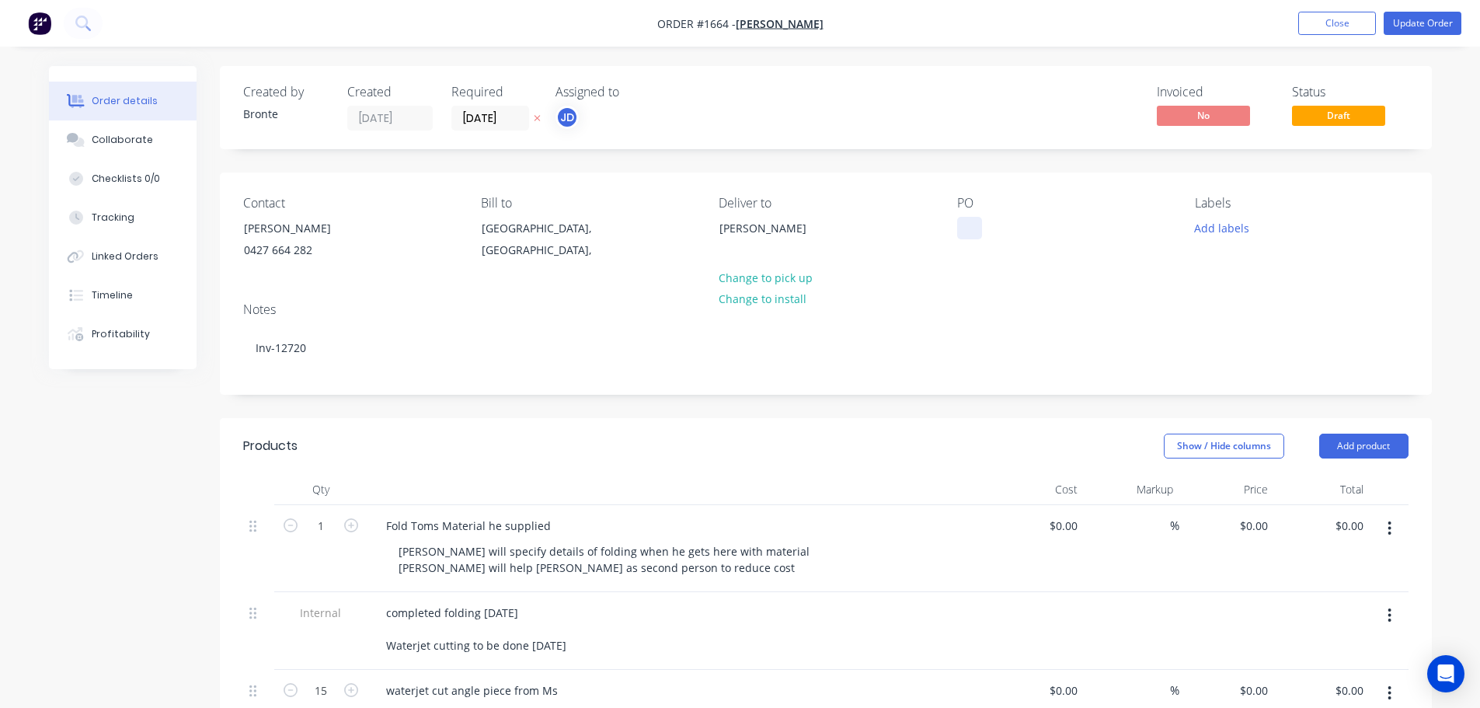
click at [974, 222] on div at bounding box center [969, 228] width 25 height 23
click at [1236, 231] on button "Add labels" at bounding box center [1221, 227] width 71 height 21
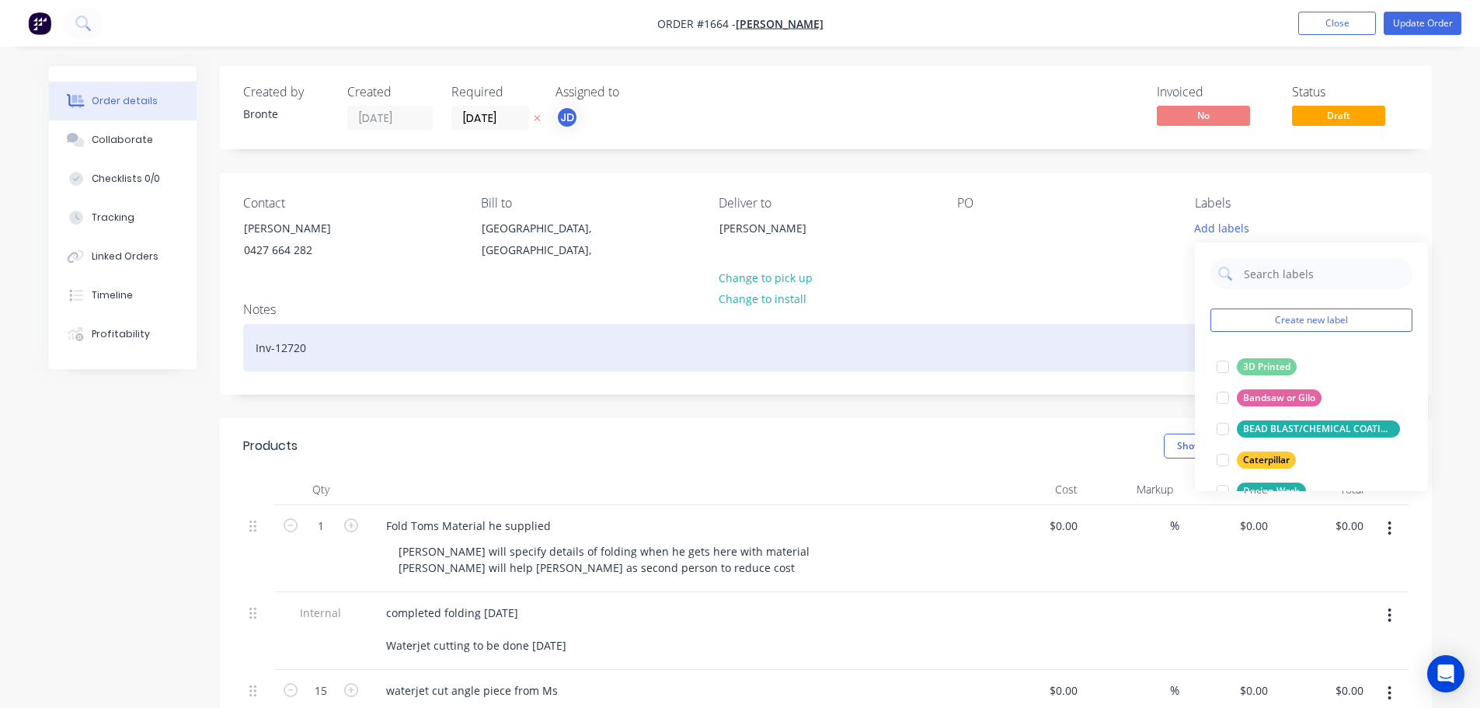
drag, startPoint x: 414, startPoint y: 362, endPoint x: 409, endPoint y: 353, distance: 9.7
click at [411, 356] on div "Inv-12720" at bounding box center [825, 347] width 1165 height 47
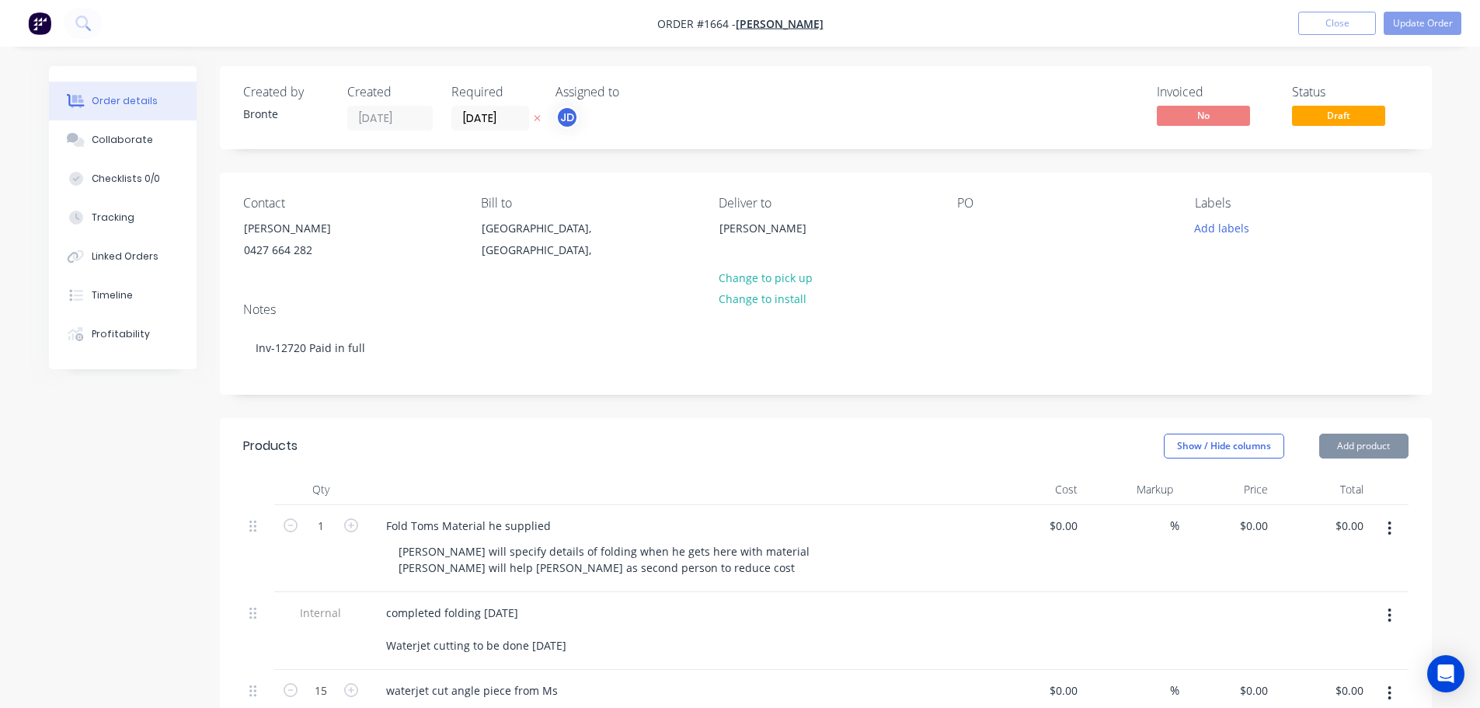
click at [428, 457] on div "Products" at bounding box center [367, 445] width 248 height 25
click at [1431, 23] on button "Update Order" at bounding box center [1422, 23] width 78 height 23
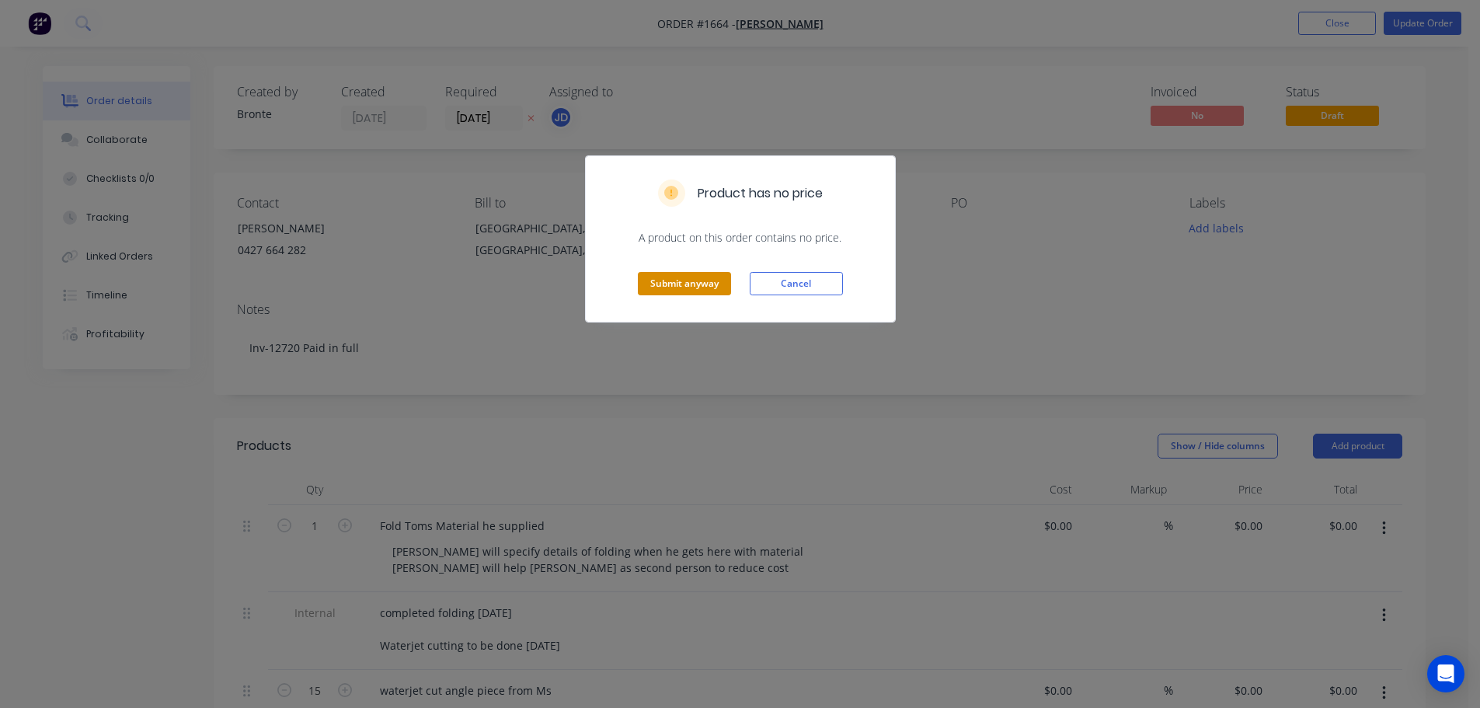
click at [711, 280] on button "Submit anyway" at bounding box center [684, 283] width 93 height 23
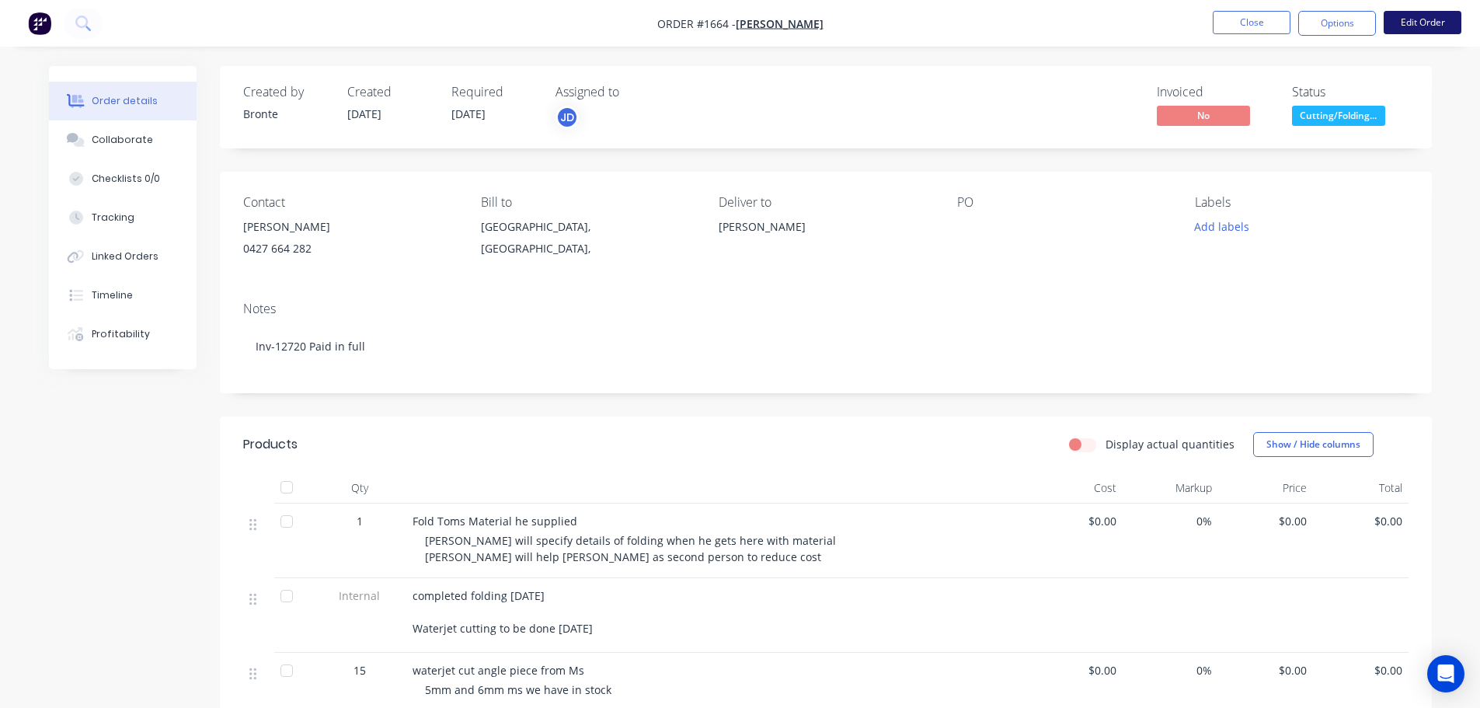
click at [1401, 17] on button "Edit Order" at bounding box center [1422, 22] width 78 height 23
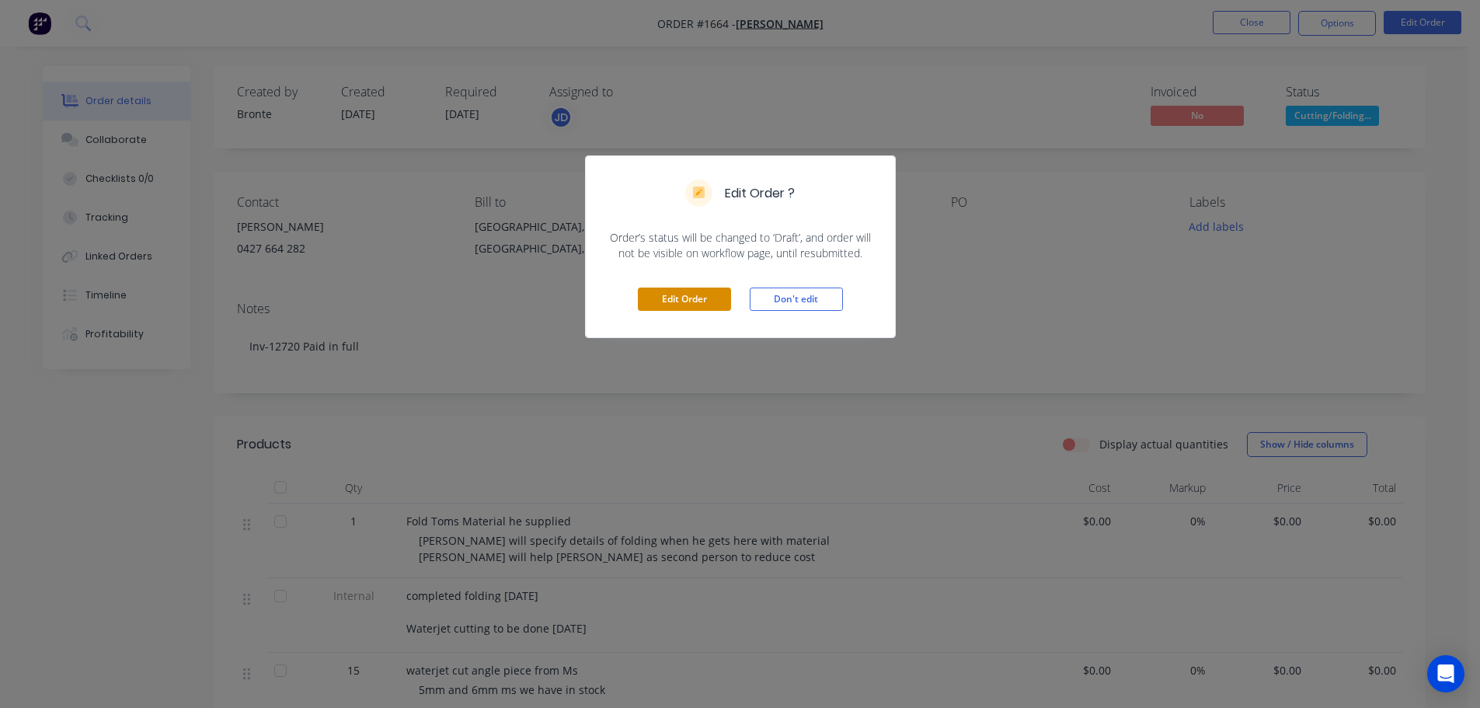
click at [687, 294] on button "Edit Order" at bounding box center [684, 298] width 93 height 23
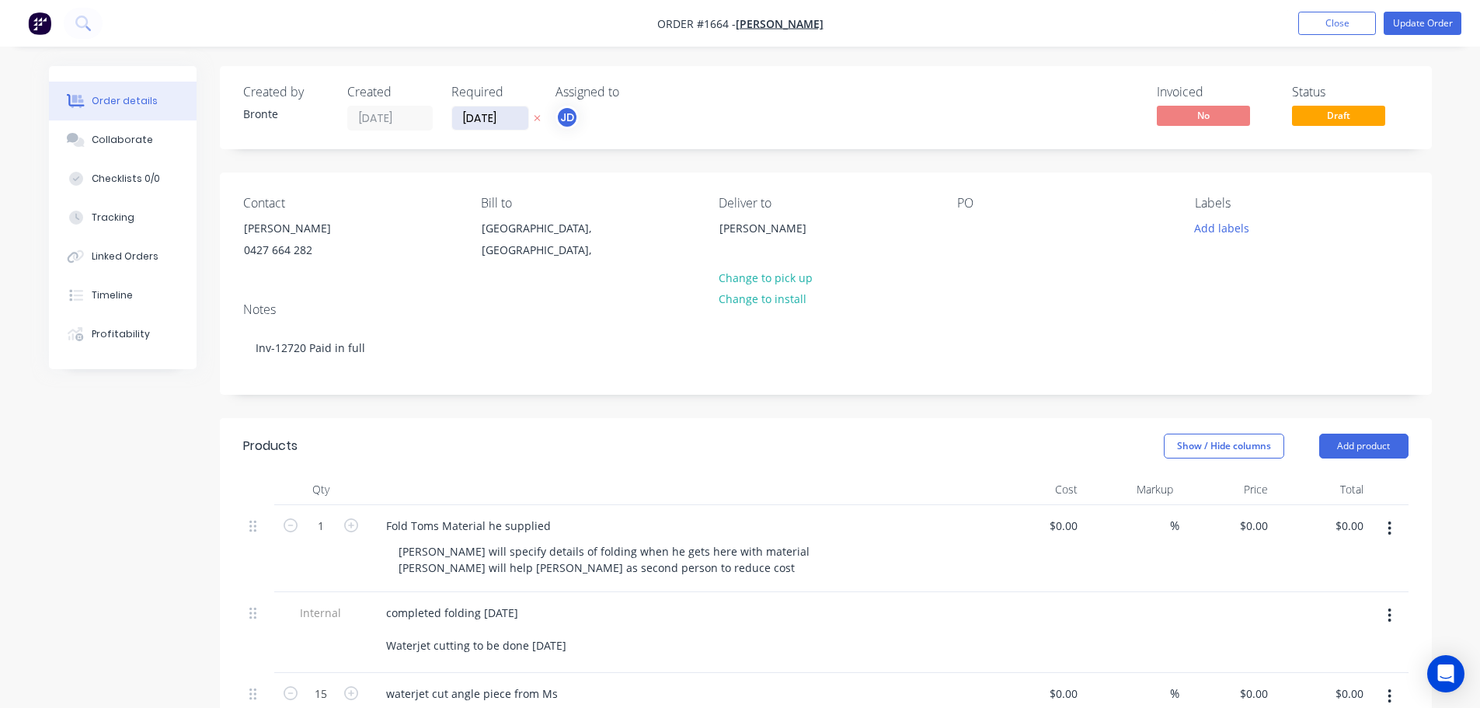
click at [513, 123] on input "[DATE]" at bounding box center [490, 117] width 76 height 23
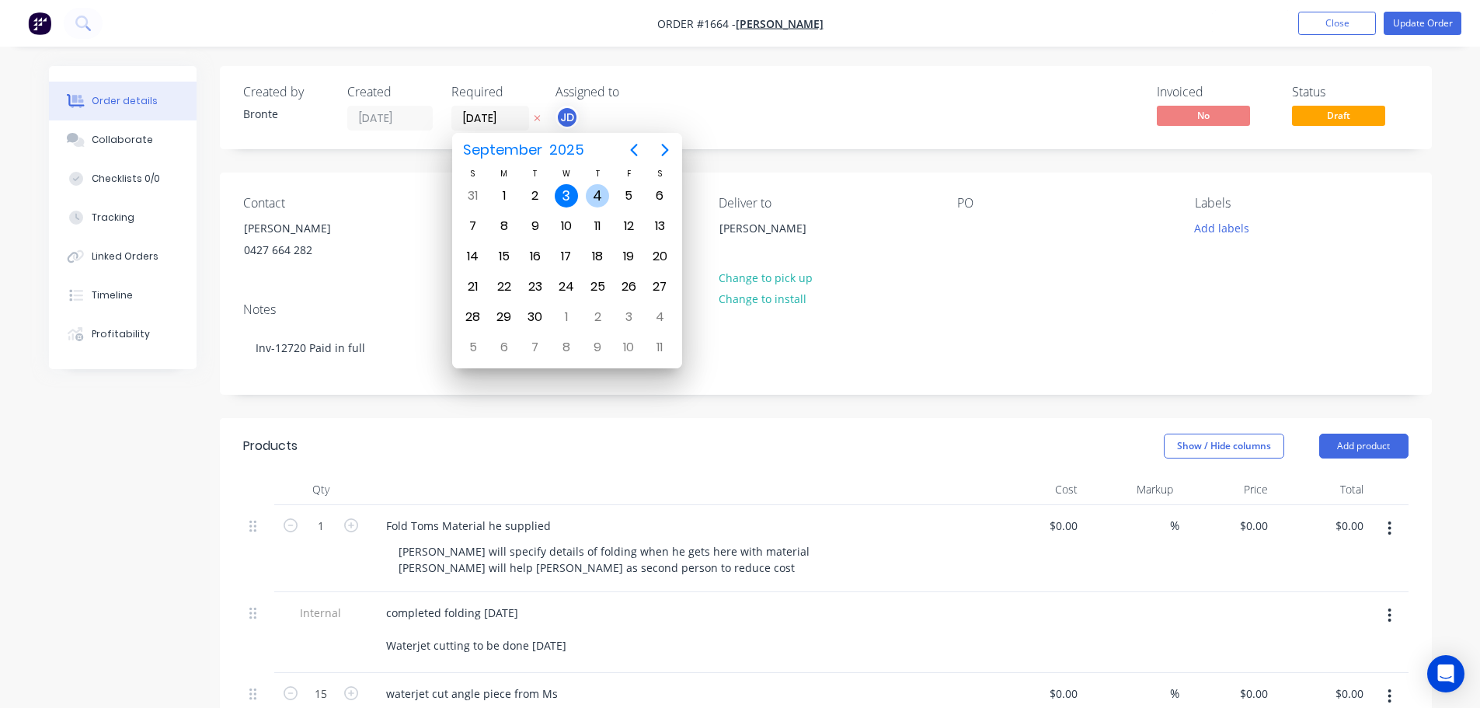
click at [600, 193] on div "4" at bounding box center [597, 195] width 23 height 23
type input "[DATE]"
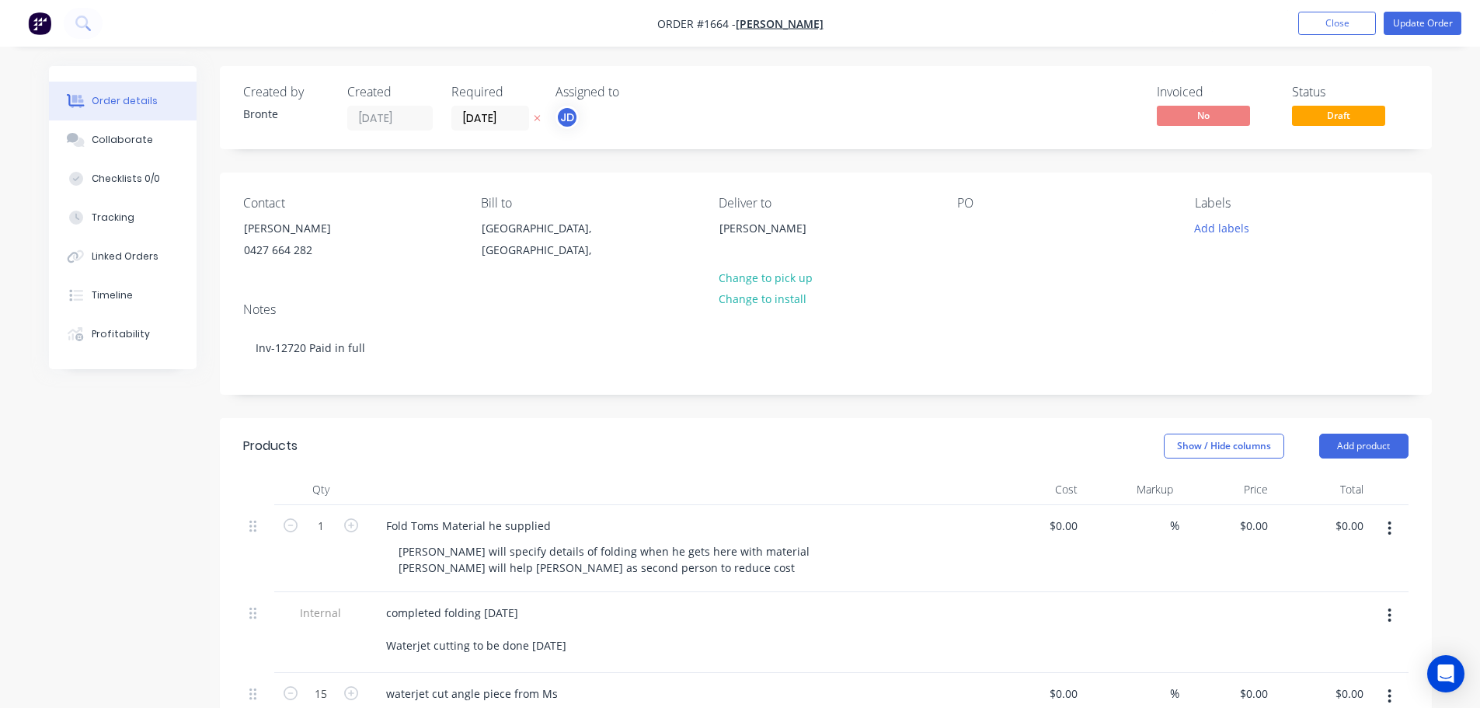
click at [952, 106] on div "Invoiced No Status Draft" at bounding box center [1059, 108] width 697 height 46
click at [1435, 10] on nav "Order #1664 - [PERSON_NAME] Add product Close Update Order" at bounding box center [740, 23] width 1480 height 47
click at [1446, 19] on button "Update Order" at bounding box center [1422, 23] width 78 height 23
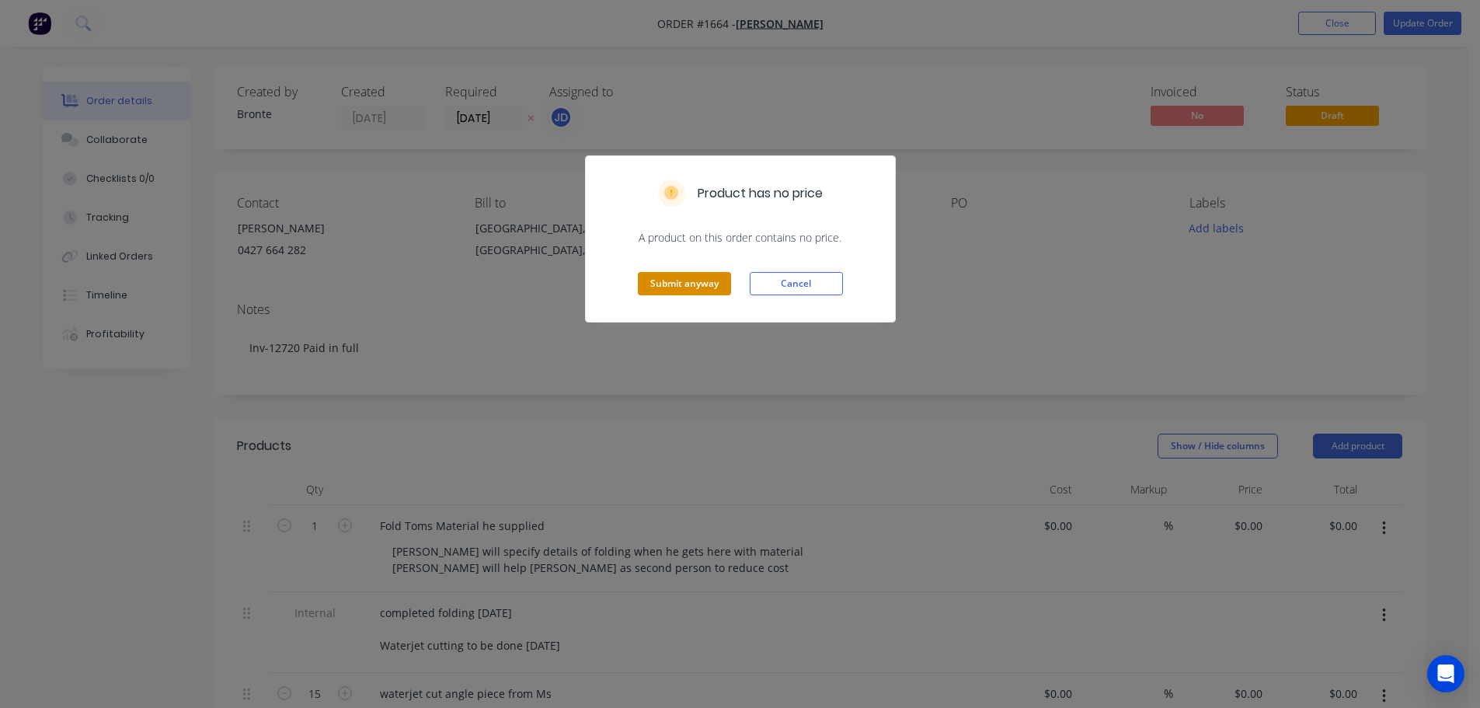
click at [668, 290] on button "Submit anyway" at bounding box center [684, 283] width 93 height 23
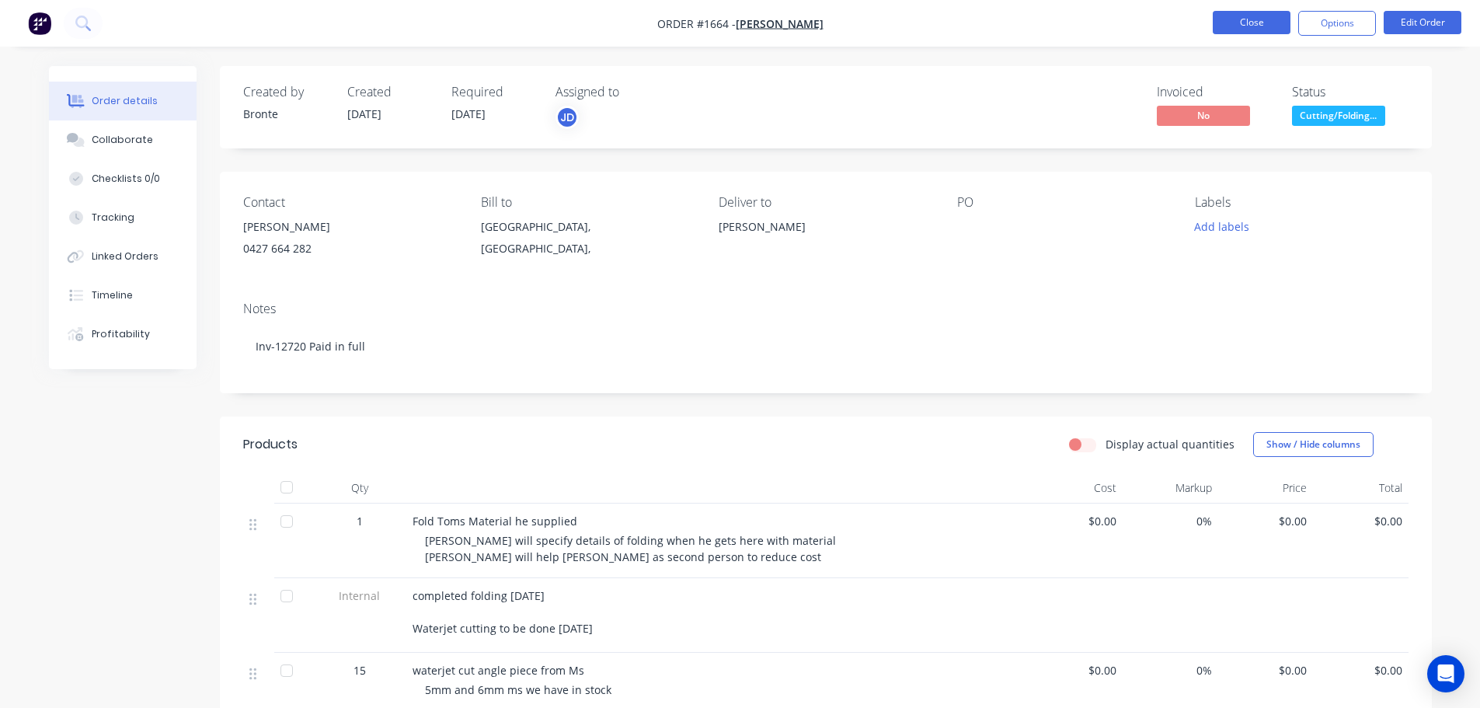
click at [1257, 29] on button "Close" at bounding box center [1251, 22] width 78 height 23
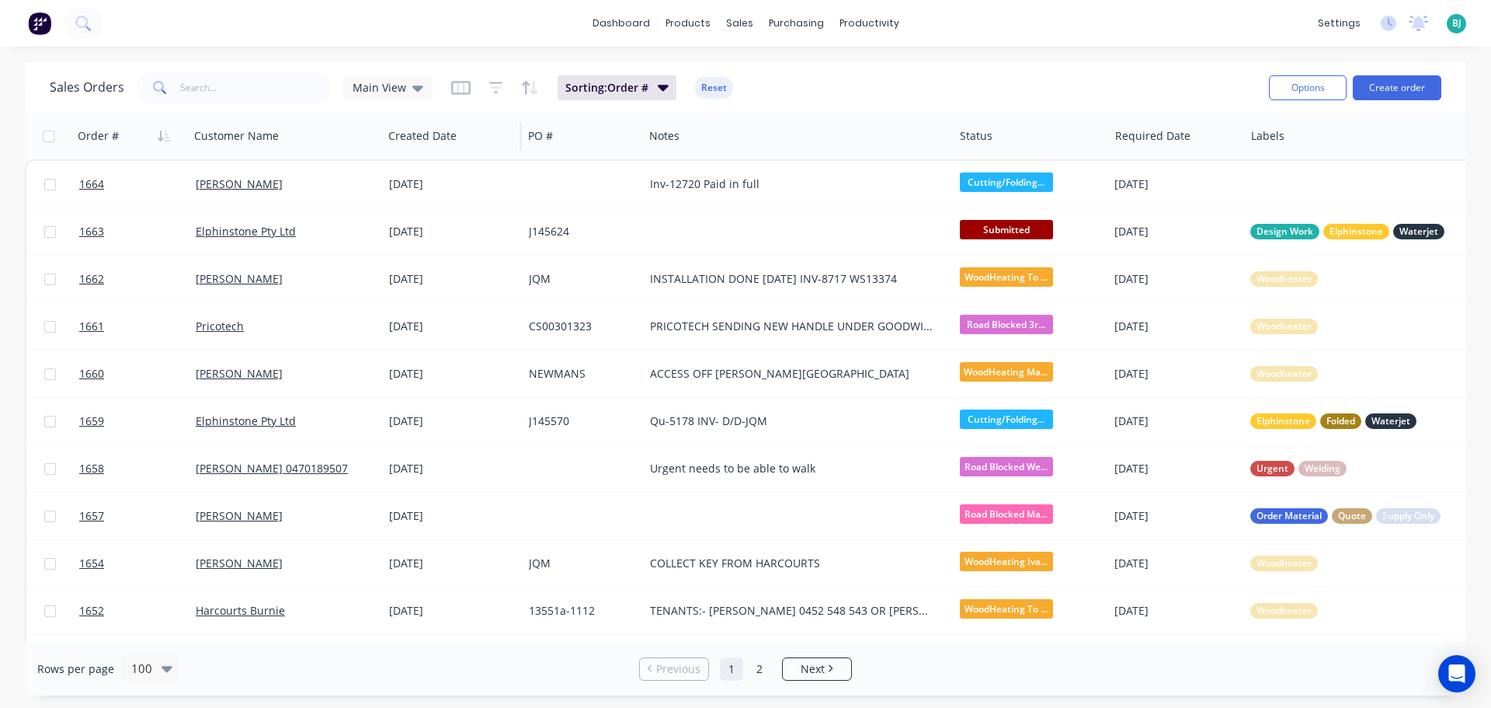
drag, startPoint x: 416, startPoint y: 89, endPoint x: 416, endPoint y: 115, distance: 25.6
click at [416, 89] on icon at bounding box center [417, 88] width 11 height 6
click at [403, 285] on button "Archived" at bounding box center [436, 282] width 177 height 18
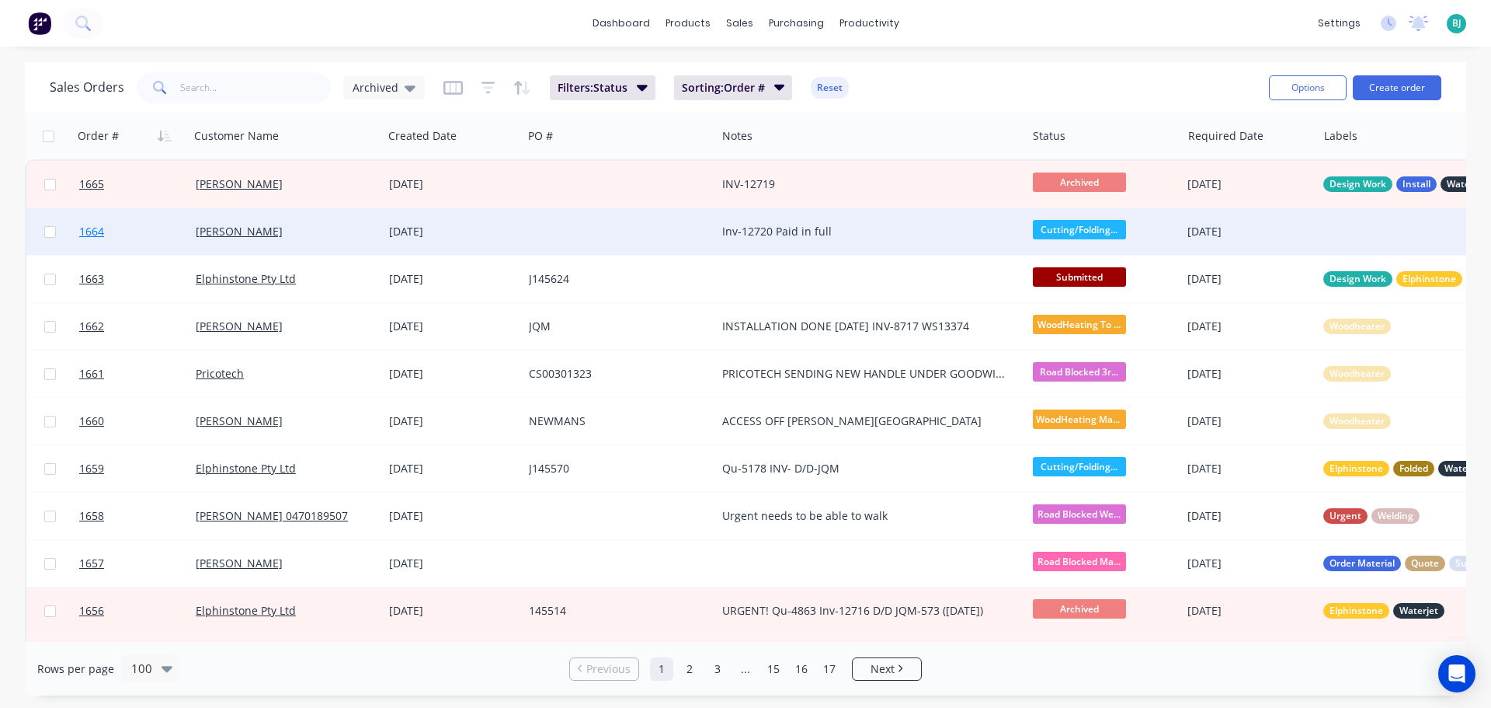
click at [155, 244] on link "1664" at bounding box center [137, 231] width 116 height 47
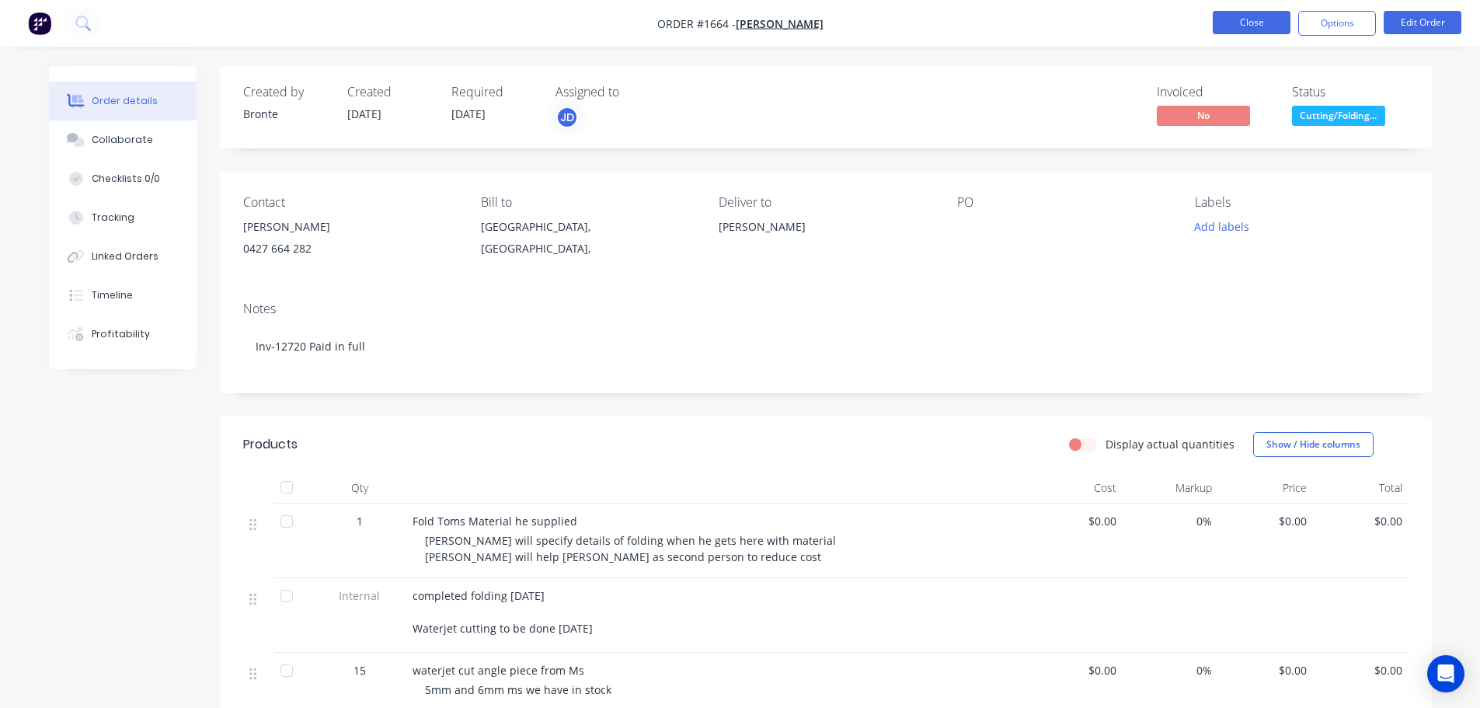
click at [1246, 17] on button "Close" at bounding box center [1251, 22] width 78 height 23
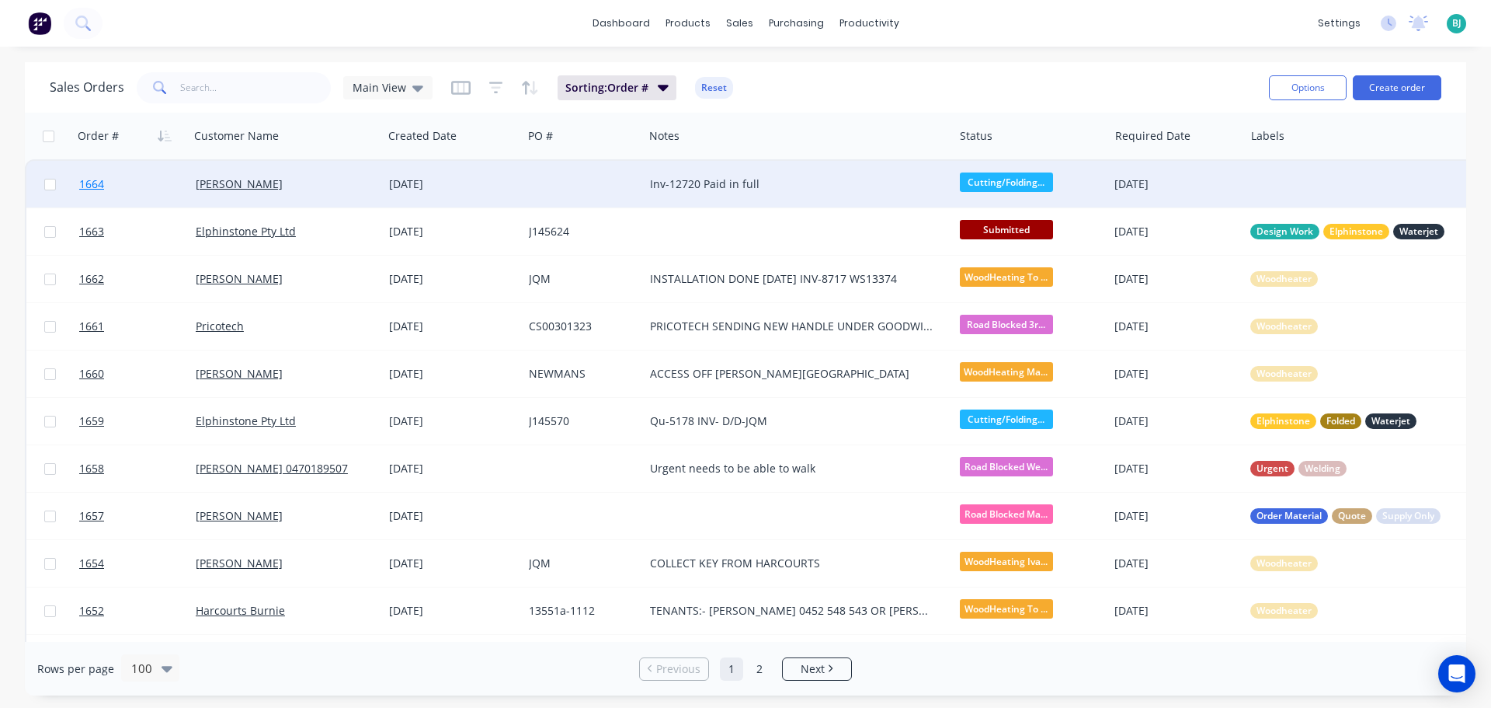
click at [142, 187] on link "1664" at bounding box center [137, 184] width 116 height 47
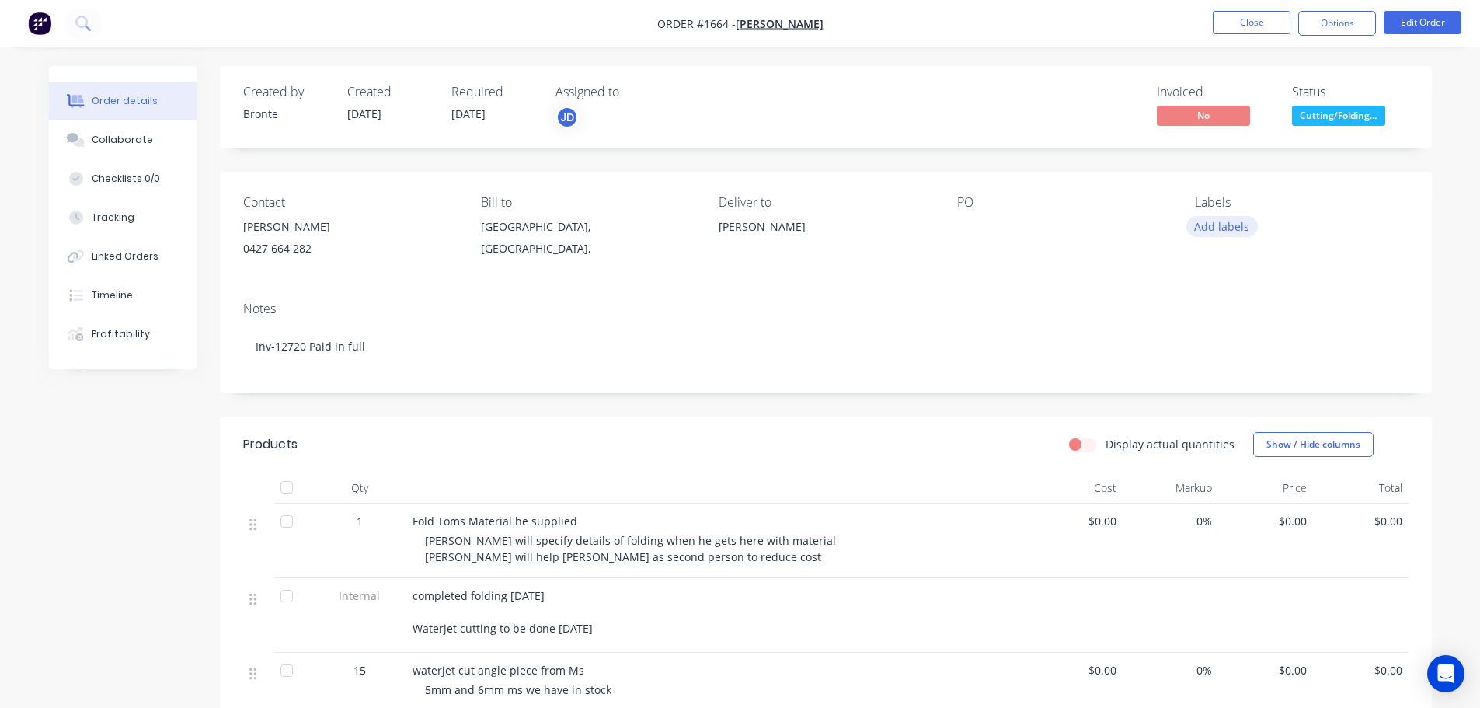
click at [1229, 226] on button "Add labels" at bounding box center [1221, 226] width 71 height 21
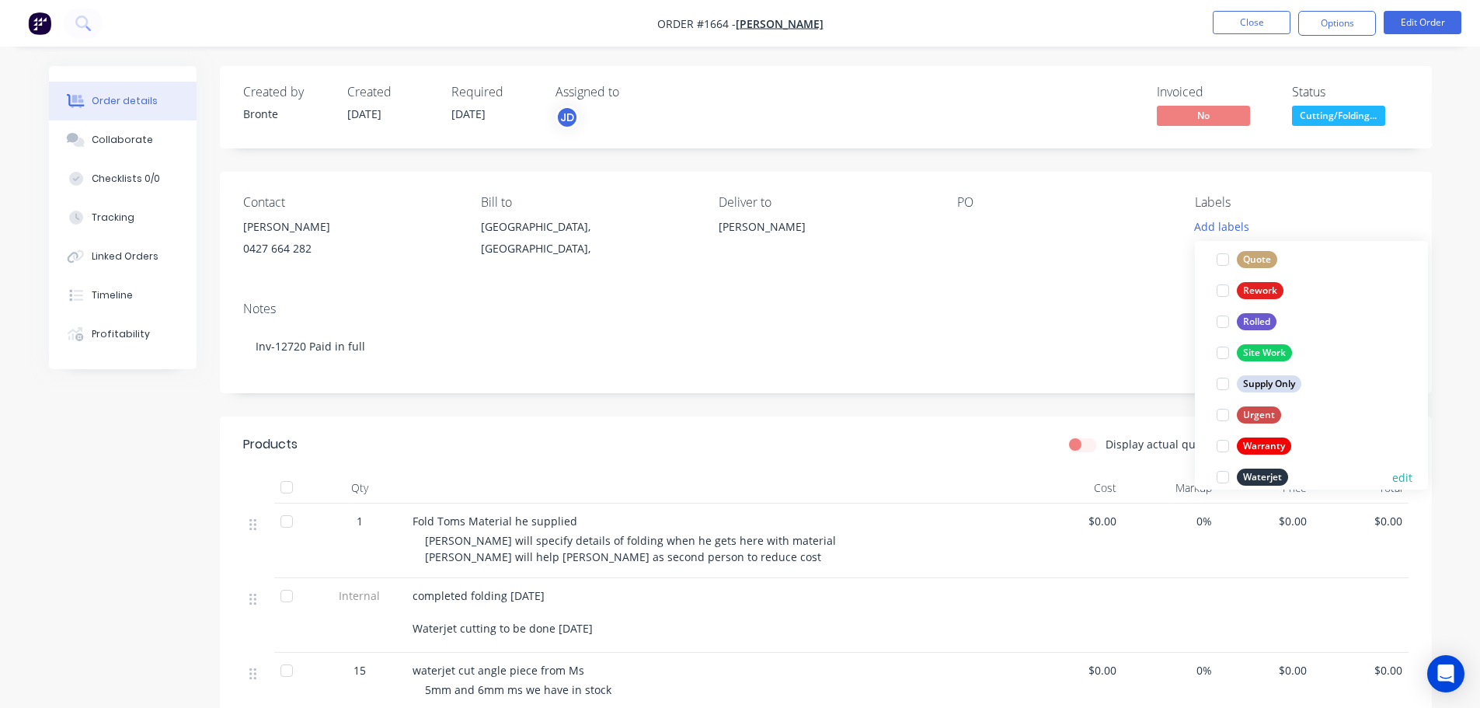
scroll to position [746, 0]
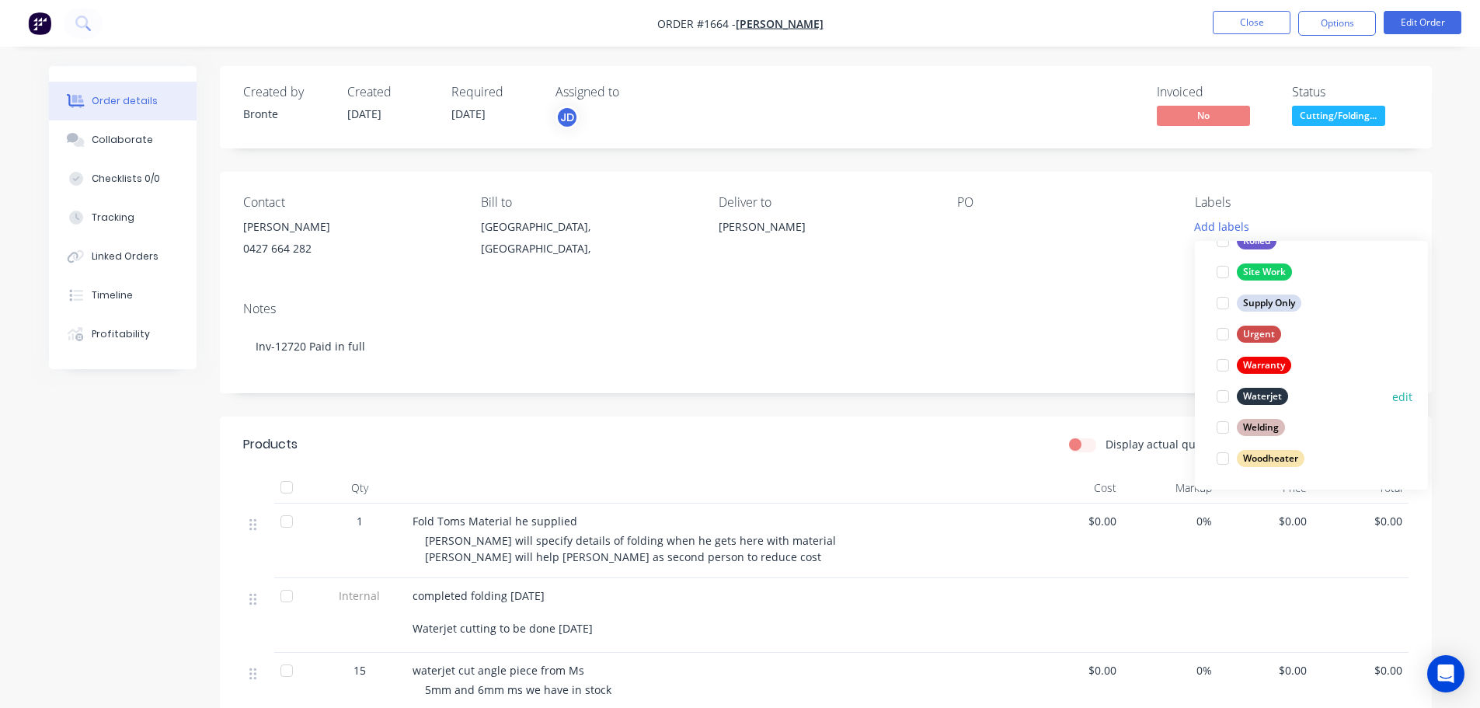
click at [1225, 397] on div at bounding box center [1222, 396] width 31 height 31
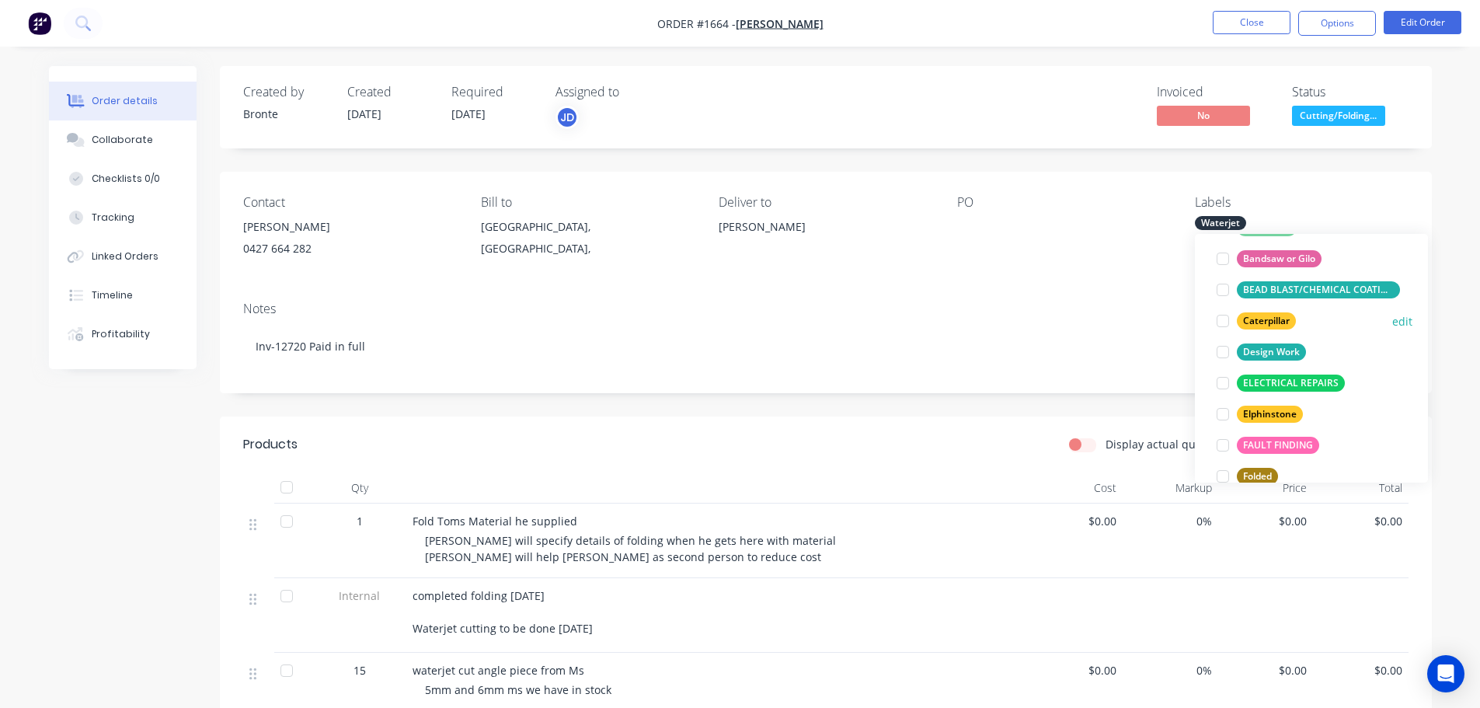
scroll to position [155, 0]
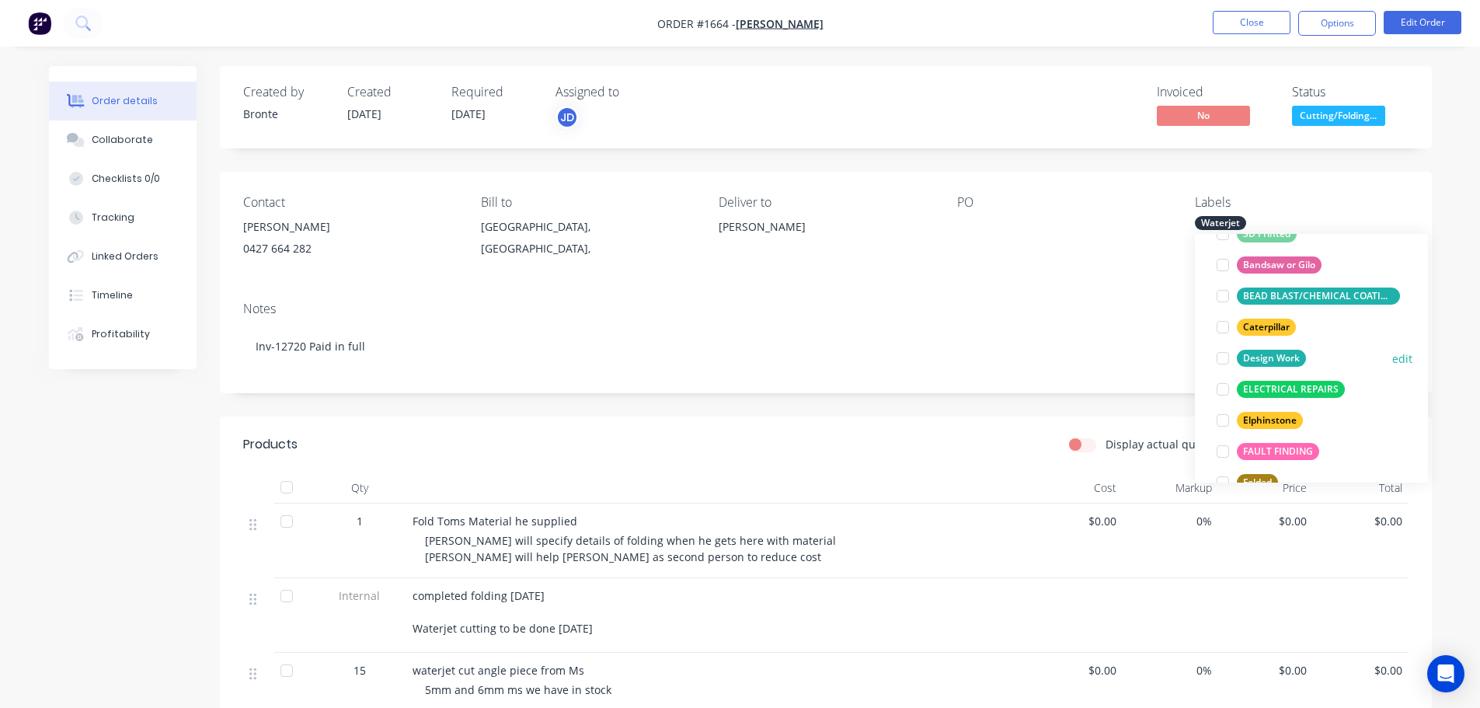
click at [1219, 356] on div at bounding box center [1222, 358] width 31 height 31
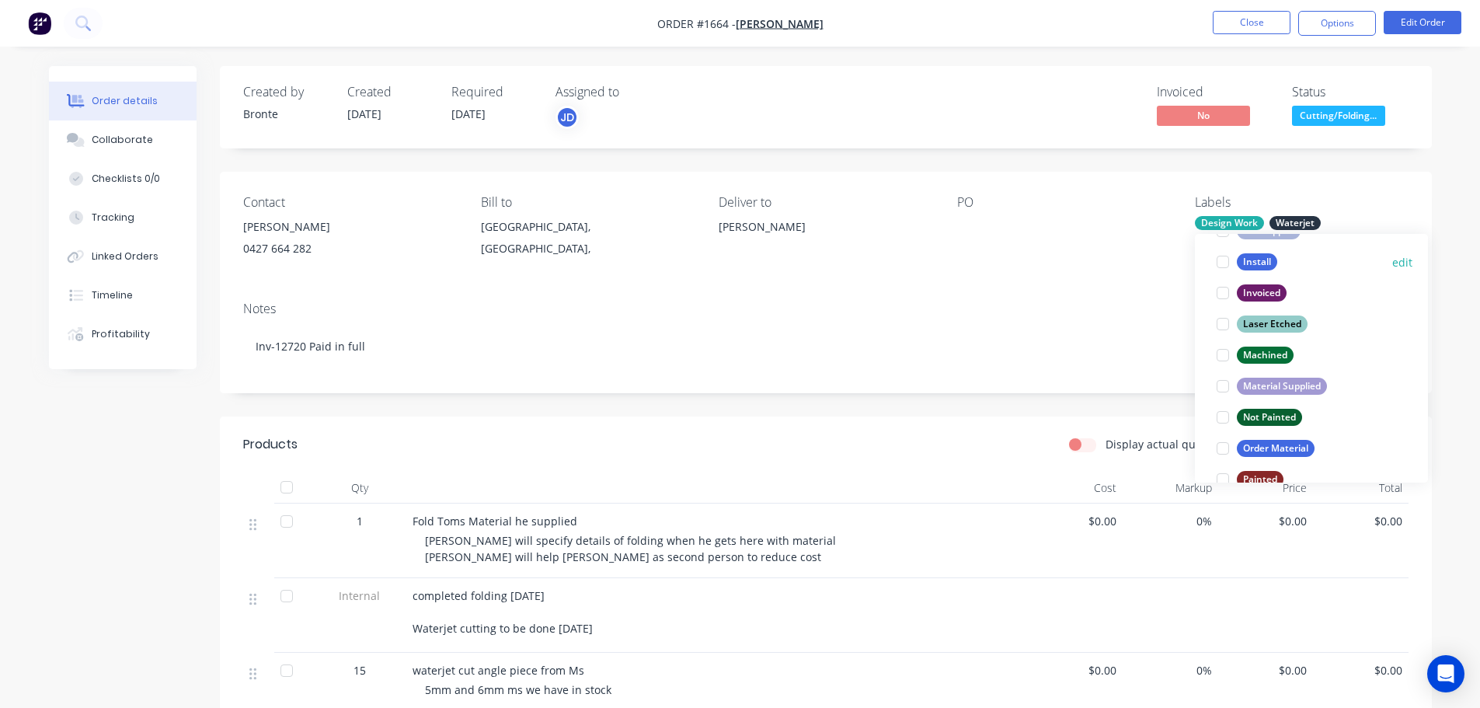
scroll to position [466, 0]
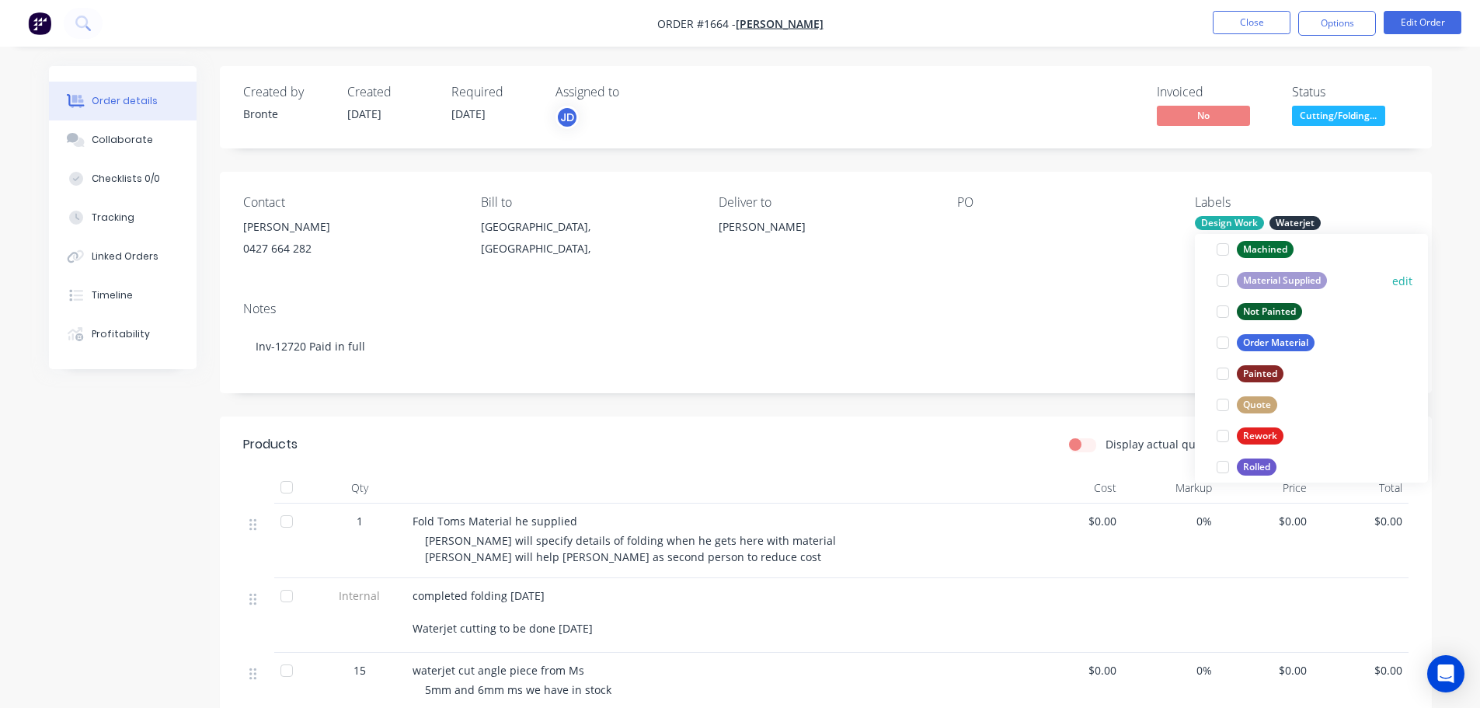
click at [1222, 280] on div at bounding box center [1222, 280] width 31 height 31
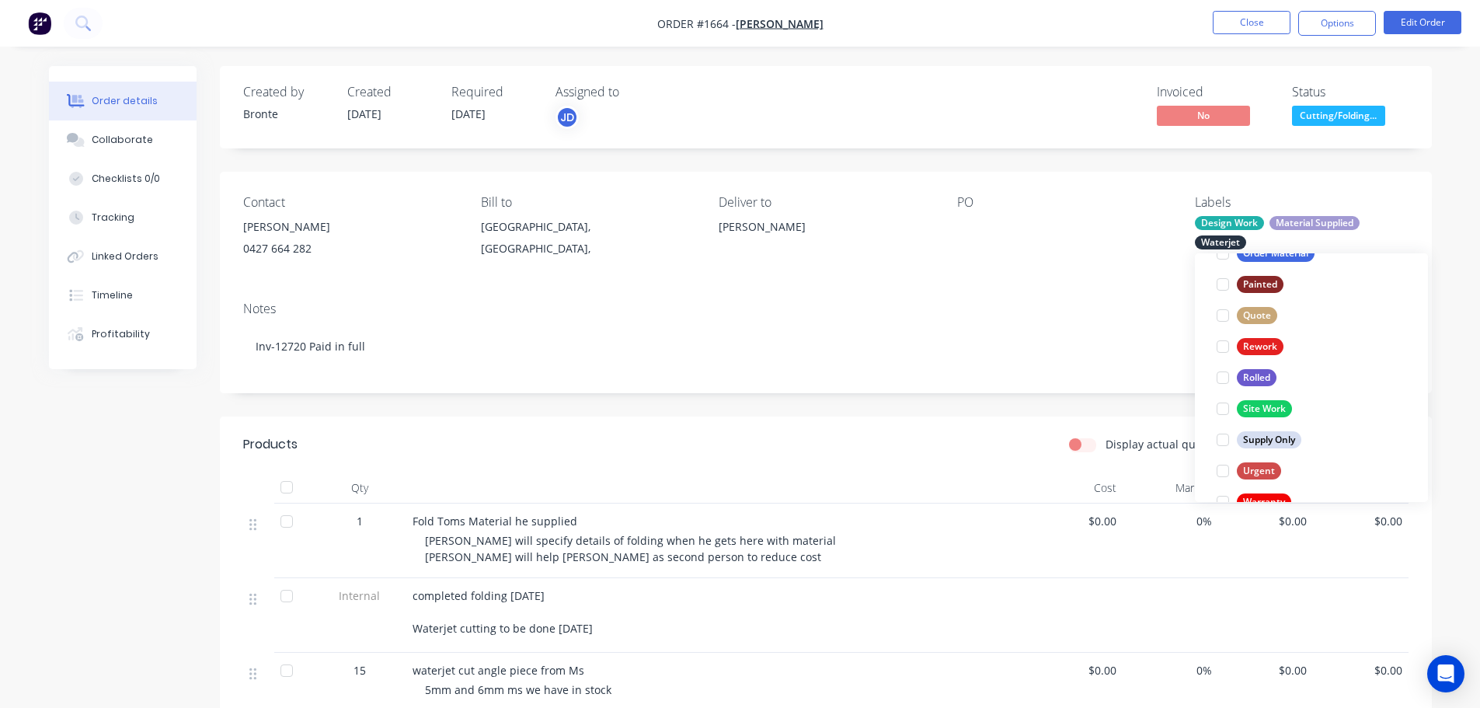
scroll to position [730, 0]
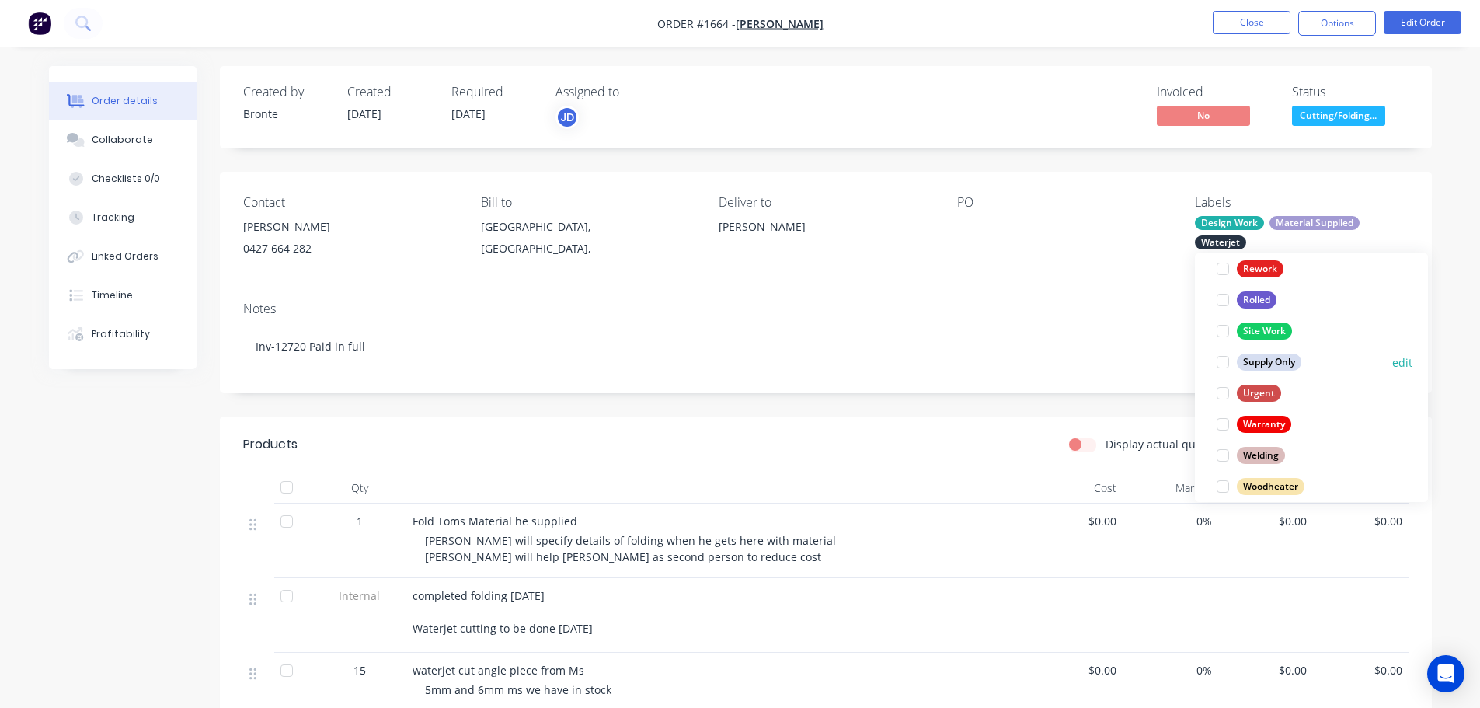
click at [1225, 362] on div at bounding box center [1222, 361] width 31 height 31
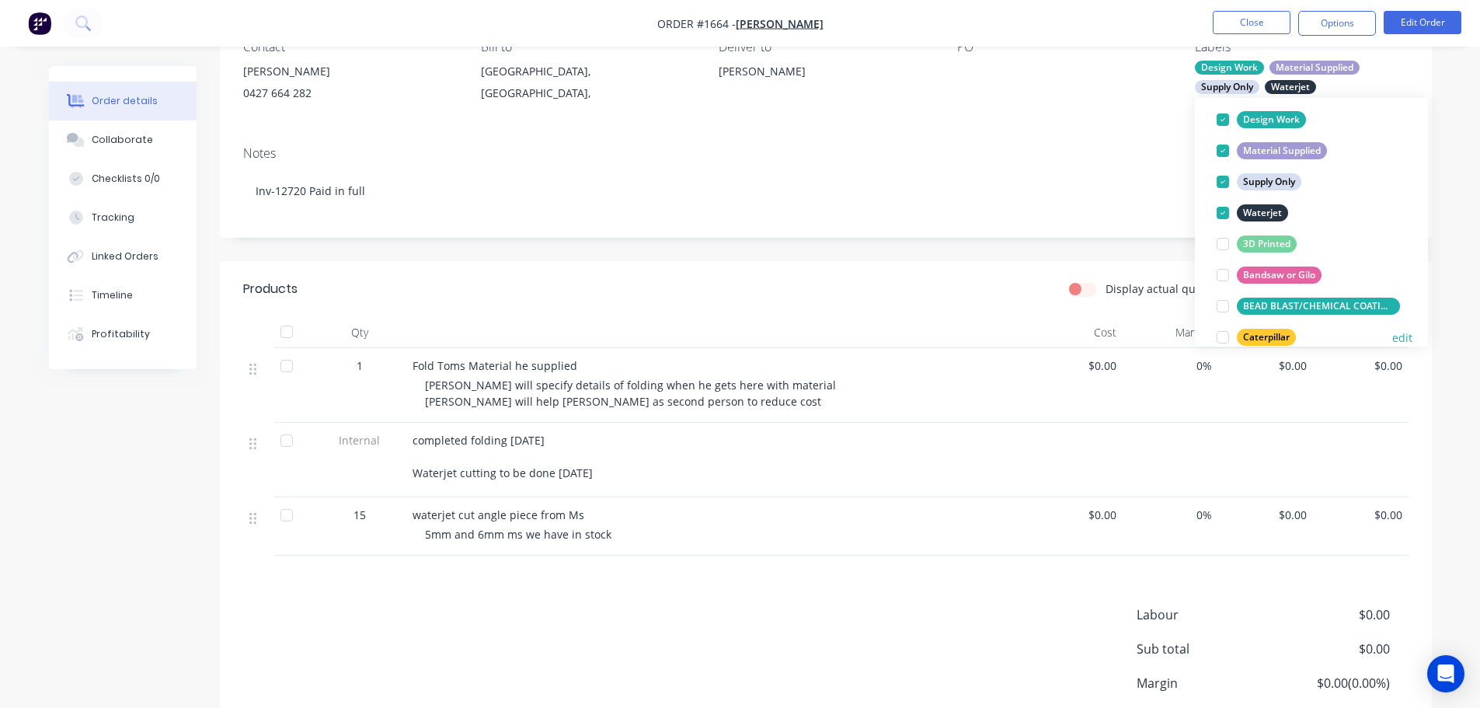
scroll to position [0, 0]
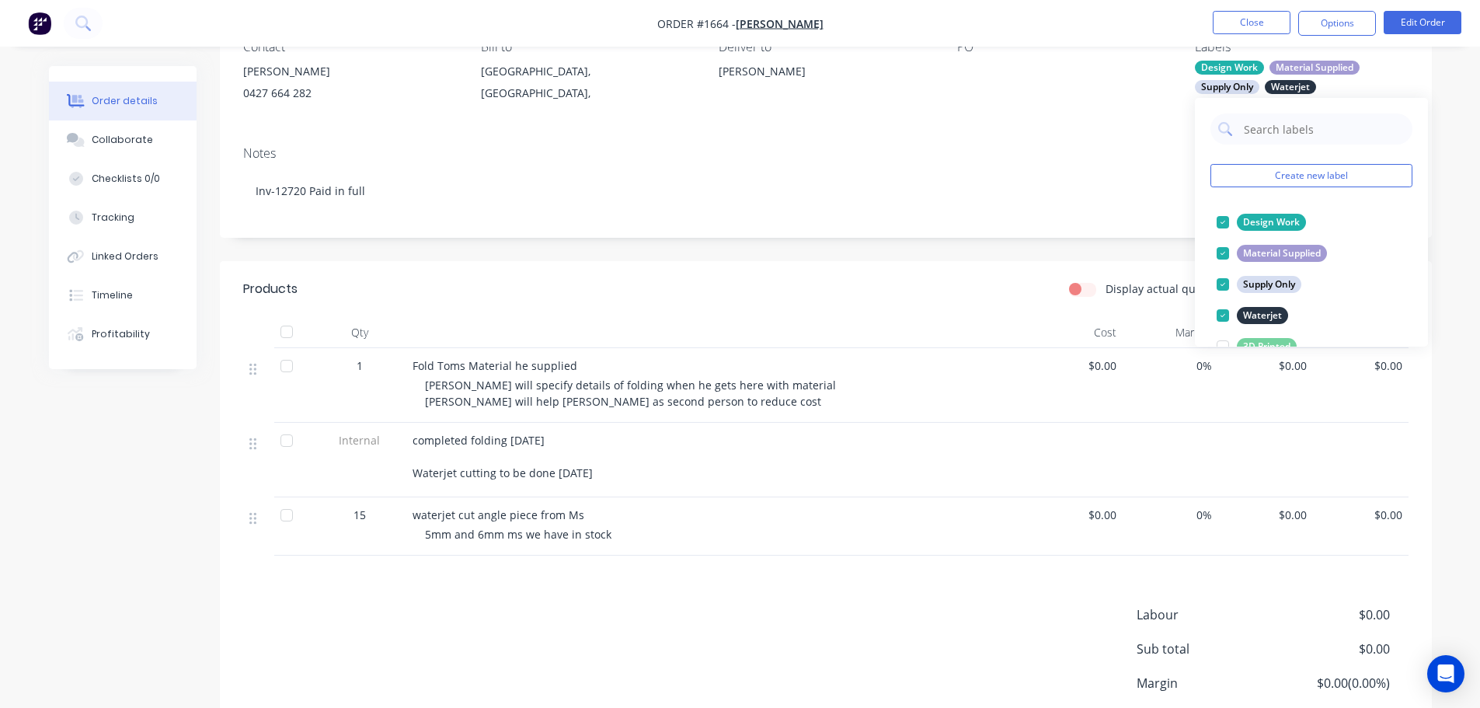
click at [1463, 281] on div "Order details Collaborate Checklists 0/0 Tracking Linked Orders Timeline Profit…" at bounding box center [740, 338] width 1480 height 987
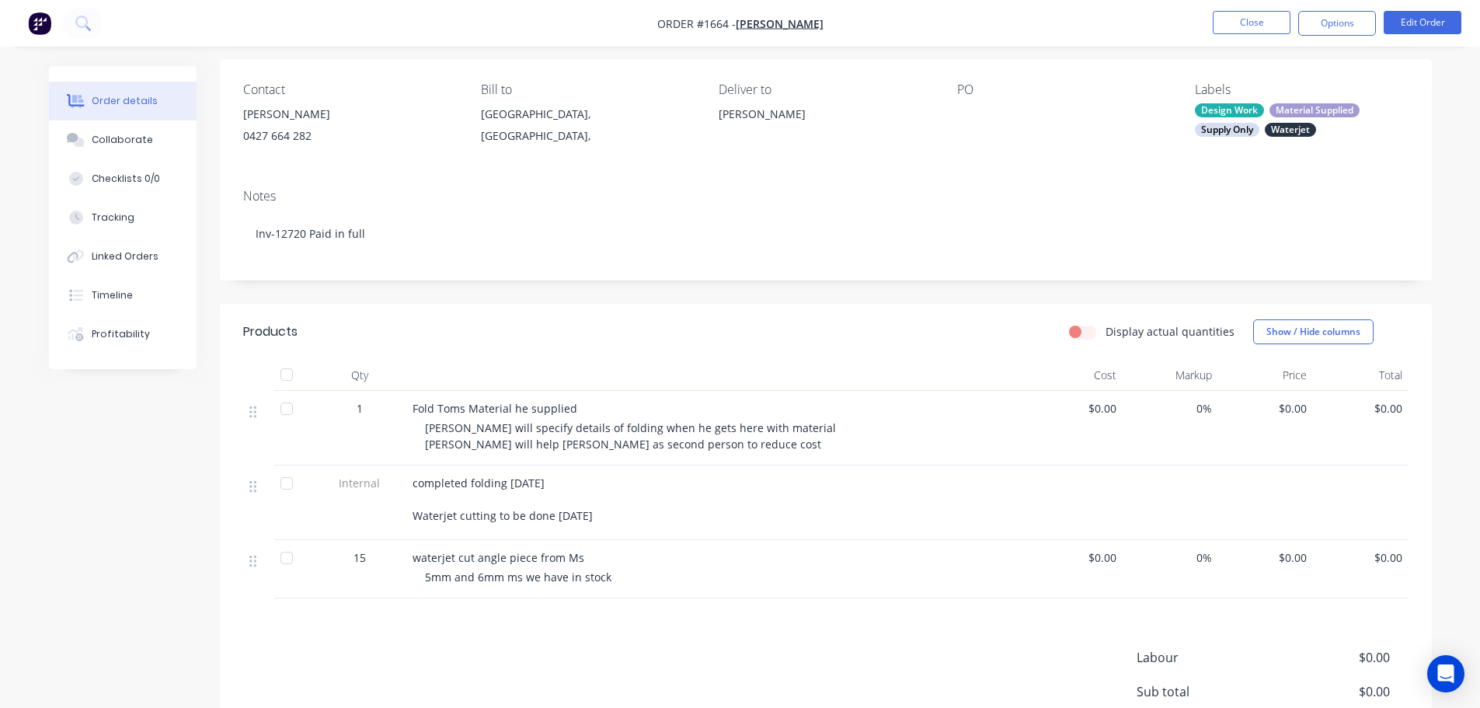
scroll to position [78, 0]
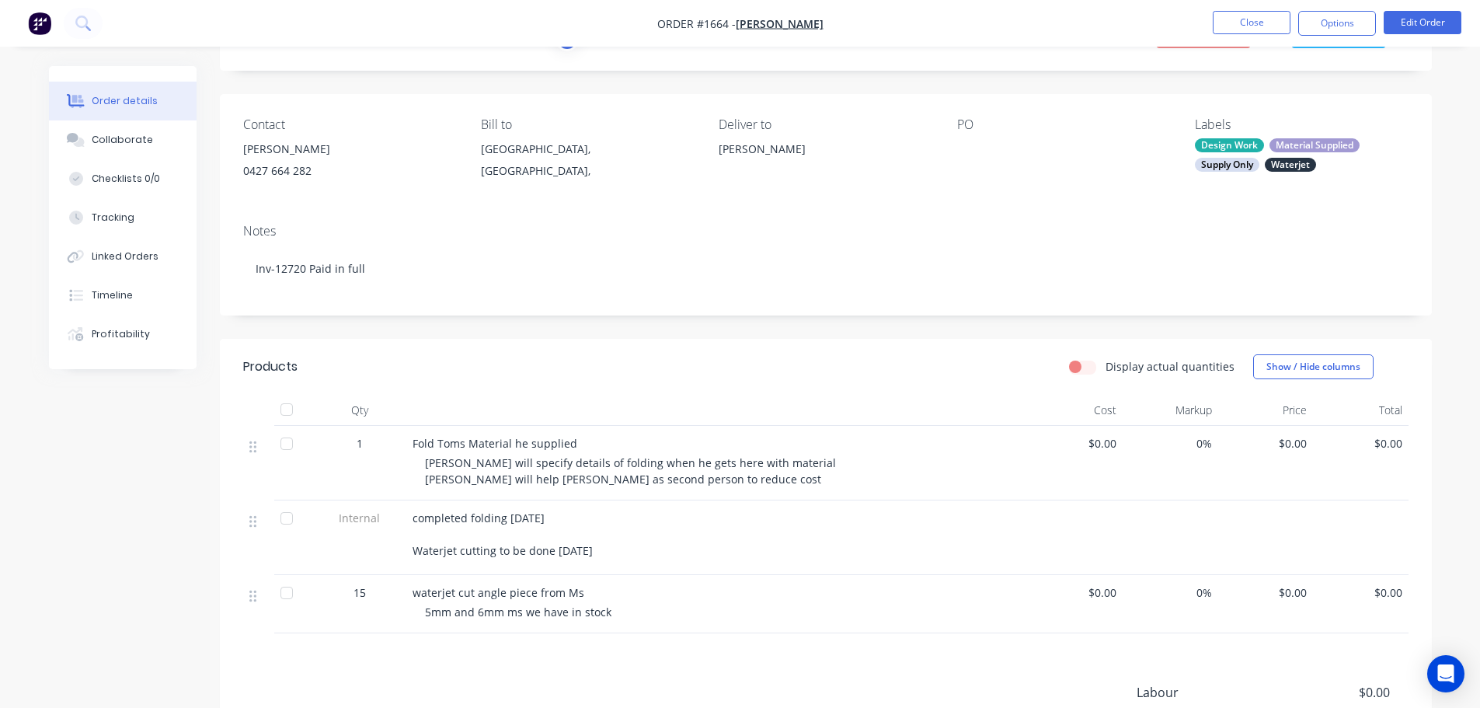
click at [579, 593] on div "waterjet cut angle piece from Ms" at bounding box center [716, 592] width 609 height 16
click at [570, 594] on span "waterjet cut angle piece from Ms" at bounding box center [498, 592] width 172 height 15
click at [1424, 23] on button "Edit Order" at bounding box center [1422, 22] width 78 height 23
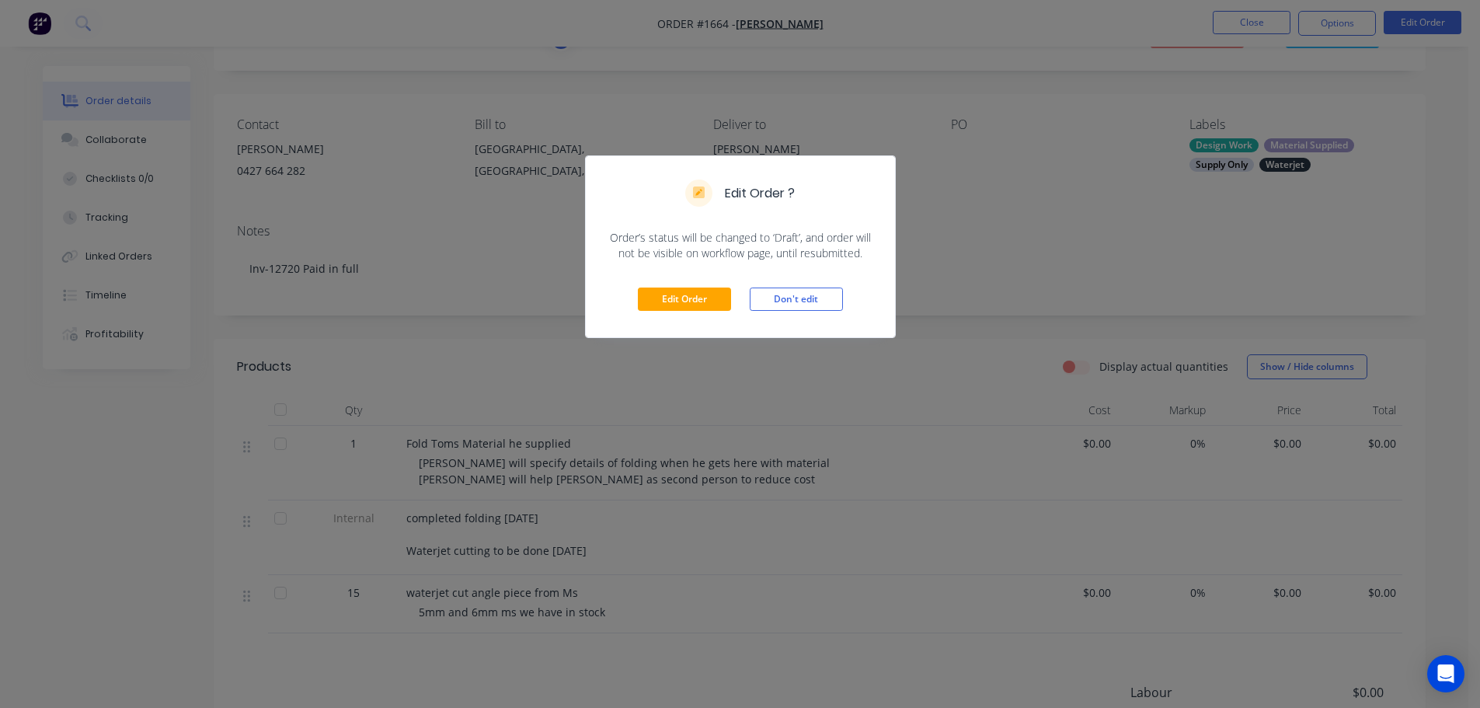
click at [705, 312] on div "Edit Order Don't edit" at bounding box center [740, 299] width 309 height 76
click at [836, 297] on button "Don't edit" at bounding box center [795, 298] width 93 height 23
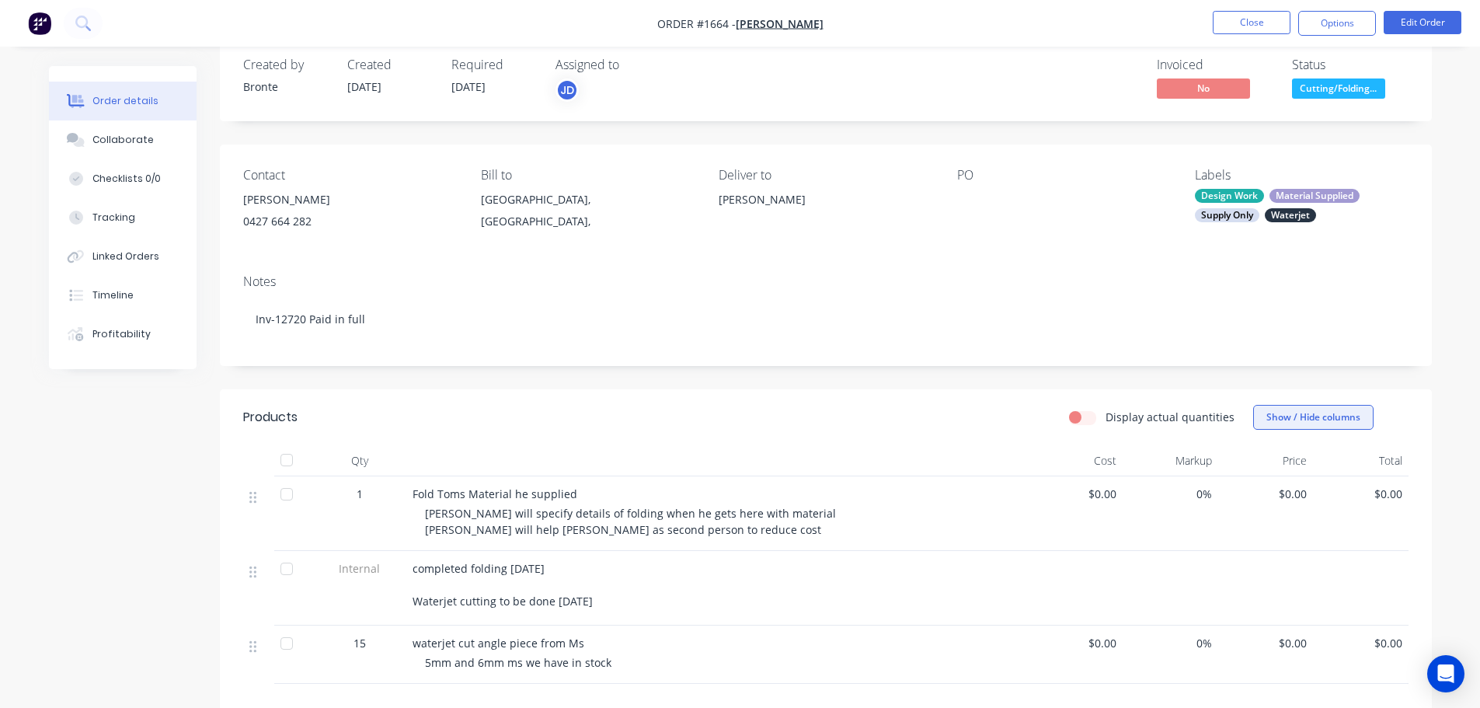
scroll to position [0, 0]
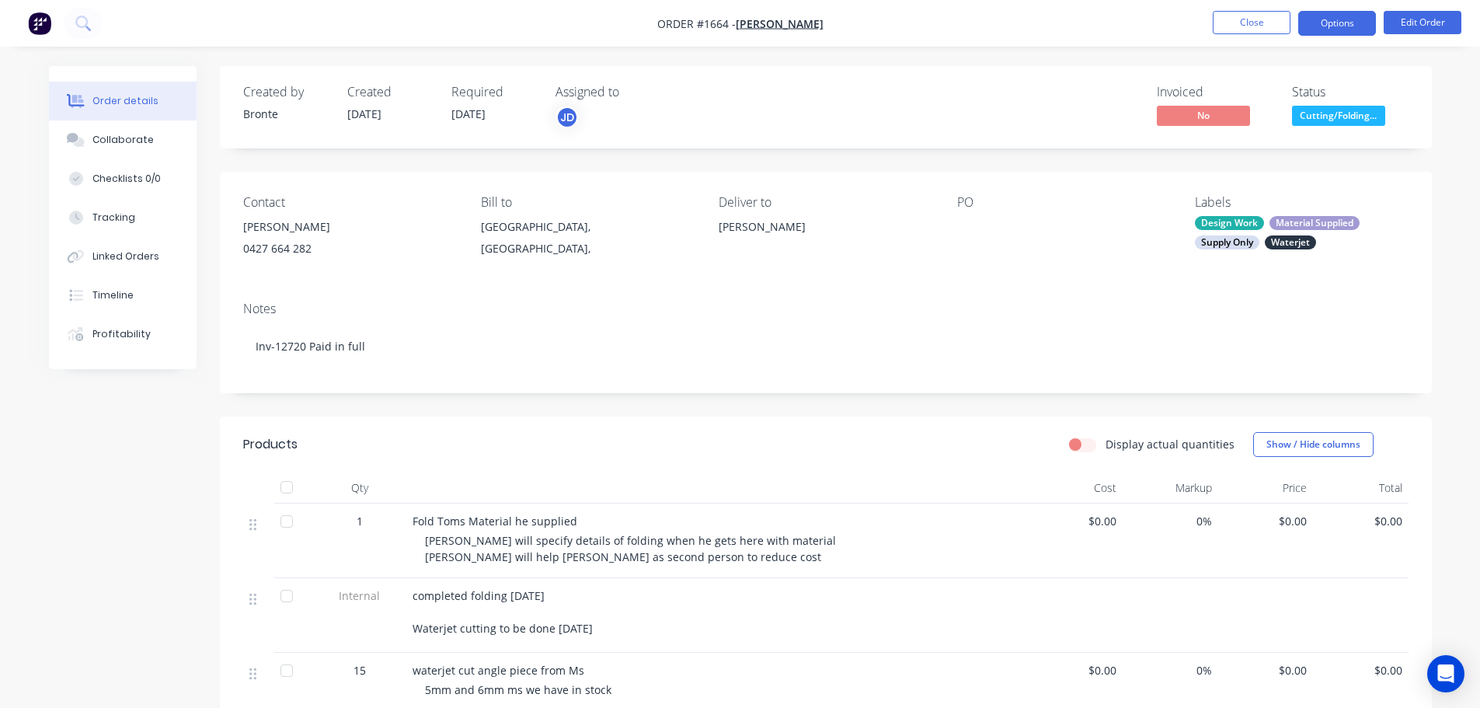
click at [1317, 24] on button "Options" at bounding box center [1337, 23] width 78 height 25
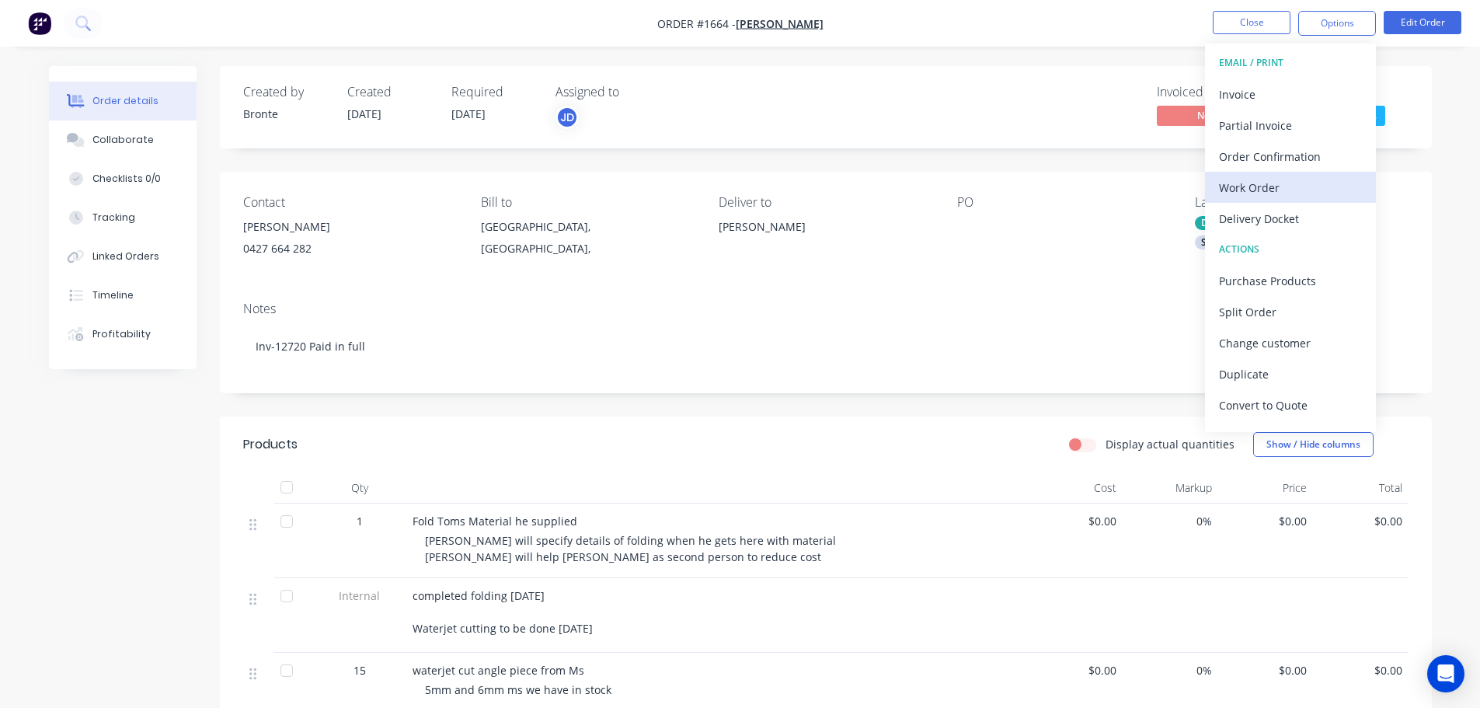
click at [1274, 193] on div "Work Order" at bounding box center [1290, 187] width 143 height 23
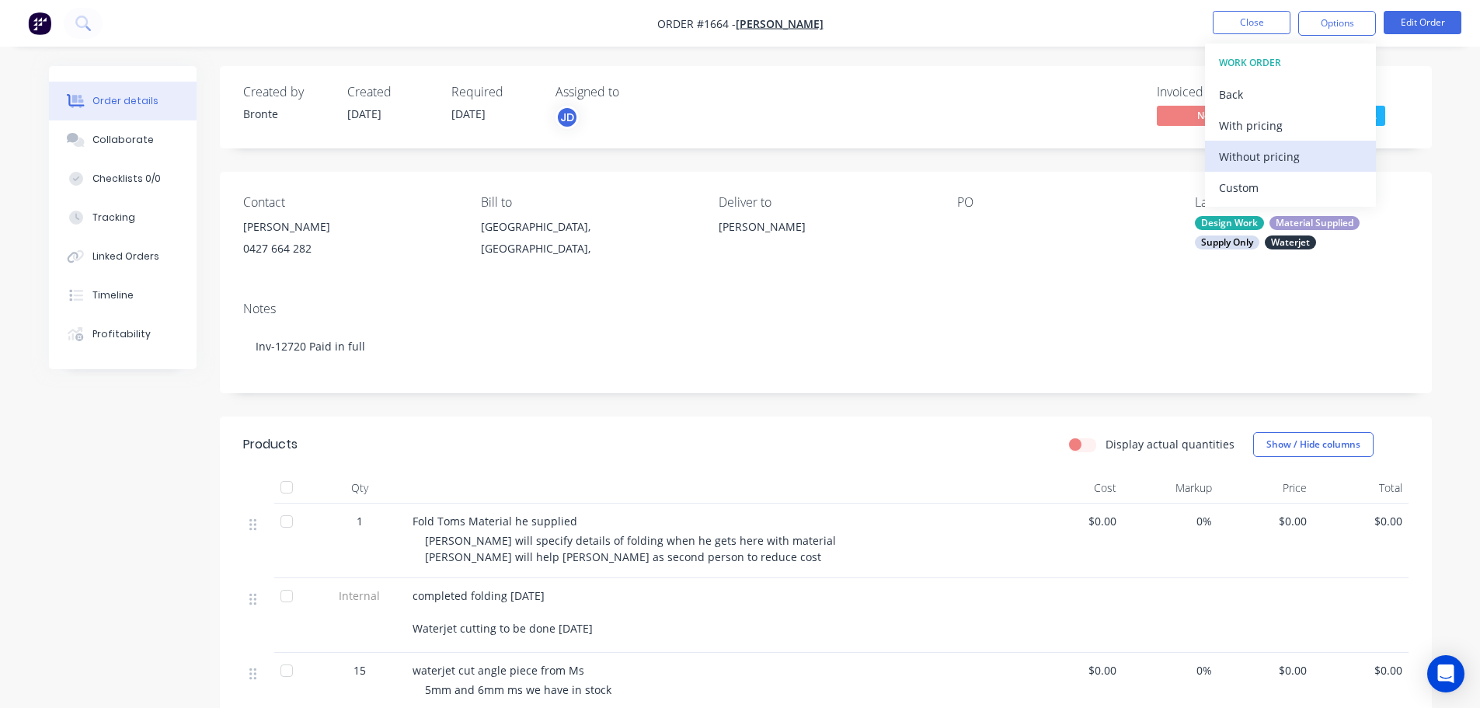
click at [1283, 160] on div "Without pricing" at bounding box center [1290, 156] width 143 height 23
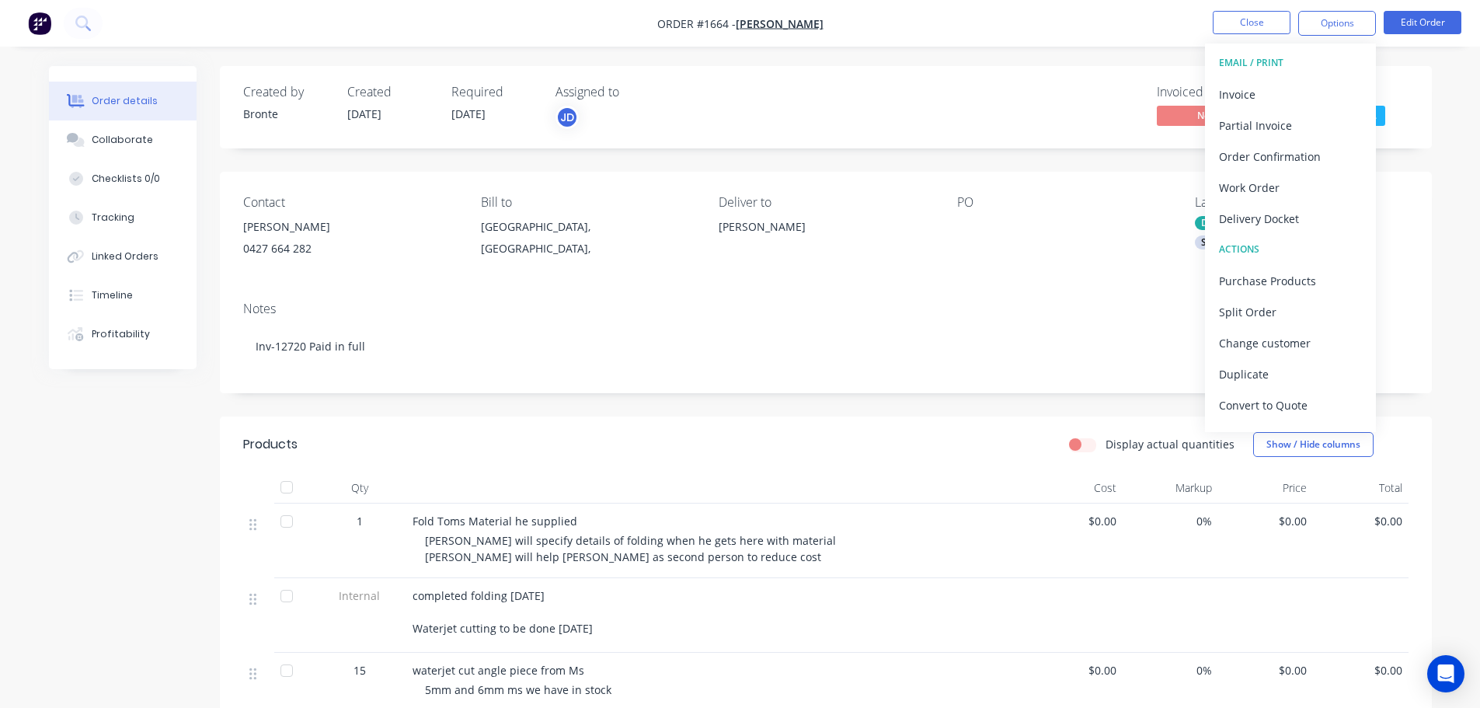
click at [1074, 96] on div "Invoiced No Status Cutting/Folding..." at bounding box center [1059, 107] width 697 height 45
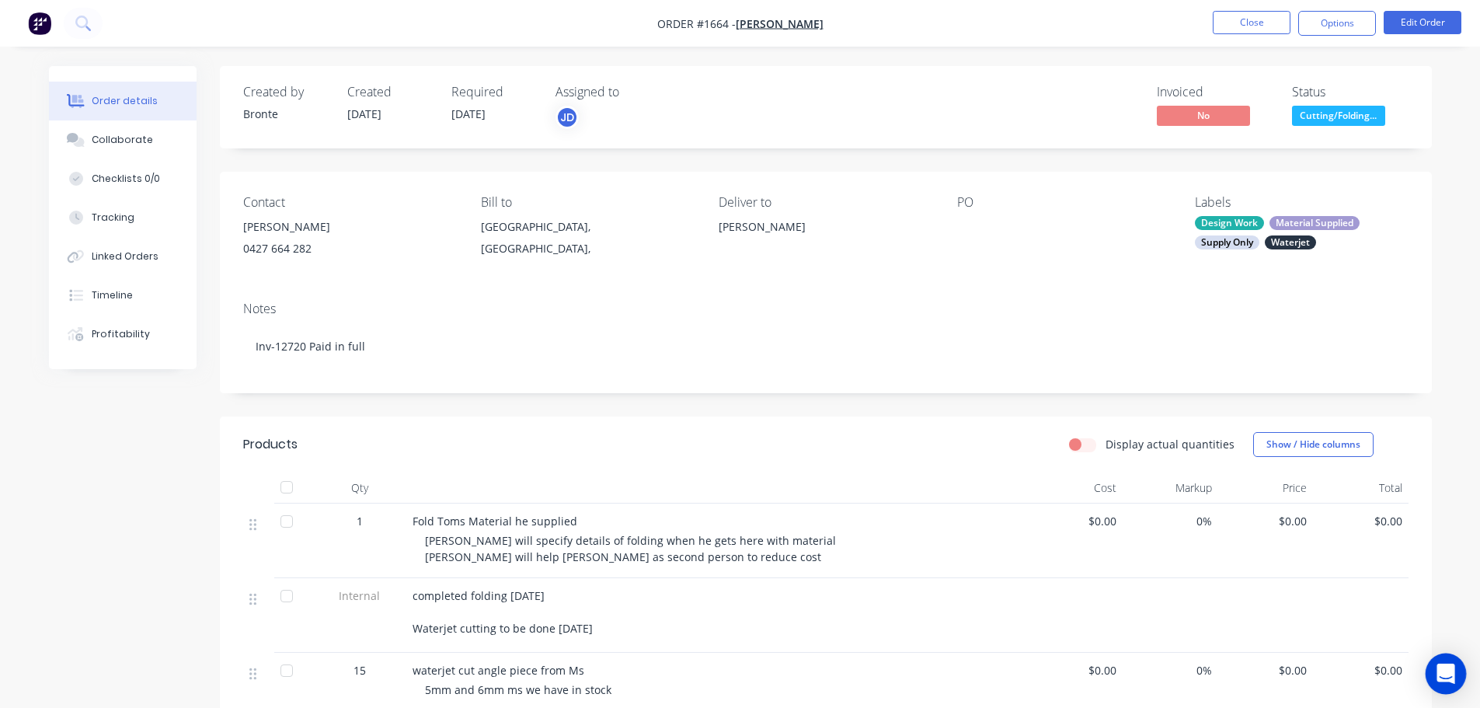
click at [1441, 680] on icon "Open Intercom Messenger" at bounding box center [1445, 673] width 18 height 20
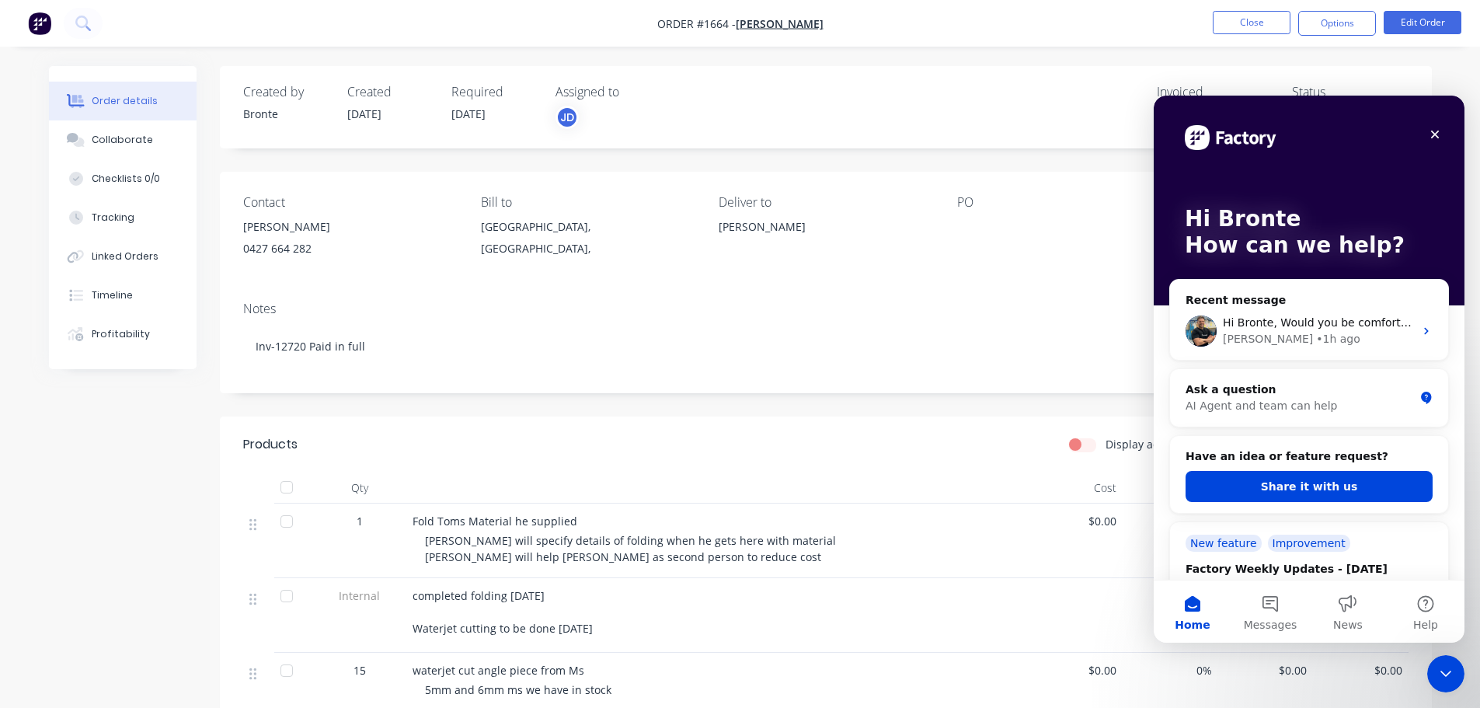
click at [1345, 314] on div "Hi Bronte, Would you be comfortable with me passing on your details to [PERSON_…" at bounding box center [1309, 330] width 278 height 57
click at [1400, 333] on div "[PERSON_NAME] • 1h ago" at bounding box center [1317, 339] width 191 height 16
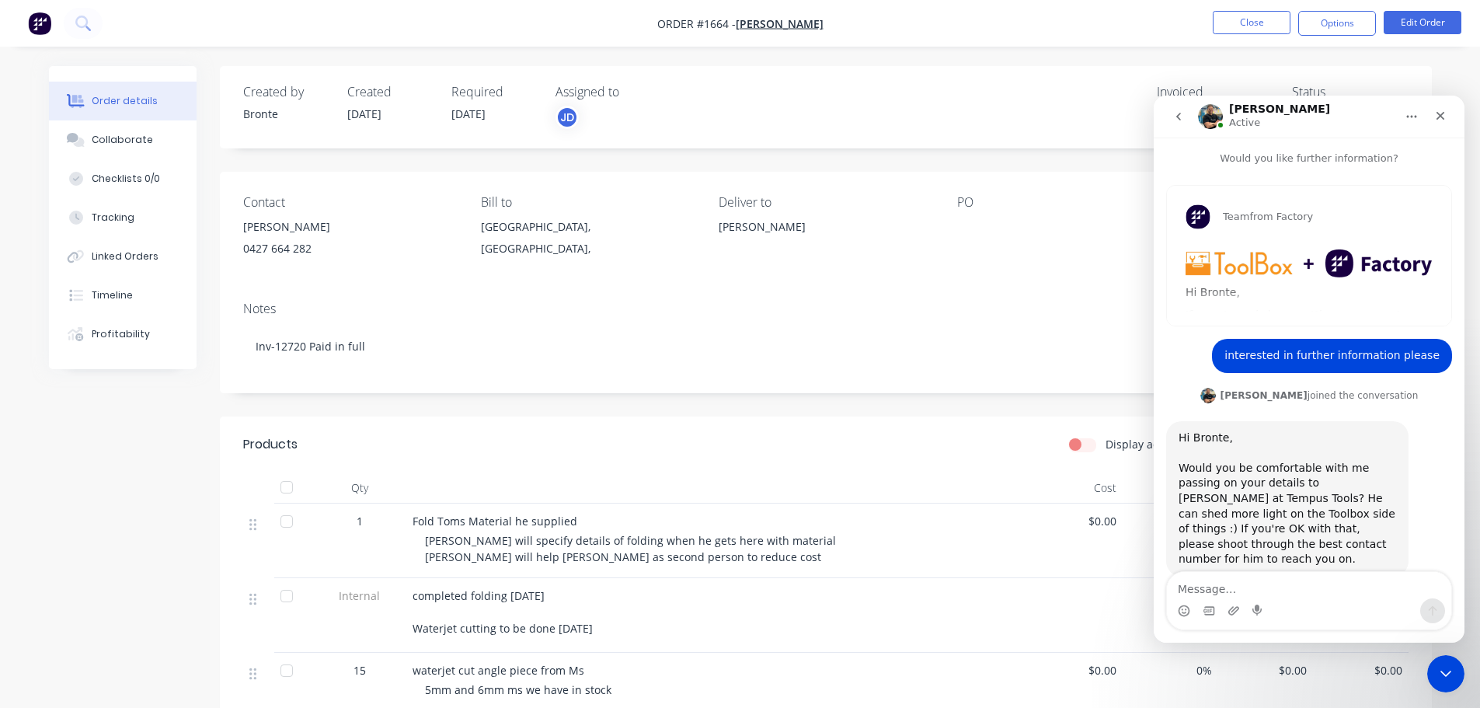
scroll to position [22, 0]
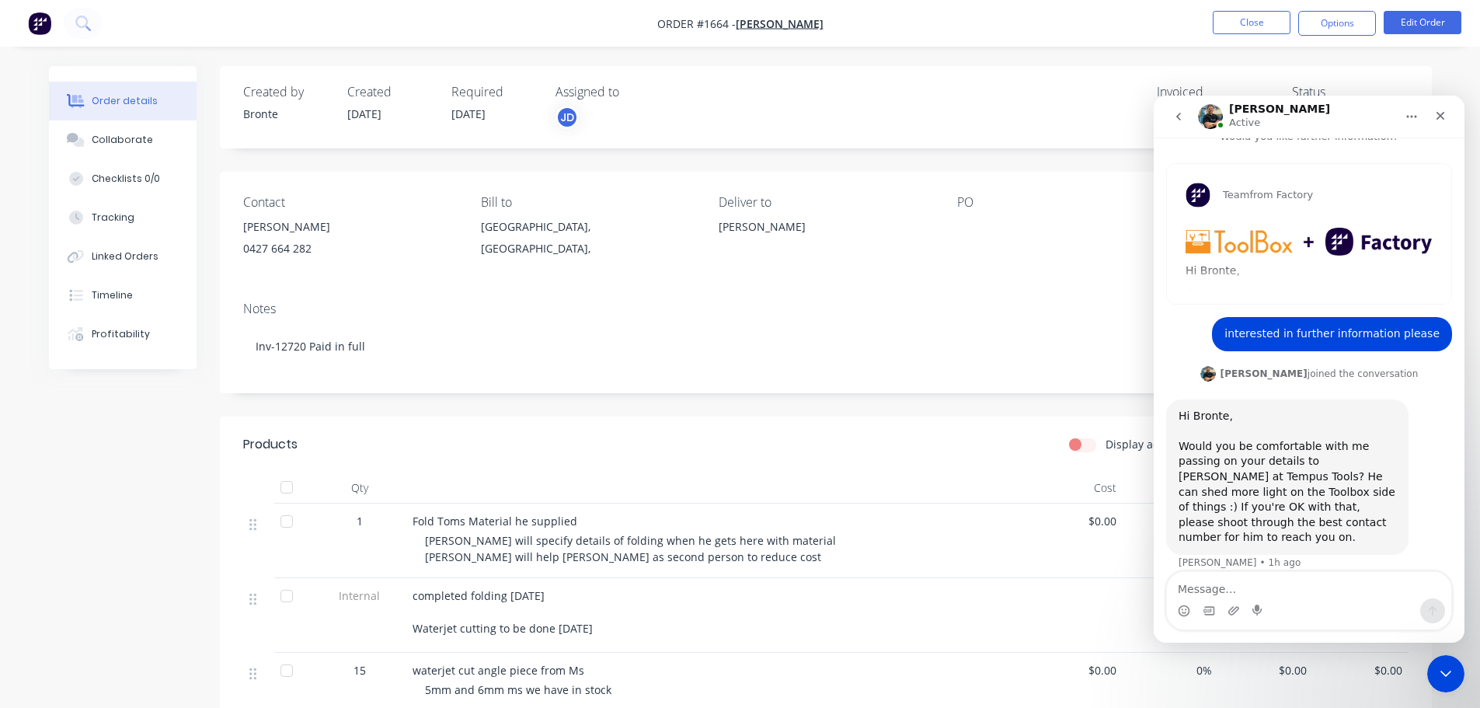
click at [1321, 587] on textarea "Message…" at bounding box center [1309, 585] width 284 height 26
type textarea "Hi [PERSON_NAME],"
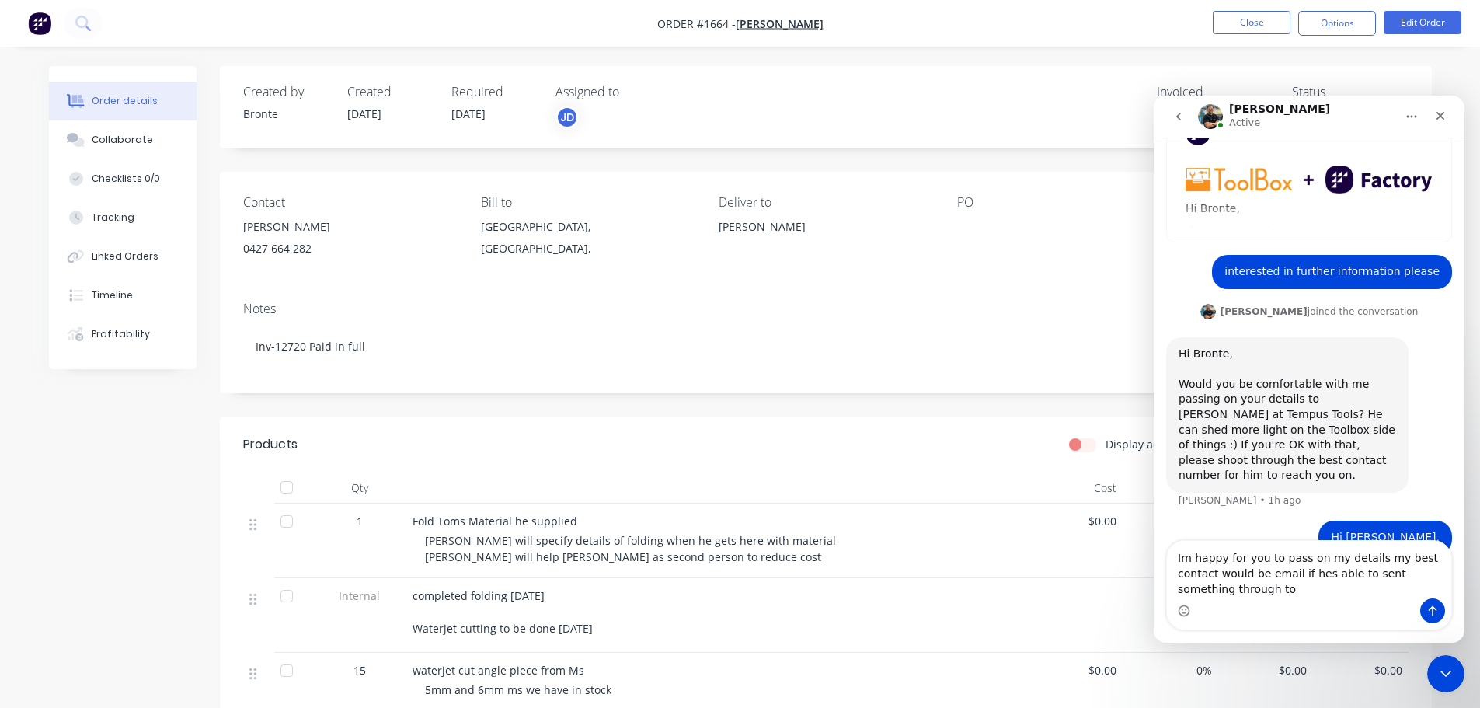
scroll to position [99, 0]
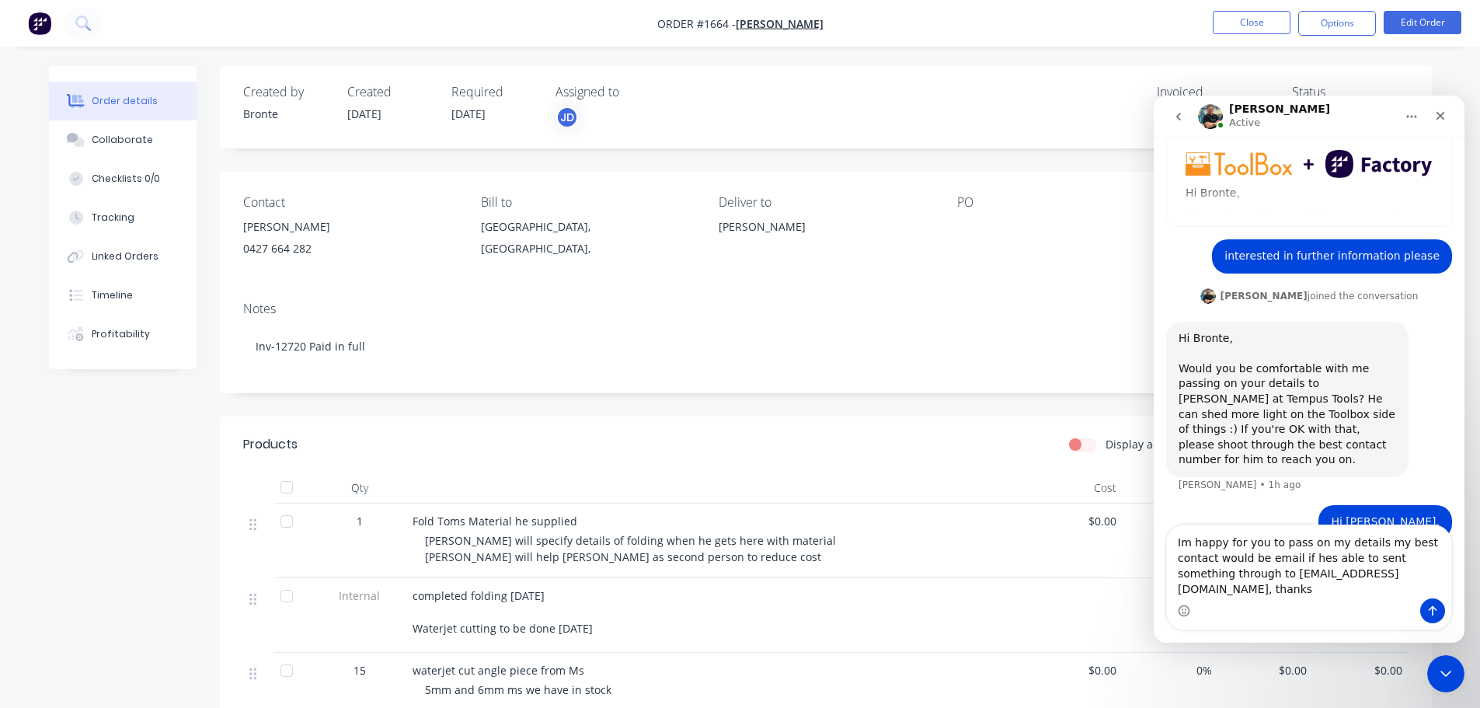
type textarea "Im happy for you to pass on my details my best contact would be email if hes ab…"
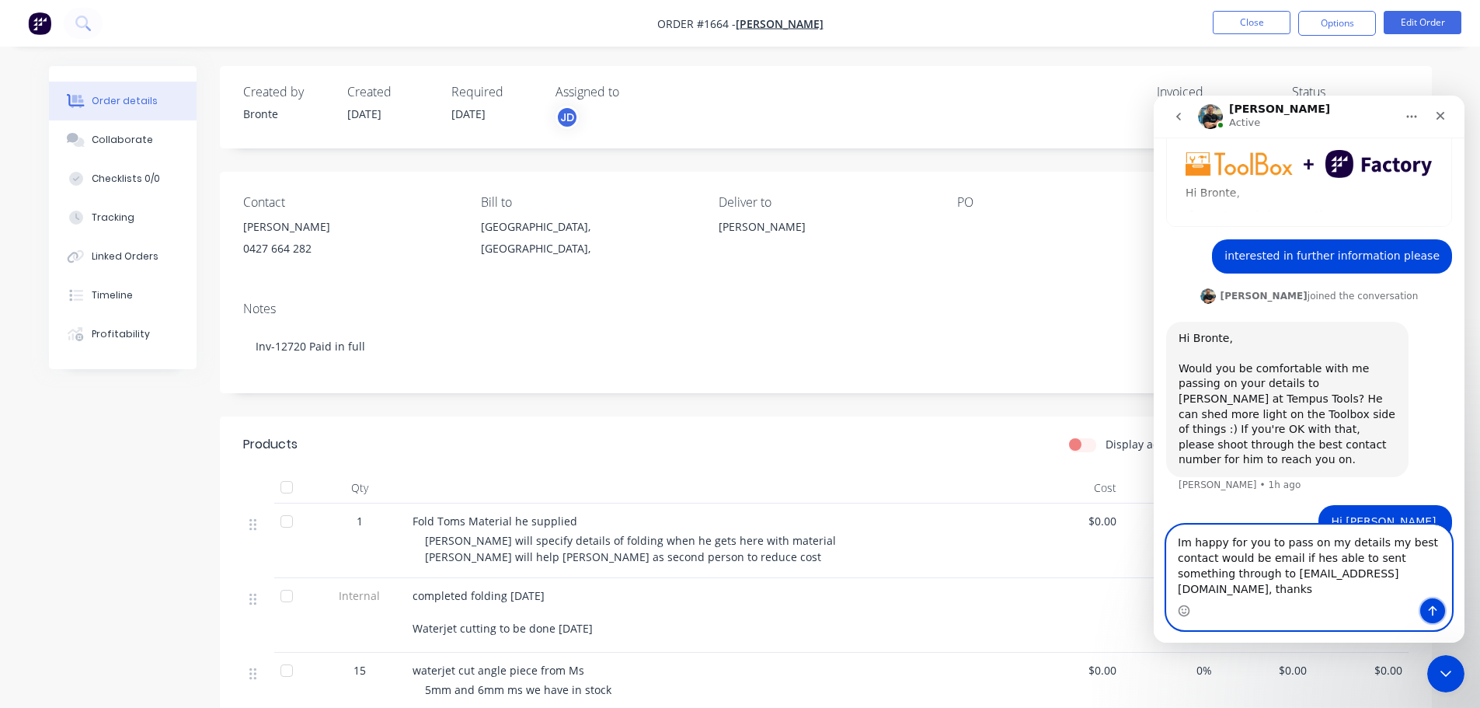
click at [1428, 609] on icon "Send a message…" at bounding box center [1432, 610] width 12 height 12
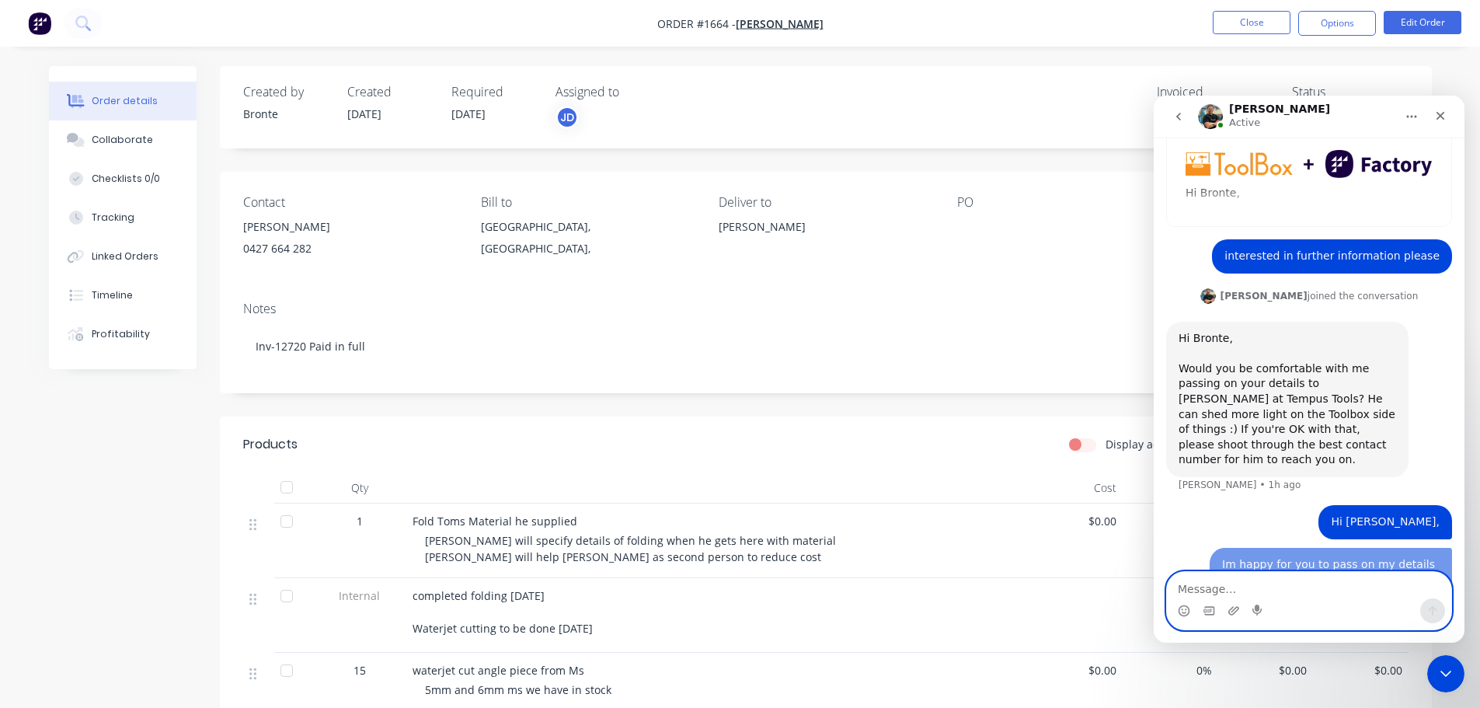
scroll to position [149, 0]
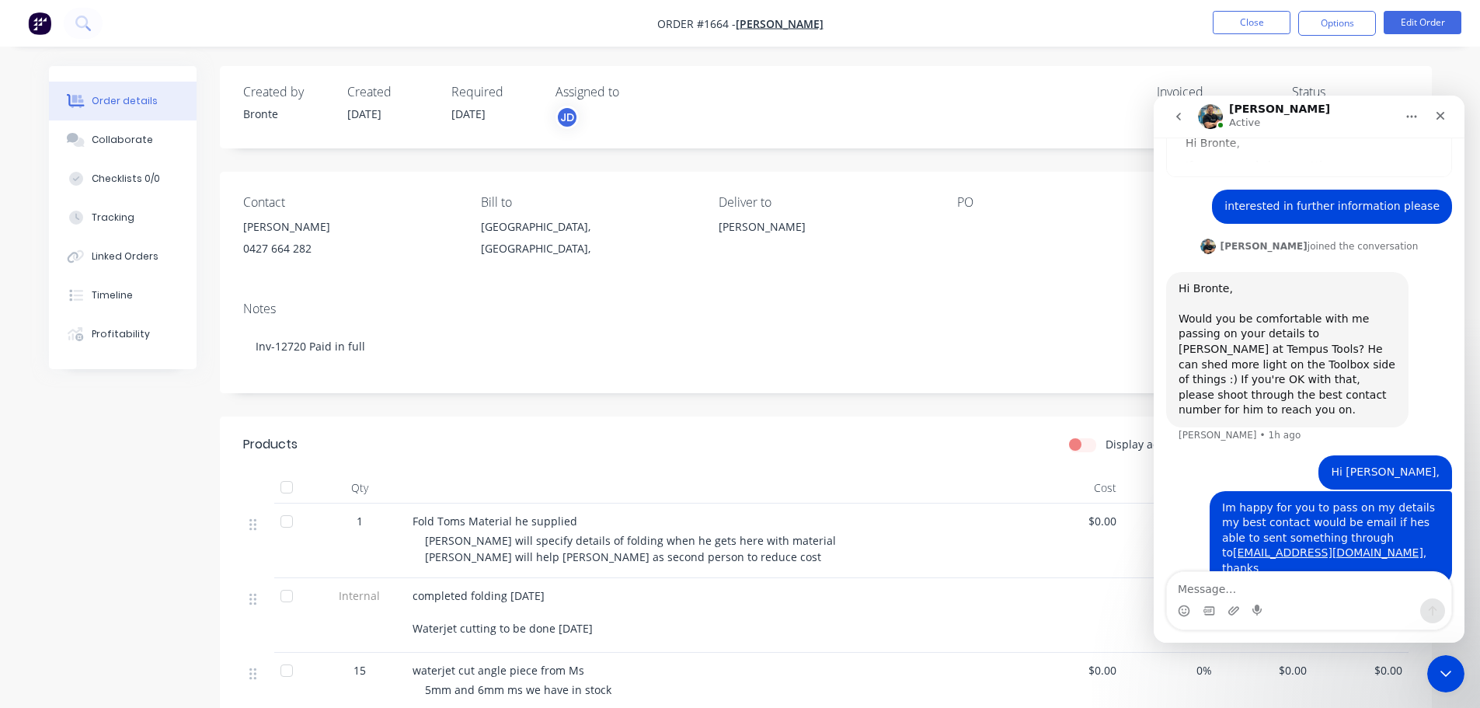
click at [1179, 113] on icon "go back" at bounding box center [1178, 117] width 5 height 8
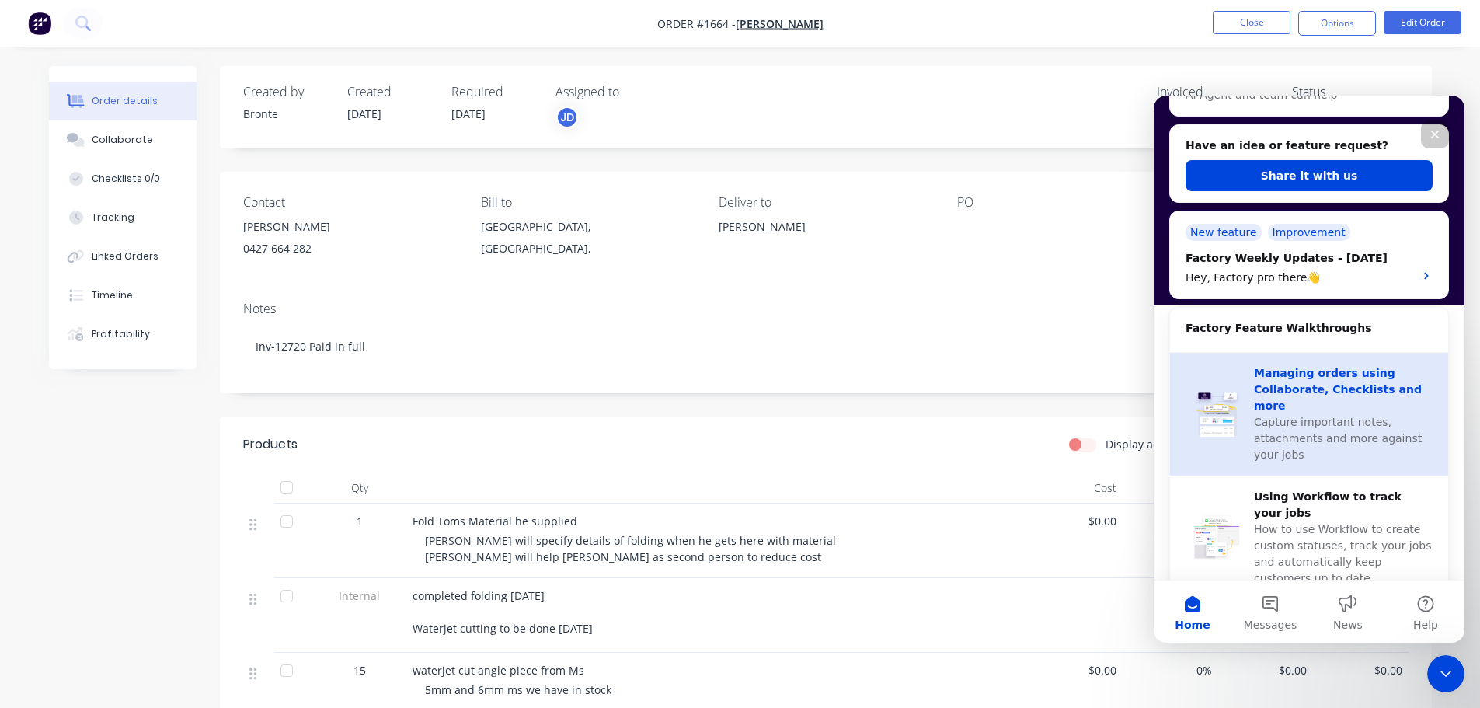
scroll to position [0, 0]
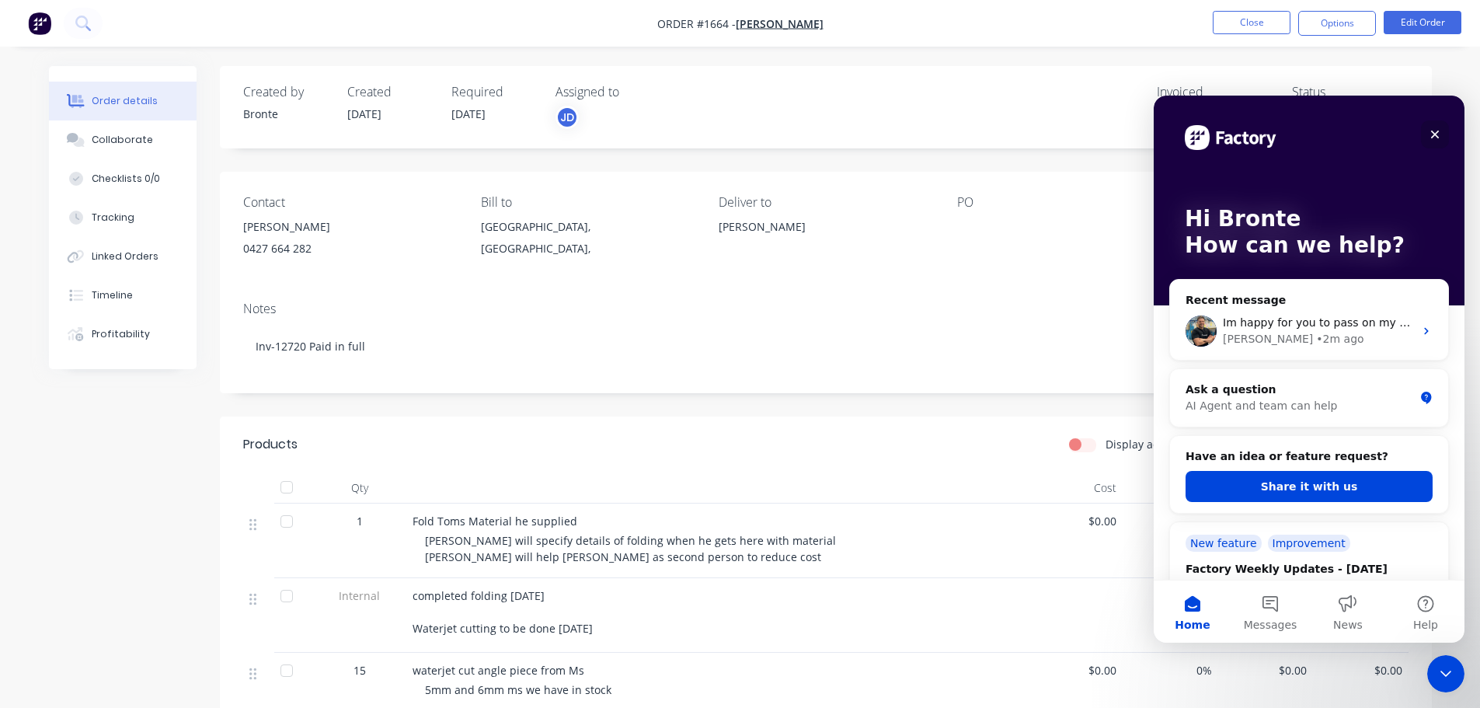
click at [1438, 131] on icon "Close" at bounding box center [1435, 134] width 9 height 9
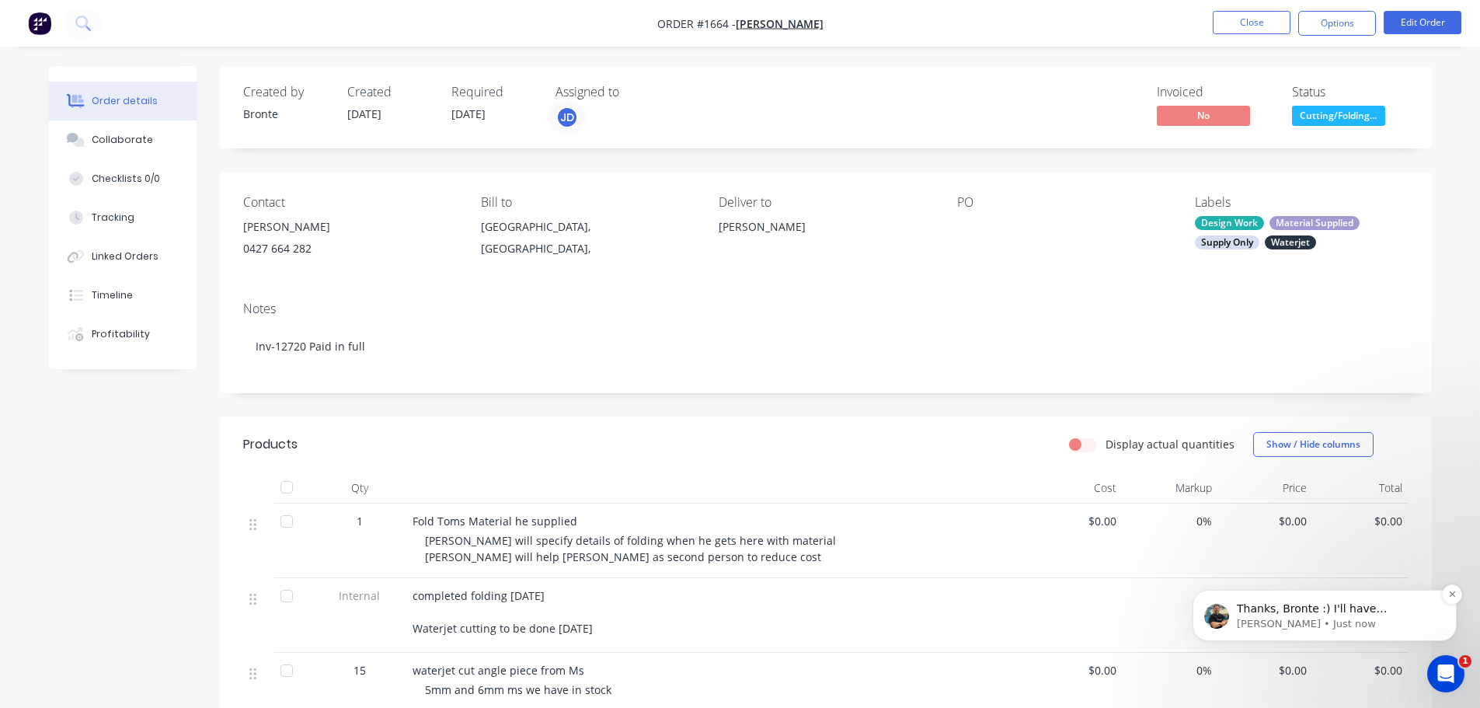
click at [1349, 623] on p "[PERSON_NAME] • Just now" at bounding box center [1336, 624] width 200 height 14
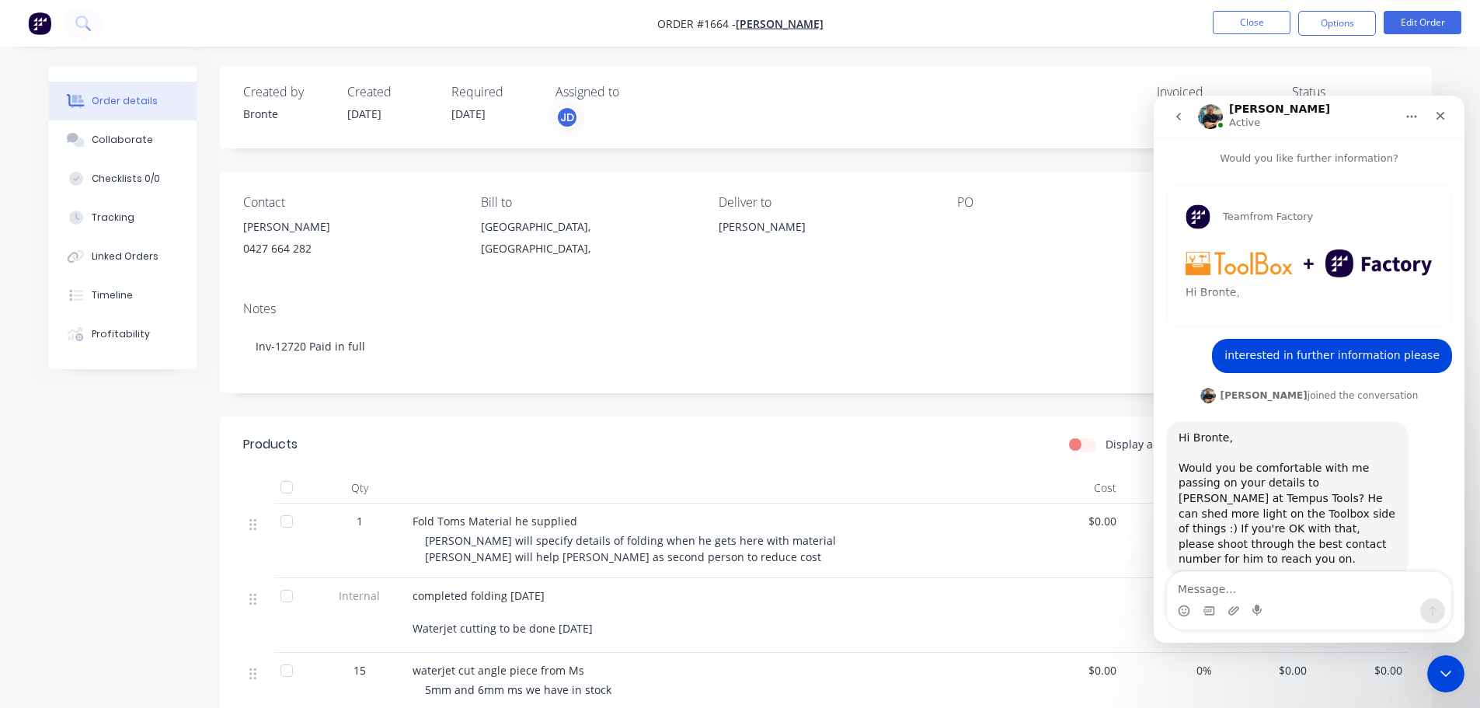
scroll to position [2, 0]
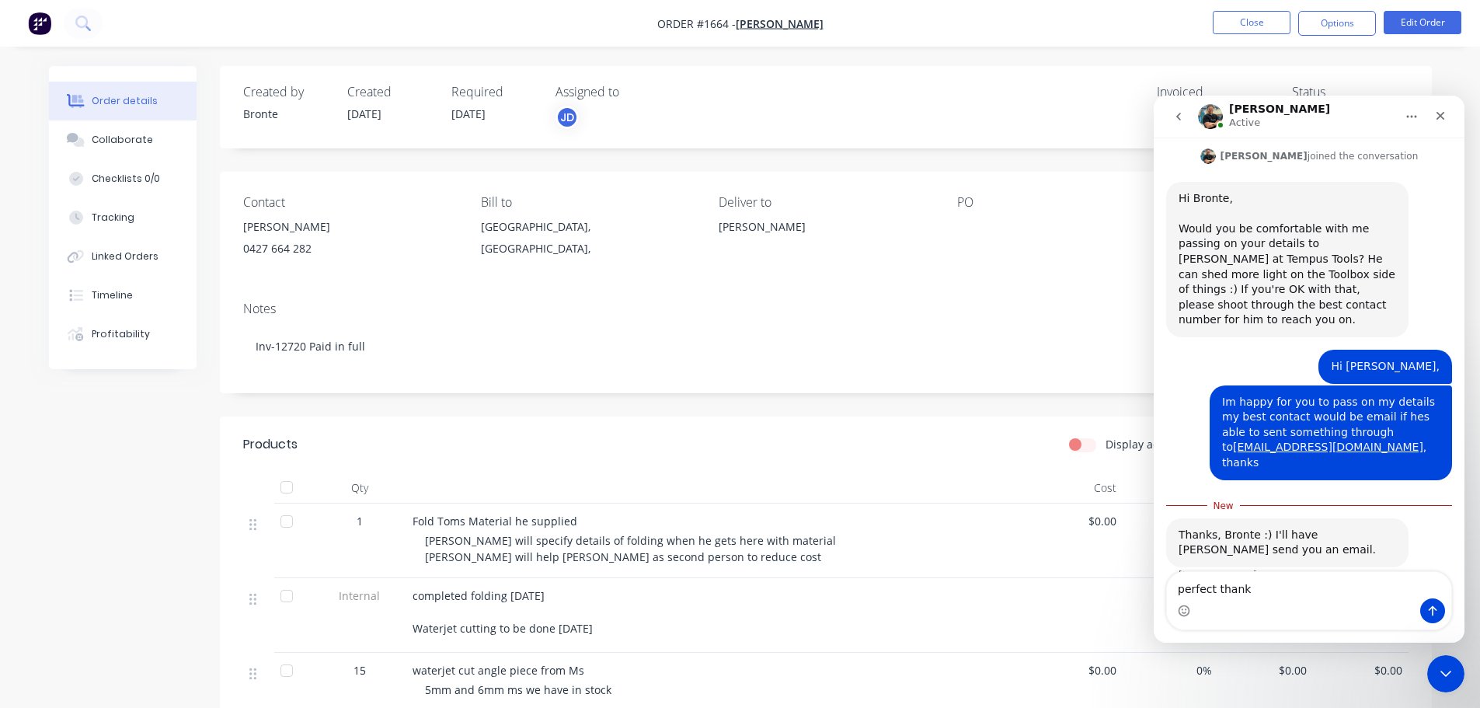
type textarea "perfect thanks"
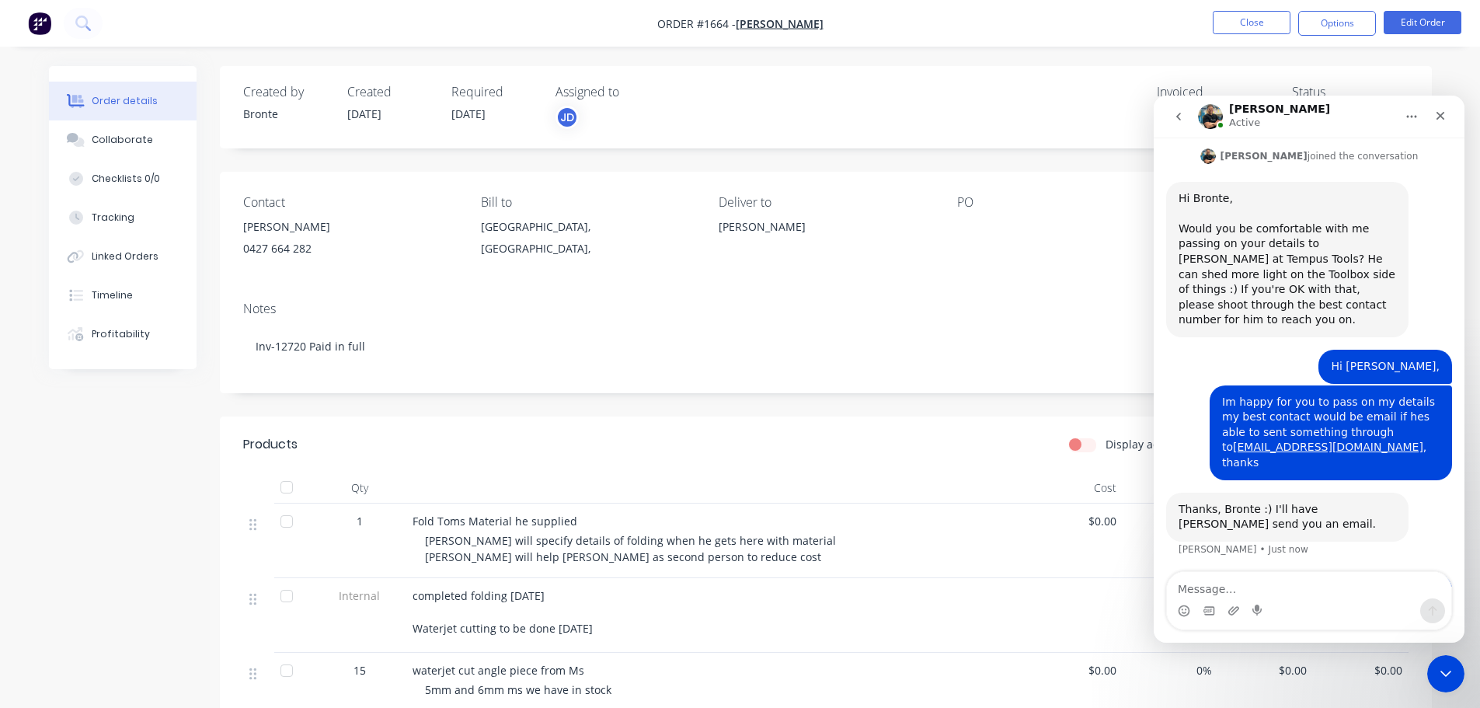
scroll to position [257, 0]
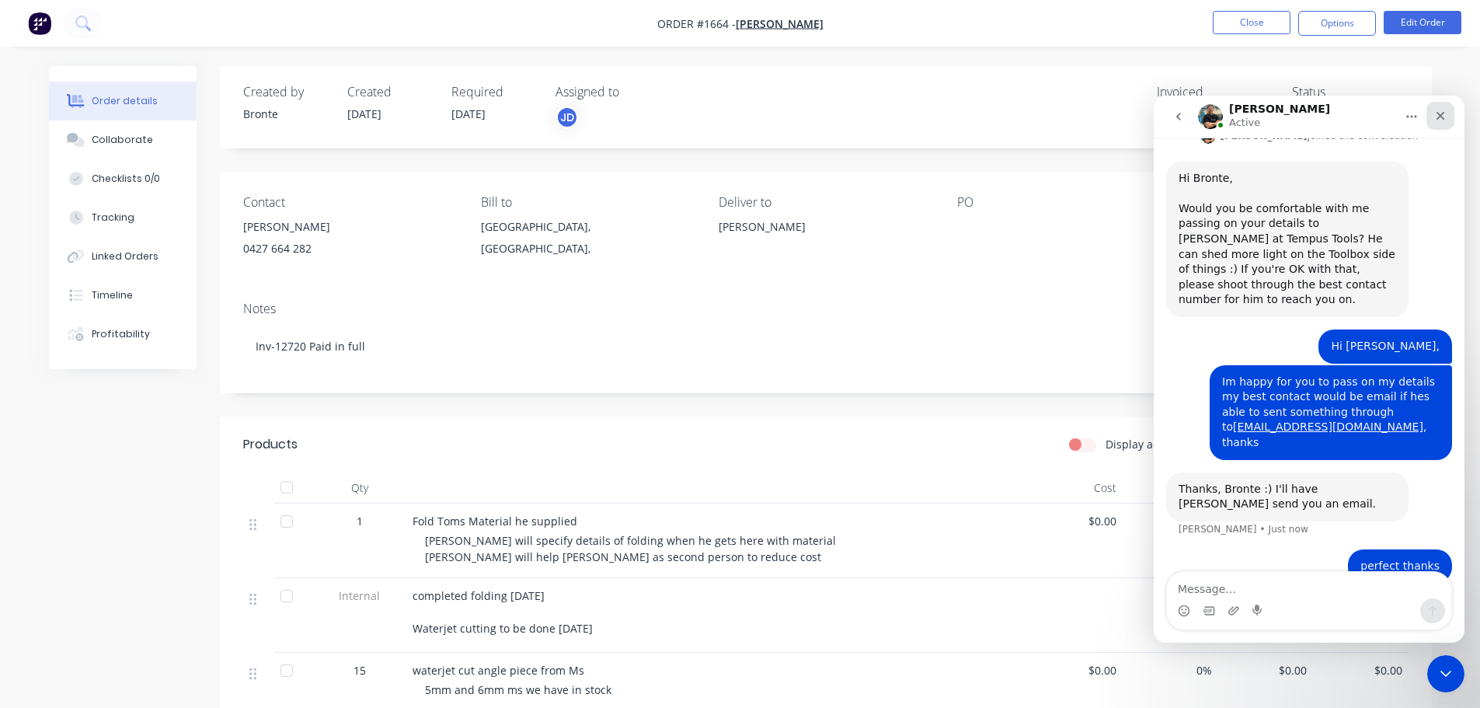
click at [1438, 104] on div "Close" at bounding box center [1440, 116] width 28 height 28
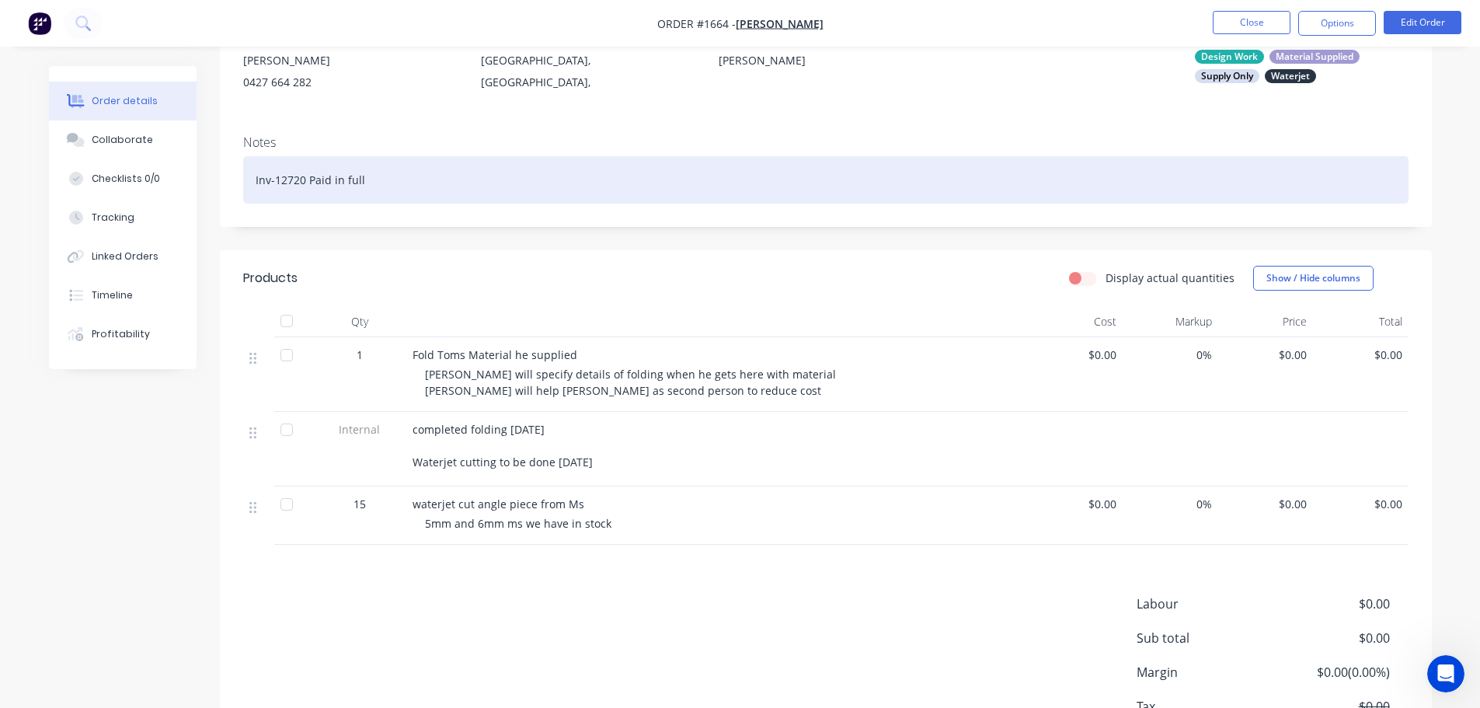
scroll to position [0, 0]
